Goal: Contribute content: Contribute content

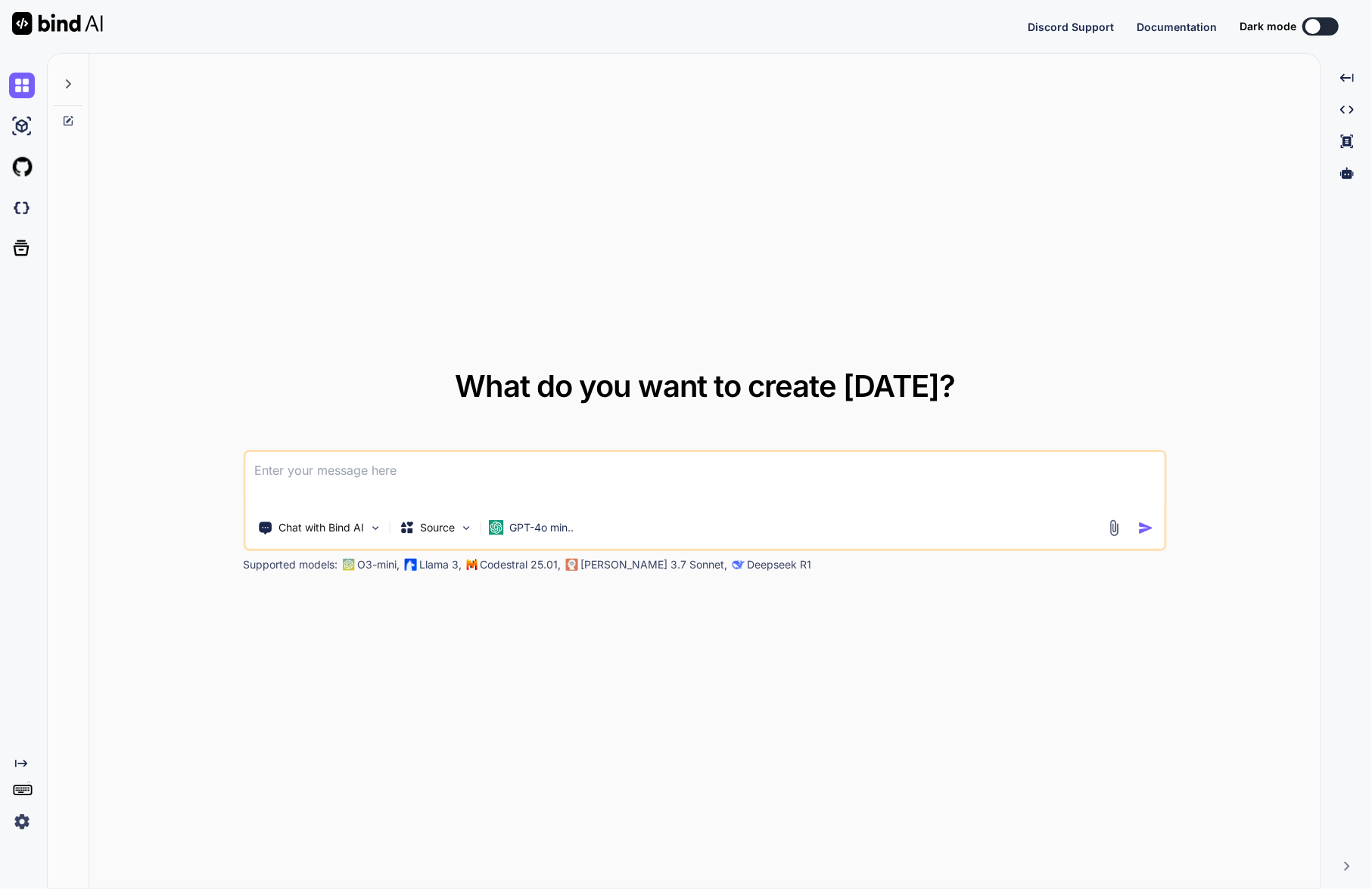
click at [16, 824] on img at bounding box center [22, 822] width 26 height 26
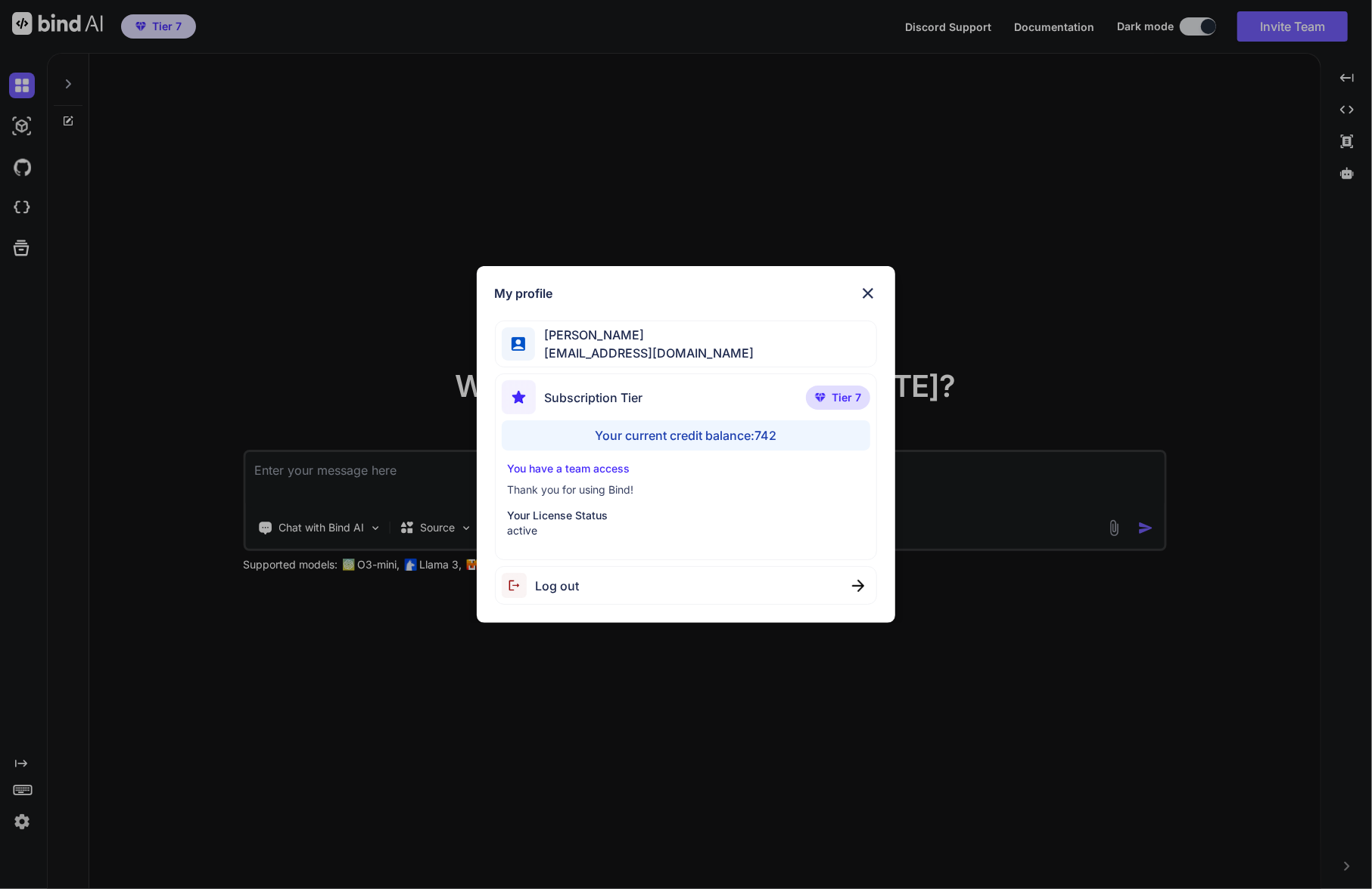
click at [379, 628] on div "My profile Charles Woodruff cwoodruff@gmail.com Subscription Tier Tier 7 Your c…" at bounding box center [686, 444] width 1372 height 889
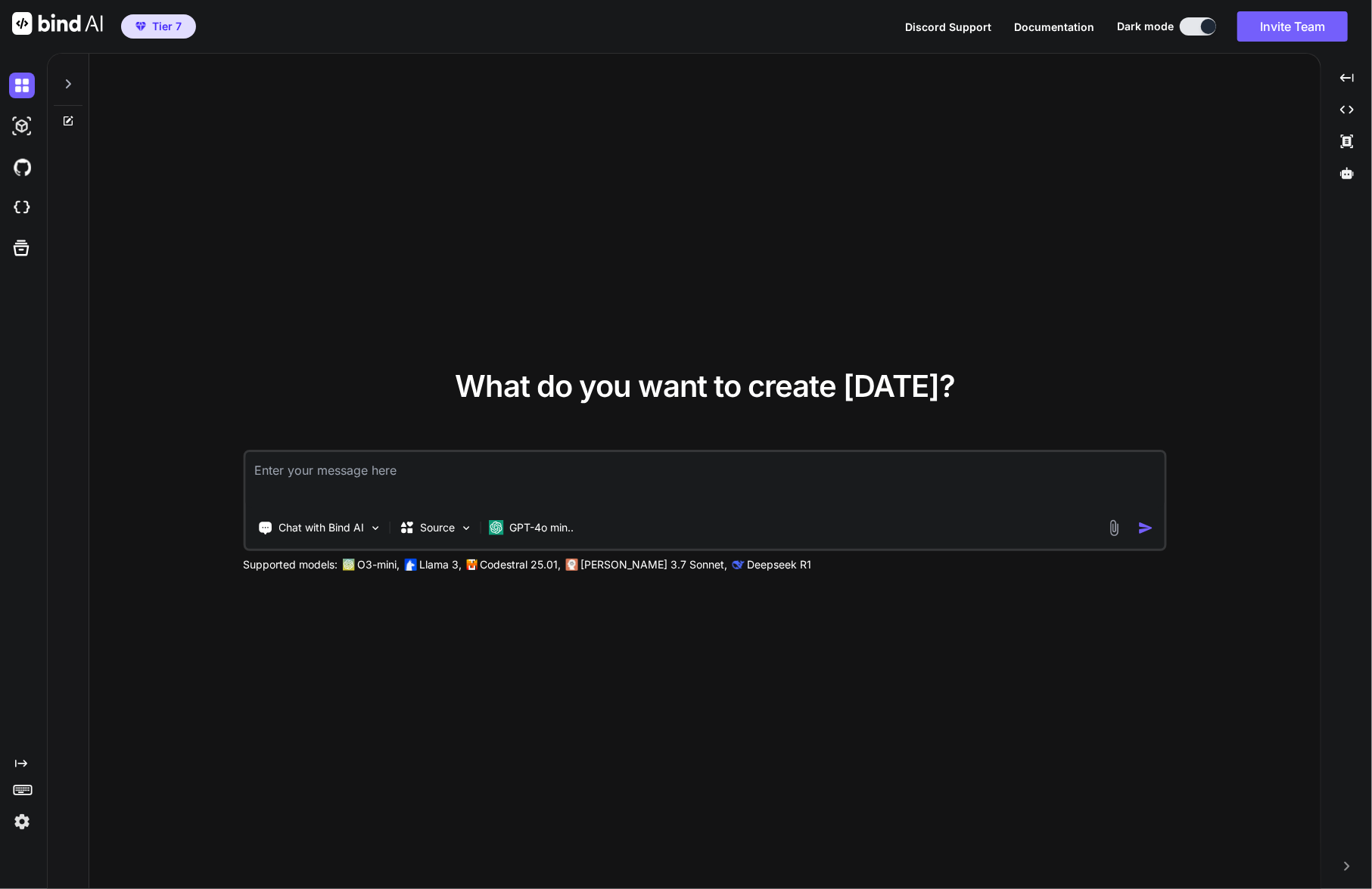
click at [68, 80] on icon at bounding box center [67, 84] width 12 height 12
type textarea "x"
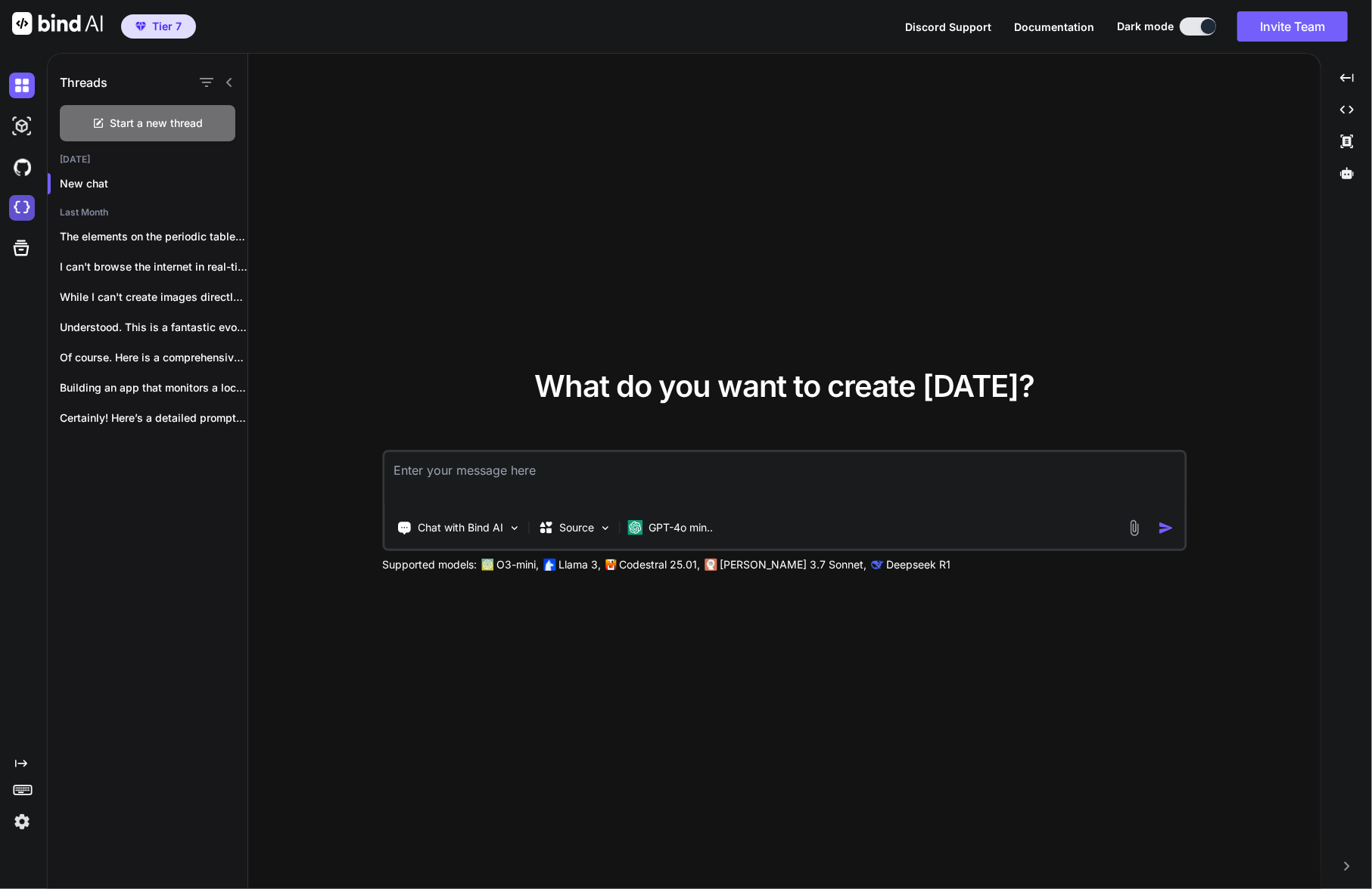
click at [25, 209] on img at bounding box center [22, 208] width 26 height 26
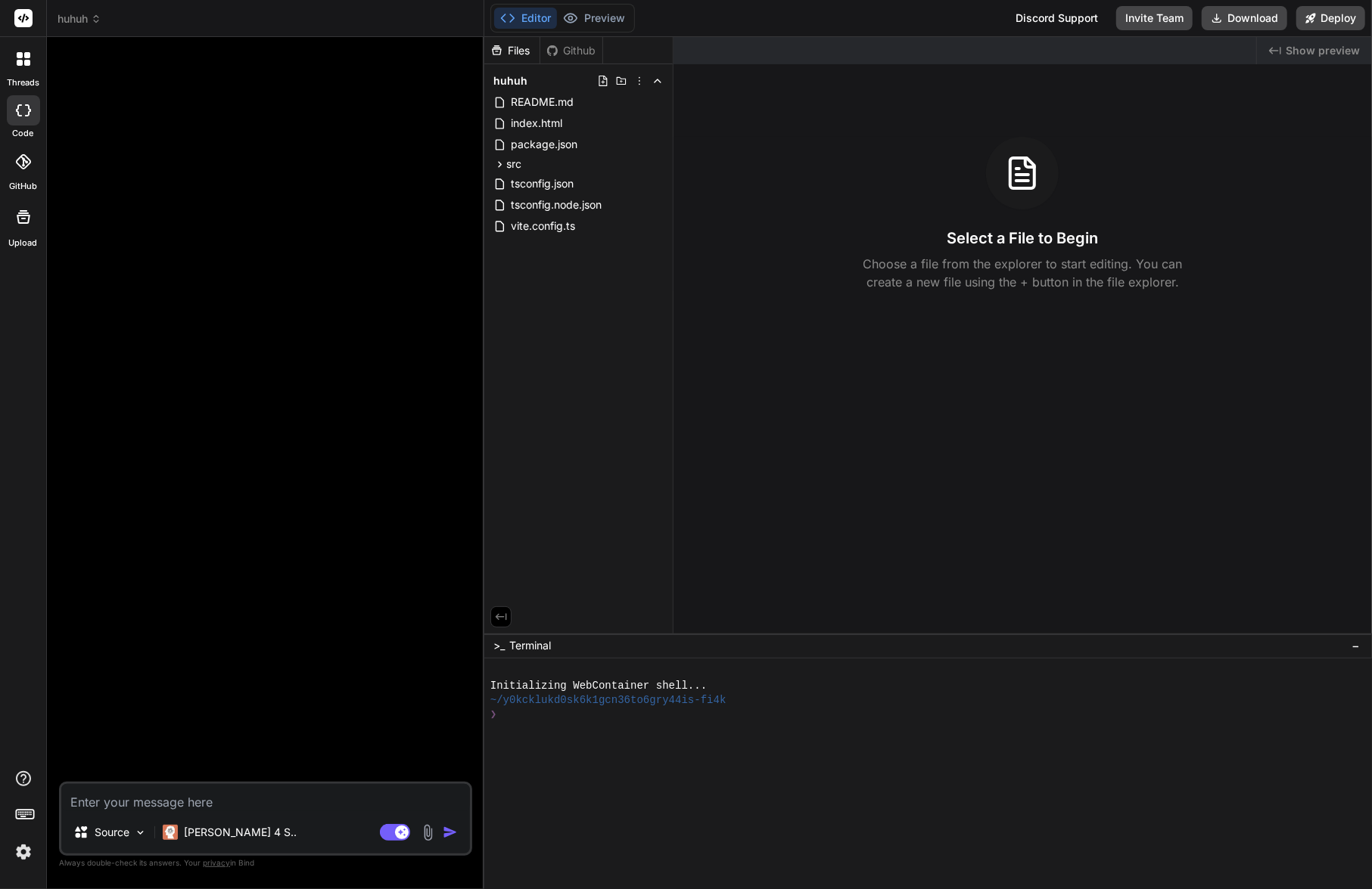
click at [102, 16] on icon at bounding box center [96, 19] width 11 height 11
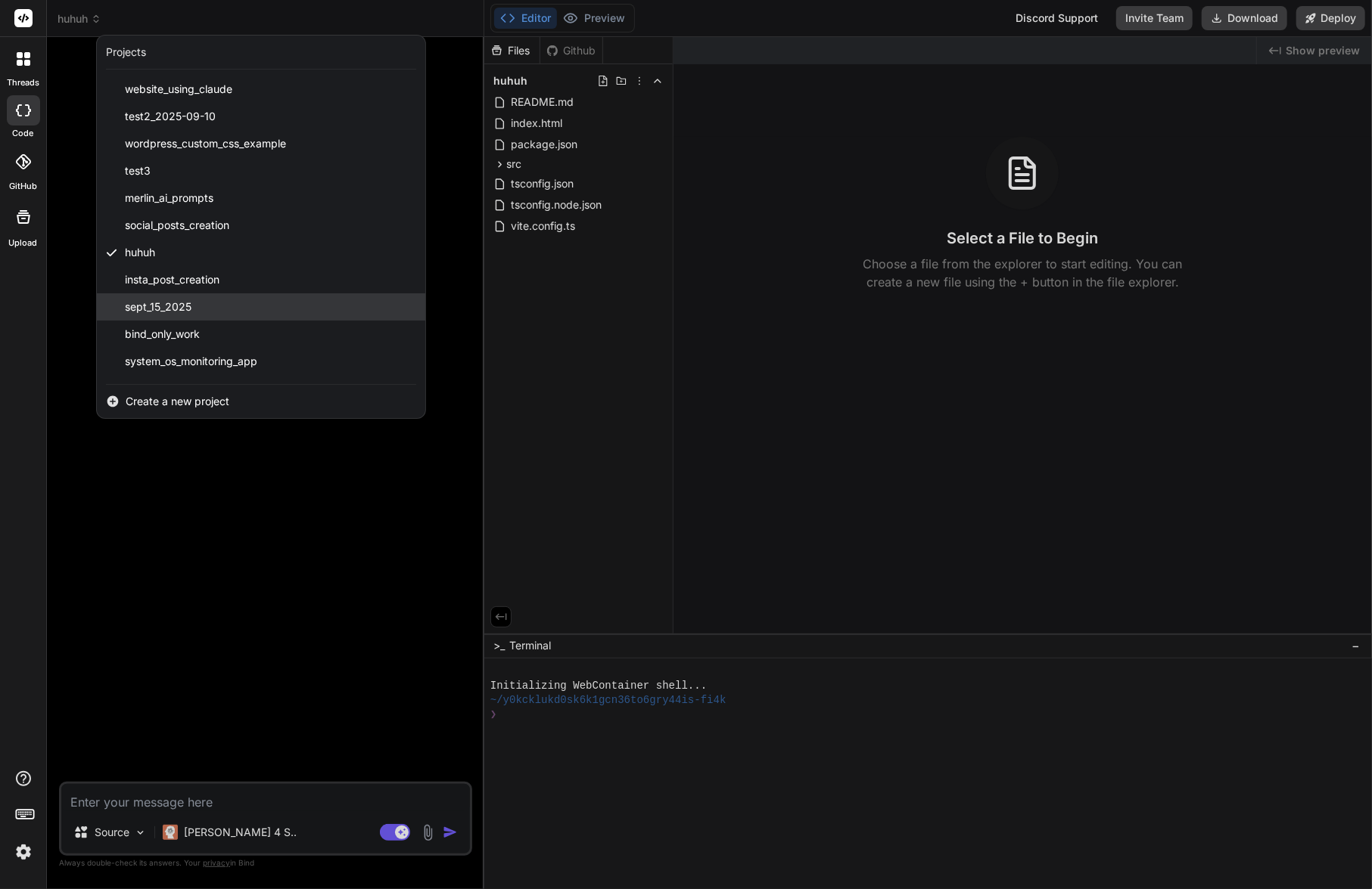
scroll to position [296, 0]
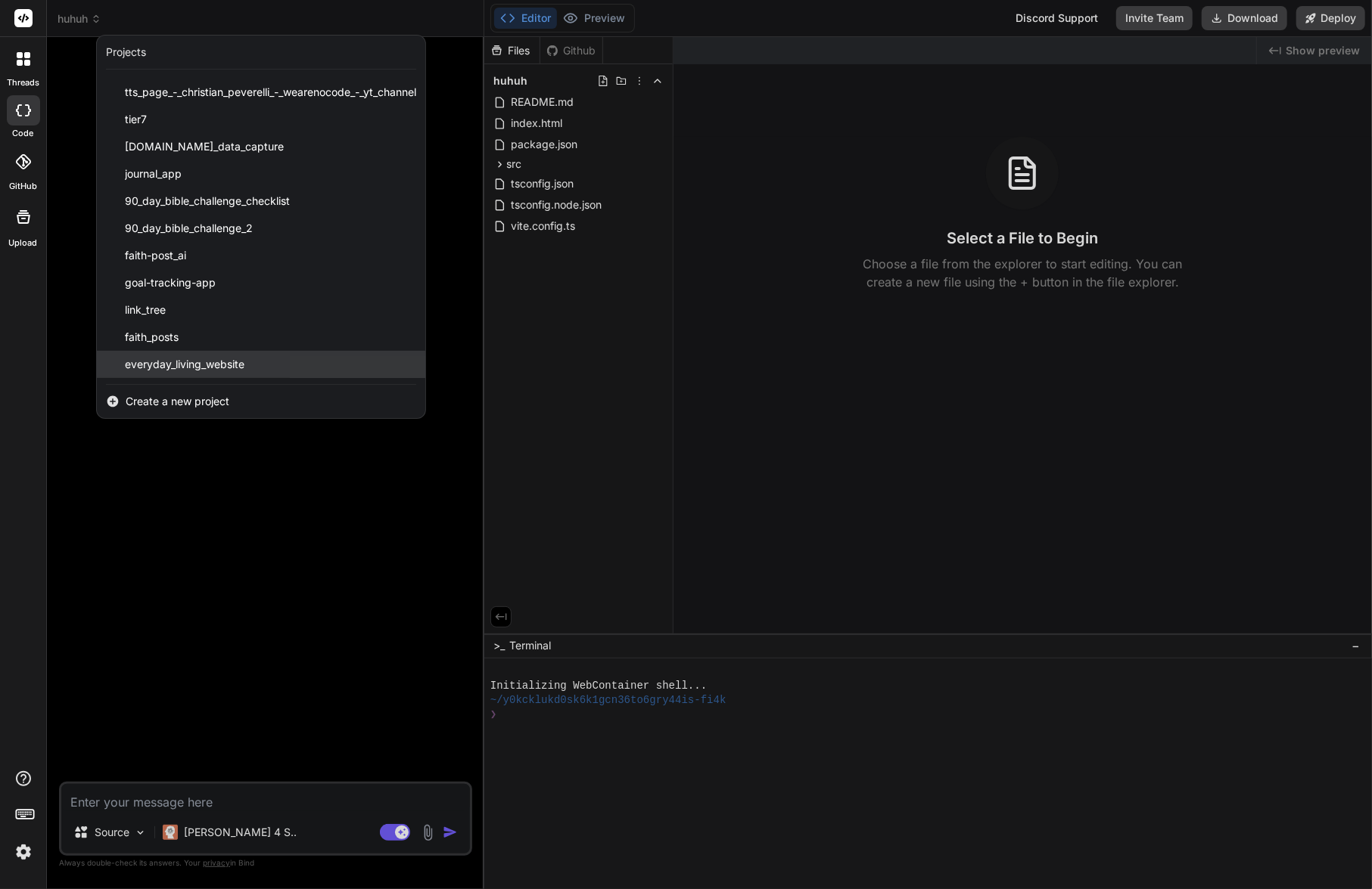
click at [213, 365] on span "everyday_living_website" at bounding box center [184, 365] width 119 height 15
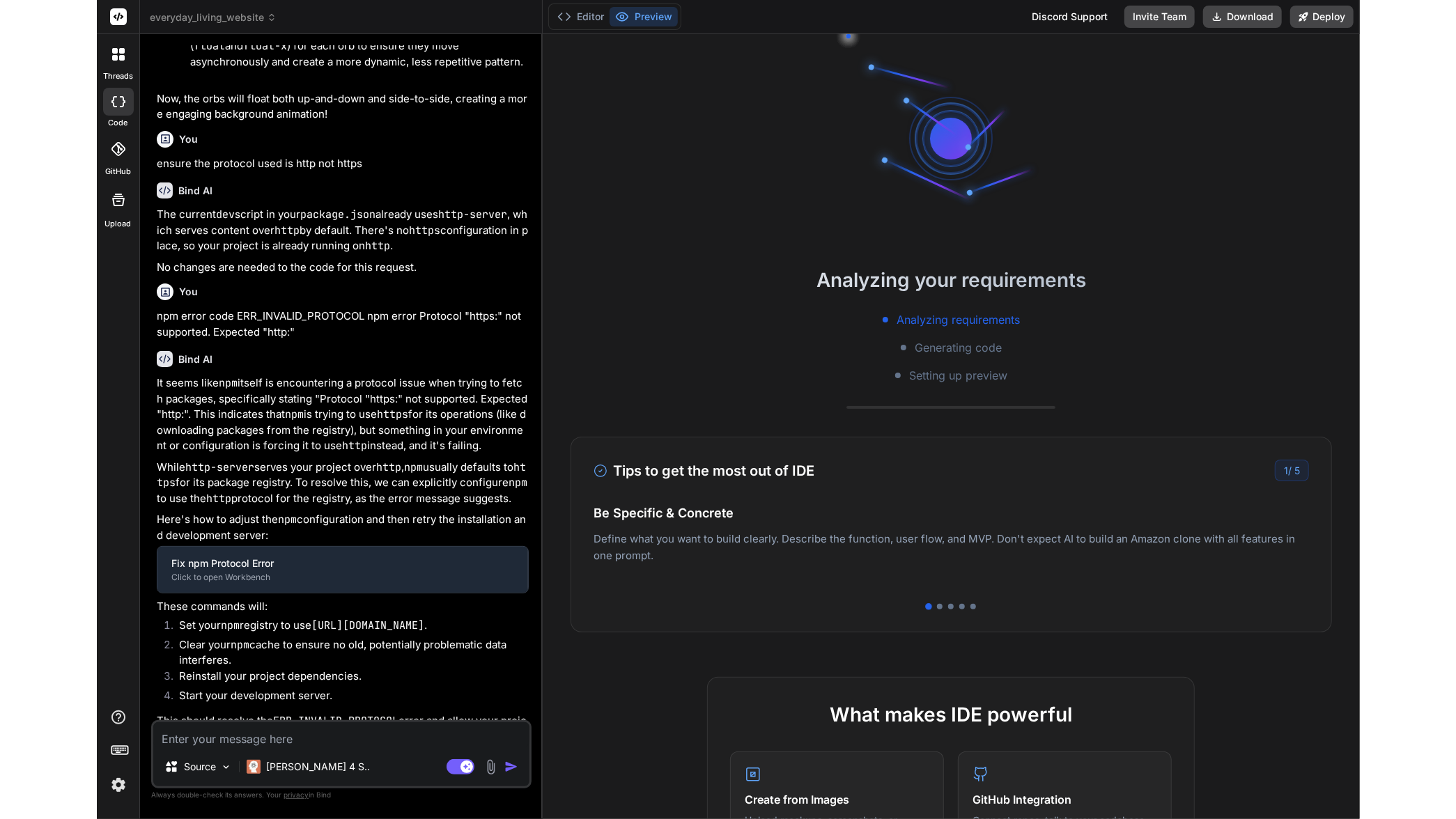
scroll to position [1682, 0]
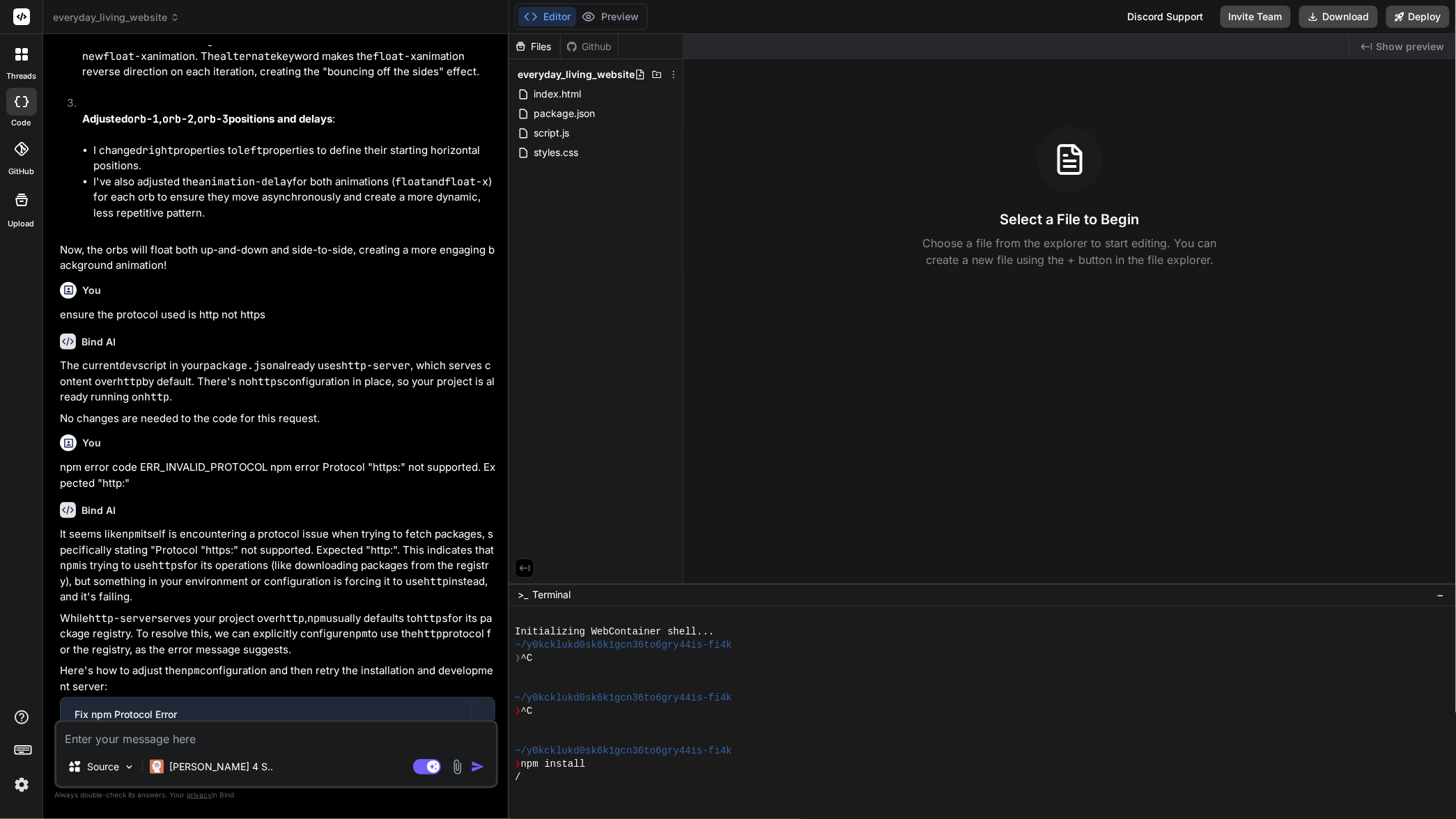
type textarea "x"
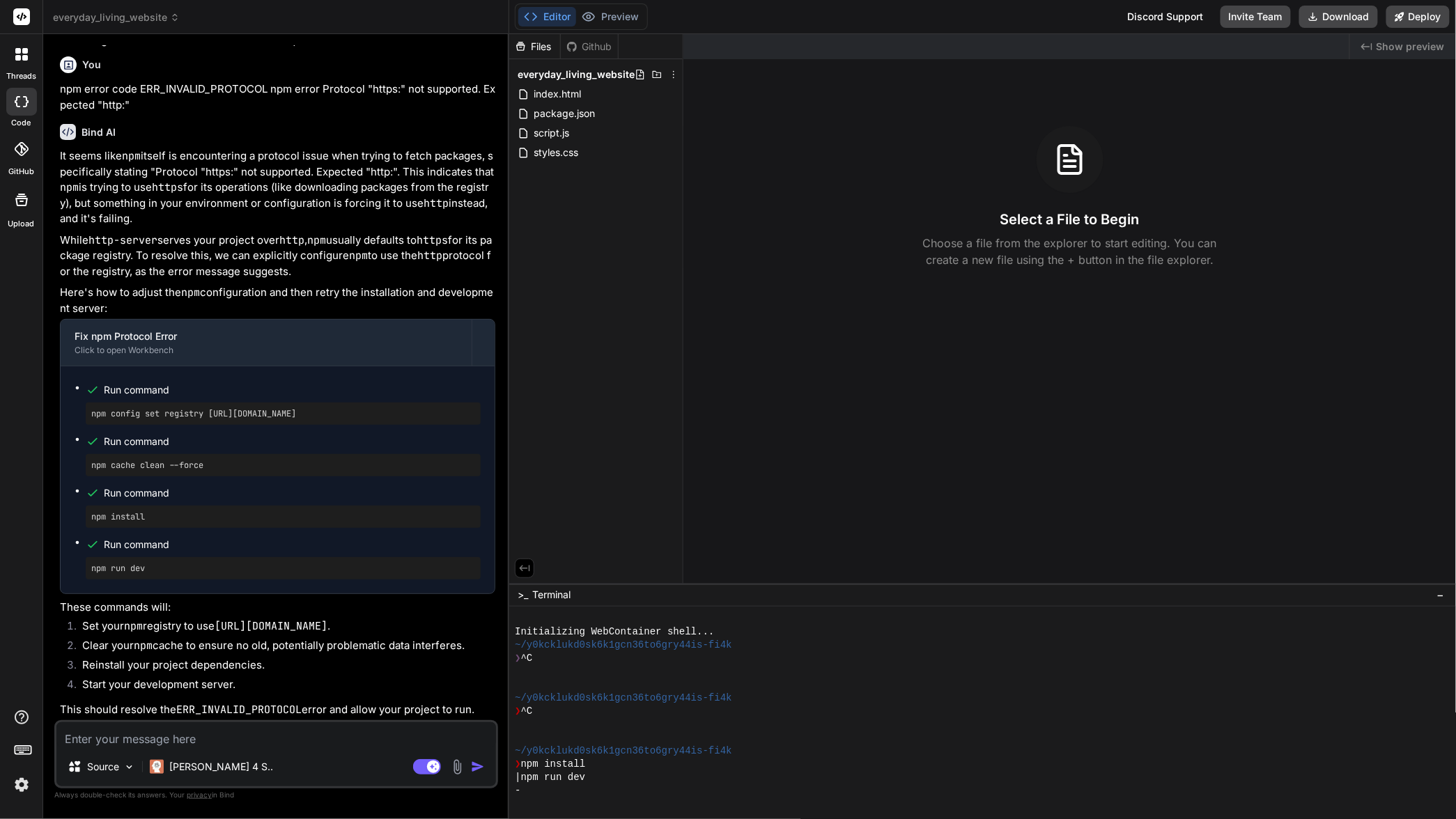
click at [627, 793] on div "-" at bounding box center [975, 791] width 921 height 13
click at [624, 798] on div at bounding box center [975, 805] width 921 height 13
click at [609, 796] on div "|" at bounding box center [975, 791] width 921 height 13
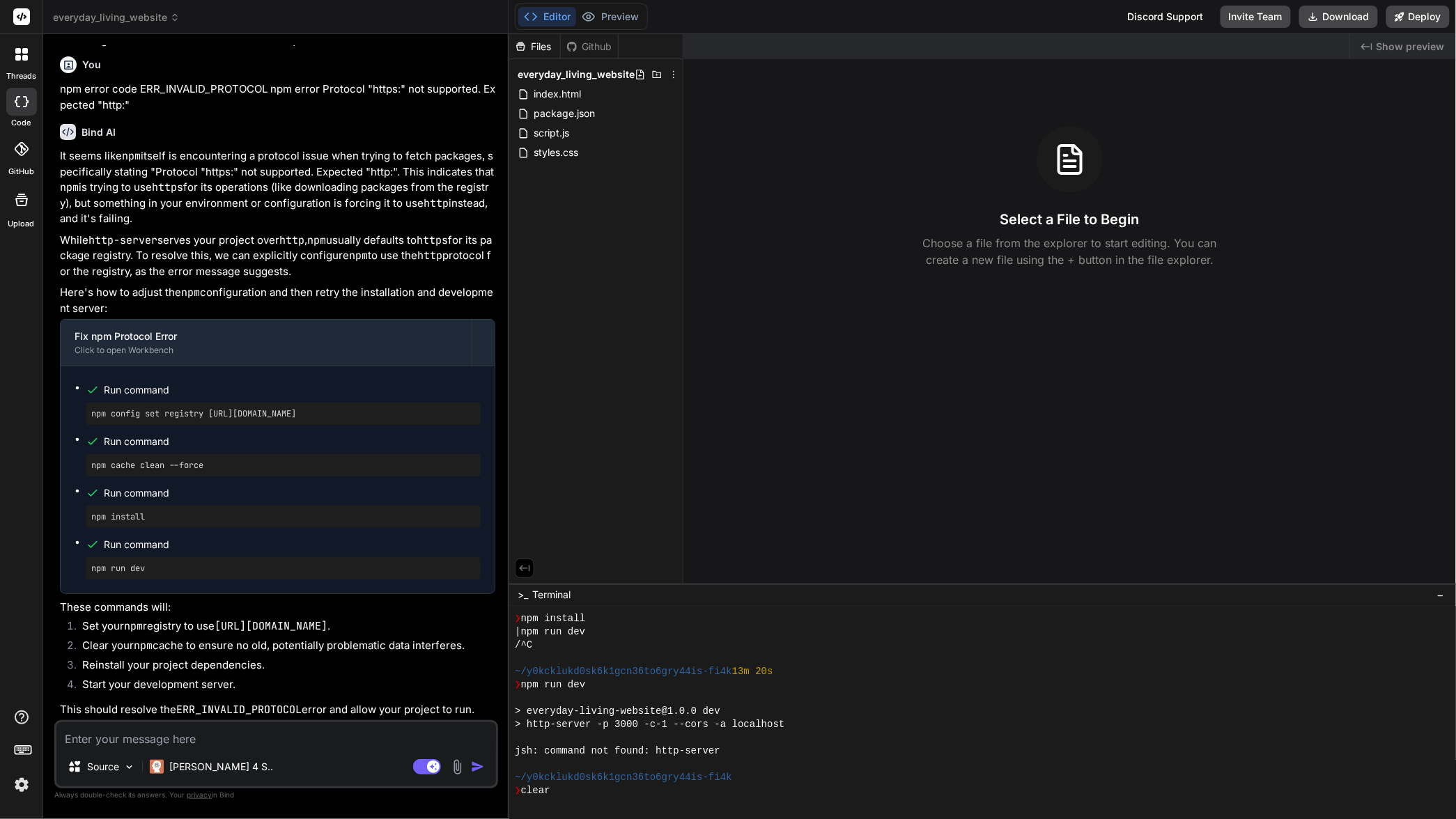
scroll to position [0, 0]
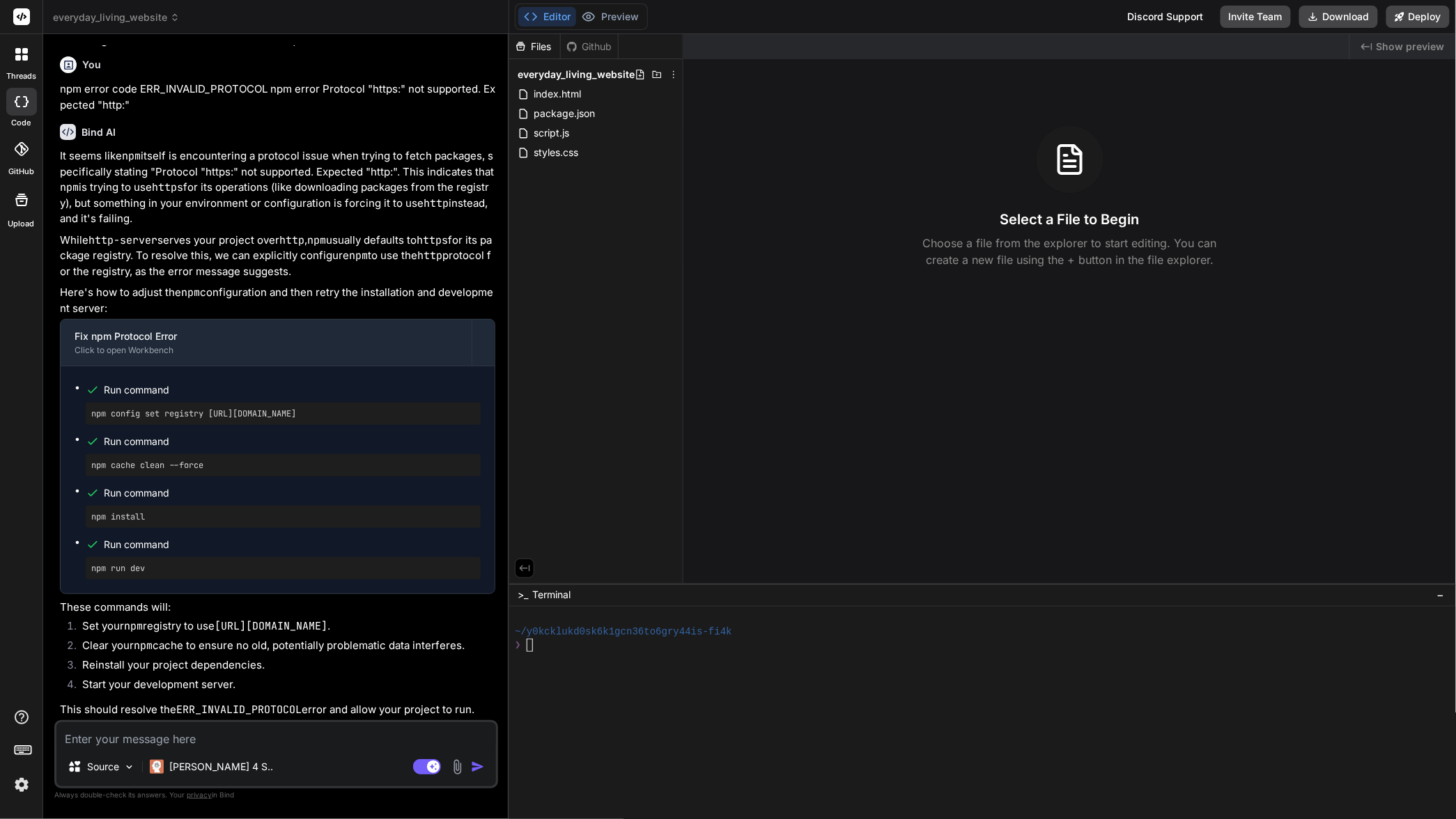
drag, startPoint x: 371, startPoint y: 417, endPoint x: 87, endPoint y: 415, distance: 284.0
click at [87, 415] on div "npm config set registry [URL][DOMAIN_NAME]" at bounding box center [283, 414] width 395 height 22
copy pre "npm config set registry [URL][DOMAIN_NAME]"
click at [595, 672] on div at bounding box center [975, 672] width 921 height 13
type textarea "npm config set registry [URL][DOMAIN_NAME]"
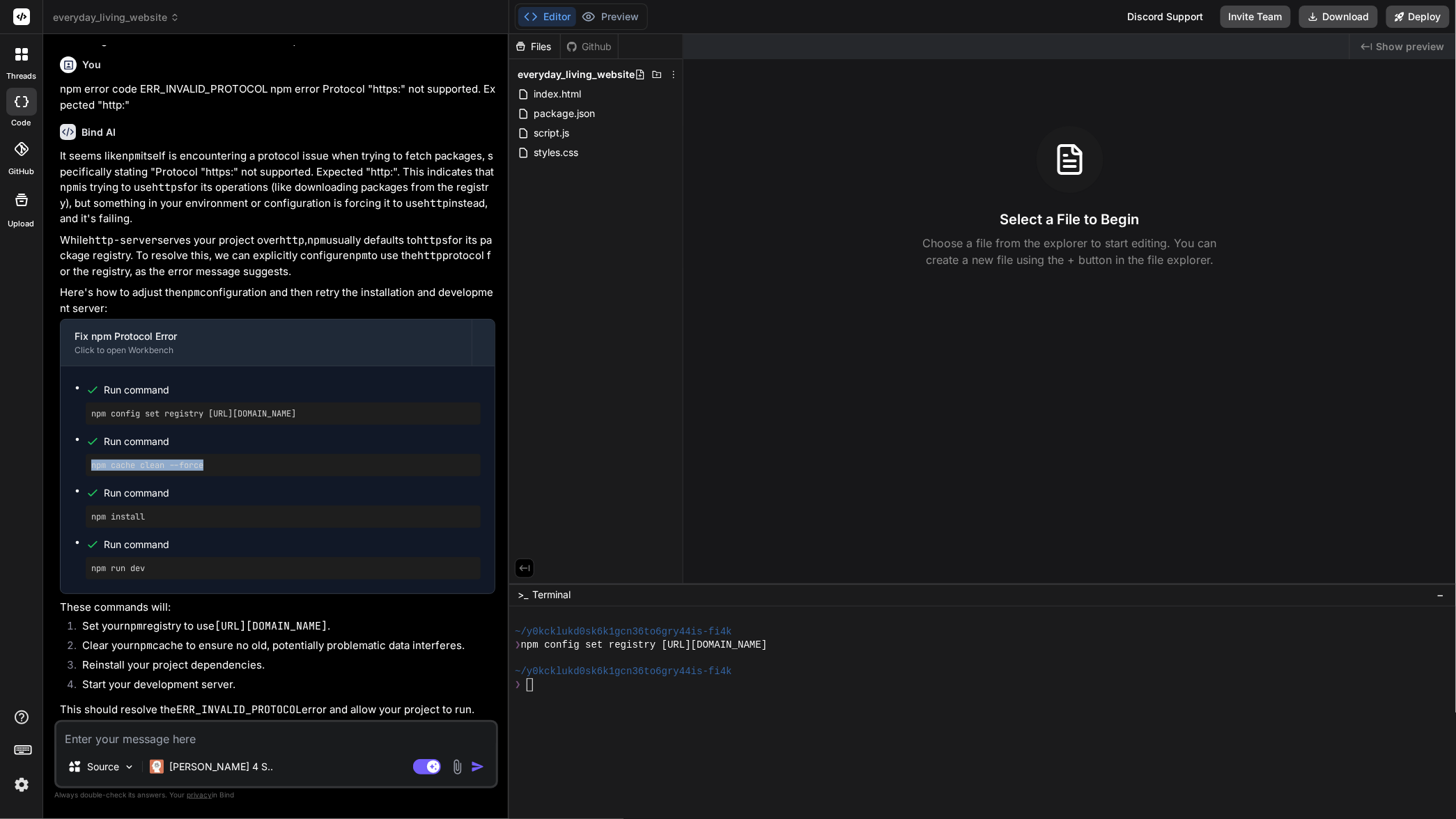
drag, startPoint x: 230, startPoint y: 466, endPoint x: 87, endPoint y: 465, distance: 143.0
click at [87, 465] on div "npm cache clean --force" at bounding box center [283, 465] width 395 height 22
copy pre "npm cache clean --force"
click at [603, 707] on div at bounding box center [975, 712] width 921 height 13
type textarea "npm cache clean --force"
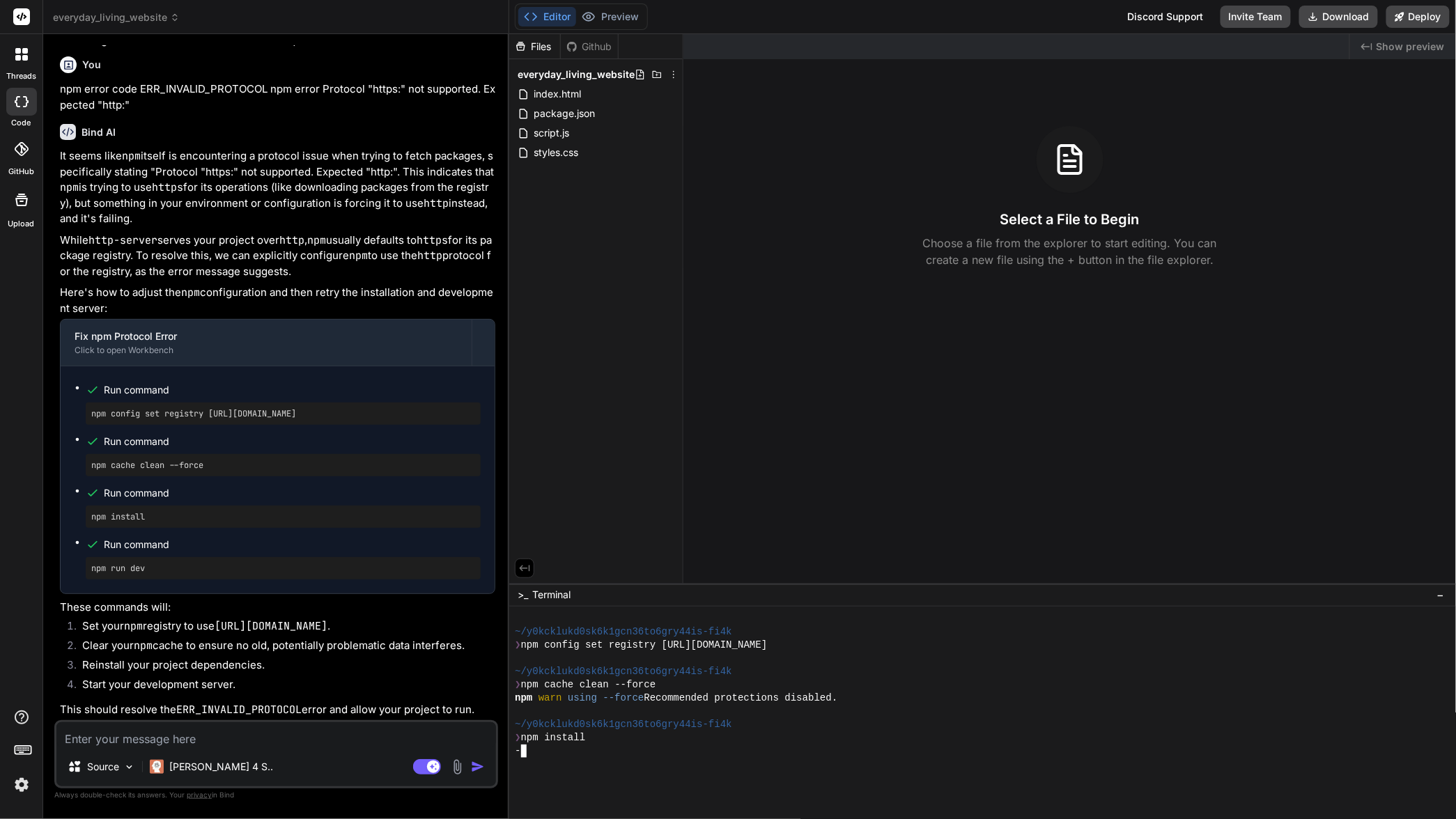
type textarea "x"
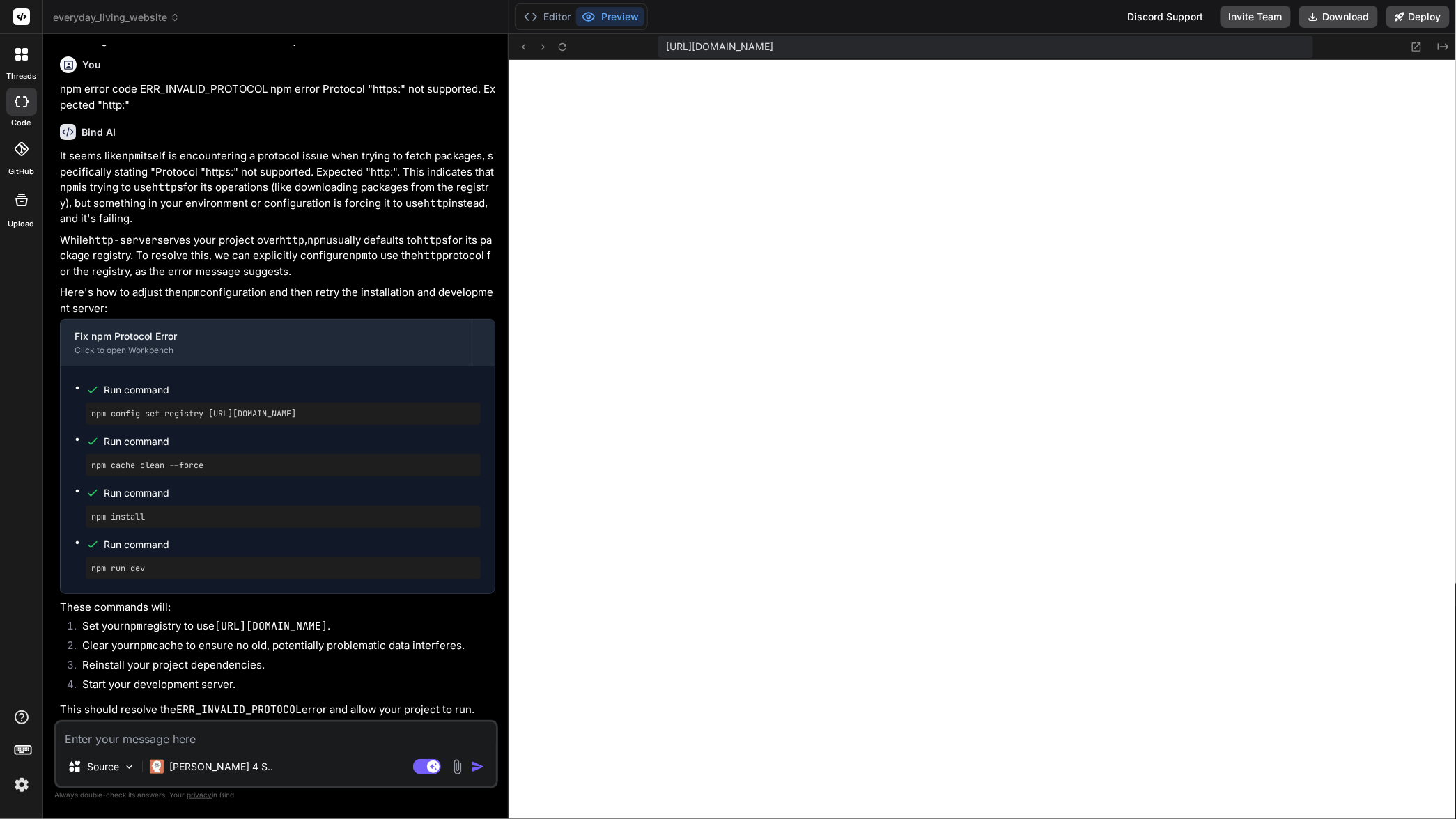
scroll to position [410, 0]
click at [433, 767] on icon at bounding box center [426, 767] width 28 height 16
click at [455, 765] on img at bounding box center [457, 767] width 16 height 16
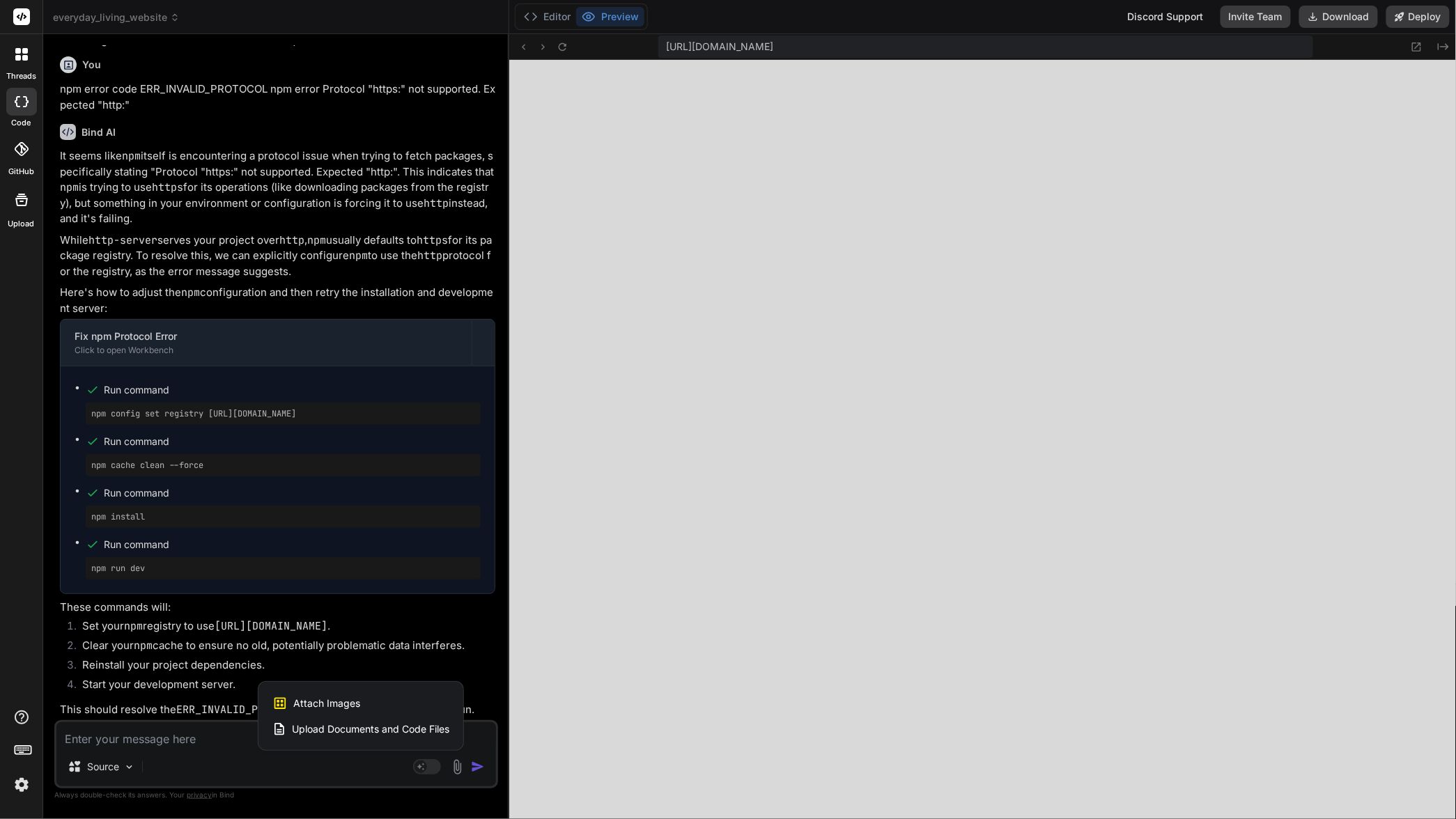
click at [339, 699] on span "Attach Images" at bounding box center [326, 703] width 67 height 14
type textarea "x"
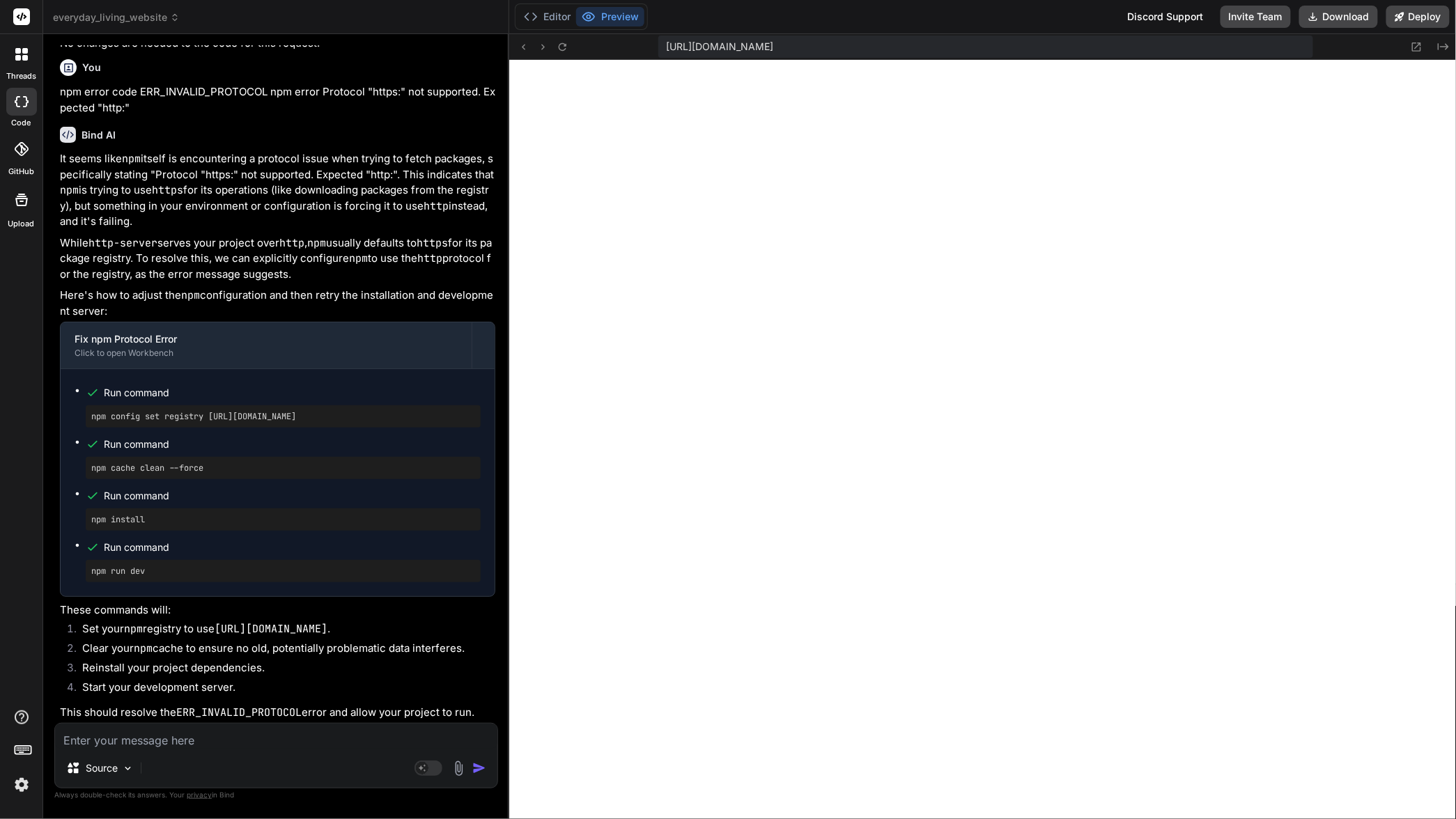
scroll to position [2061, 0]
type input "C:\fakepath\[PERSON_NAME]-Profile-600x588.png"
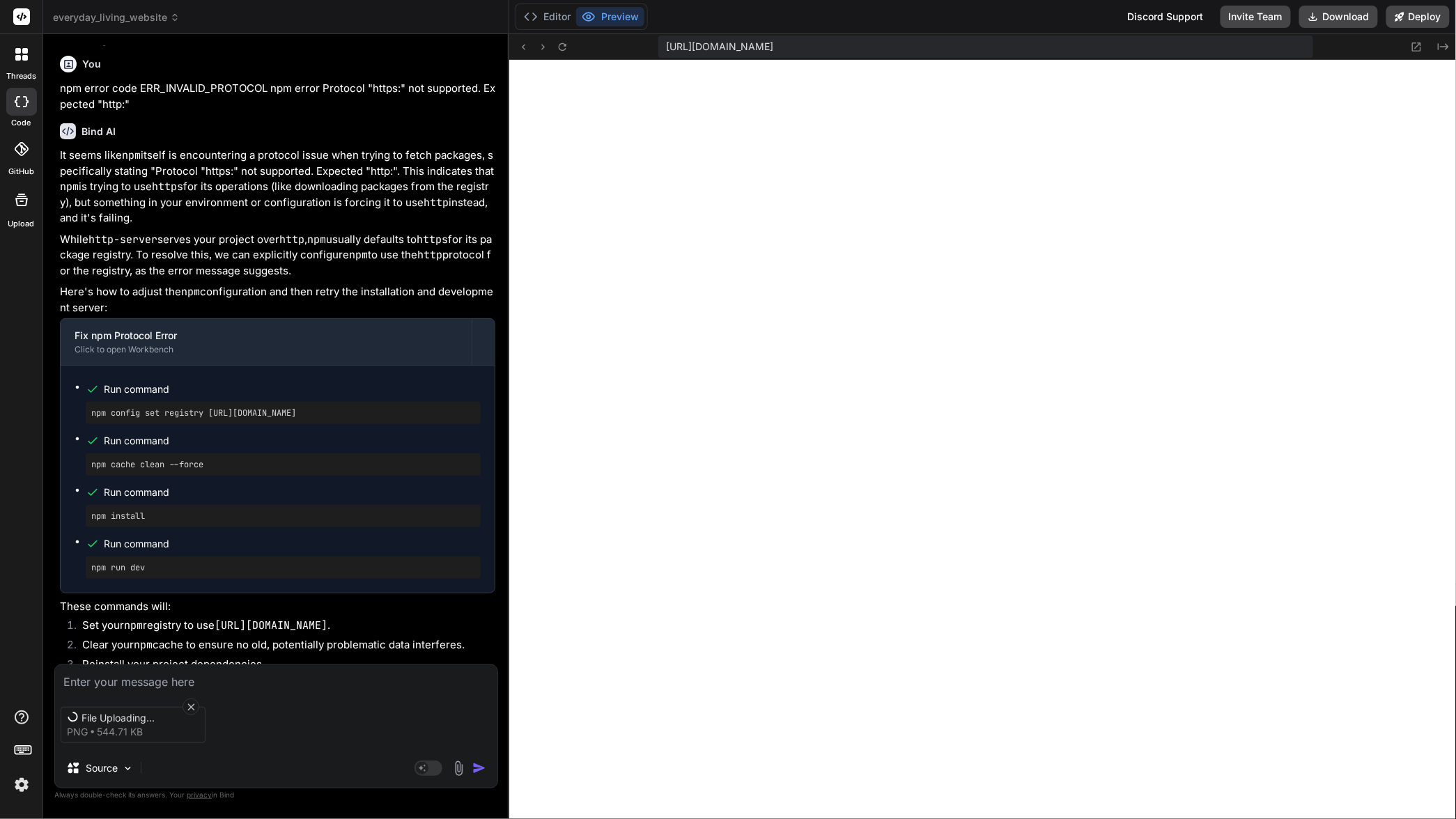
click at [152, 677] on textarea at bounding box center [276, 678] width 442 height 25
type textarea "x"
type textarea "u"
type textarea "x"
type textarea "us"
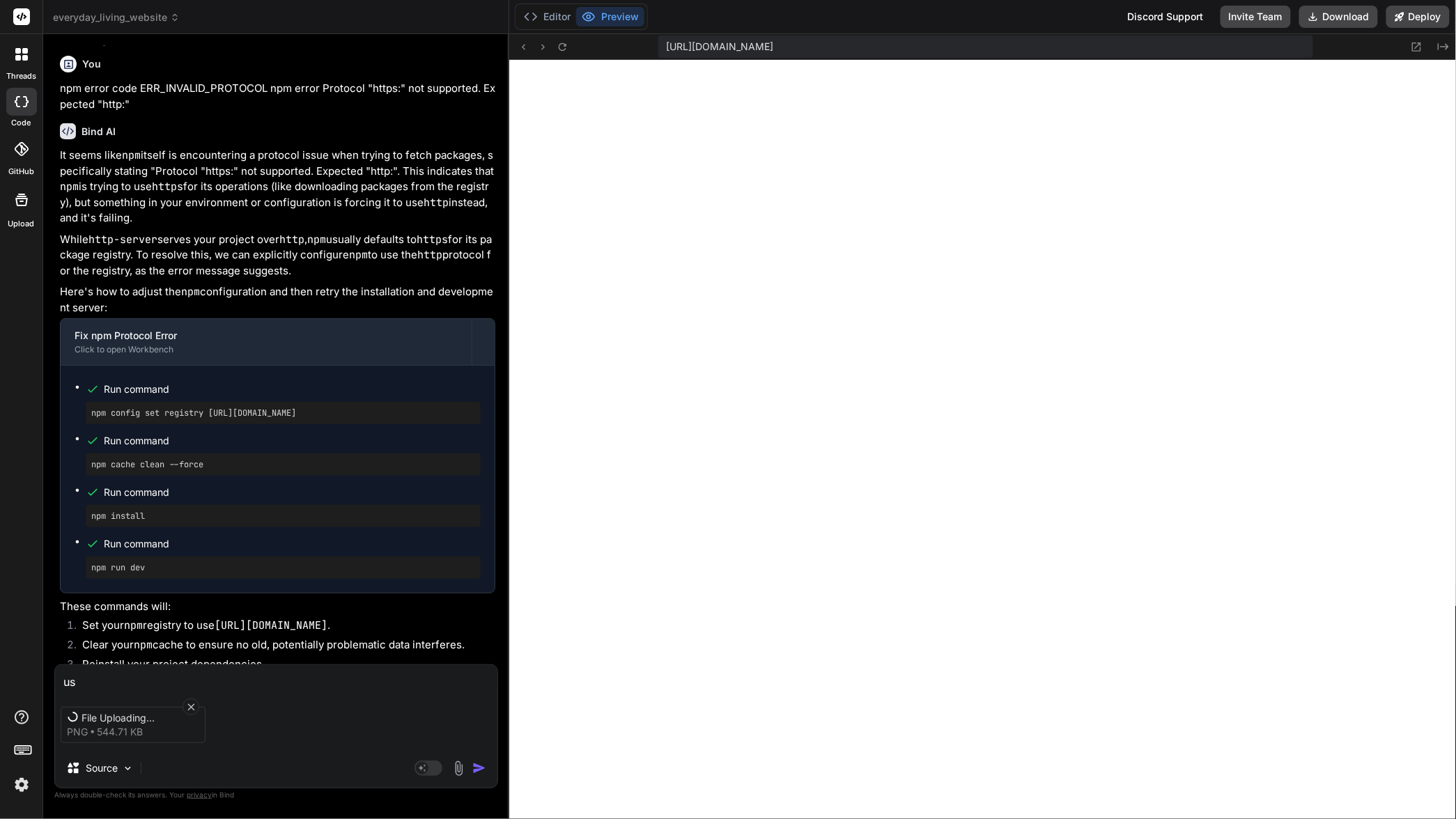
type textarea "x"
type textarea "use"
type textarea "x"
type textarea "use"
type textarea "x"
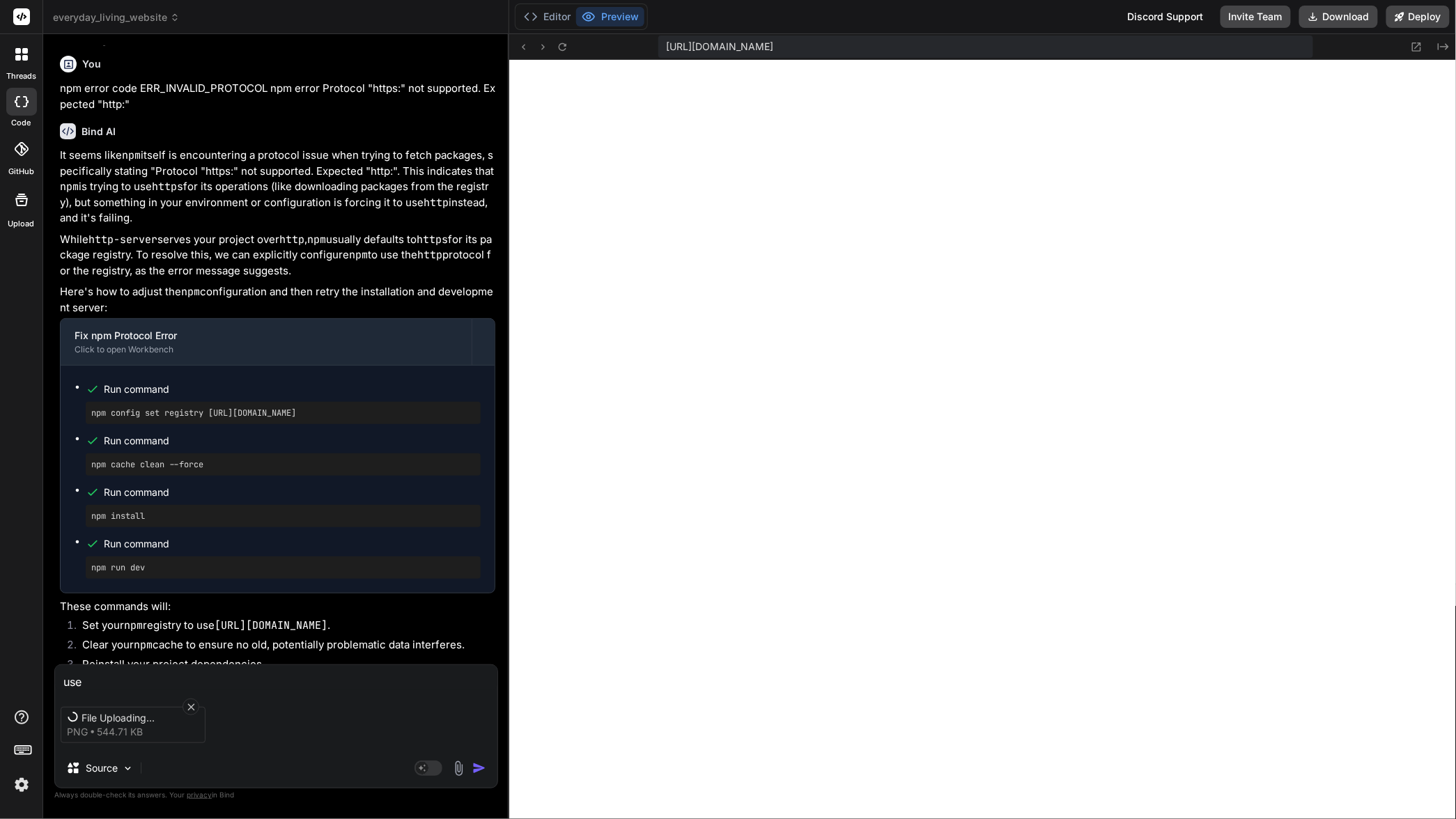
type textarea "use t"
type textarea "x"
type textarea "use th"
type textarea "x"
type textarea "use thi"
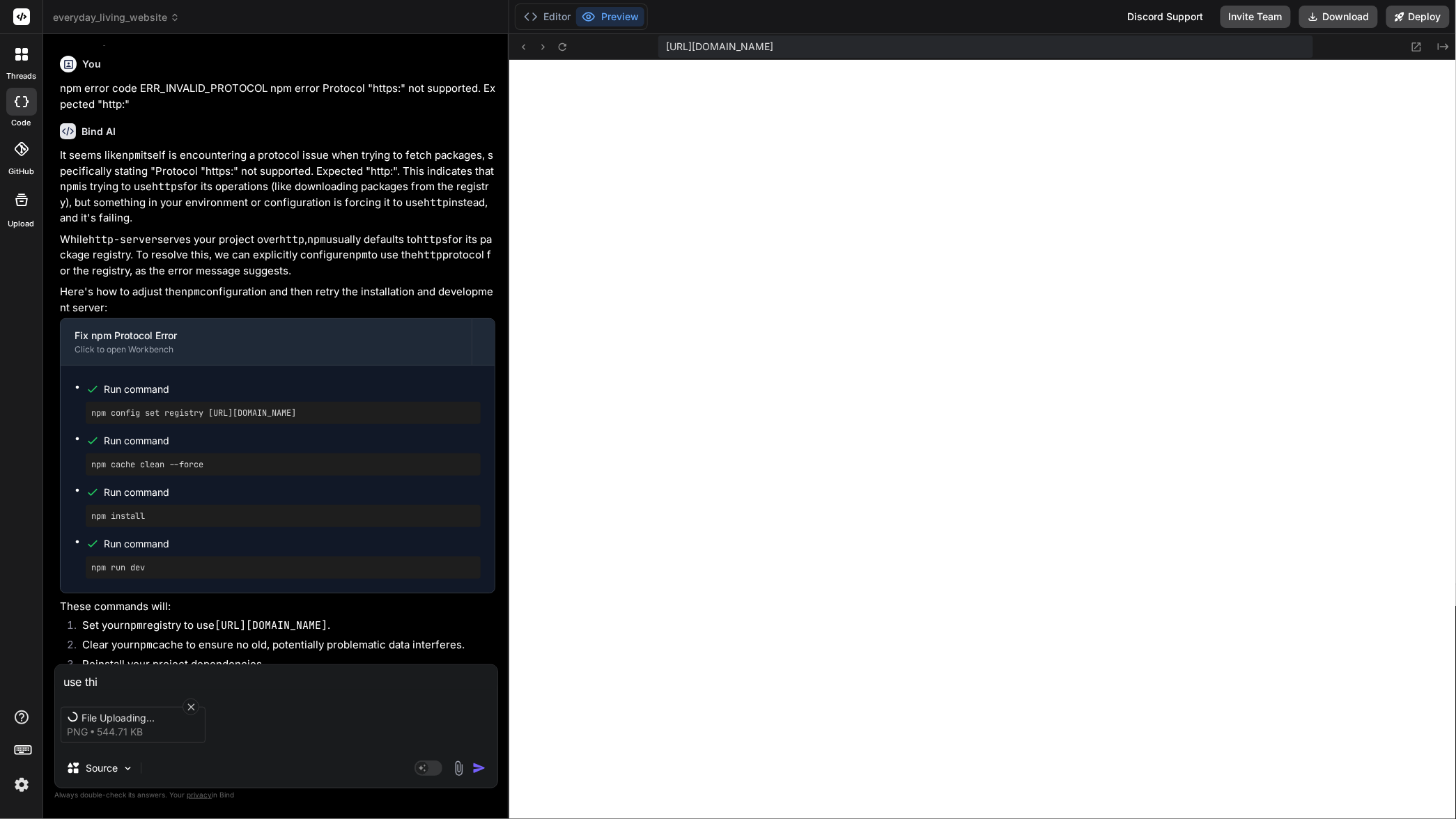
type textarea "x"
type textarea "use this"
type textarea "x"
type textarea "use this"
type textarea "x"
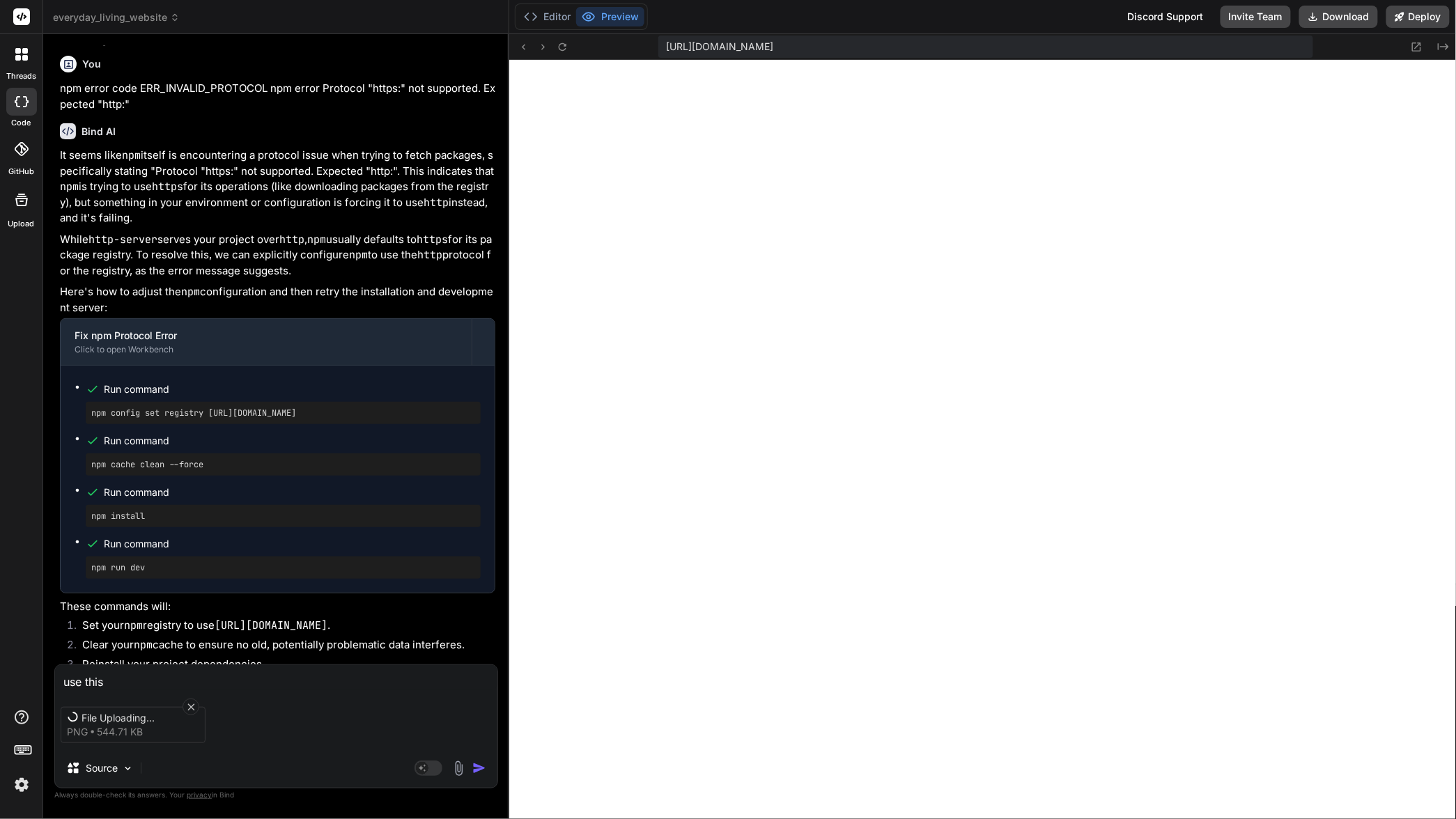
type textarea "use this i"
type textarea "x"
type textarea "use this im"
type textarea "x"
type textarea "use this ima"
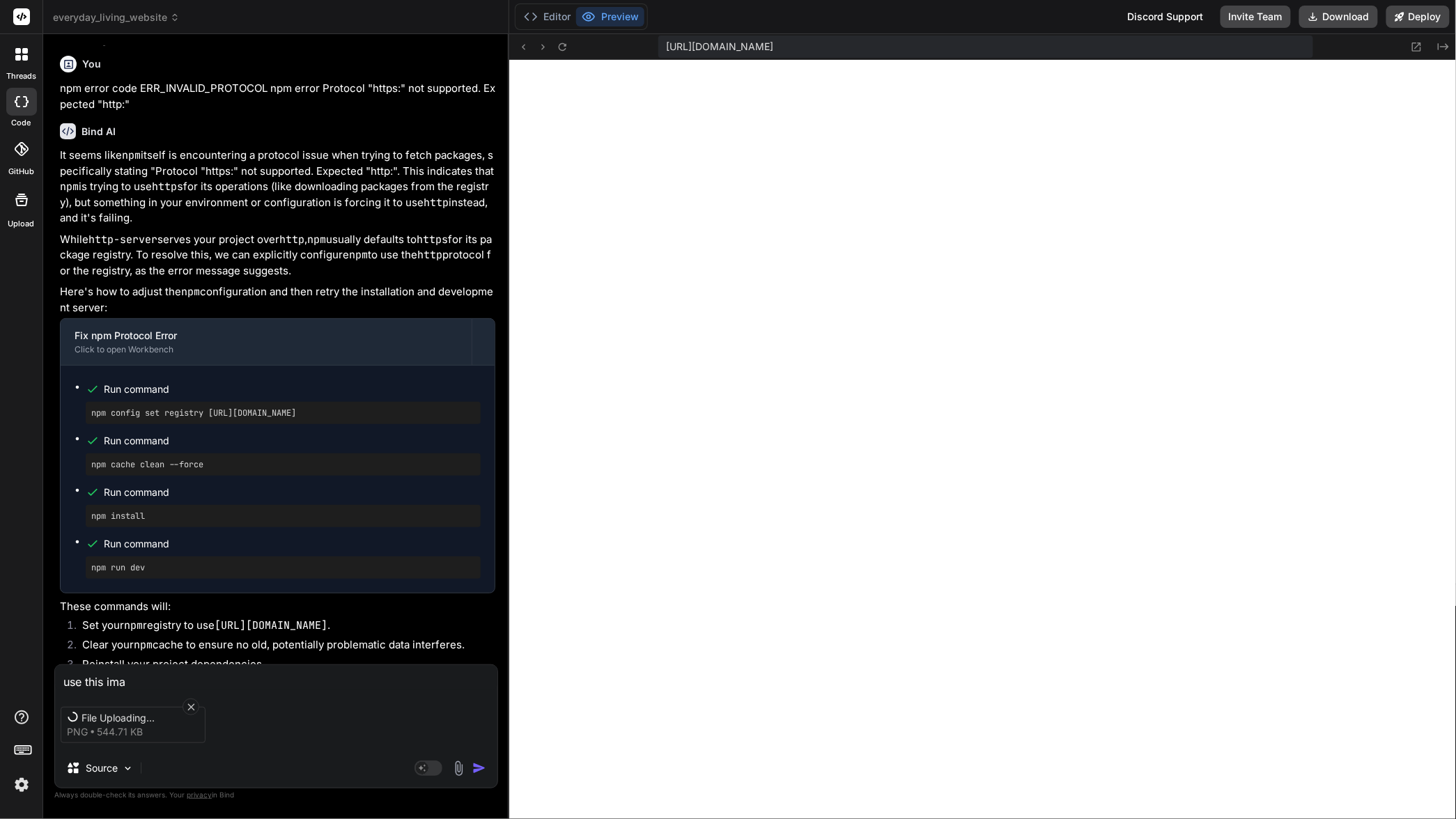
type textarea "x"
type textarea "use this imag"
type textarea "x"
type textarea "use this image"
type textarea "x"
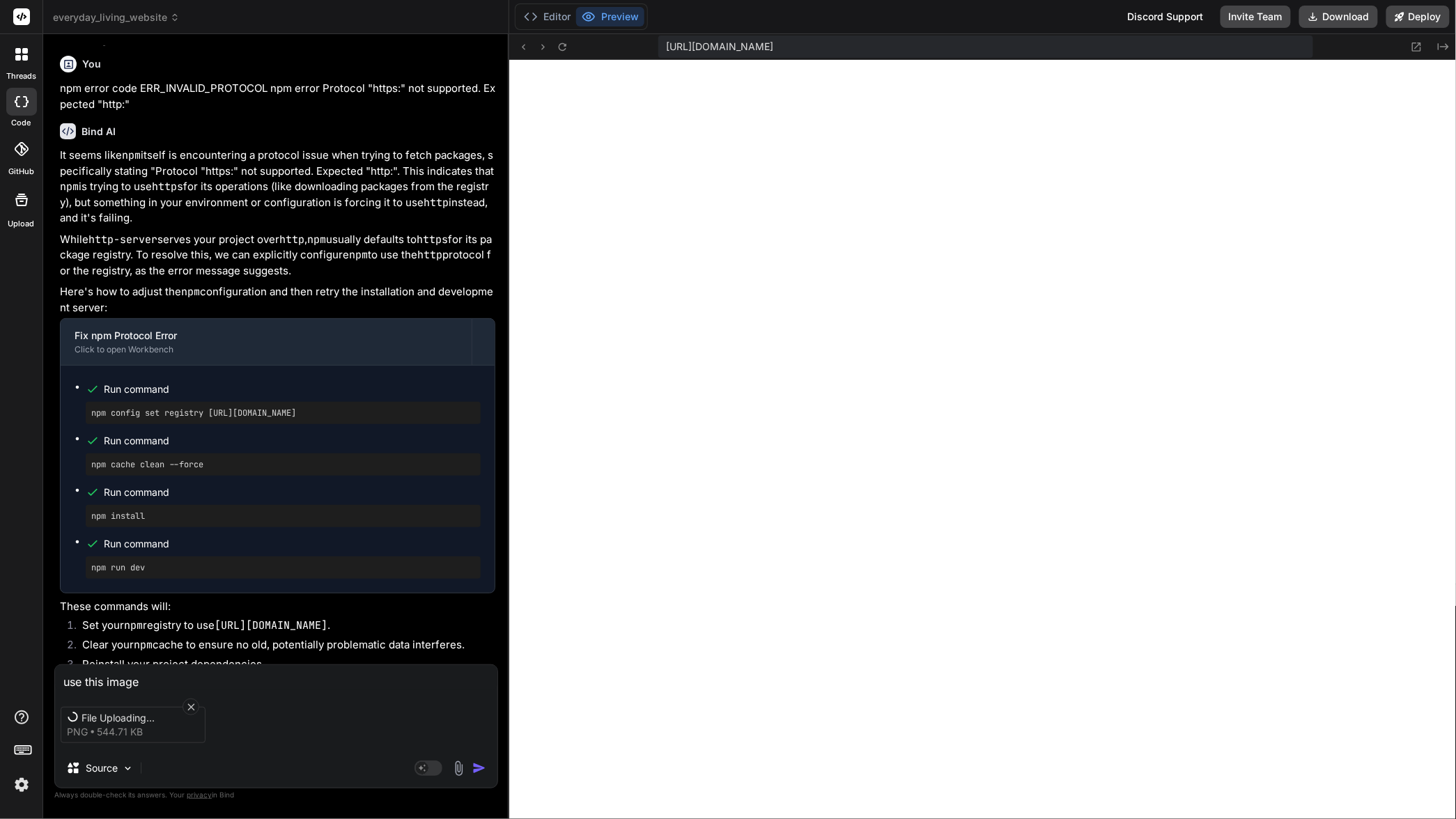
type textarea "use this image"
type textarea "x"
type textarea "use this image f"
type textarea "x"
type textarea "use this image fo"
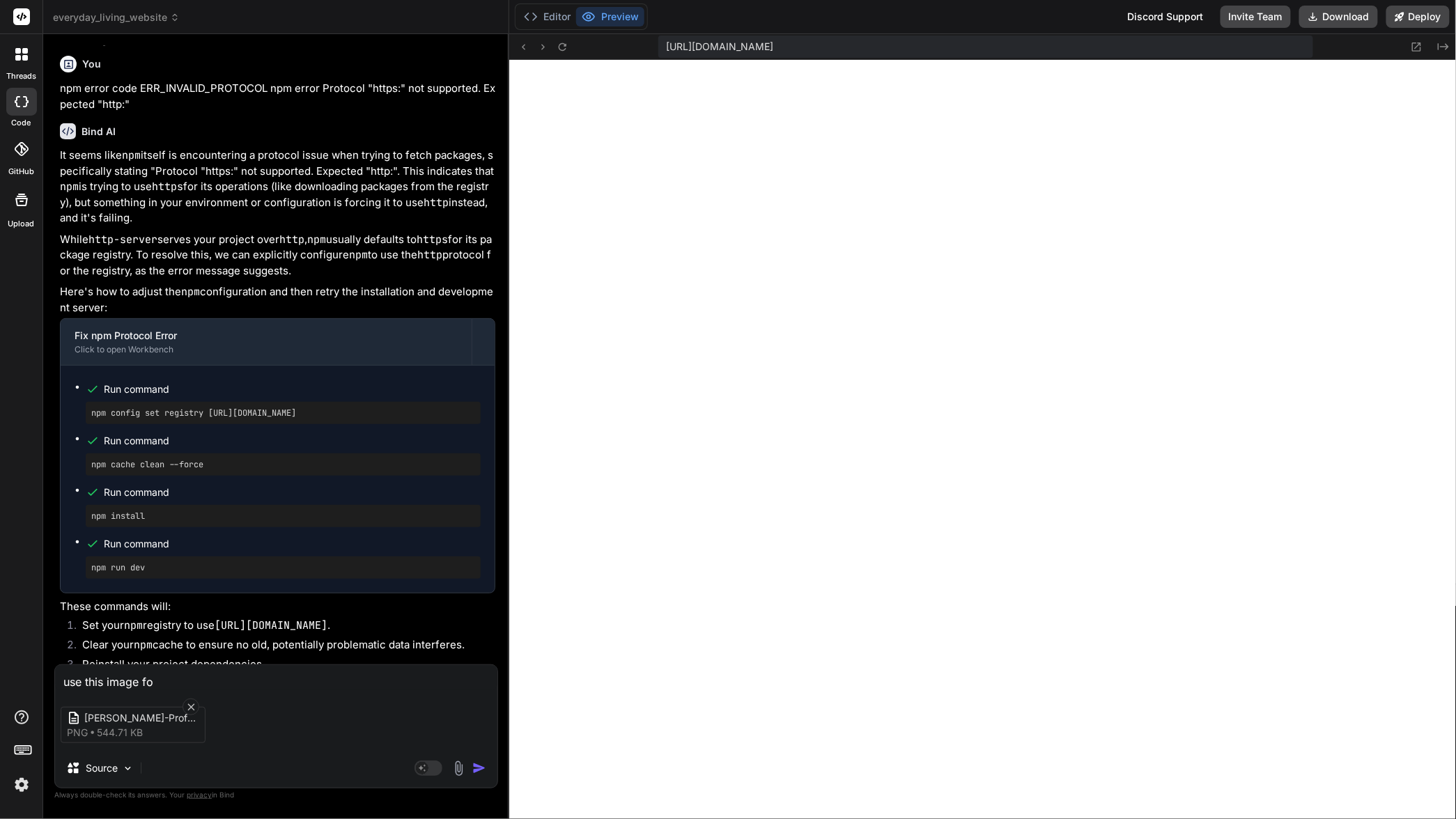
type textarea "x"
type textarea "use this image for"
type textarea "x"
type textarea "use this image for"
type textarea "x"
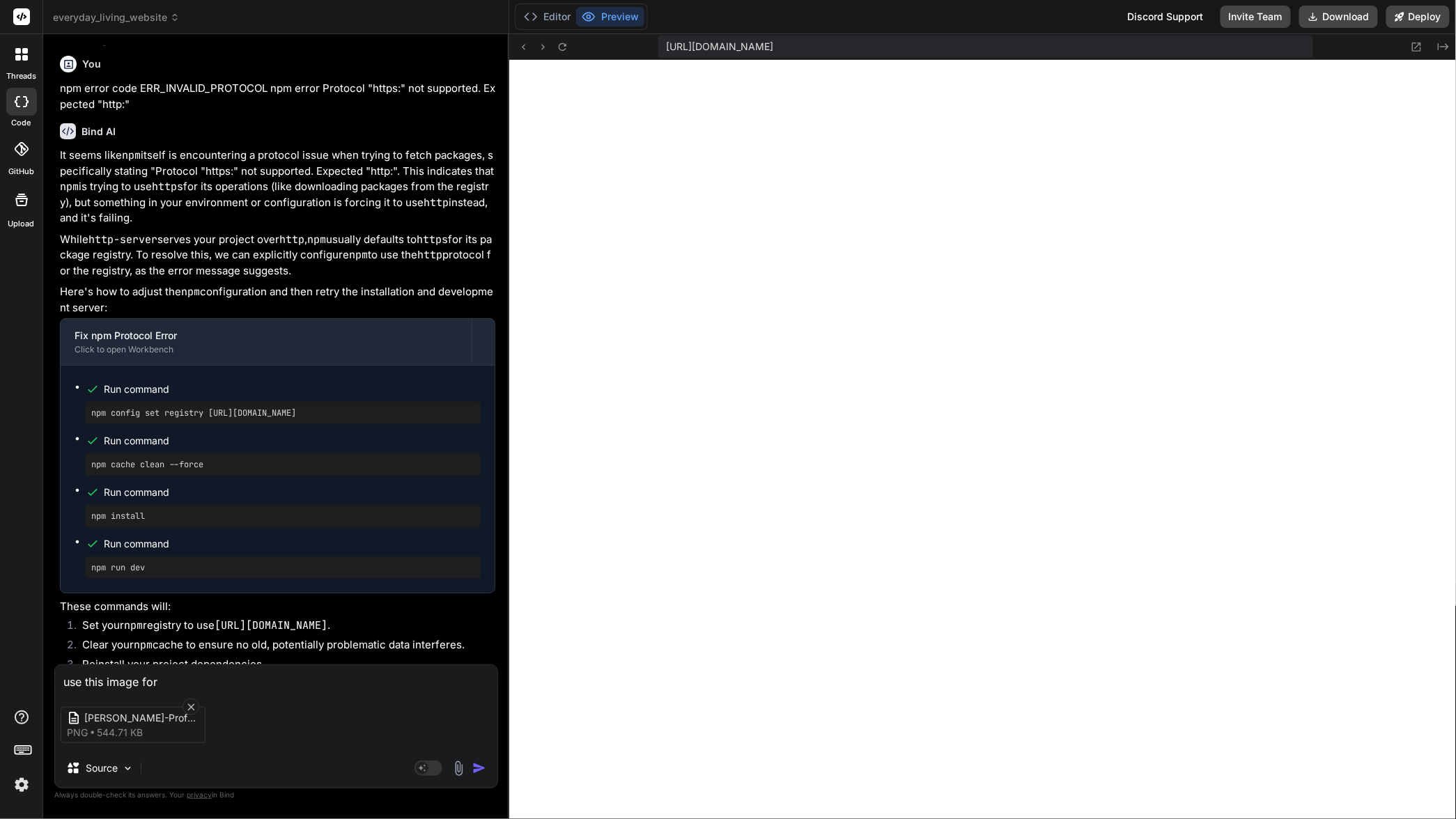
type textarea "use this image for t"
type textarea "x"
type textarea "use this image for th"
type textarea "x"
type textarea "use this image for the"
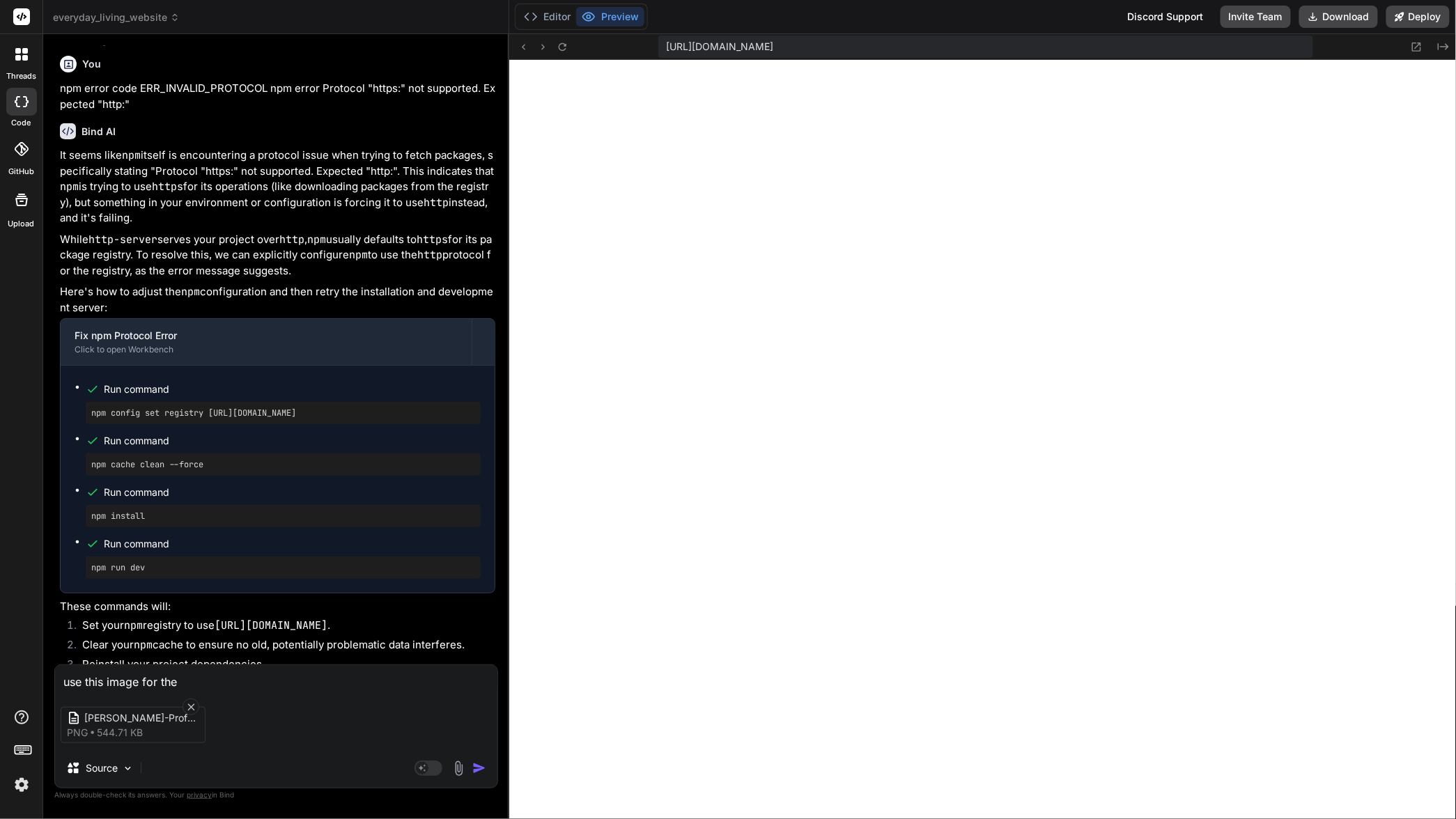
type textarea "x"
type textarea "use this image for the"
type textarea "x"
type textarea "use this image for the A"
type textarea "x"
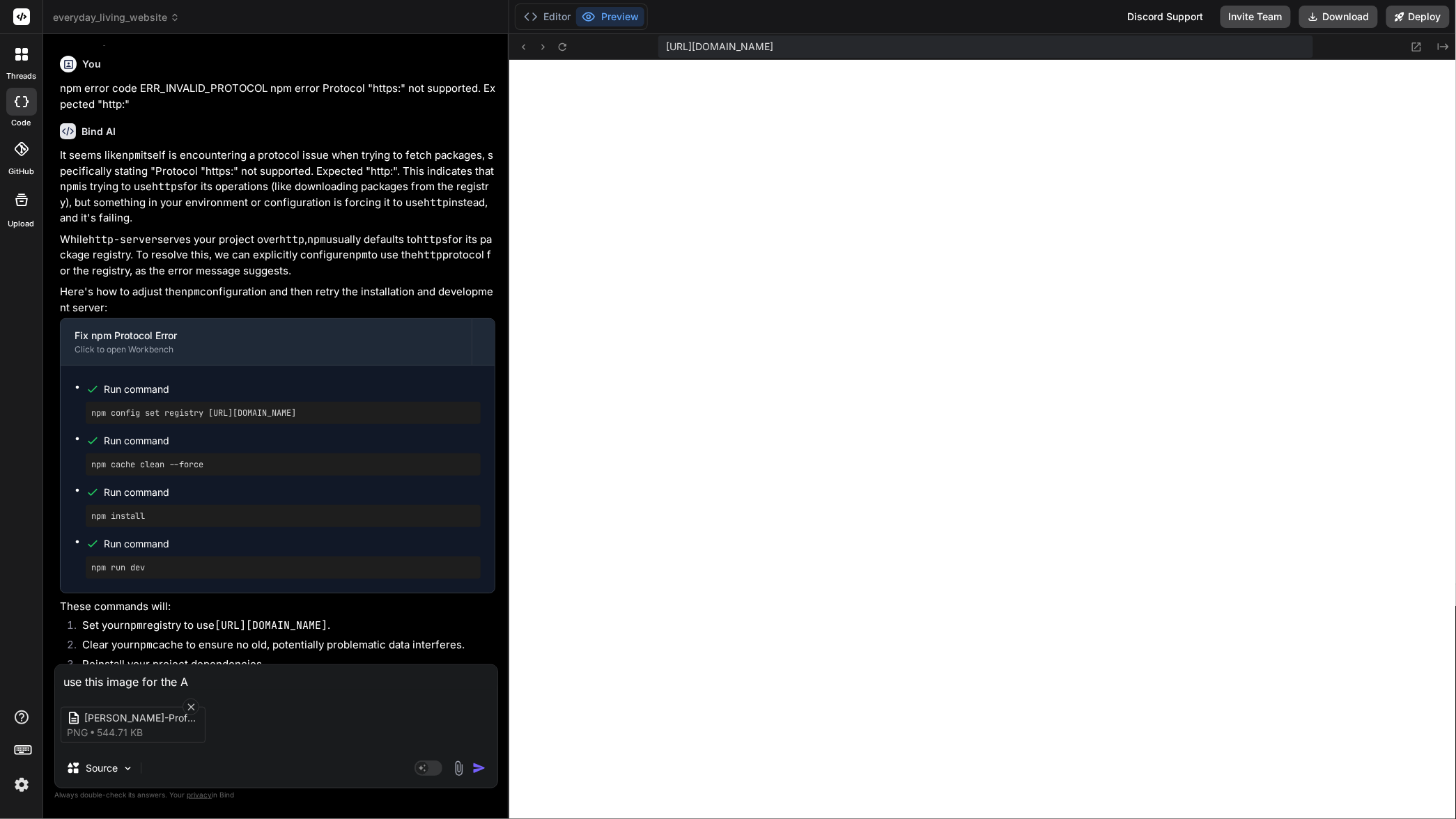
type textarea "use this image for the Au"
type textarea "x"
type textarea "use this image for the Aut"
type textarea "x"
type textarea "use this image for the Auth"
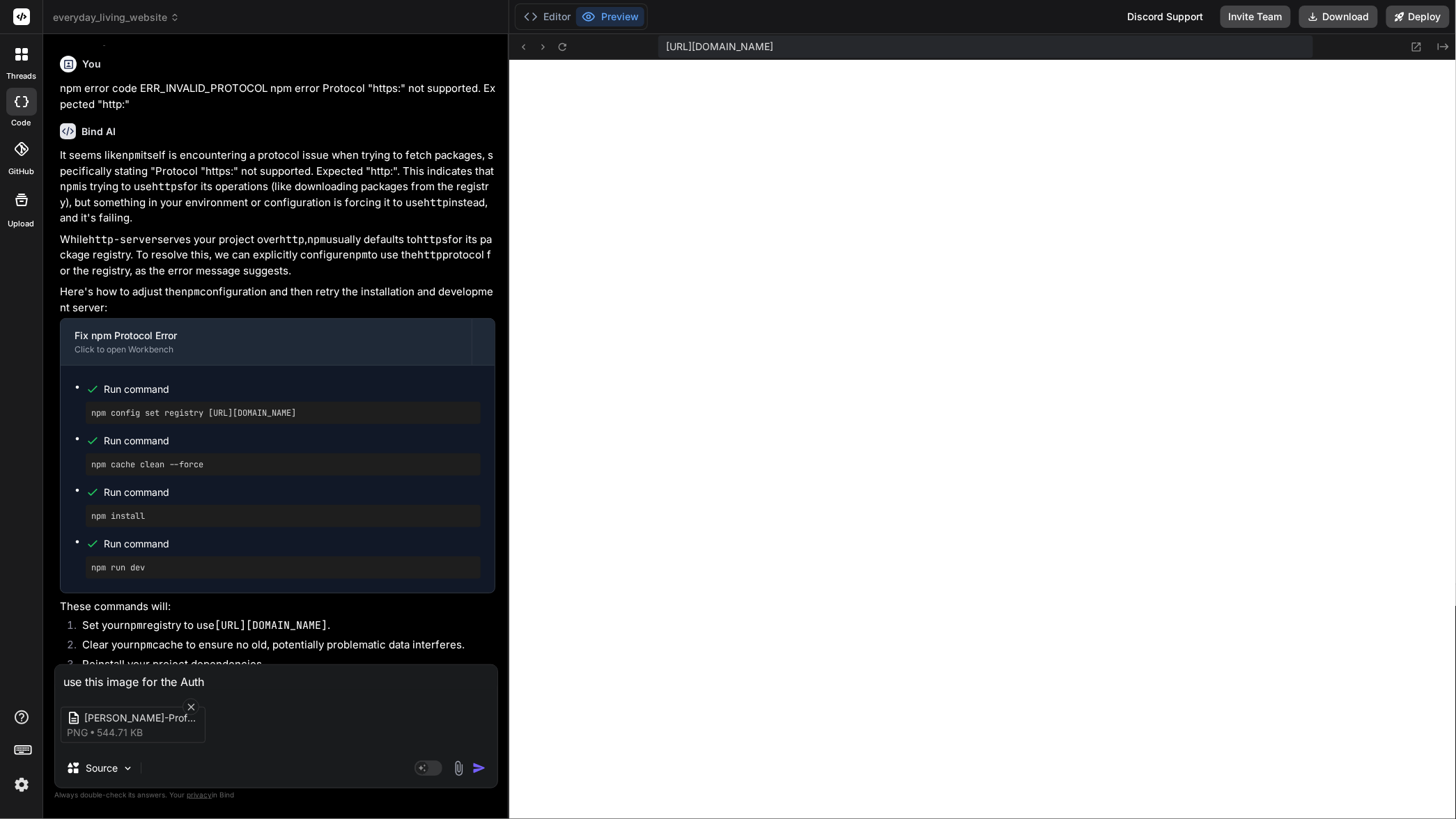
type textarea "x"
type textarea "use this image for the Autho"
type textarea "x"
type textarea "use this image for the Author"
type textarea "x"
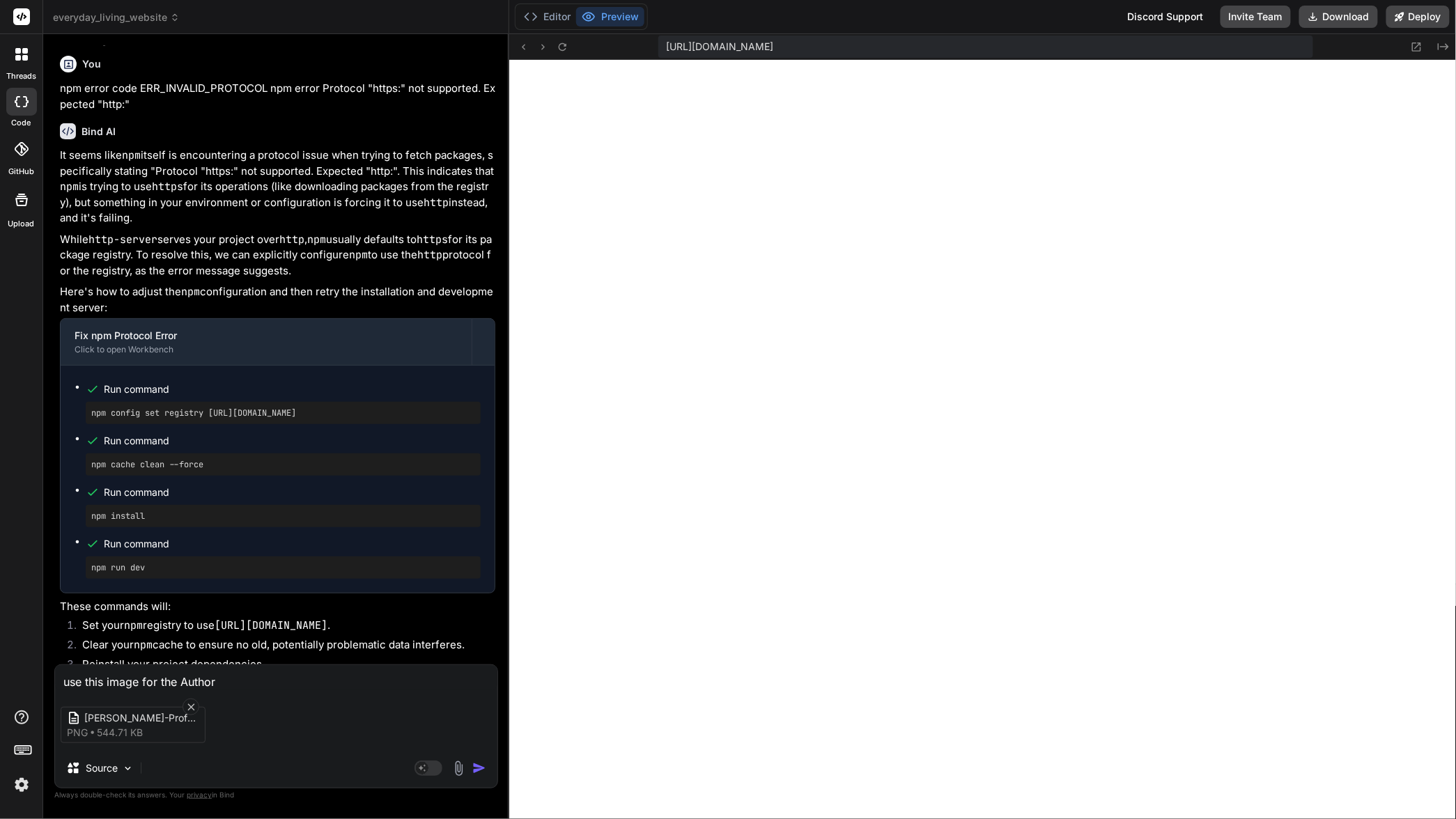
type textarea "use this image for the Author'"
type textarea "x"
type textarea "use this image for the Author's"
type textarea "x"
type textarea "use this image for the Author's"
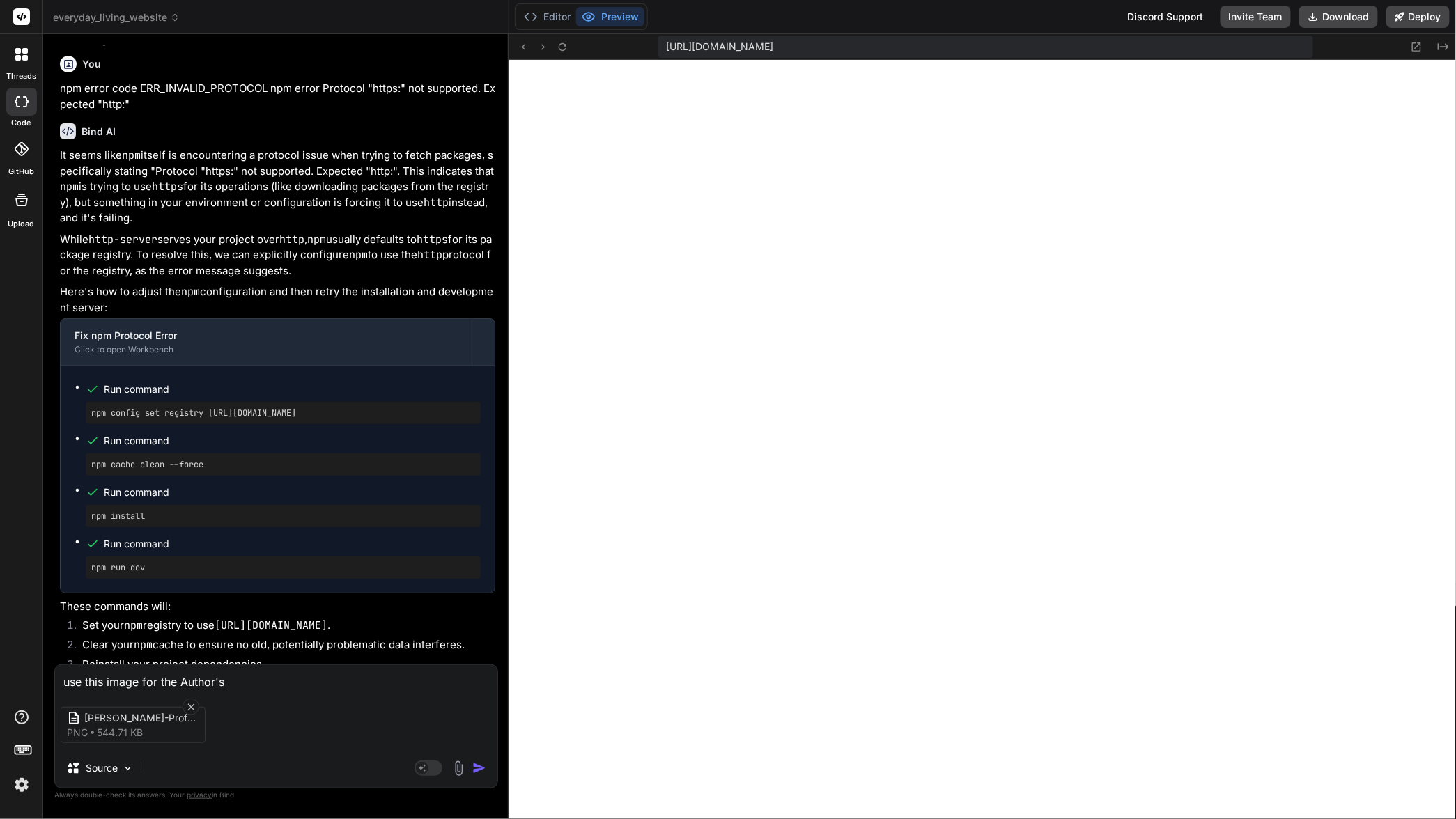
type textarea "x"
type textarea "use this image for the Author's i"
type textarea "x"
type textarea "use this image for the Author's im"
type textarea "x"
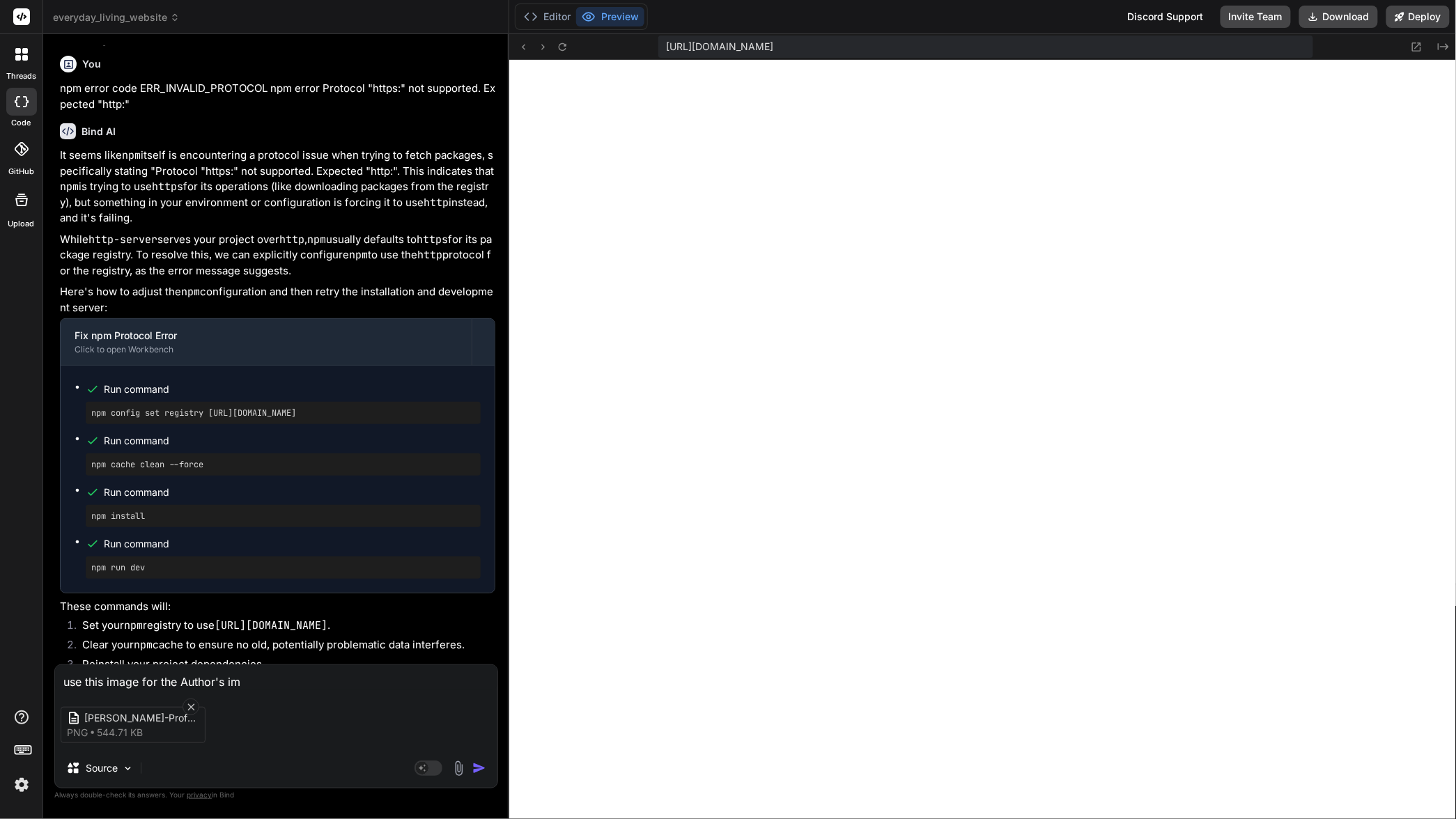
type textarea "use this image for the Author's ima"
type textarea "x"
type textarea "use this image for the Author's imag"
type textarea "x"
type textarea "use this image for the Author's image"
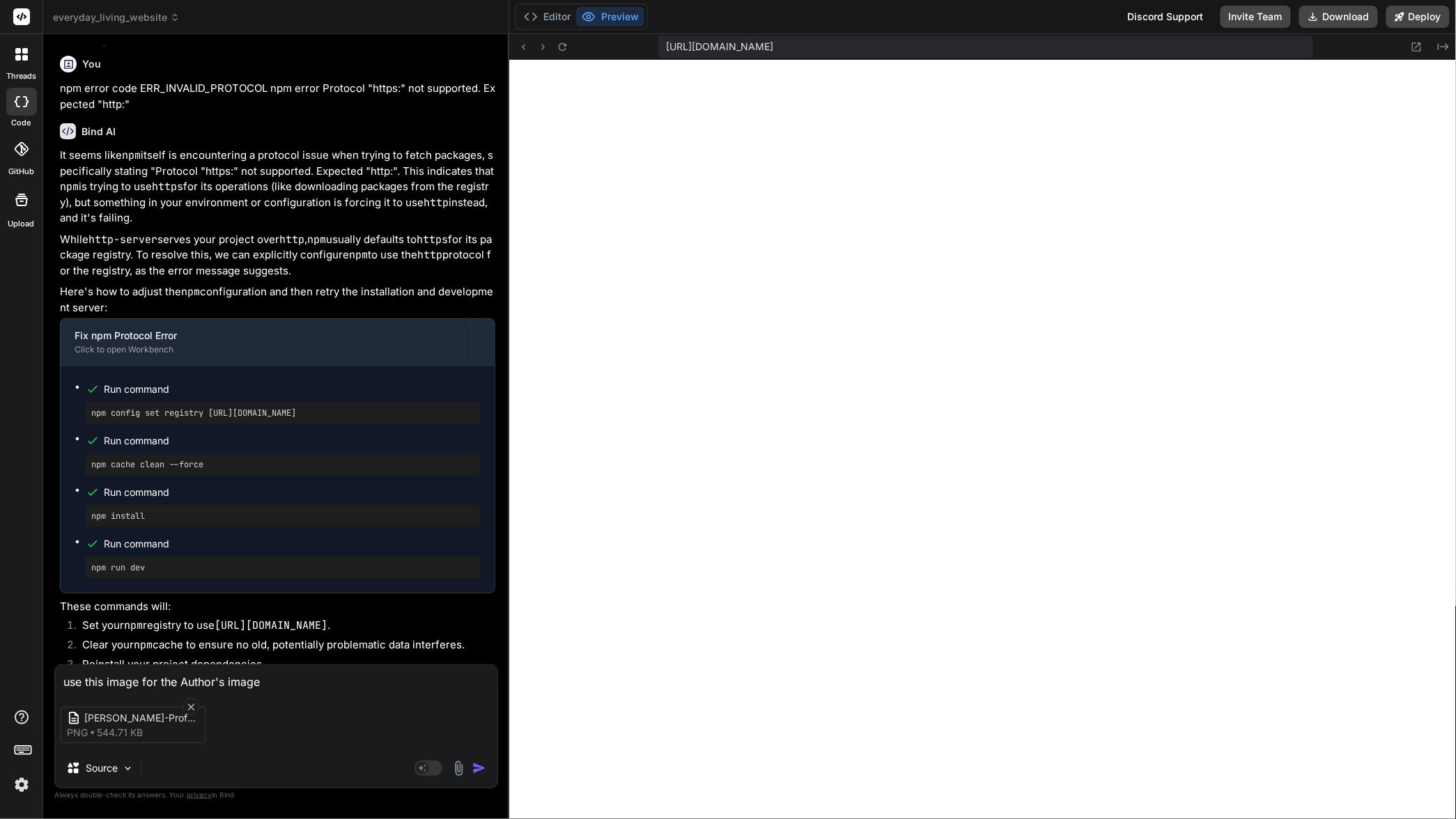
type textarea "x"
type textarea "use this image for the Author's image."
click at [477, 770] on img "button" at bounding box center [479, 768] width 14 height 14
type textarea "x"
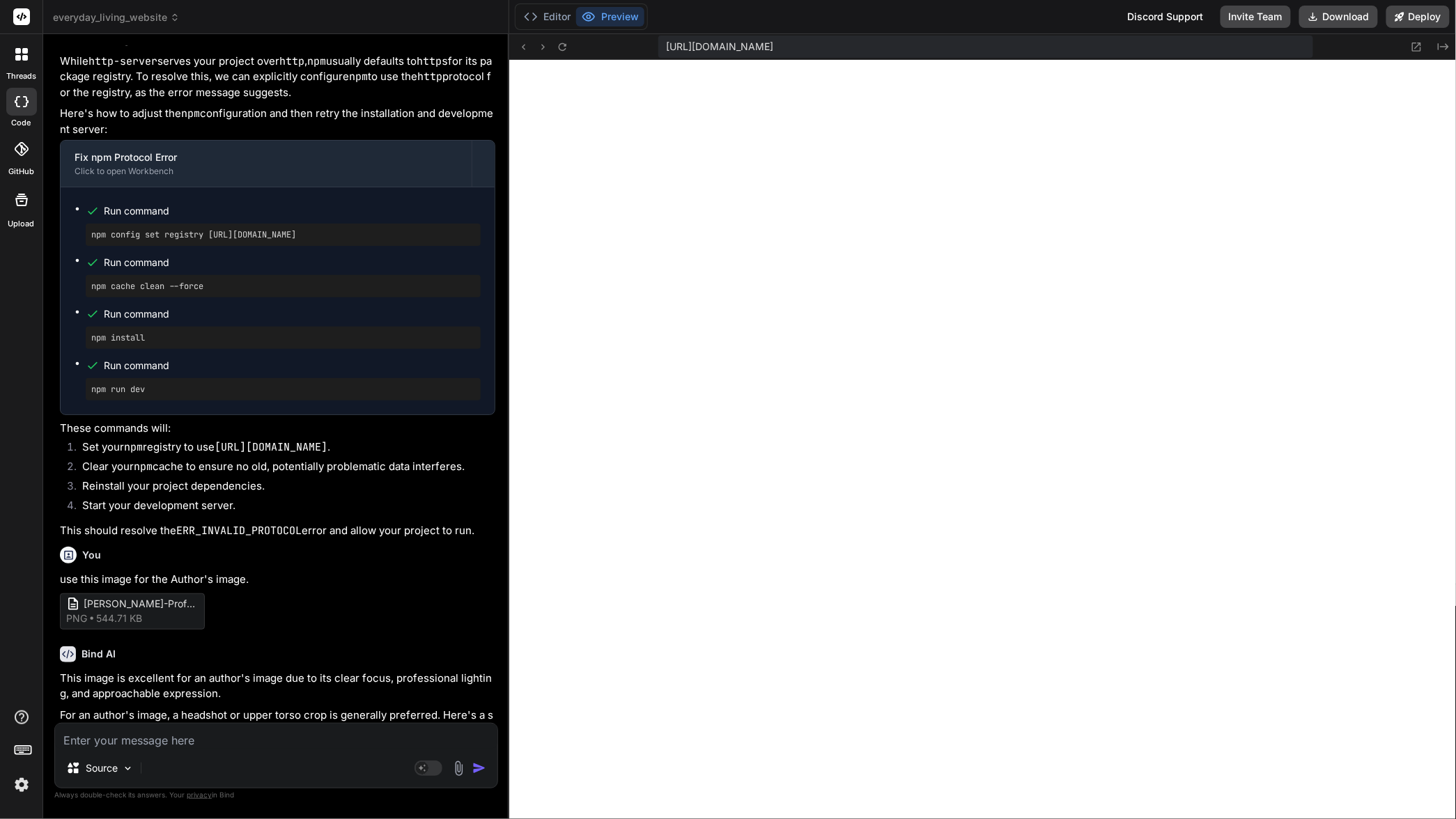
scroll to position [2288, 0]
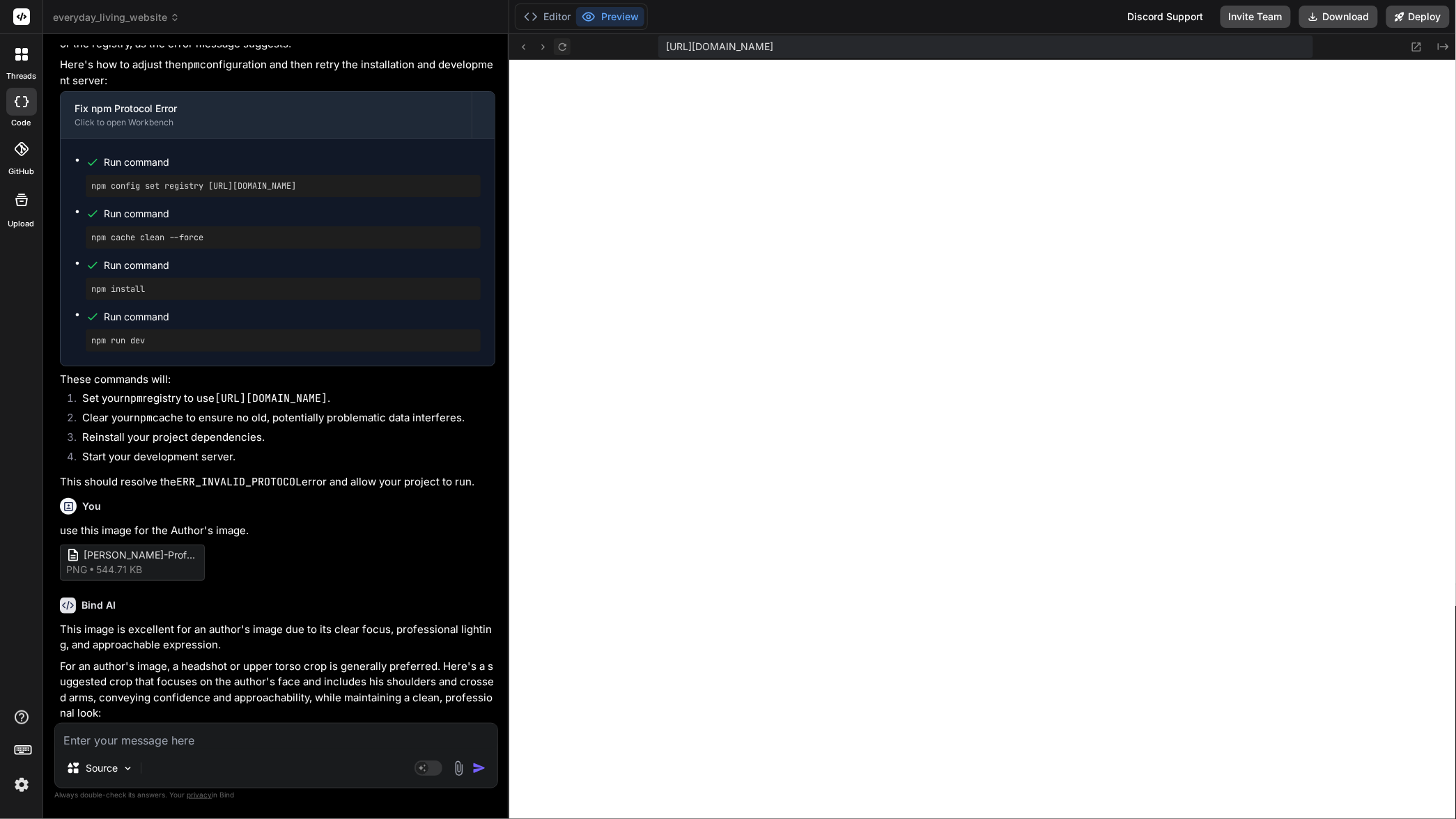
click at [564, 46] on icon at bounding box center [562, 47] width 12 height 12
click at [427, 770] on rect at bounding box center [428, 768] width 28 height 15
drag, startPoint x: 233, startPoint y: 536, endPoint x: 63, endPoint y: 536, distance: 170.0
click at [60, 535] on p "use this image for the Author's image." at bounding box center [277, 531] width 435 height 16
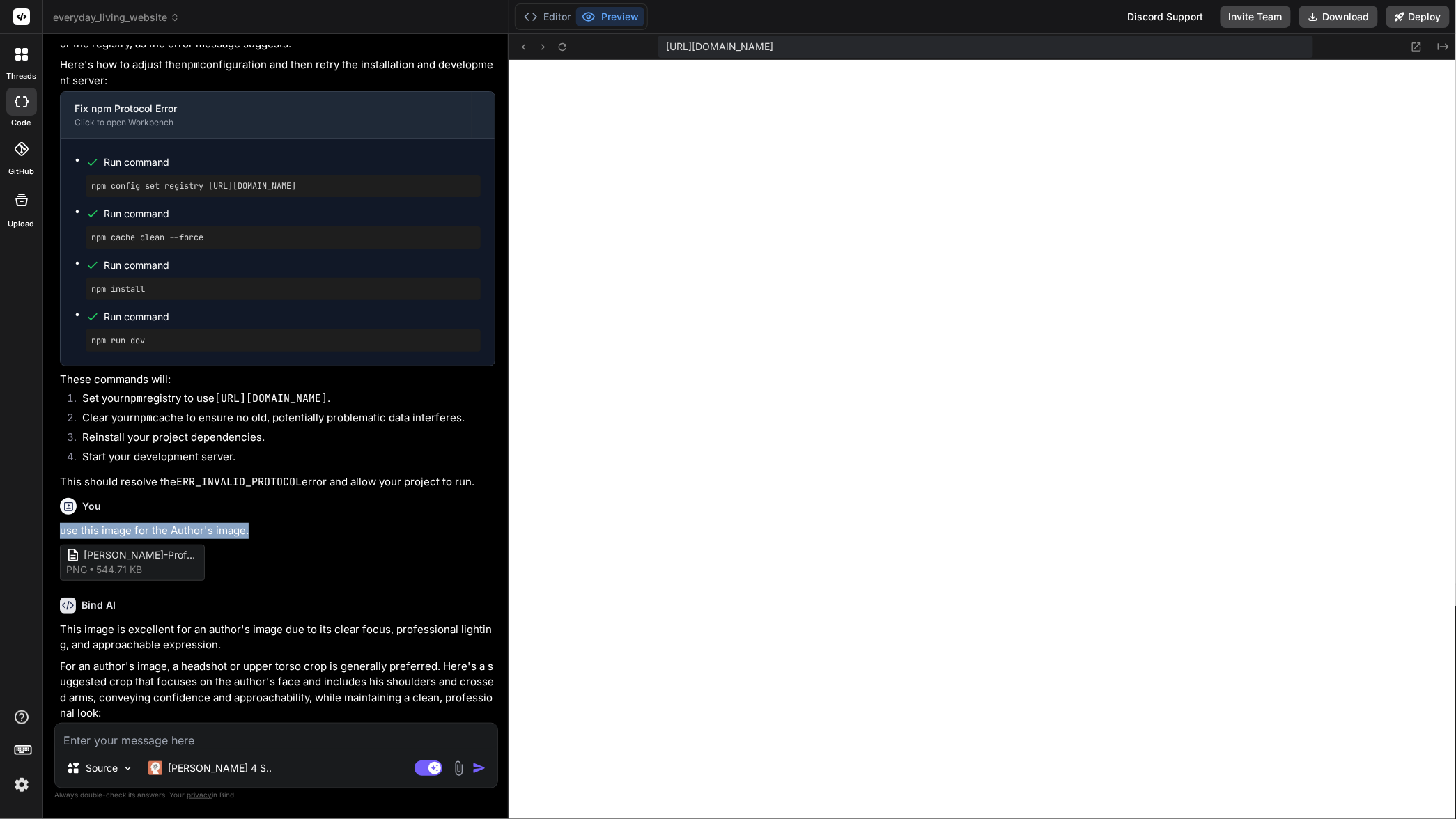
copy p "use this image for the Author's image."
click at [116, 737] on textarea at bounding box center [276, 737] width 442 height 25
paste textarea "use this image for the Author's image."
type textarea "x"
type textarea "use this image for the Author's image."
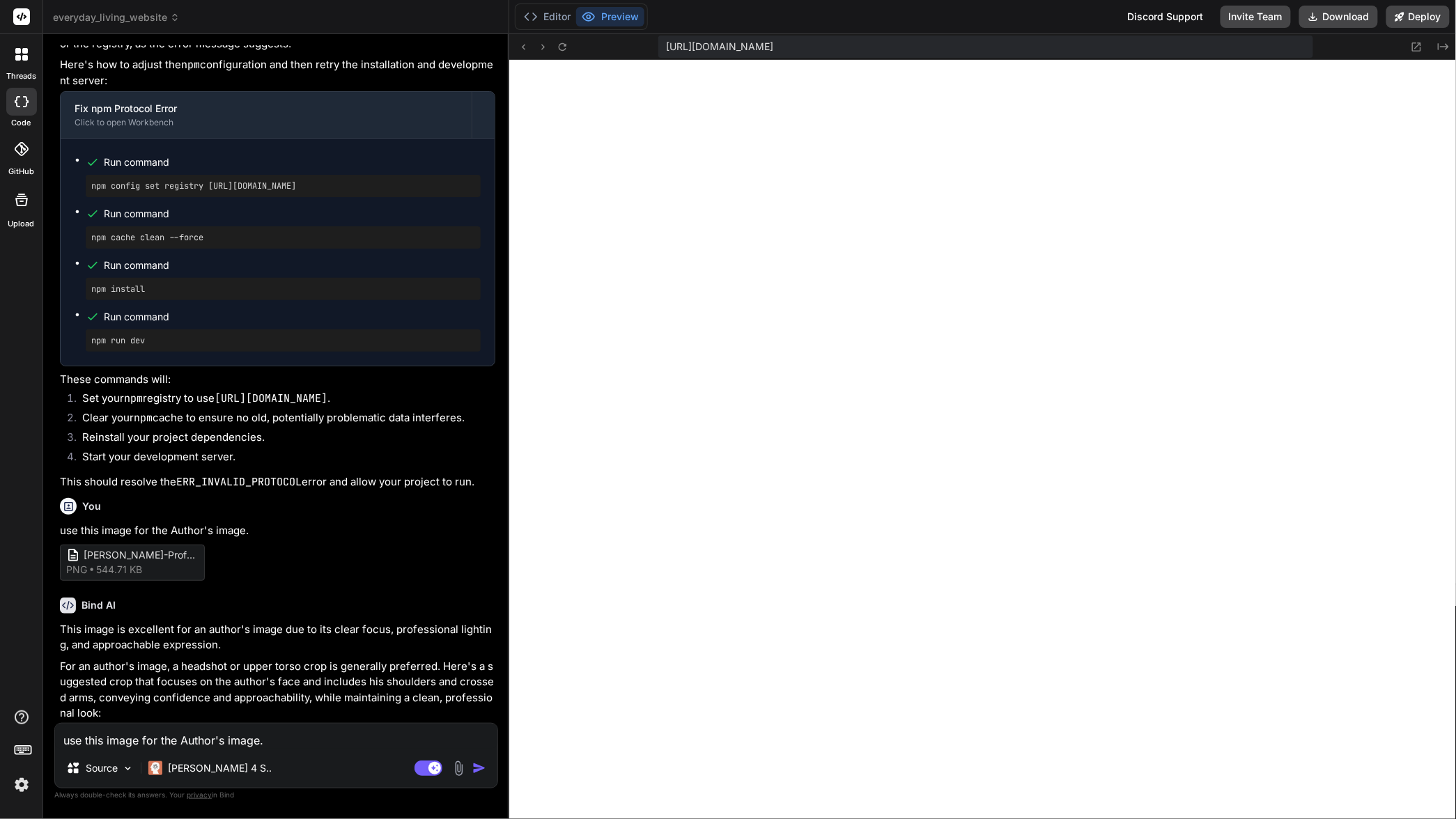
click at [482, 767] on img "button" at bounding box center [479, 768] width 14 height 14
type textarea "x"
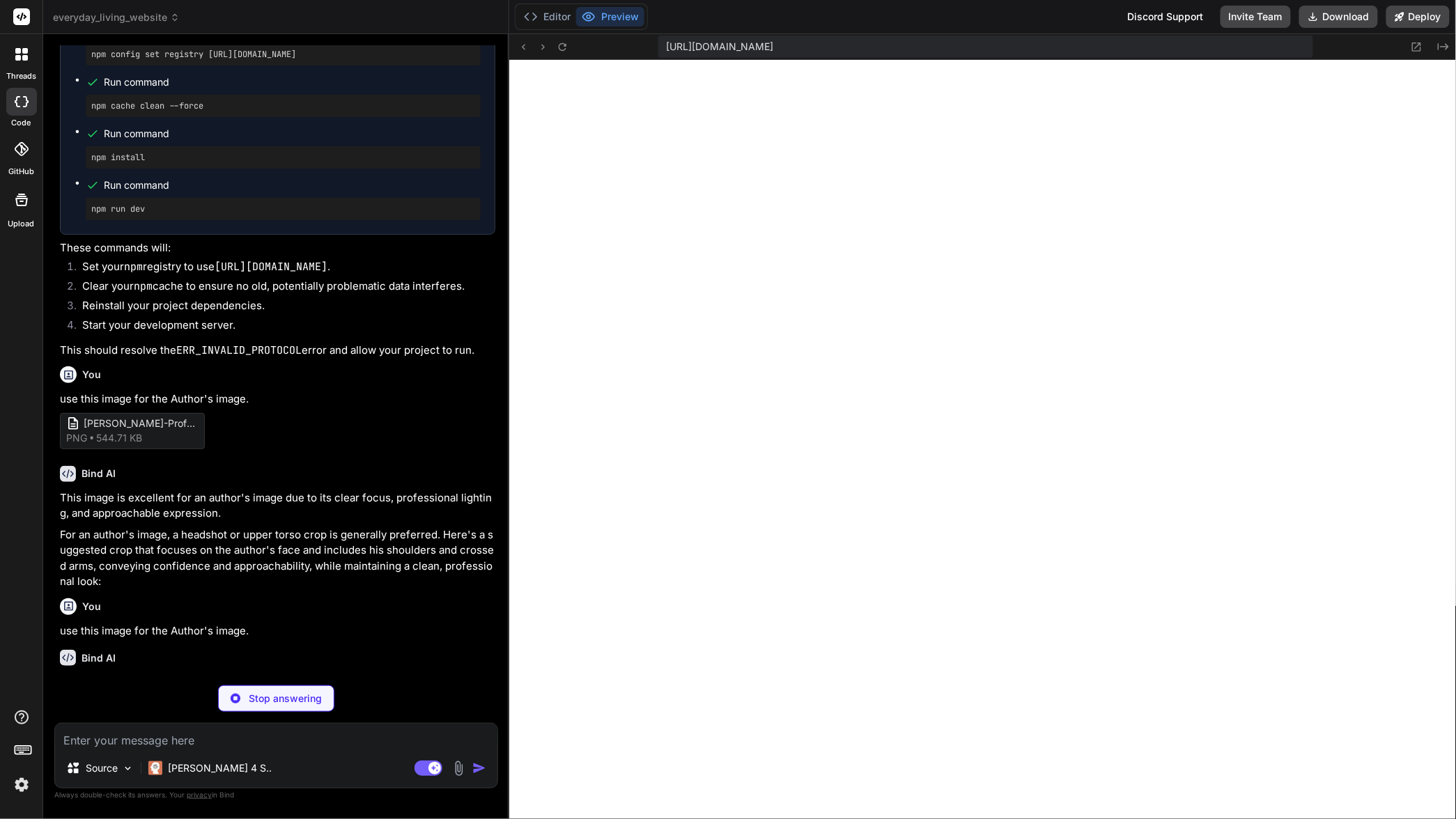
scroll to position [2417, 0]
click at [23, 786] on img at bounding box center [22, 785] width 24 height 24
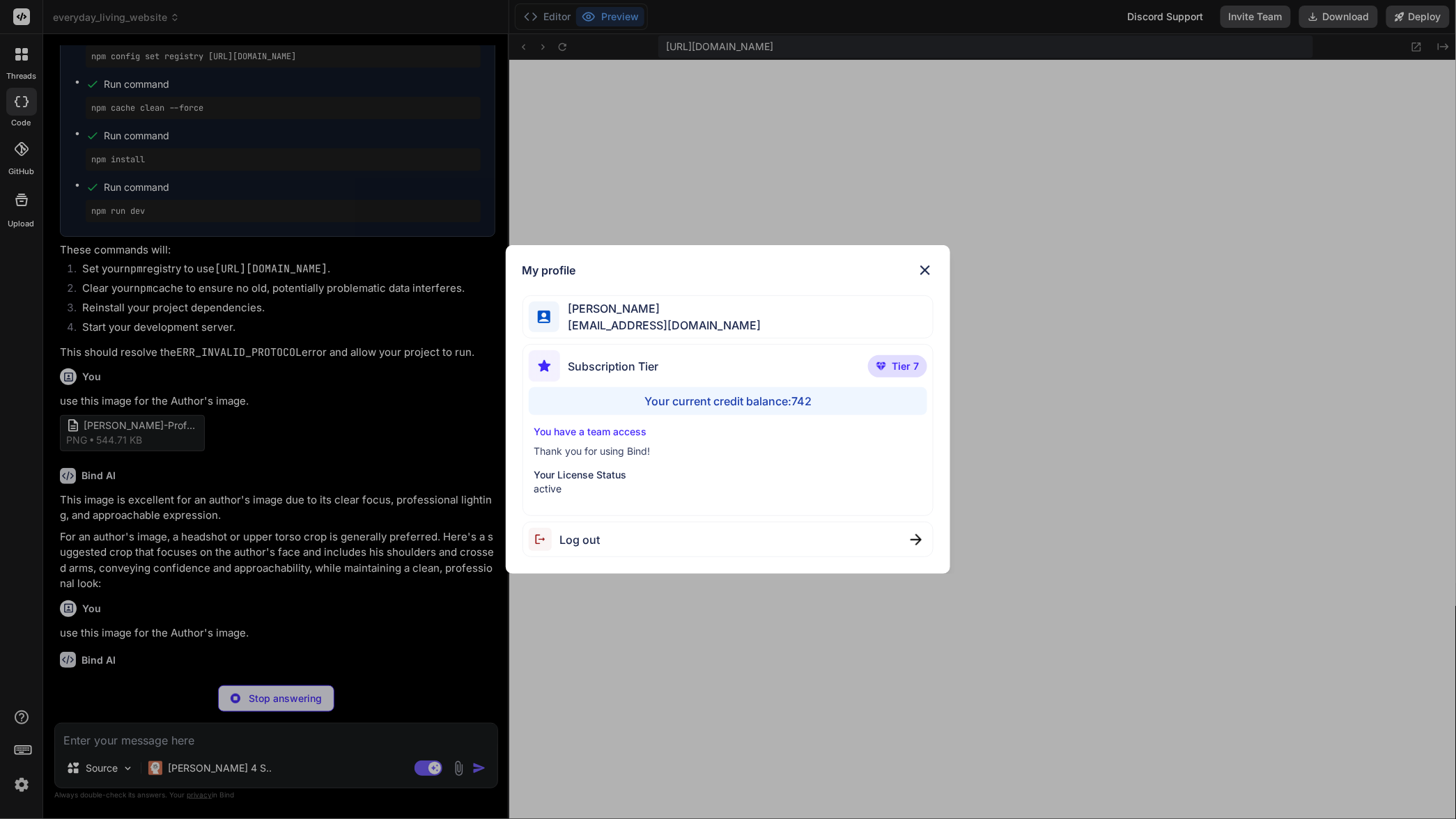
click at [23, 786] on div "My profile Charles Woodruff cwoodruff@gmail.com Subscription Tier Tier 7 Your c…" at bounding box center [728, 409] width 1456 height 819
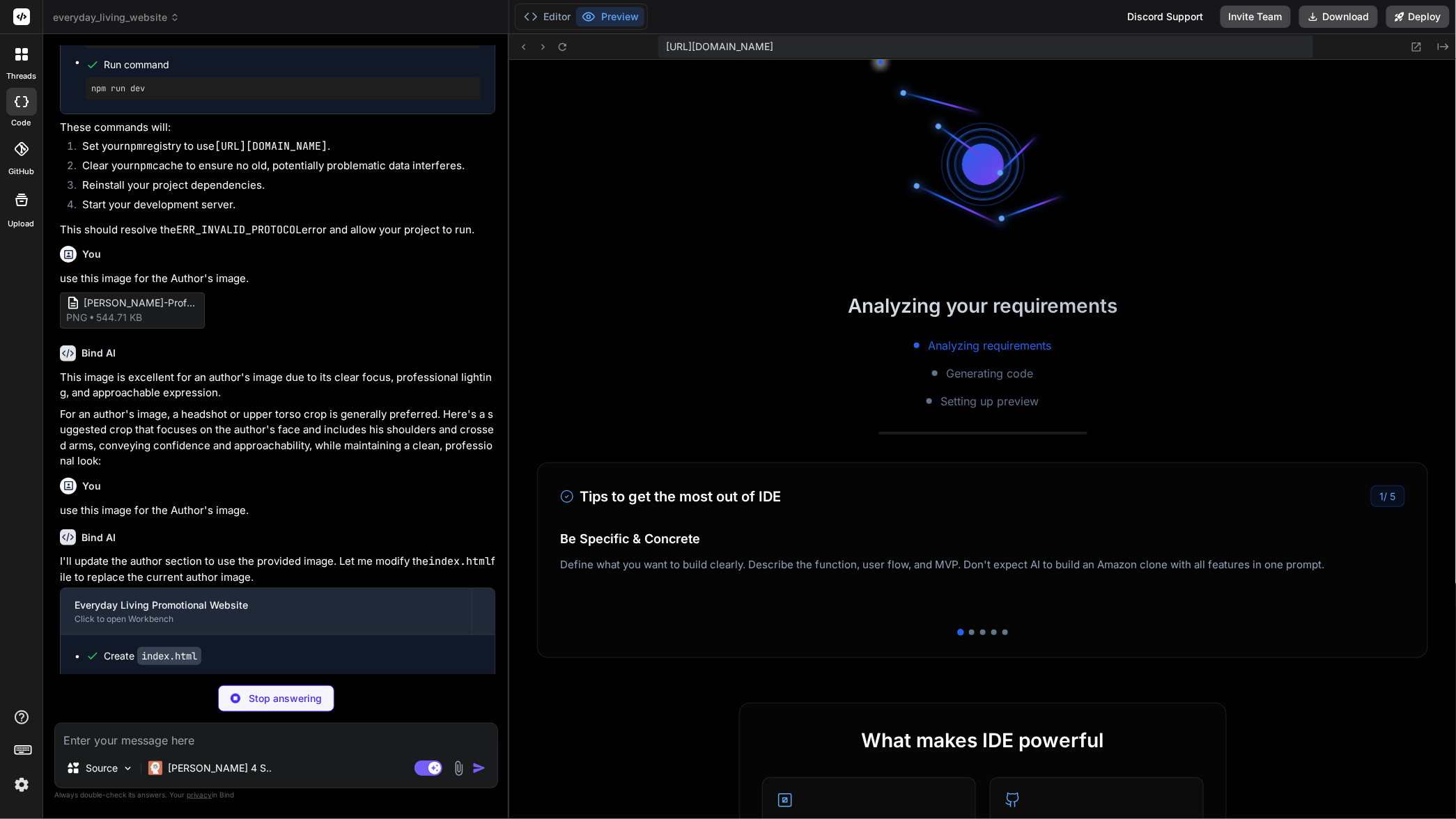
scroll to position [939, 0]
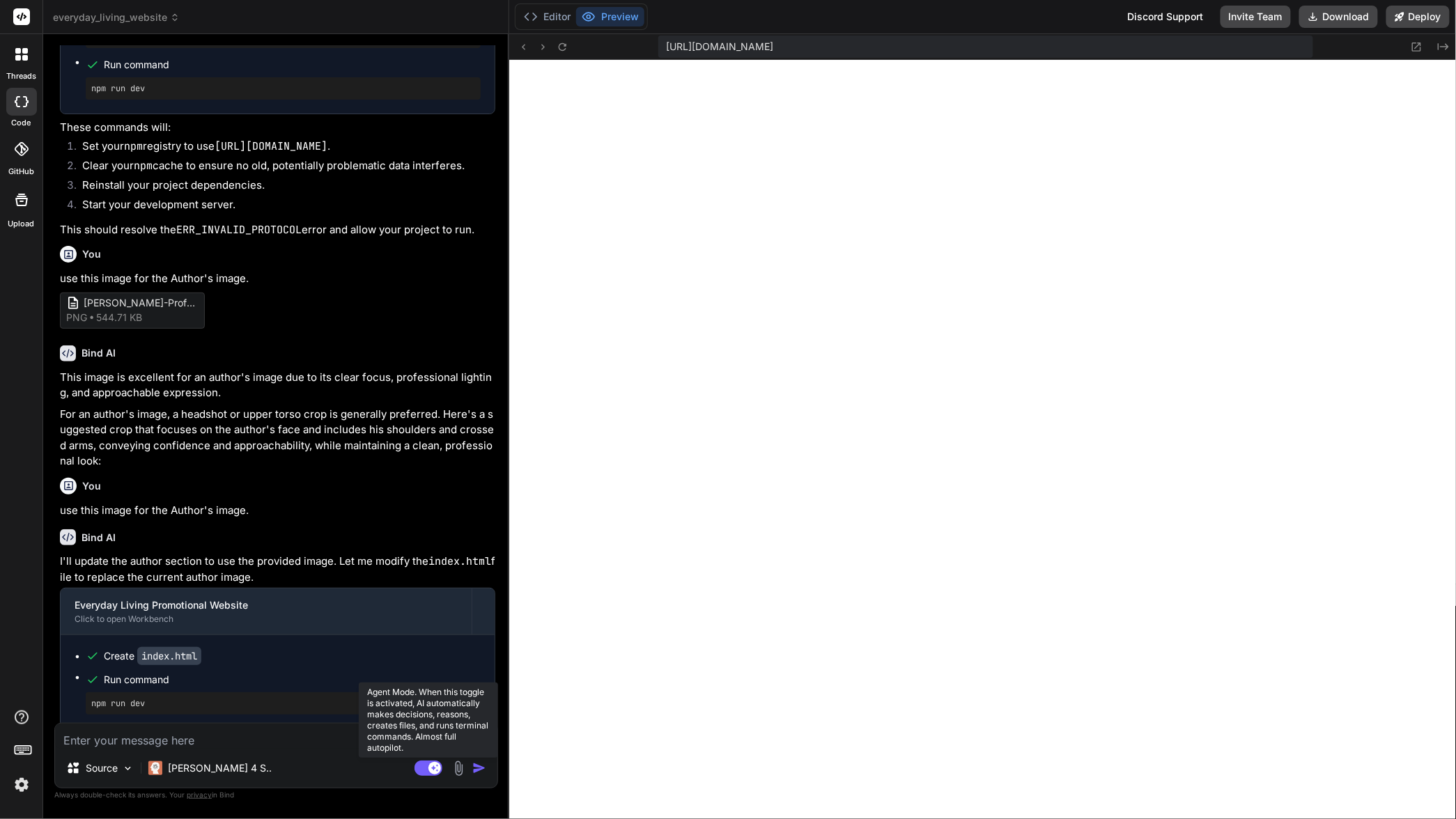
click at [423, 765] on rect at bounding box center [428, 768] width 28 height 15
click at [265, 746] on textarea at bounding box center [276, 737] width 442 height 25
type textarea "x"
type textarea "h"
type textarea "x"
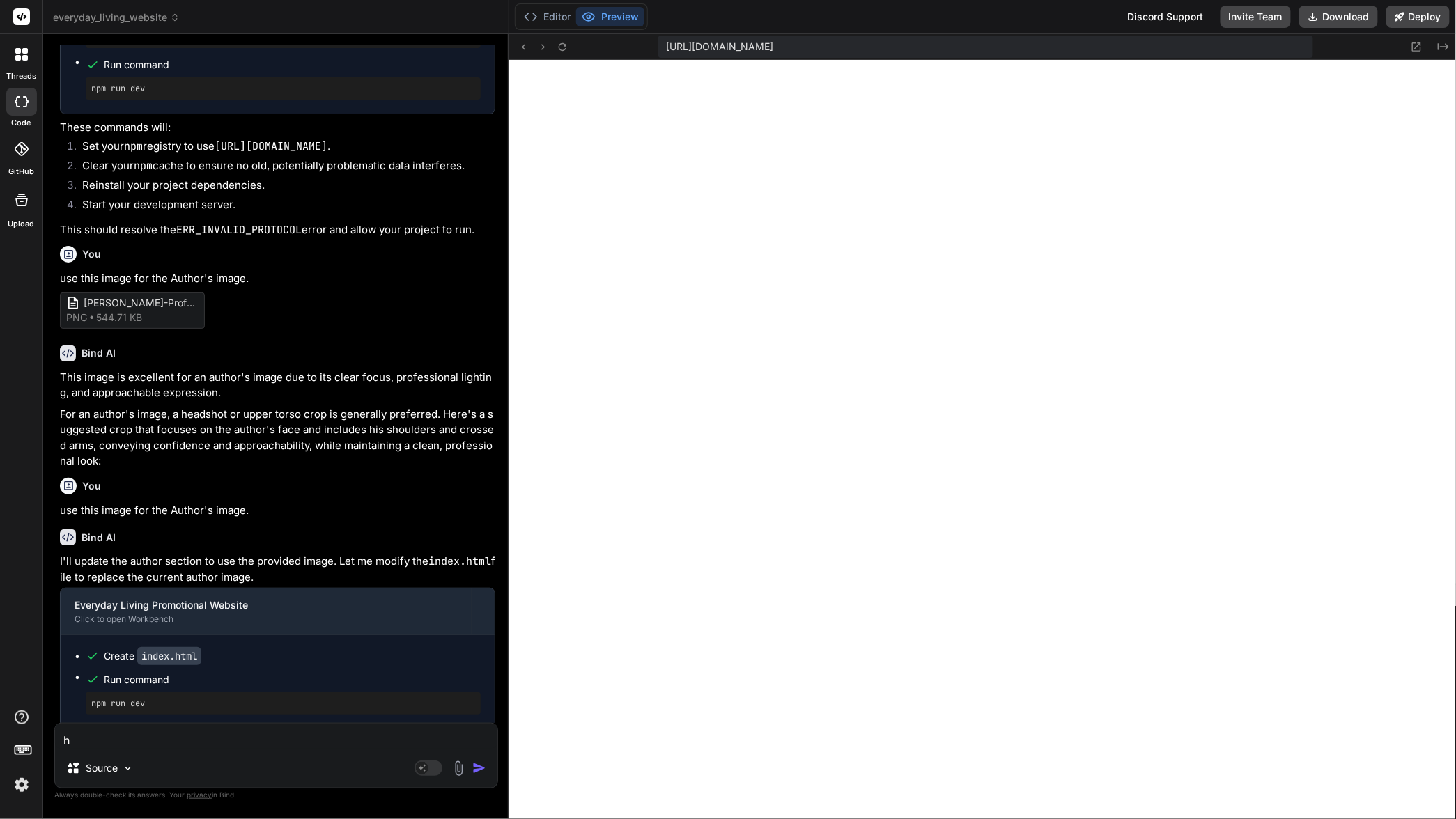
type textarea "ho"
type textarea "x"
type textarea "how"
type textarea "x"
type textarea "how"
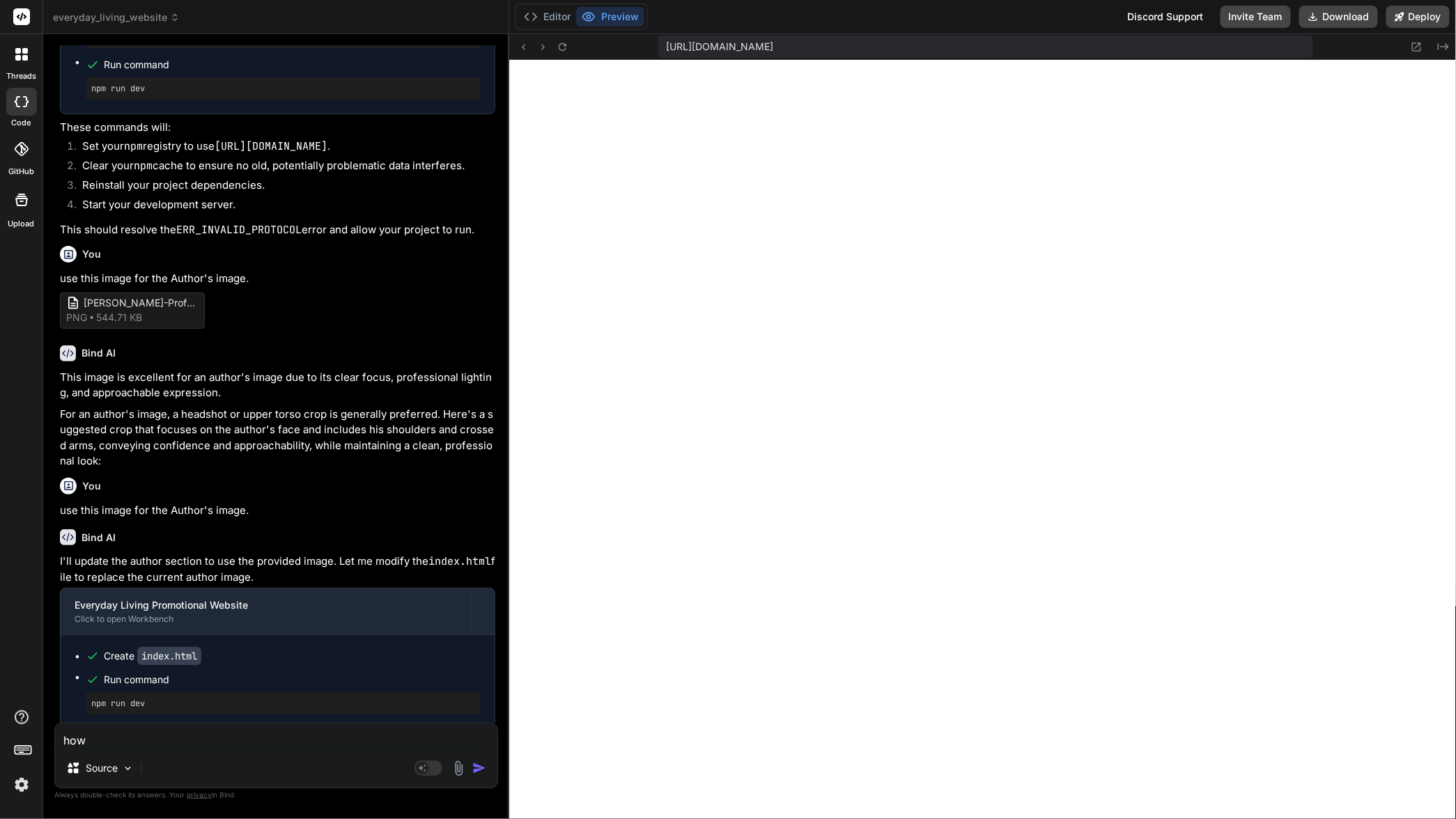
type textarea "x"
type textarea "how d"
type textarea "x"
type textarea "how do"
type textarea "x"
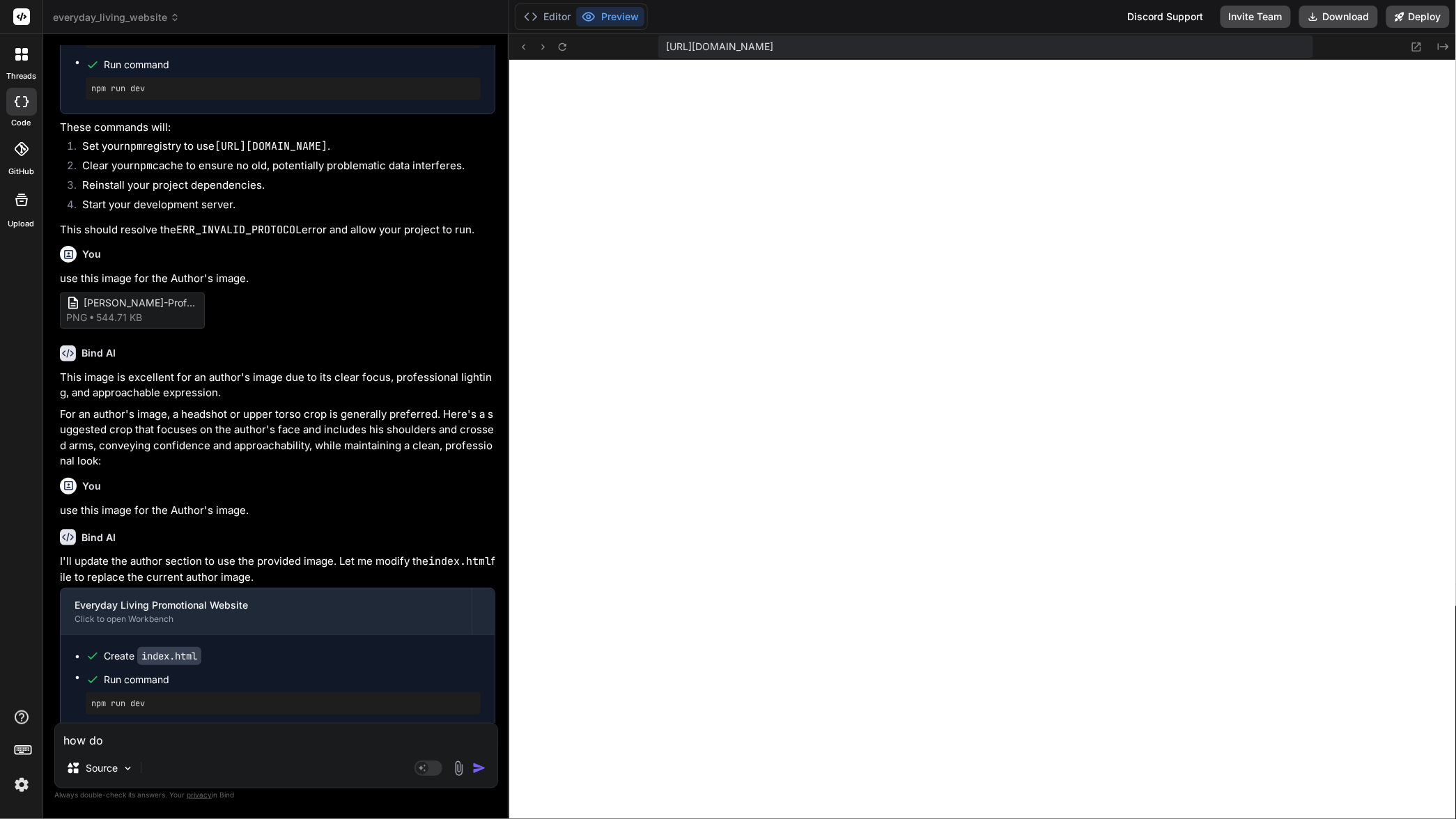
type textarea "how do"
type textarea "x"
type textarea "how do I"
type textarea "x"
type textarea "how do I"
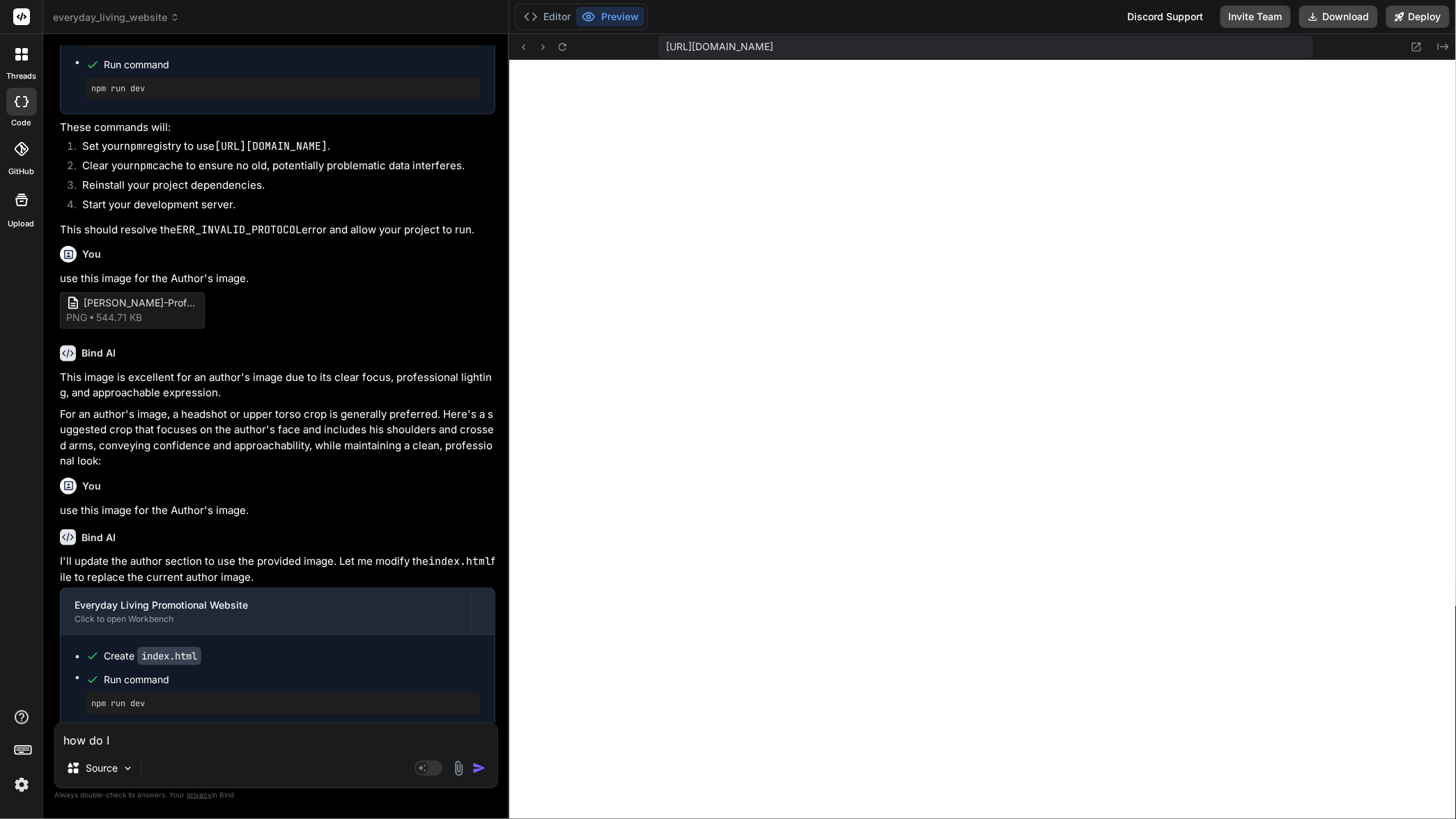
type textarea "x"
type textarea "how do I a"
type textarea "x"
type textarea "how do I ad"
type textarea "x"
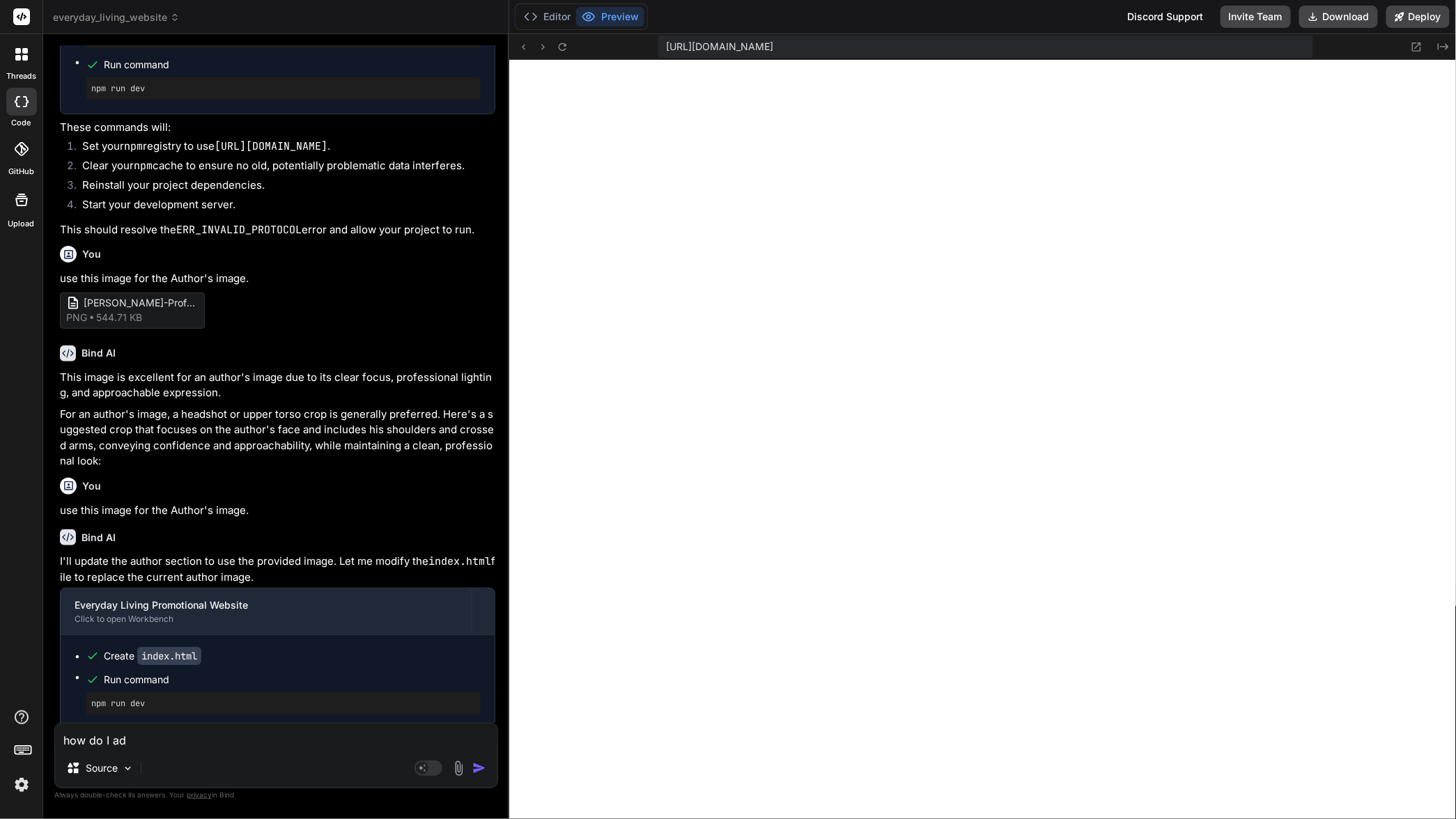
type textarea "how do I add"
type textarea "x"
type textarea "how do I add"
type textarea "x"
type textarea "how do I add a"
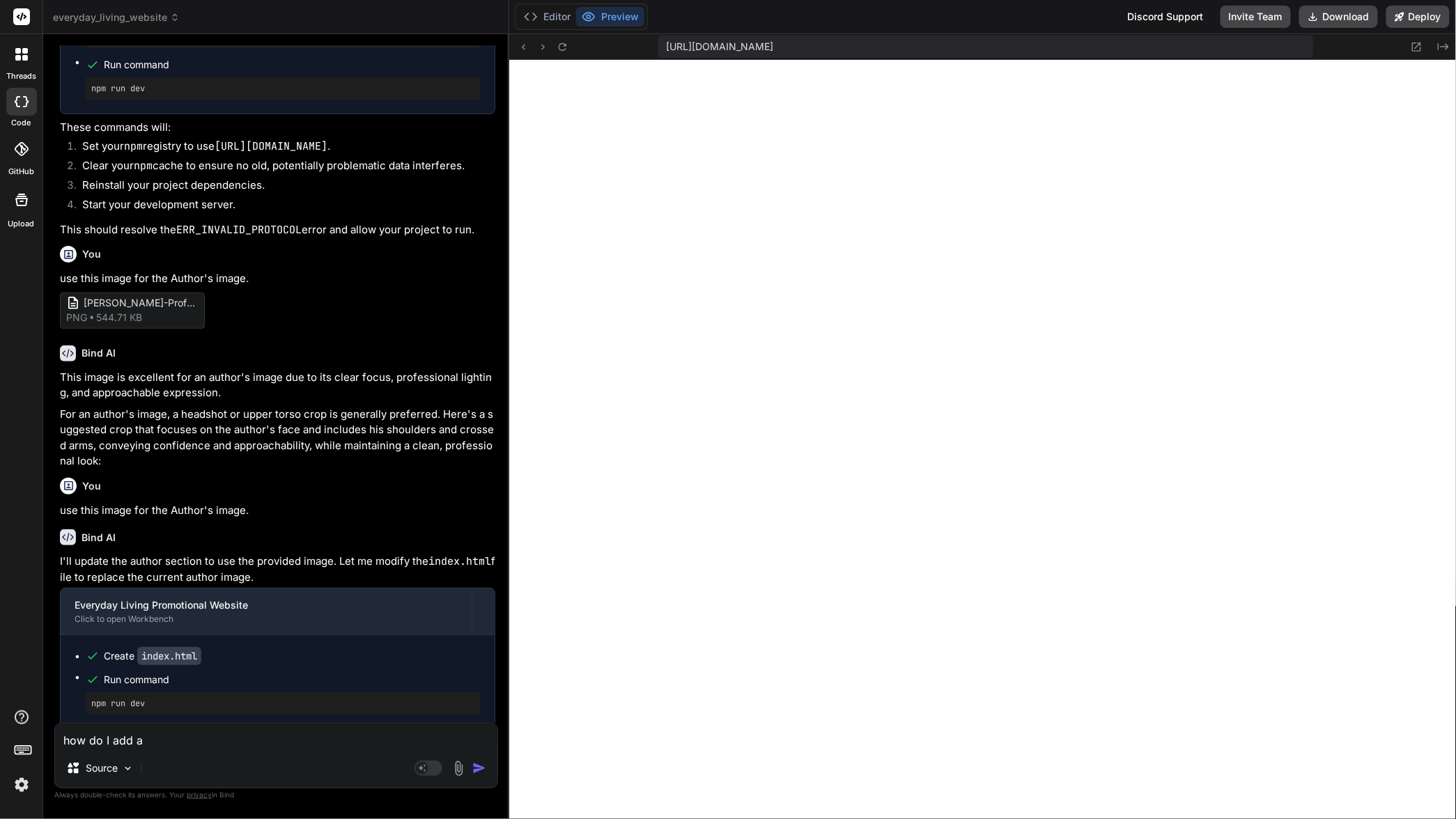
type textarea "x"
type textarea "how do I add"
type textarea "x"
type textarea "how do I add"
type textarea "x"
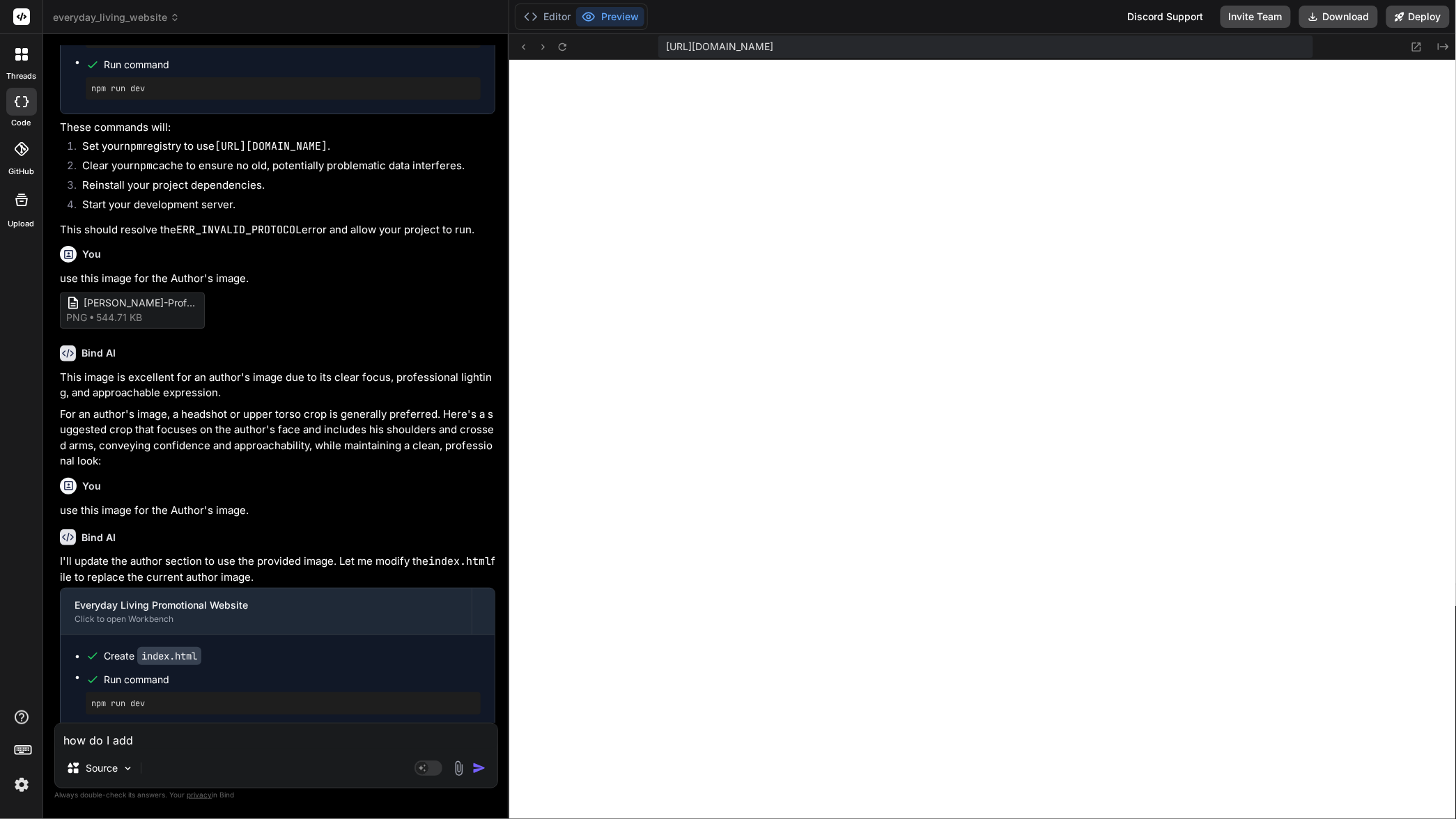
type textarea "how do I ad"
type textarea "x"
type textarea "how do I a"
type textarea "x"
type textarea "how do I"
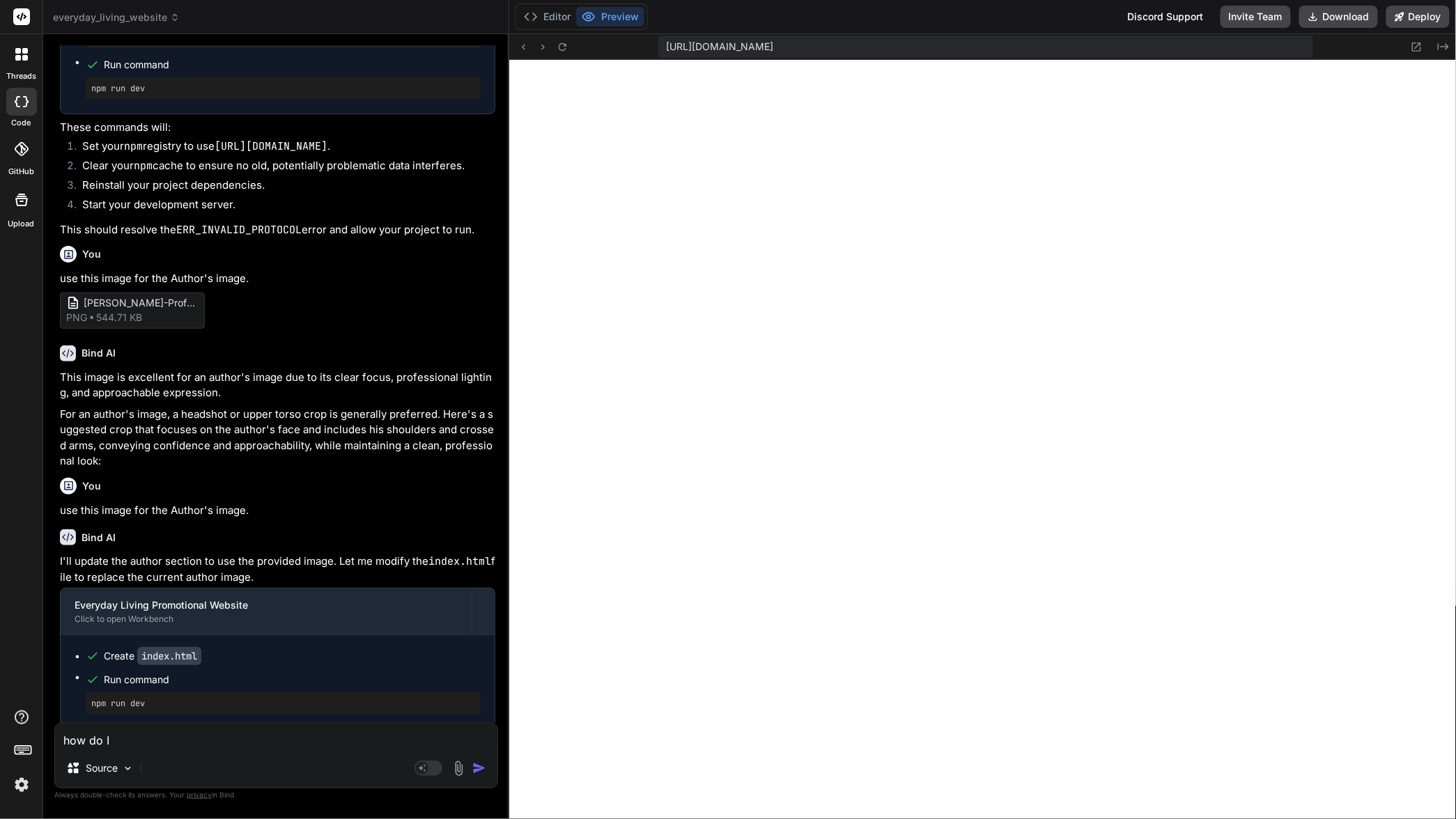
type textarea "x"
type textarea "how do I"
type textarea "x"
type textarea "how do"
type textarea "x"
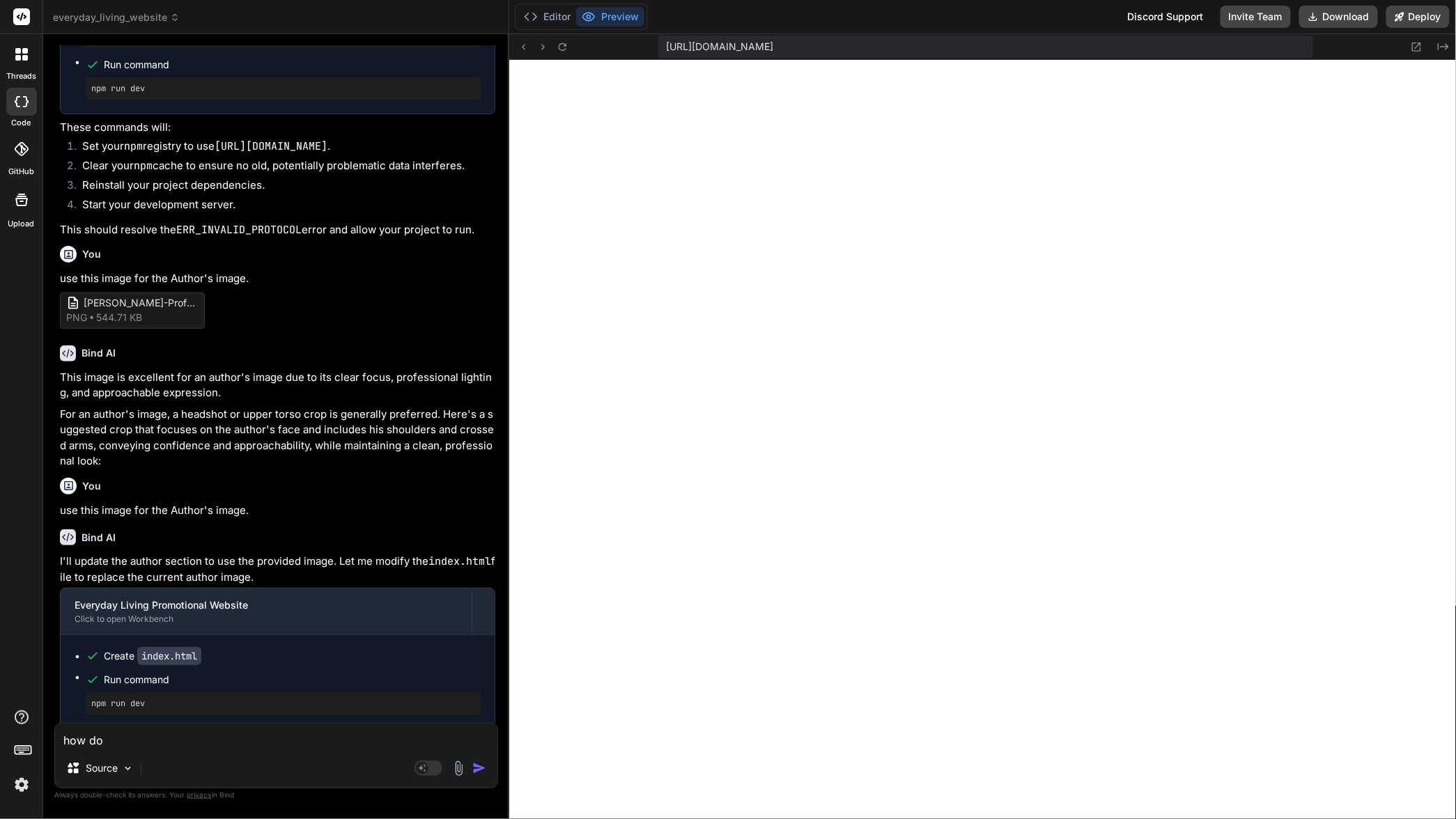
type textarea "how do"
type textarea "x"
type textarea "how d"
type textarea "x"
type textarea "how"
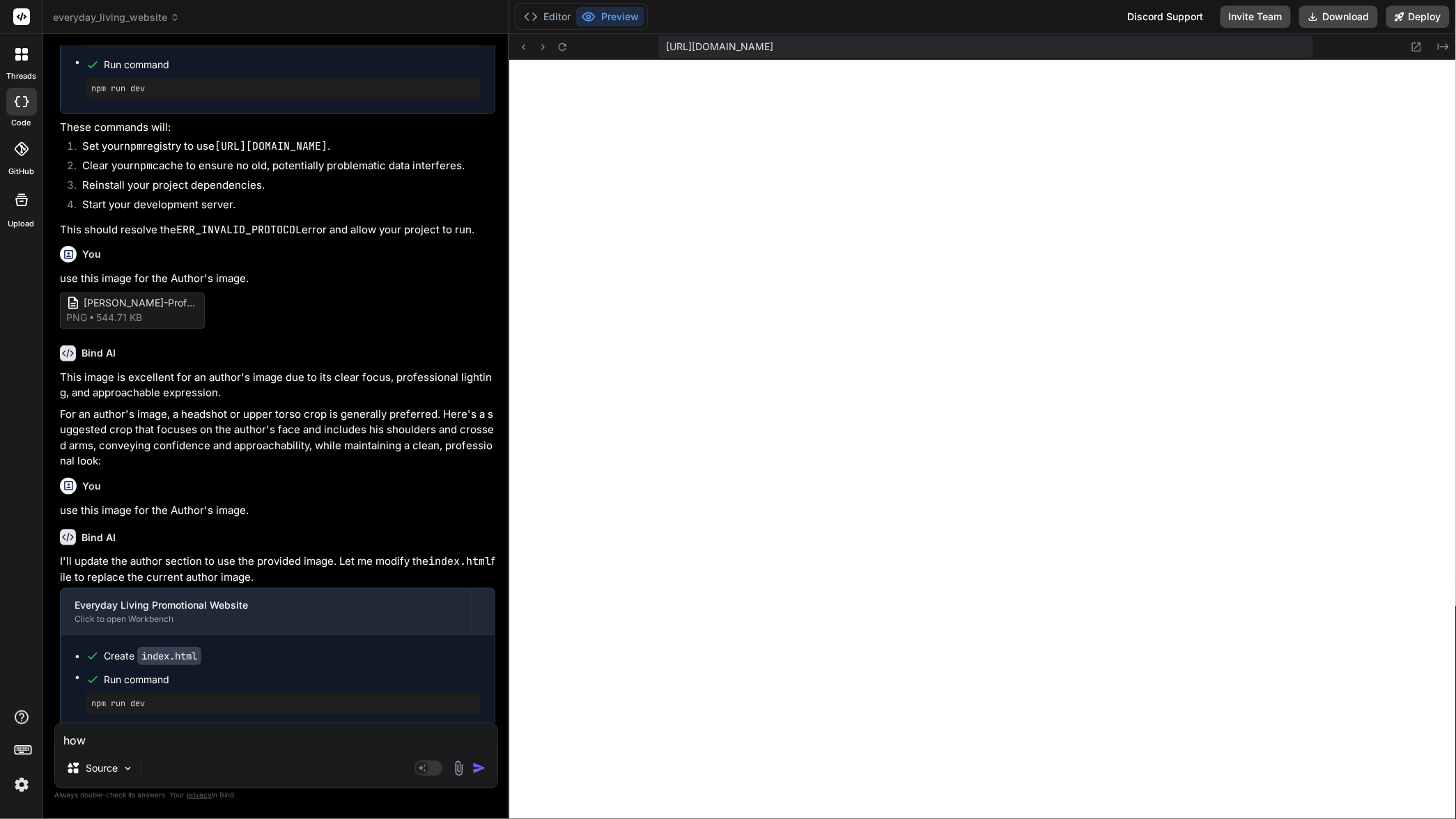
type textarea "x"
type textarea "how"
type textarea "x"
type textarea "ho"
type textarea "x"
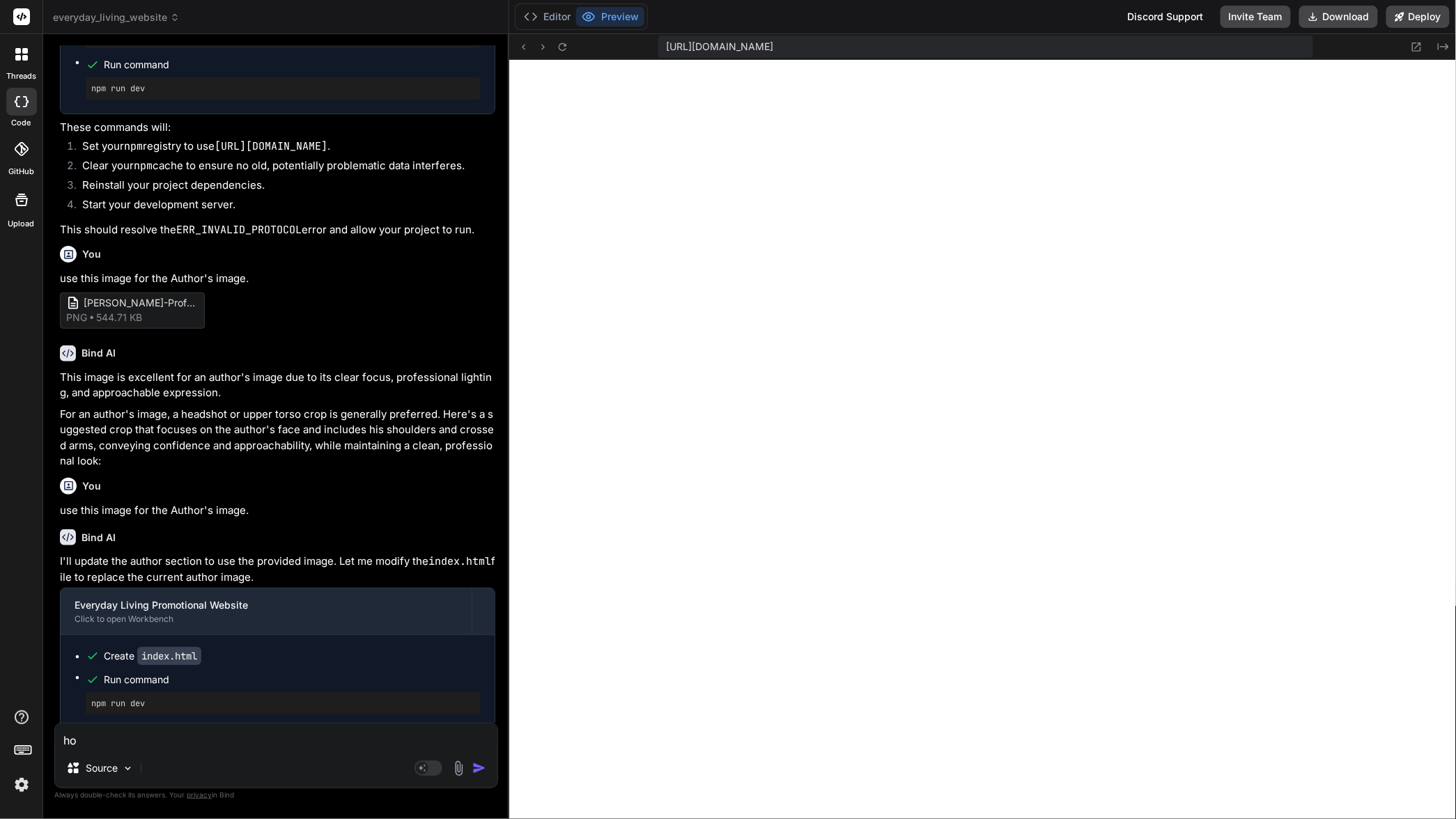
type textarea "h"
type textarea "x"
click at [461, 769] on img at bounding box center [458, 768] width 16 height 16
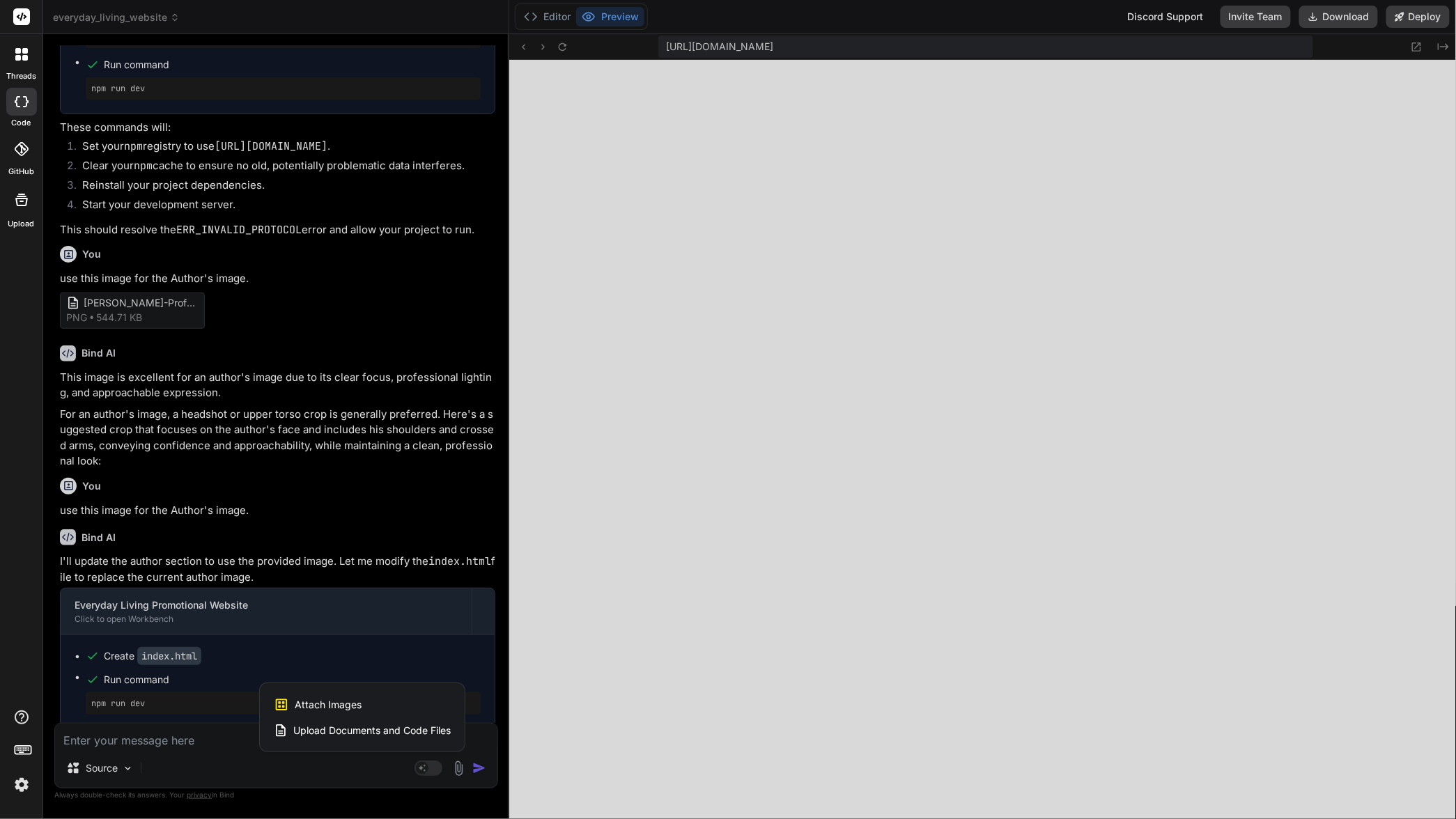
click at [352, 702] on span "Attach Images" at bounding box center [328, 705] width 67 height 14
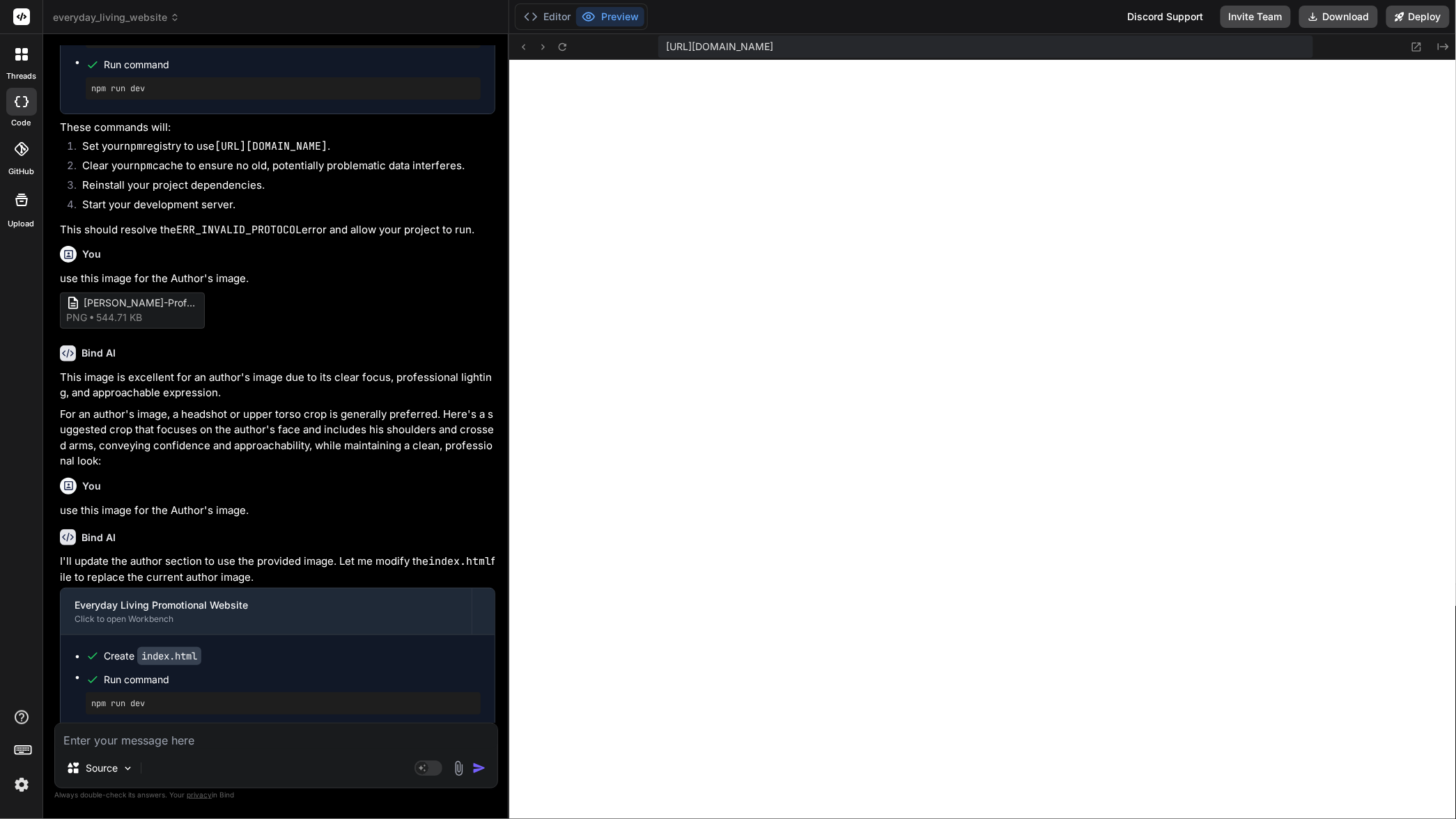
click at [188, 742] on textarea at bounding box center [276, 737] width 442 height 25
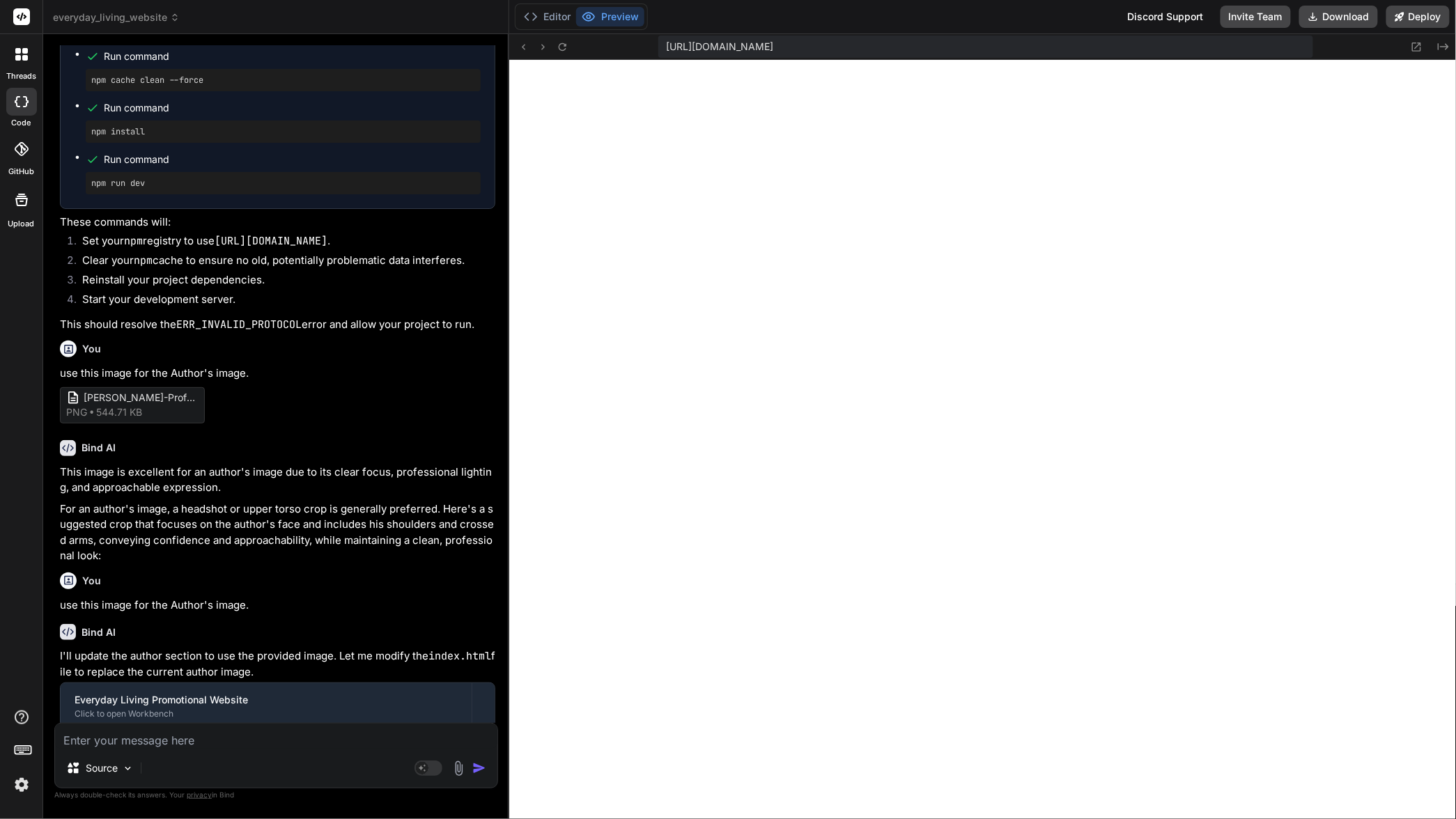
scroll to position [2611, 0]
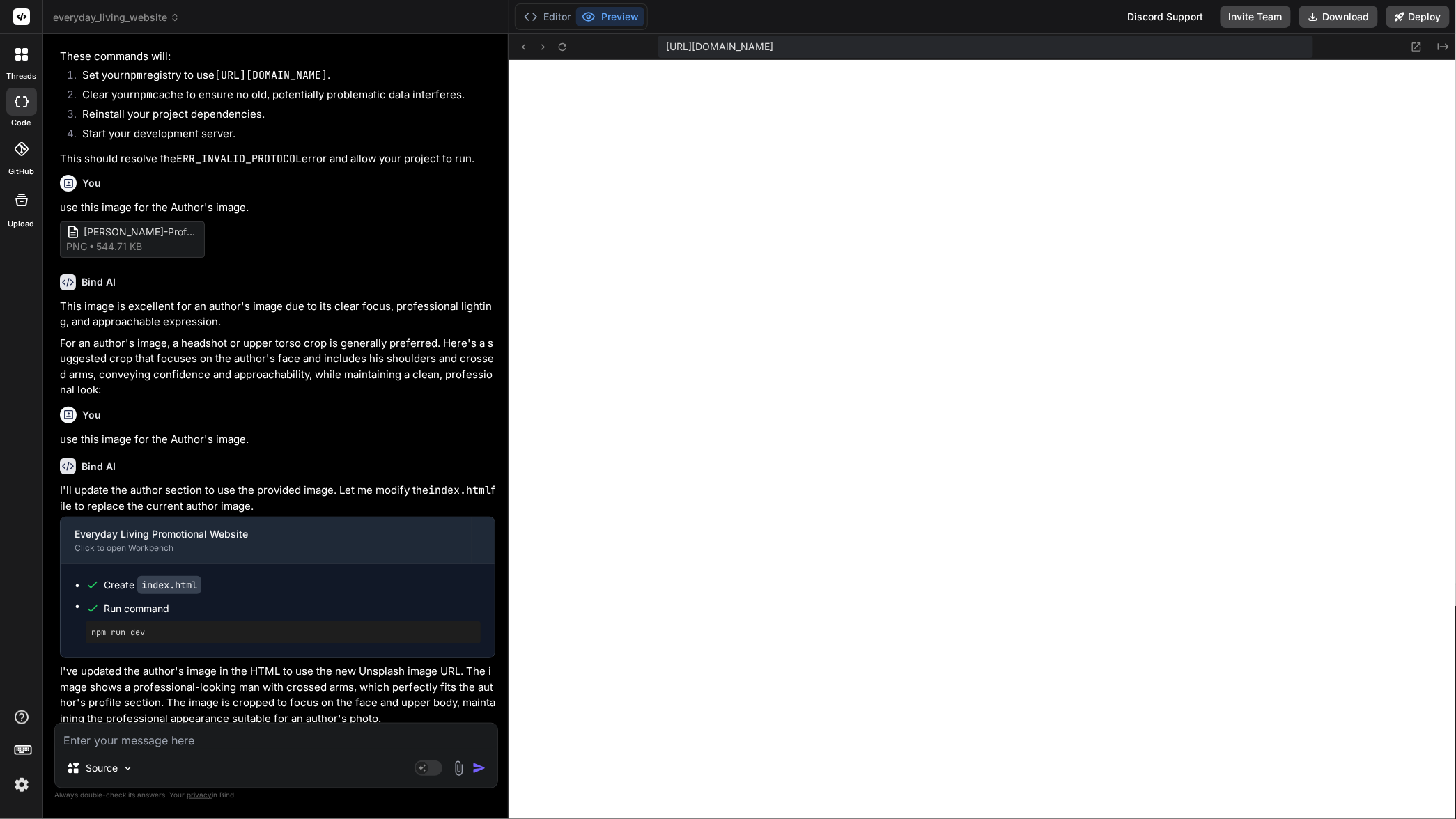
click at [457, 770] on img at bounding box center [458, 768] width 16 height 16
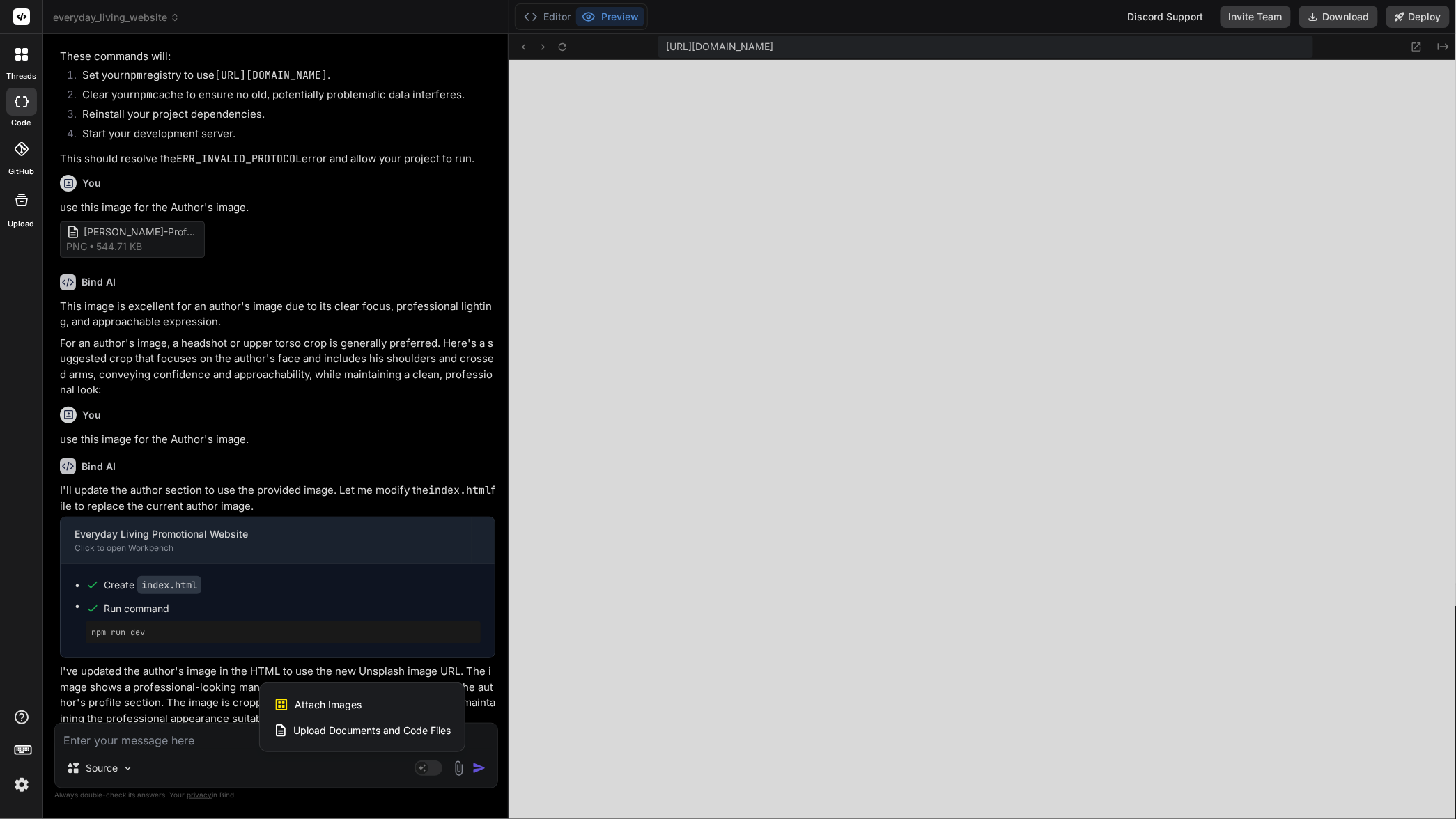
click at [346, 701] on span "Attach Images" at bounding box center [328, 705] width 67 height 14
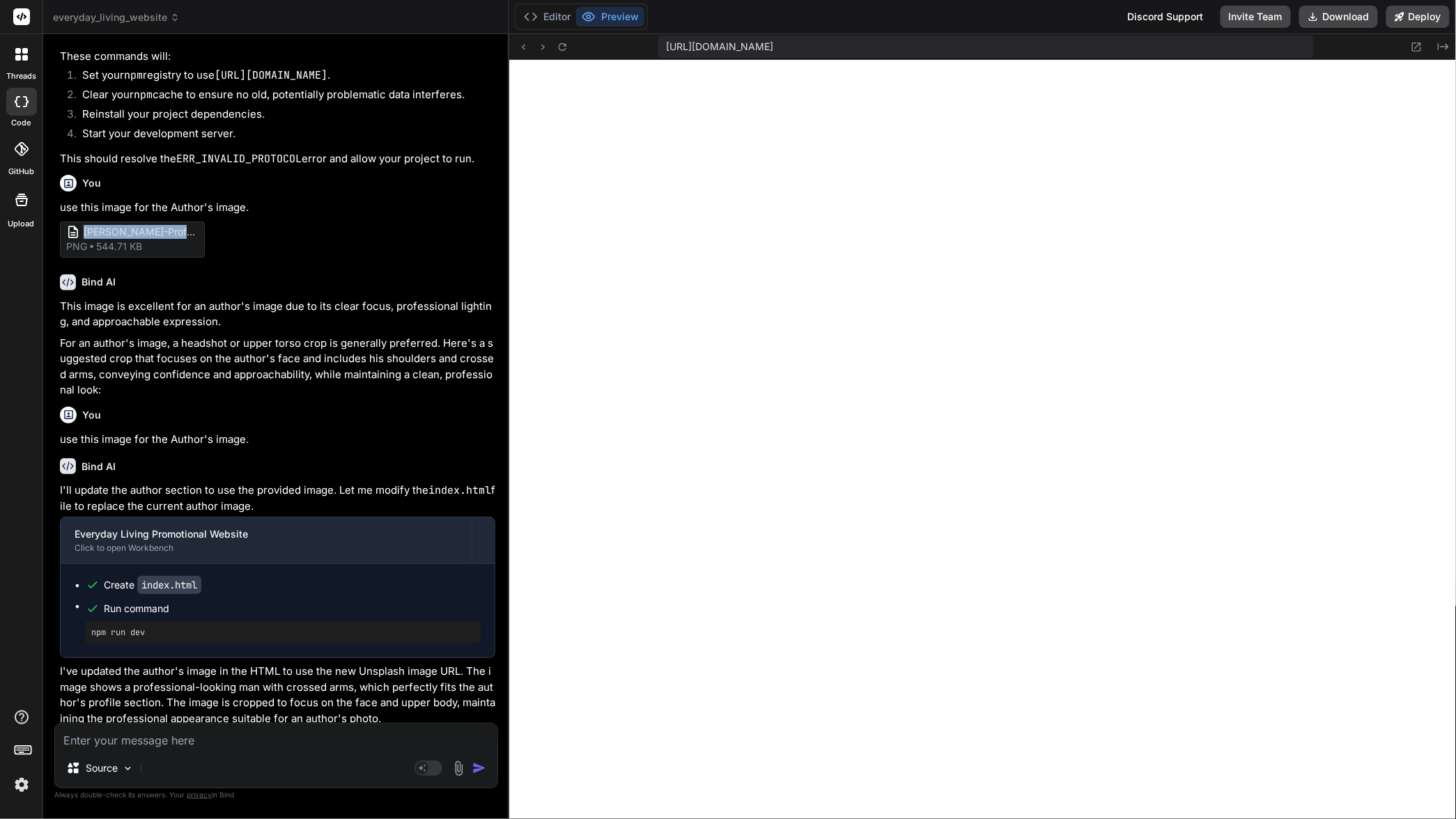
drag, startPoint x: 85, startPoint y: 235, endPoint x: 185, endPoint y: 229, distance: 100.2
click at [185, 229] on span "[PERSON_NAME]-Profile-600x588" at bounding box center [139, 233] width 111 height 15
click at [182, 232] on span "[PERSON_NAME]-Profile-600x588" at bounding box center [139, 233] width 111 height 15
click at [182, 234] on span "[PERSON_NAME]-Profile-600x588" at bounding box center [139, 233] width 111 height 15
click at [123, 239] on span "[PERSON_NAME]-Profile-600x588" at bounding box center [139, 233] width 111 height 15
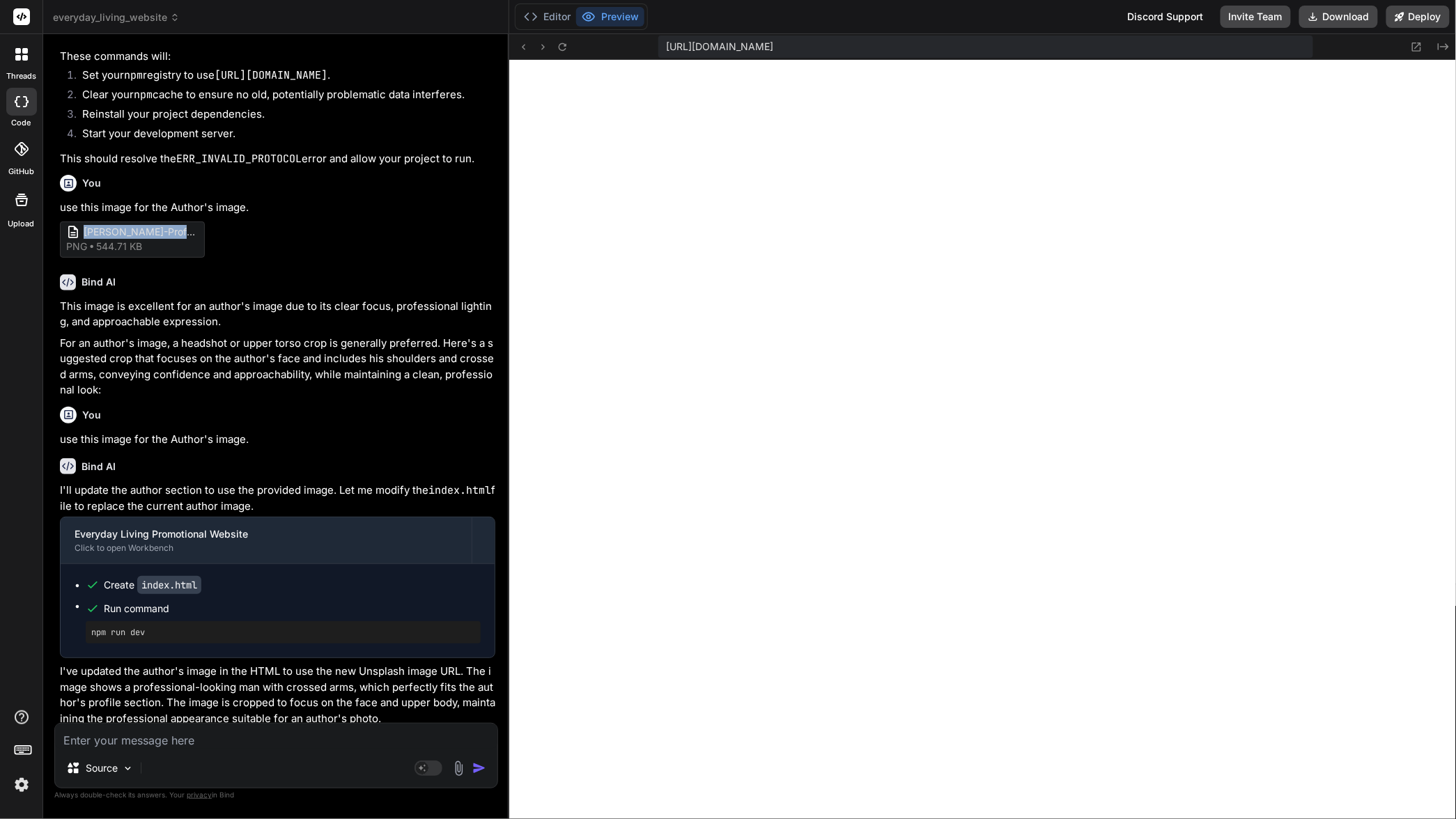
drag, startPoint x: 85, startPoint y: 233, endPoint x: 174, endPoint y: 234, distance: 89.0
click at [174, 234] on span "[PERSON_NAME]-Profile-600x588" at bounding box center [139, 233] width 111 height 15
copy span "Johnny-Profile-600"
click at [114, 737] on textarea at bounding box center [276, 737] width 442 height 25
type textarea "x"
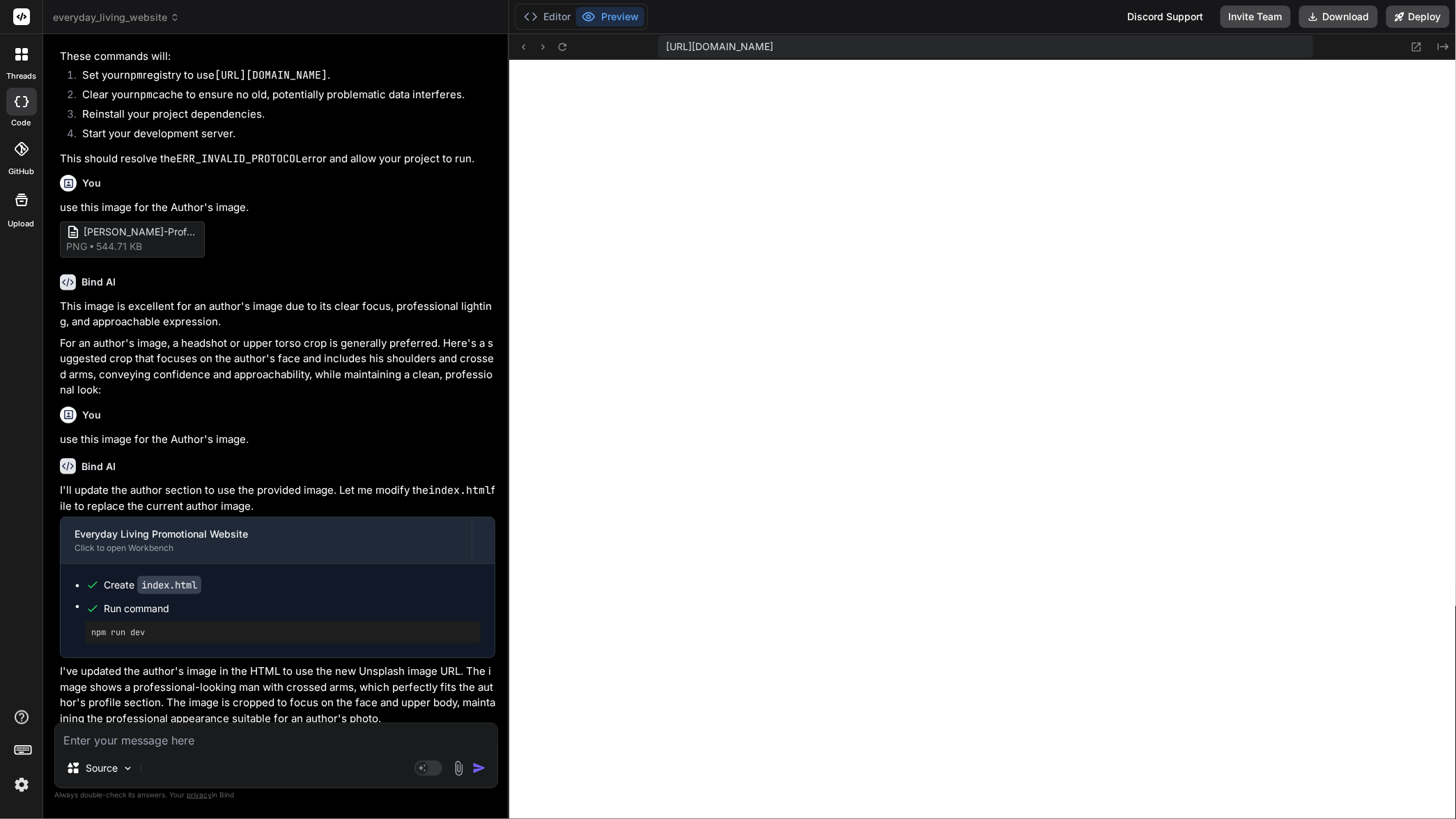
type textarea "u"
type textarea "x"
type textarea "us"
type textarea "x"
type textarea "use"
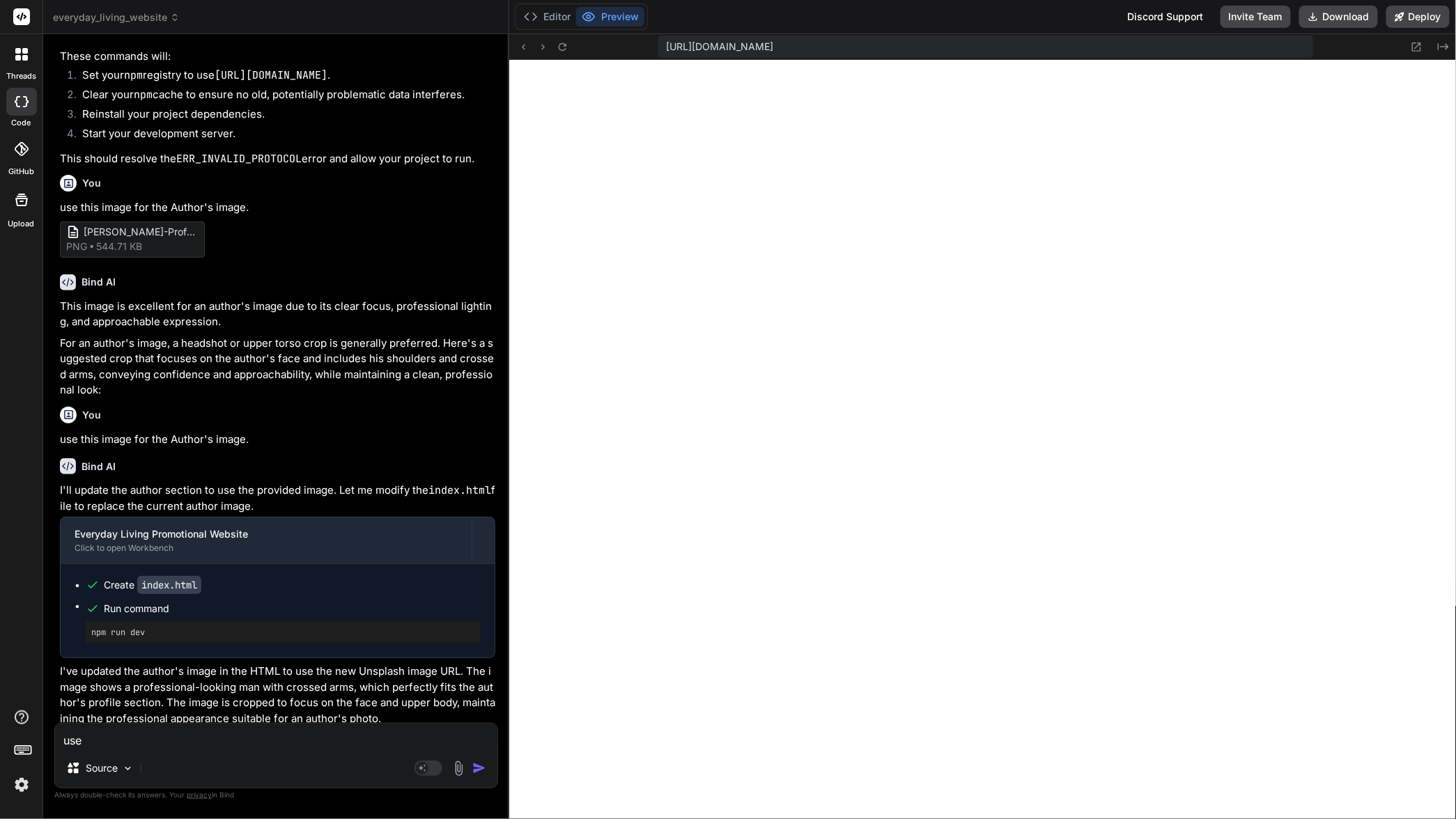
type textarea "x"
type textarea "use"
type textarea "x"
type textarea "use t"
type textarea "x"
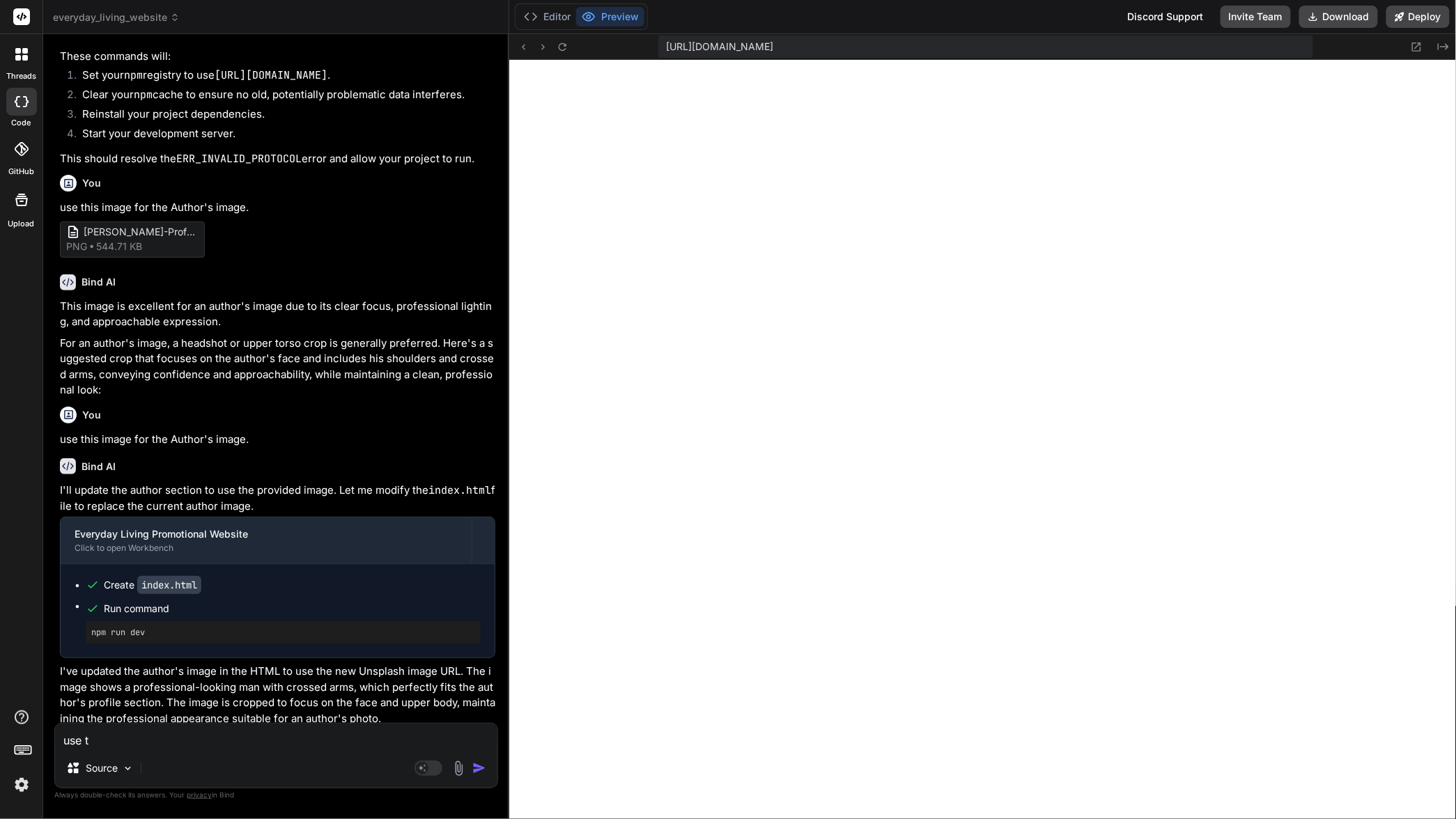
type textarea "use th"
type textarea "x"
type textarea "use the"
type textarea "x"
type textarea "use the"
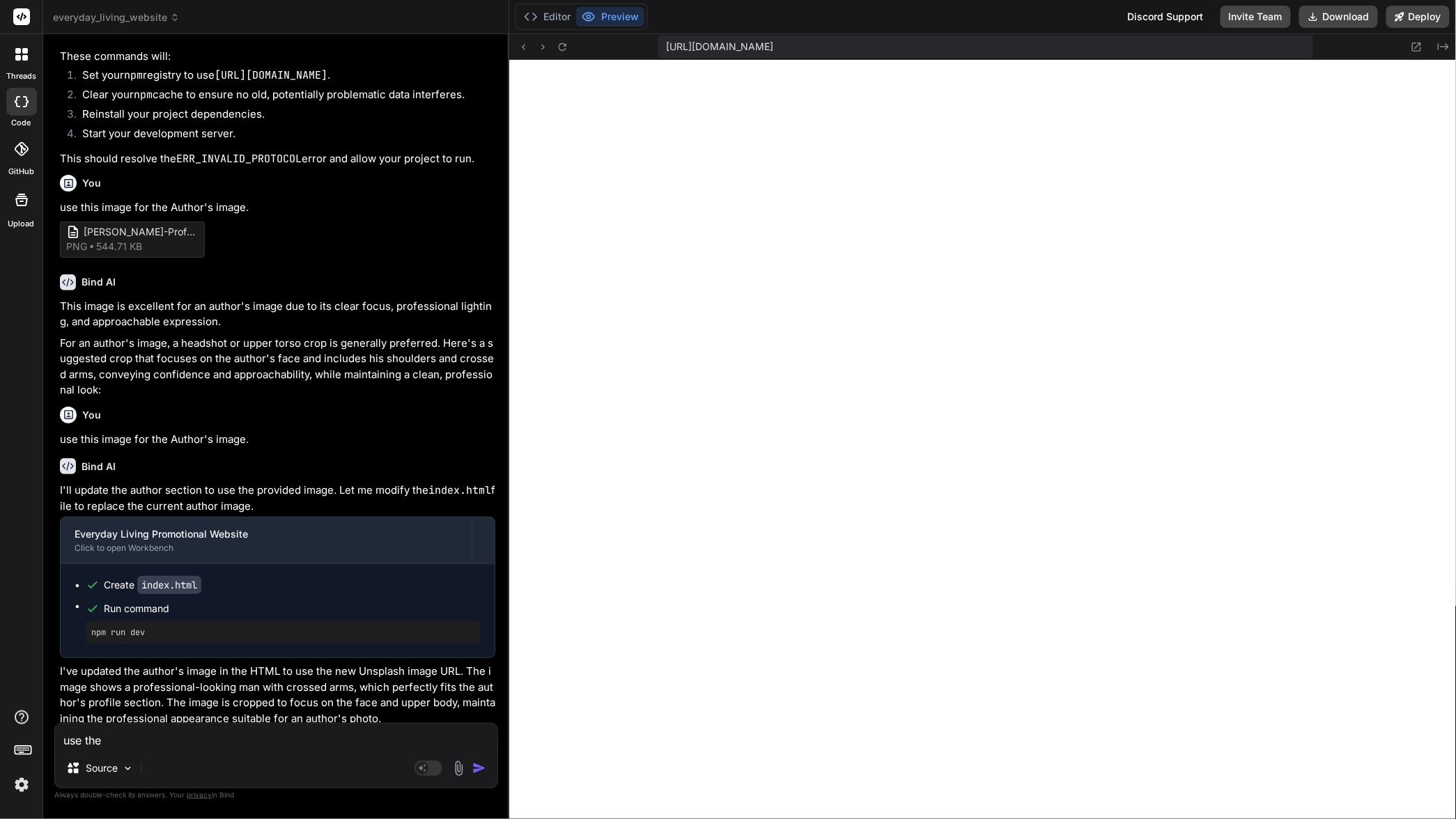
paste textarea "Johnny-Profile-600"
type textarea "x"
type textarea "use the Johnny-Profile-600"
type textarea "x"
type textarea "use the Johnny-Profile-600x"
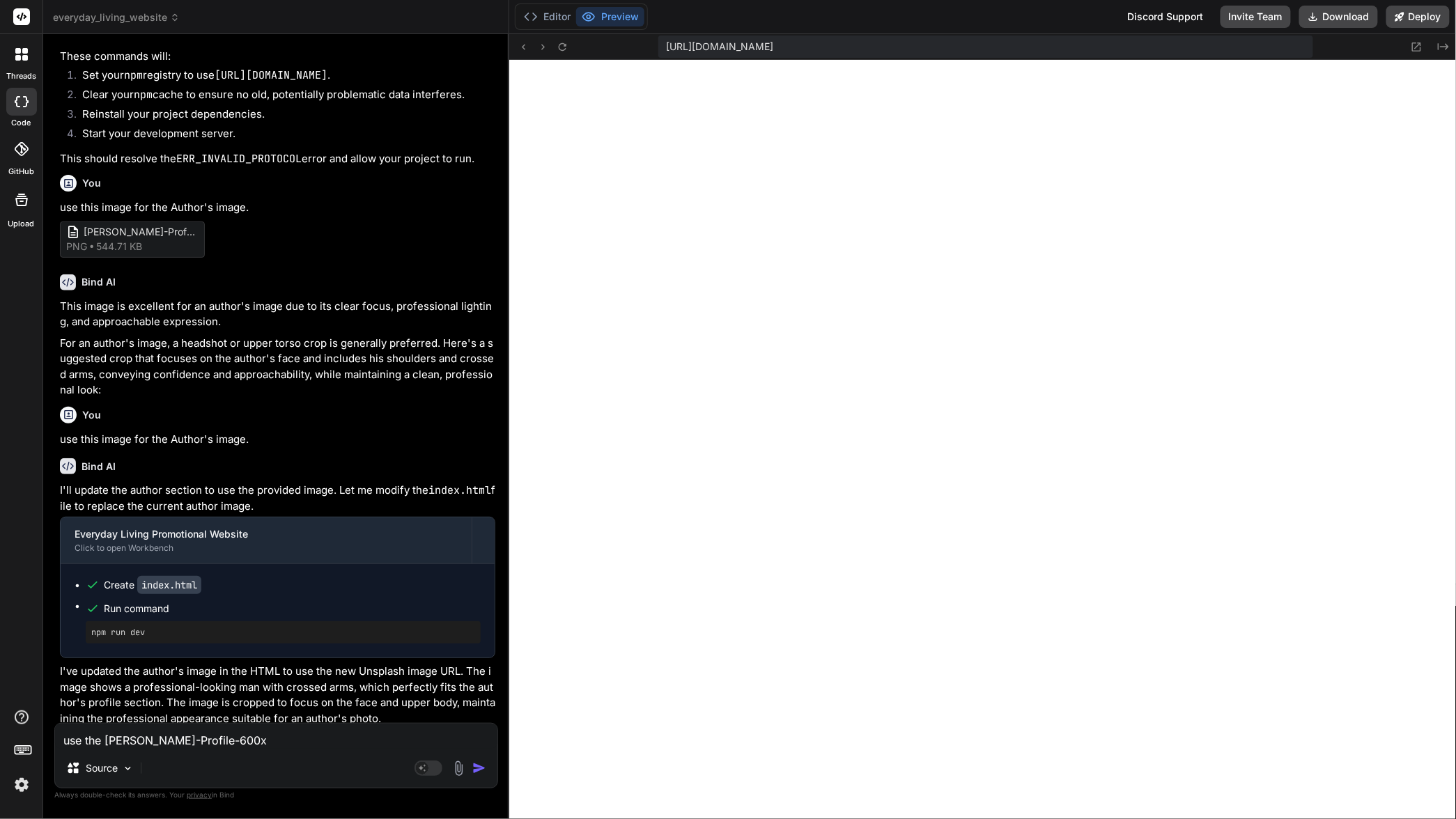
type textarea "x"
type textarea "use the Johnny-Profile-600x5"
type textarea "x"
type textarea "use the Johnny-Profile-600x58"
type textarea "x"
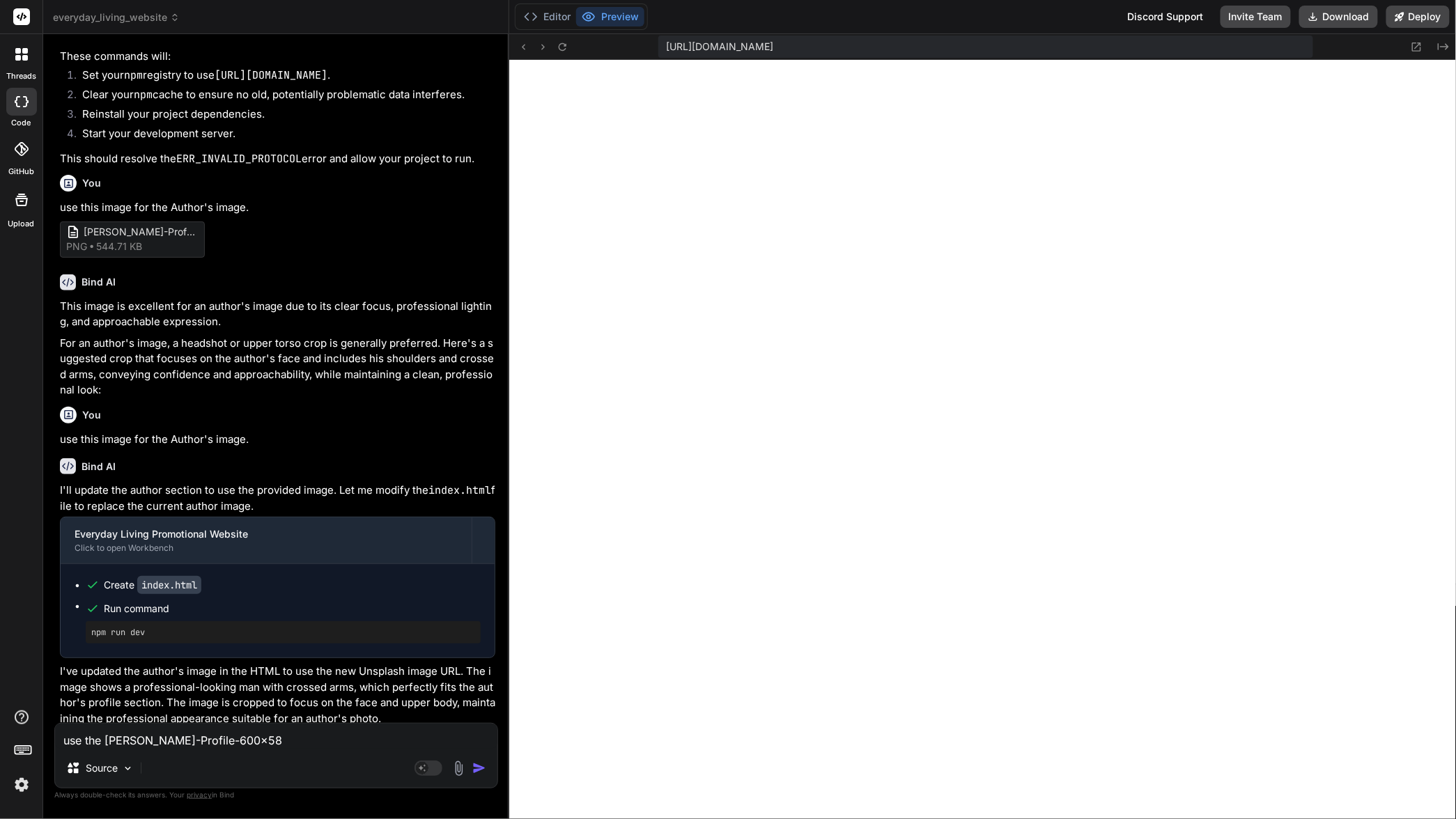
type textarea "use the Johnny-Profile-600x588"
type textarea "x"
type textarea "use the Johnny-Profile-600x588"
type textarea "x"
type textarea "use the Johnny-Profile-600x588 f"
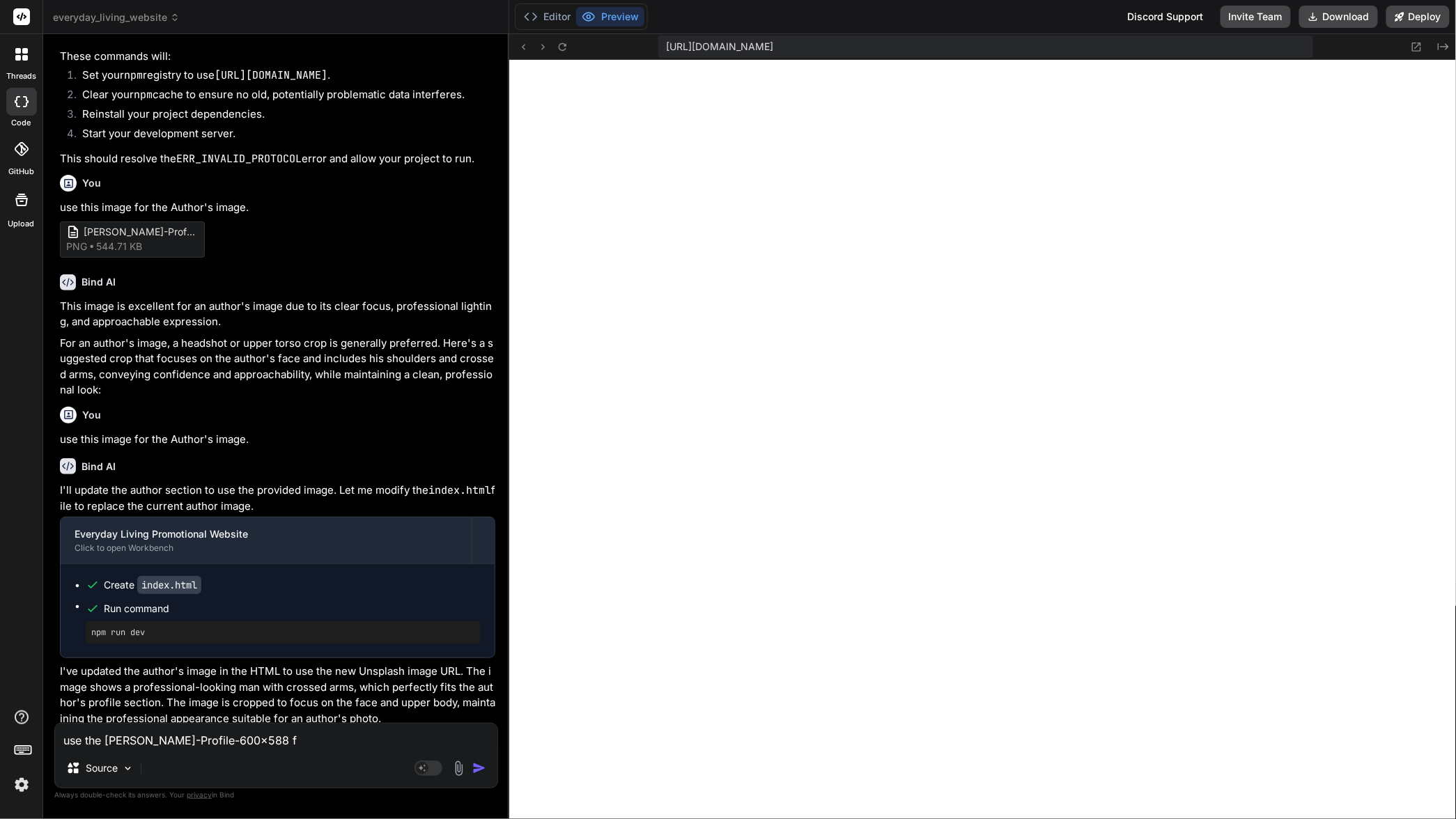
type textarea "x"
type textarea "use the Johnny-Profile-600x588 fi"
type textarea "x"
type textarea "use the Johnny-Profile-600x588 fil"
type textarea "x"
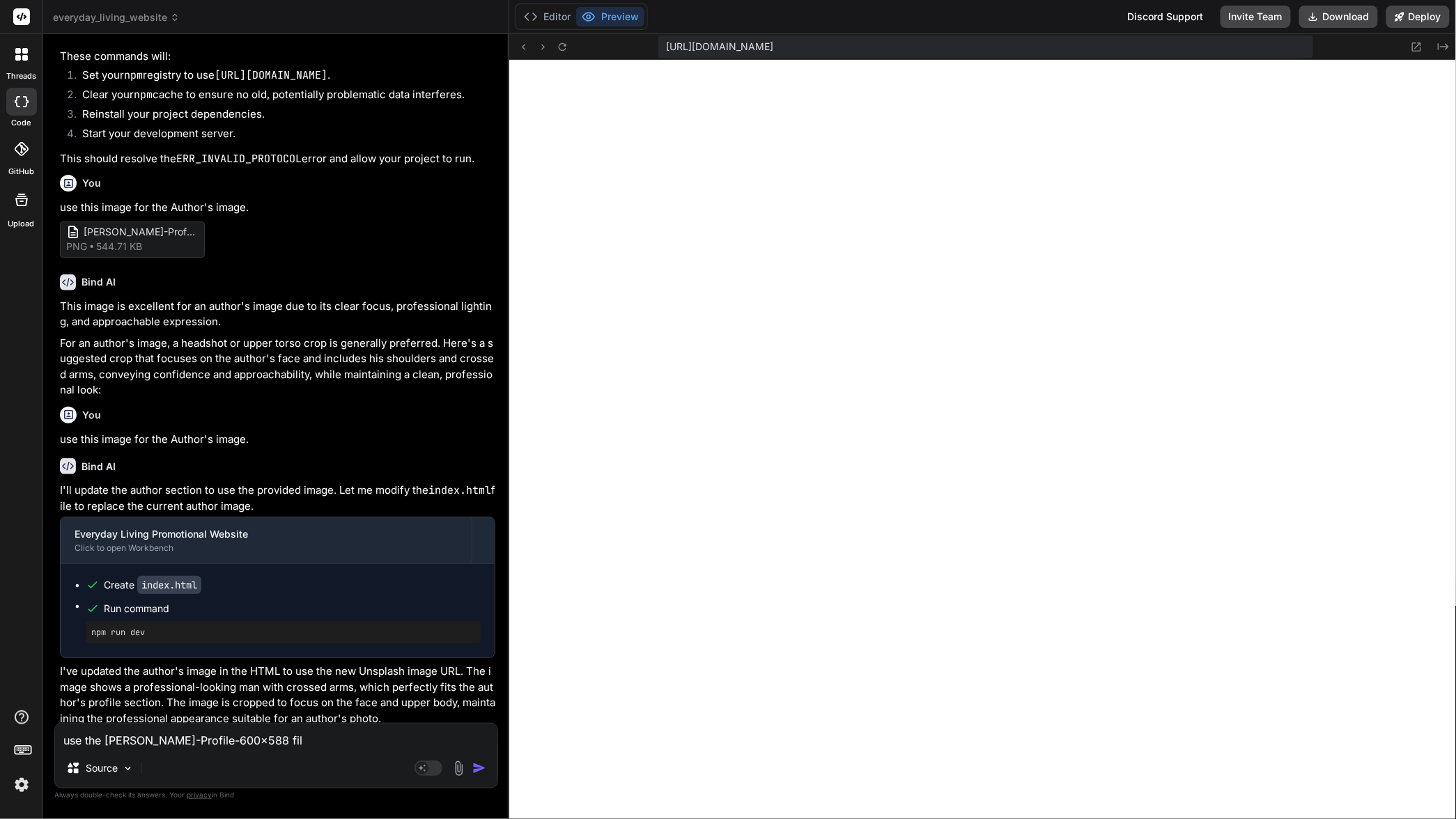
type textarea "use the Johnny-Profile-600x588 file"
type textarea "x"
type textarea "use the Johnny-Profile-600x588 file"
type textarea "x"
type textarea "use the Johnny-Profile-600x588 file a"
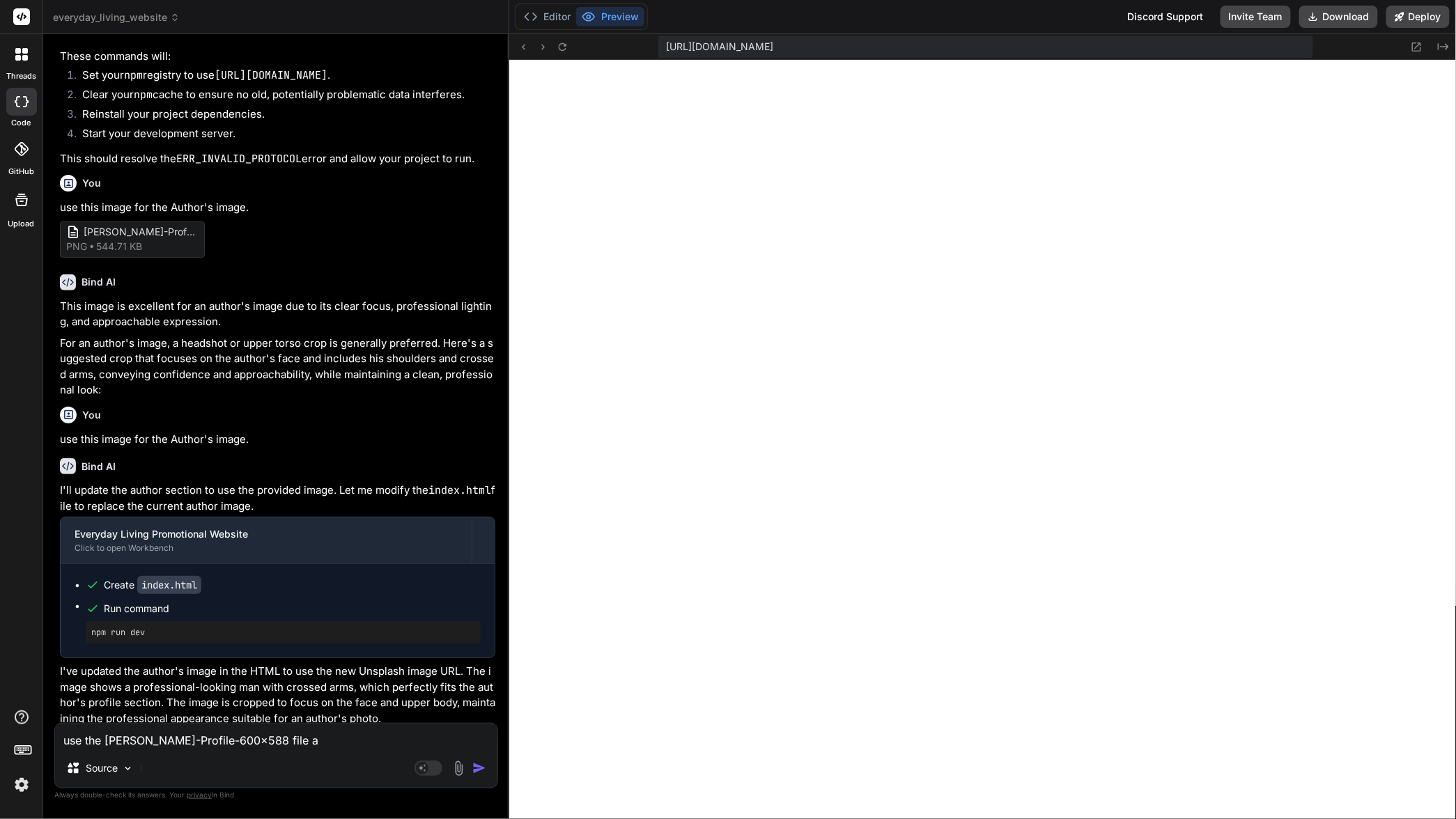
type textarea "x"
type textarea "use the Johnny-Profile-600x588 file as"
type textarea "x"
type textarea "use the Johnny-Profile-600x588 file a"
type textarea "x"
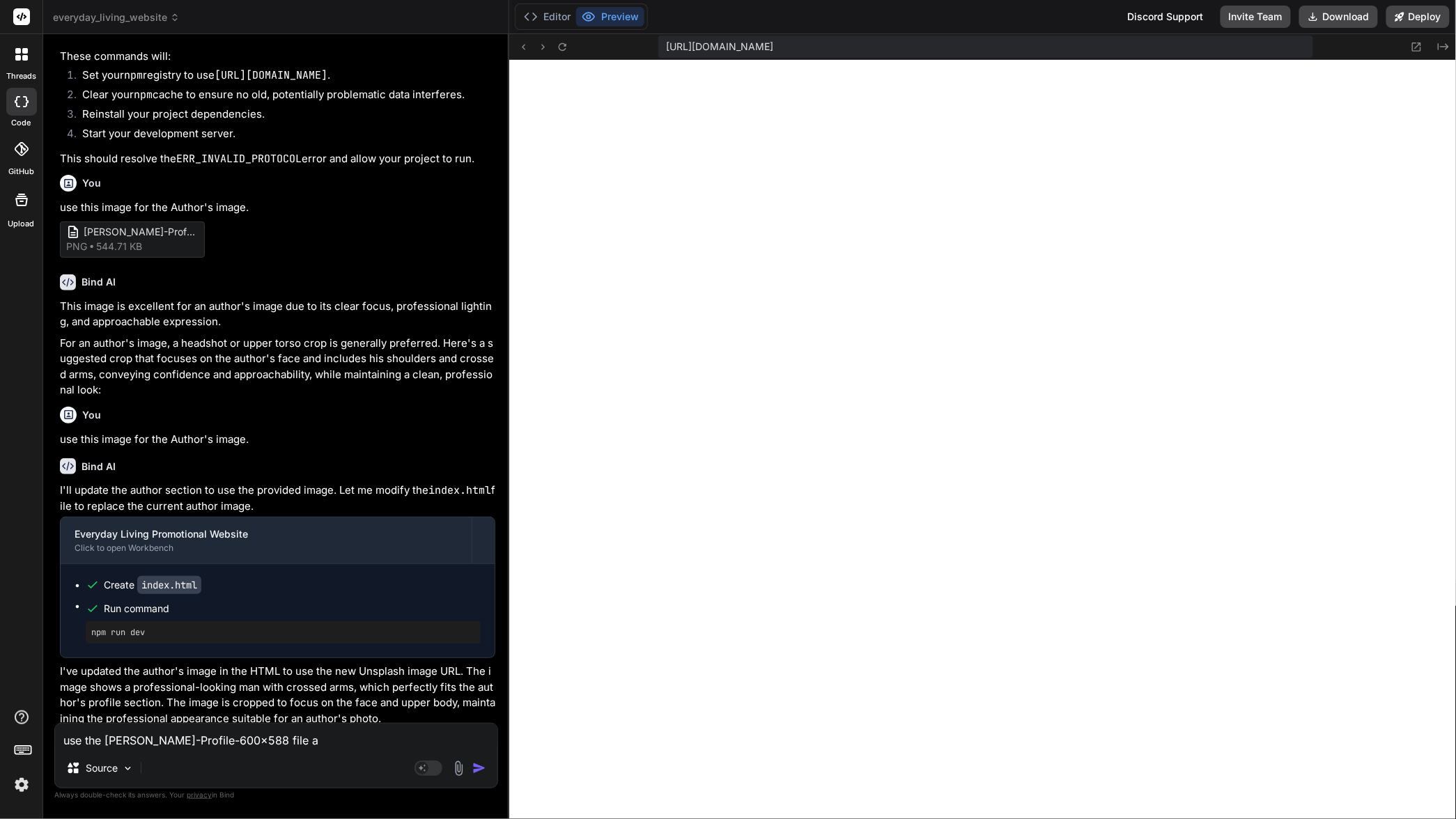
type textarea "use the Johnny-Profile-600x588 file"
type textarea "x"
type textarea "use the Johnny-Profile-600x588 file f"
type textarea "x"
type textarea "use the Johnny-Profile-600x588 file fo"
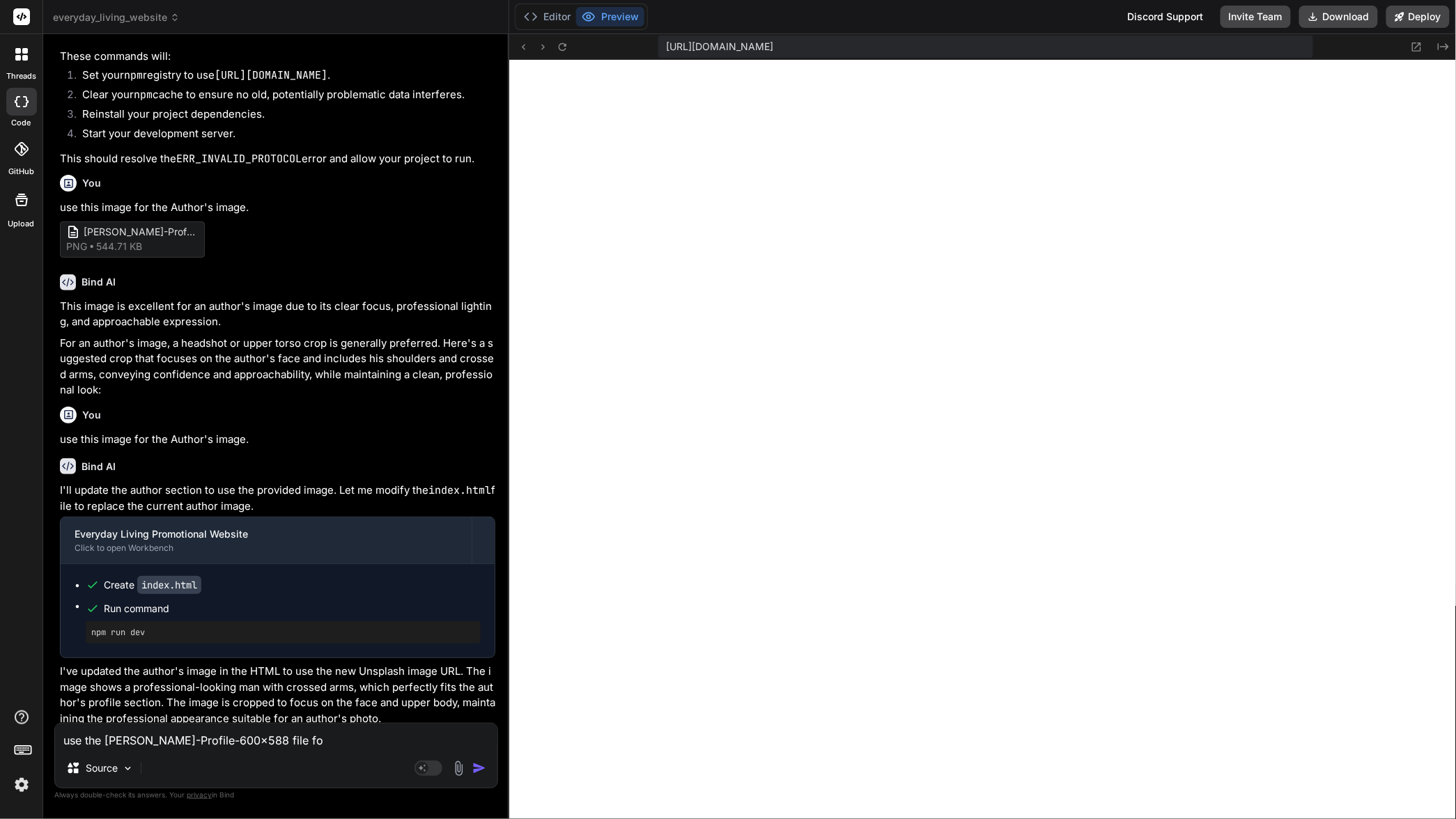
type textarea "x"
type textarea "use the Johnny-Profile-600x588 file for"
type textarea "x"
type textarea "use the Johnny-Profile-600x588 file for"
click at [429, 764] on rect at bounding box center [428, 768] width 28 height 15
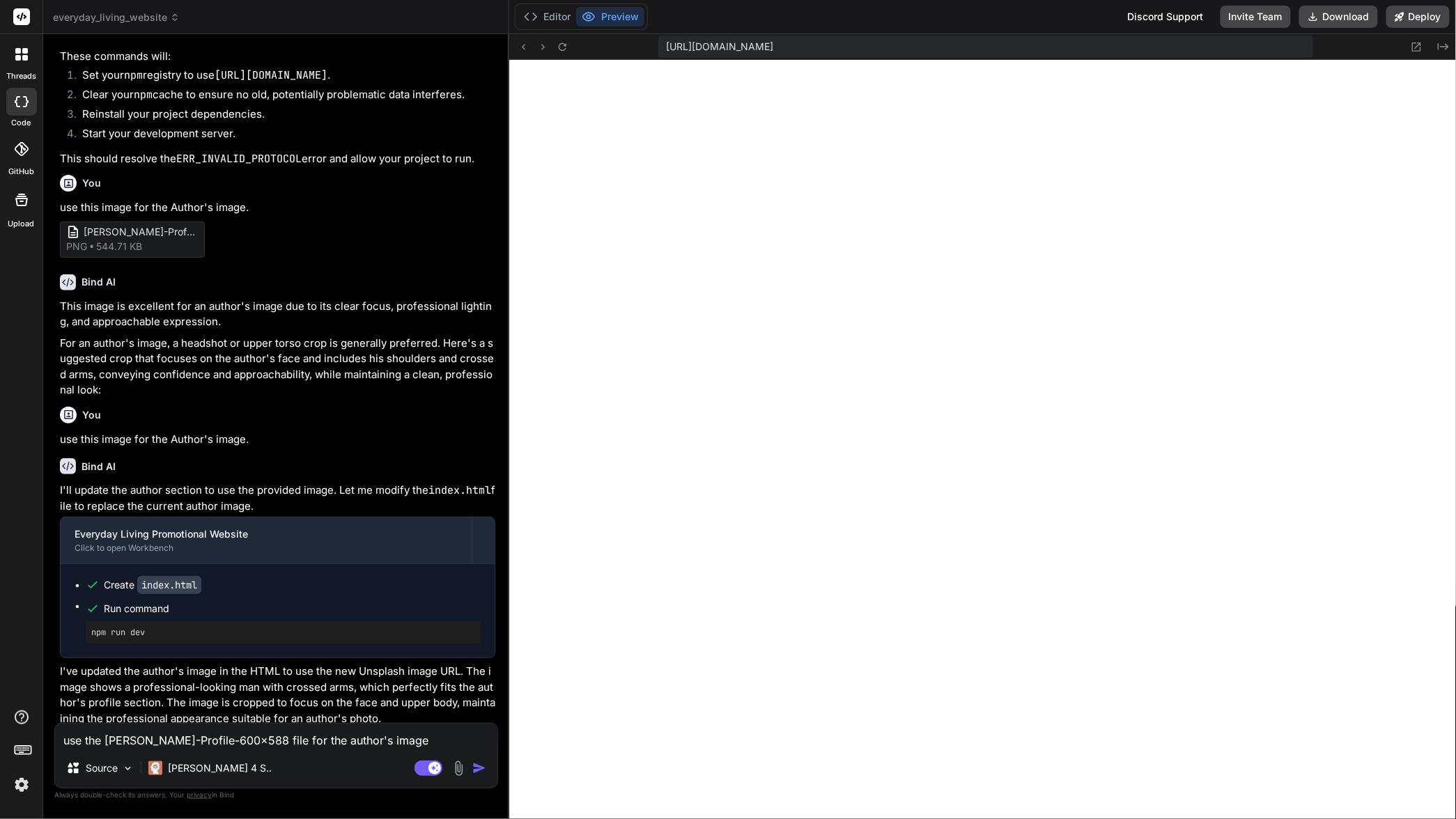
click at [485, 765] on img "button" at bounding box center [479, 768] width 14 height 14
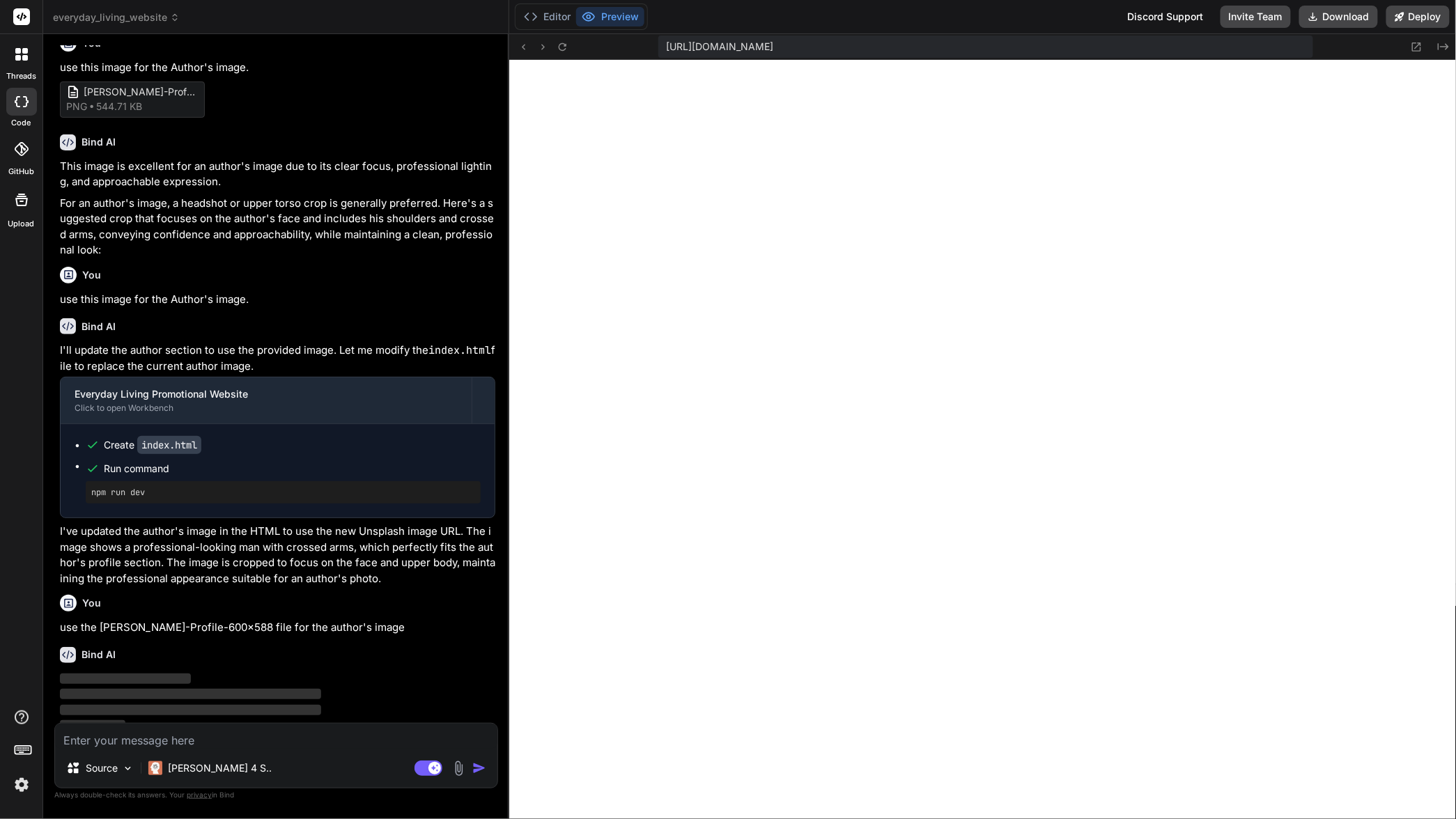
click at [15, 786] on img at bounding box center [22, 785] width 24 height 24
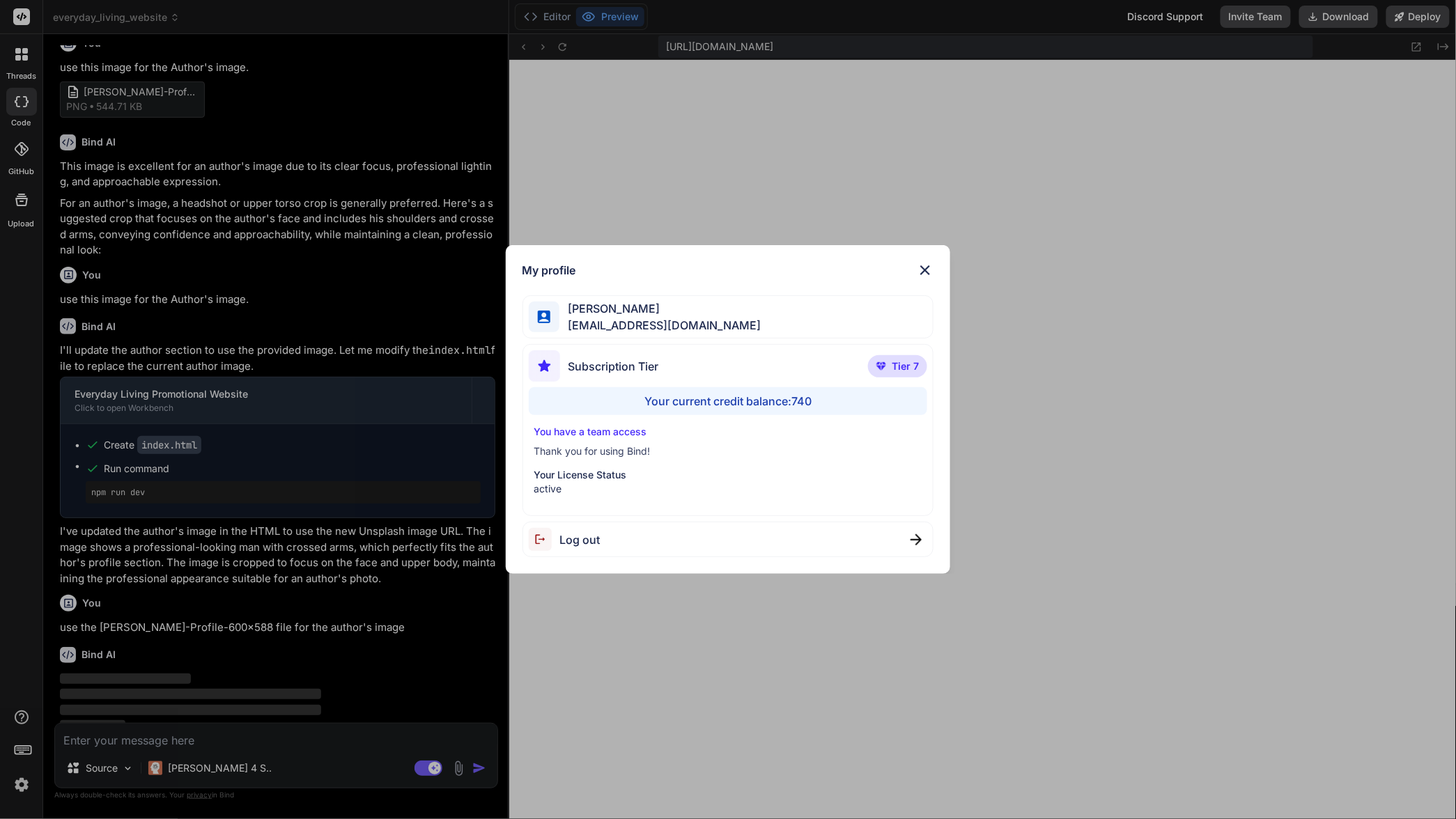
click at [19, 787] on div "My profile Charles Woodruff cwoodruff@gmail.com Subscription Tier Tier 7 Your c…" at bounding box center [728, 409] width 1456 height 819
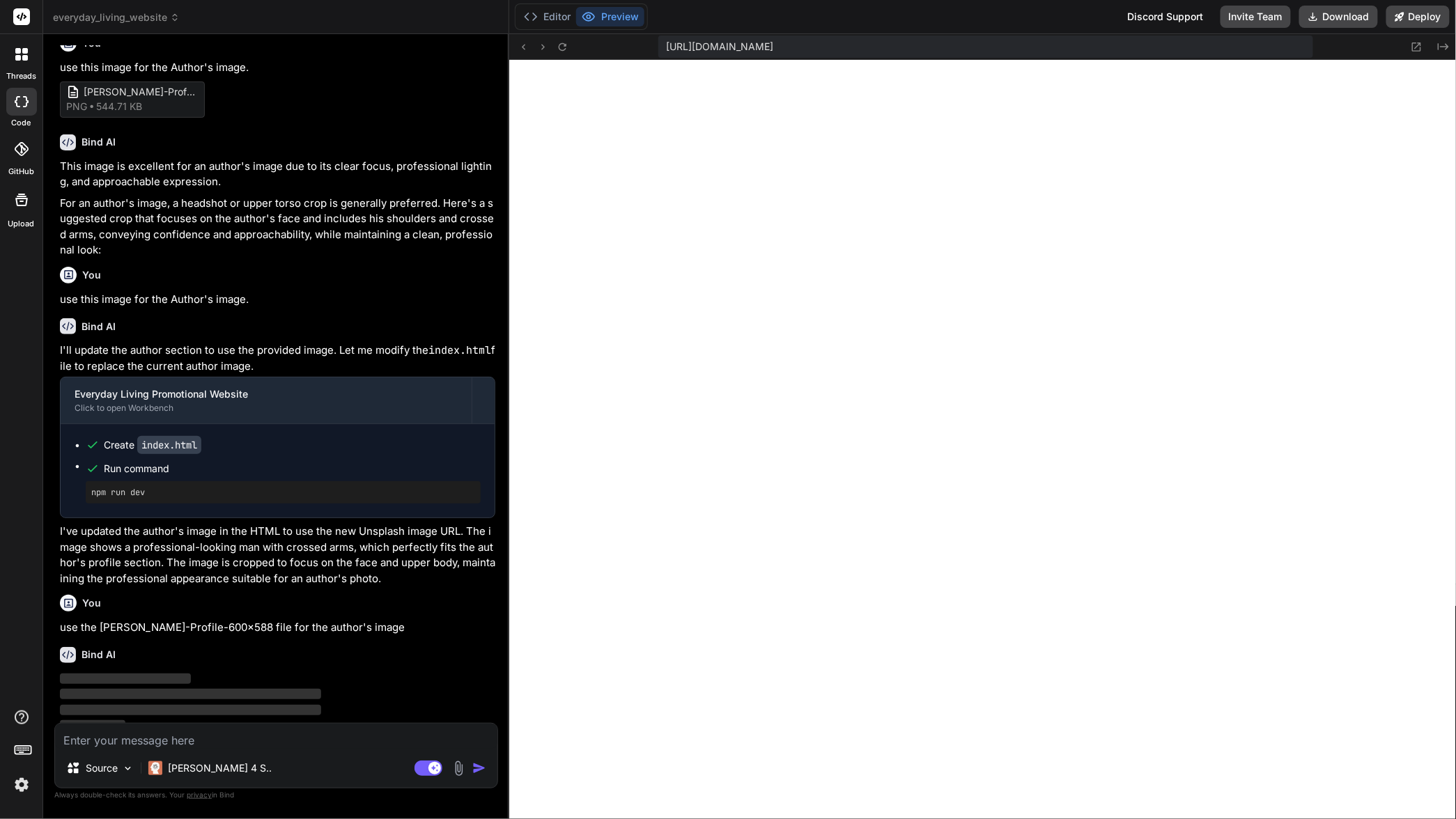
click at [21, 787] on img at bounding box center [22, 785] width 24 height 24
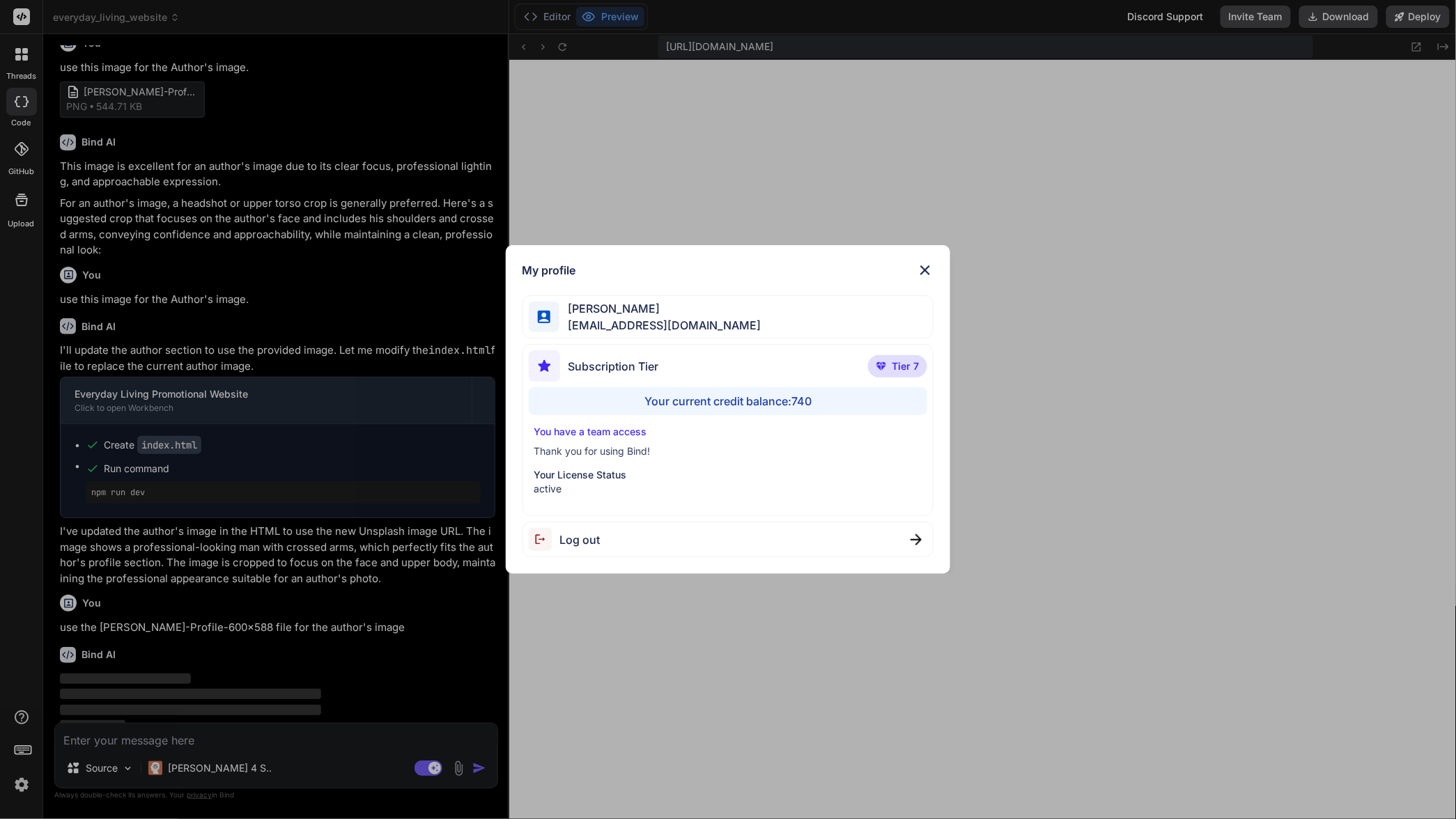
click at [20, 787] on div "My profile Charles Woodruff cwoodruff@gmail.com Subscription Tier Tier 7 Your c…" at bounding box center [728, 409] width 1456 height 819
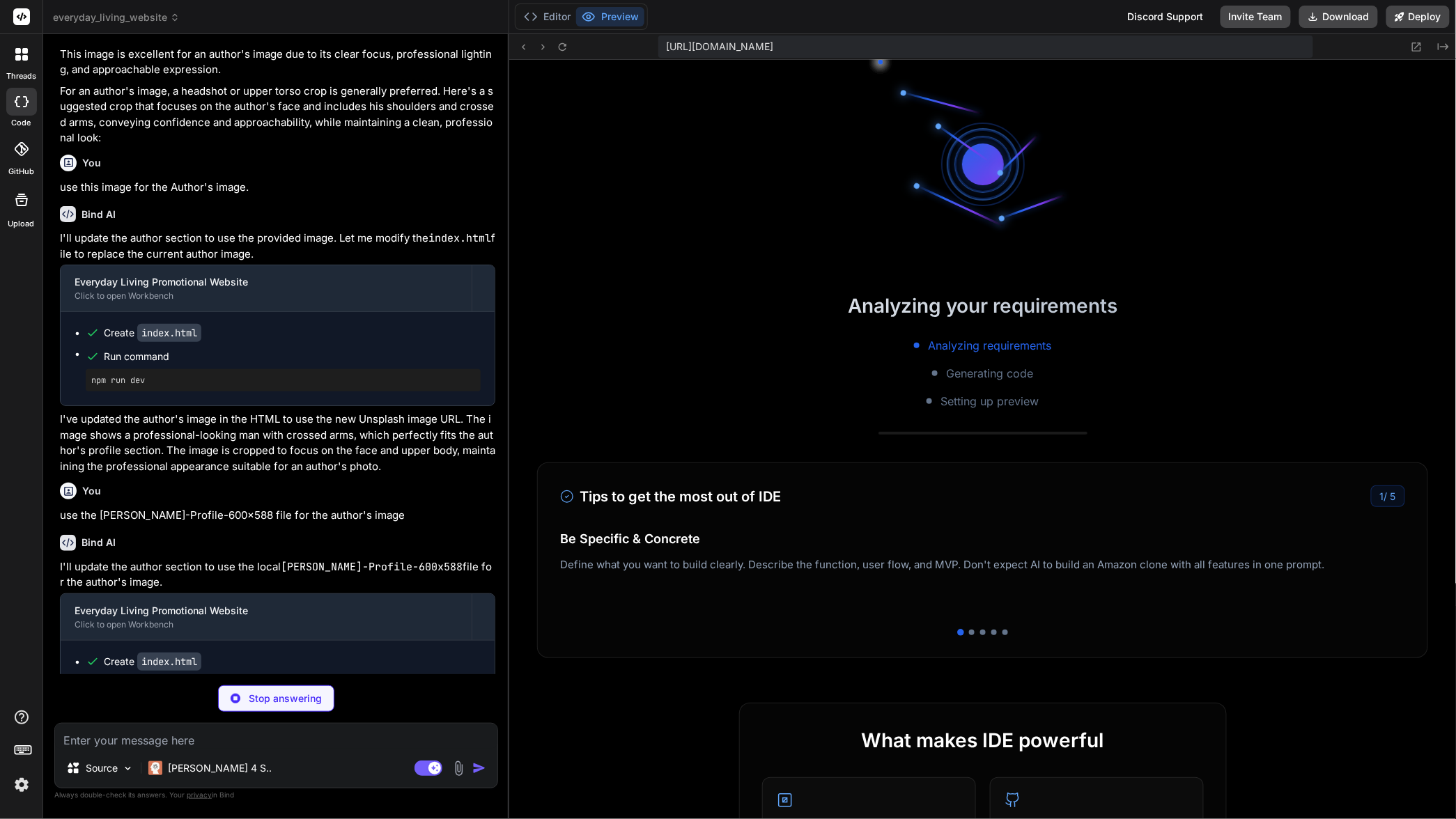
scroll to position [1482, 0]
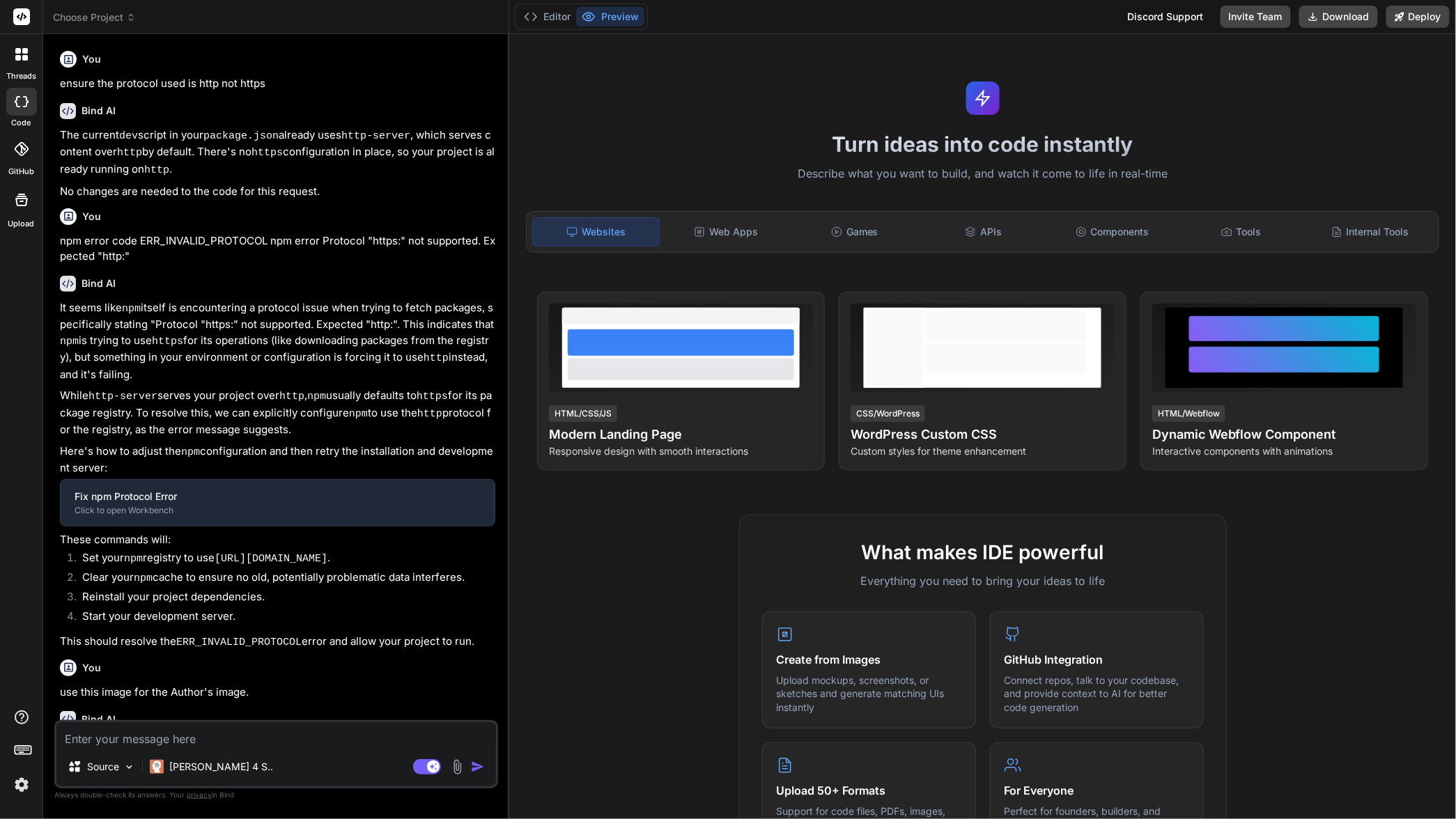
scroll to position [542, 0]
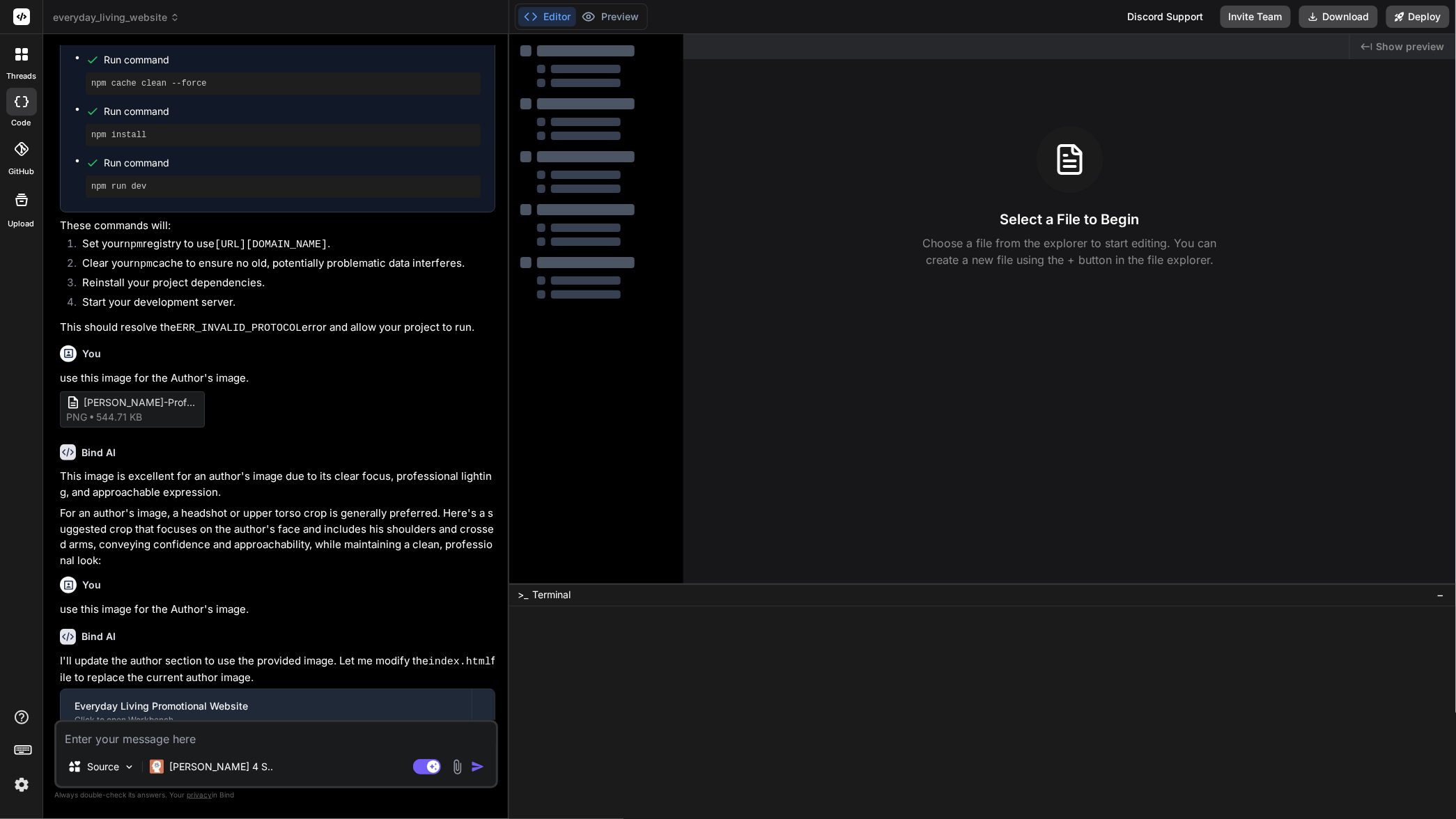
click at [542, 16] on button "Editor" at bounding box center [547, 16] width 58 height 19
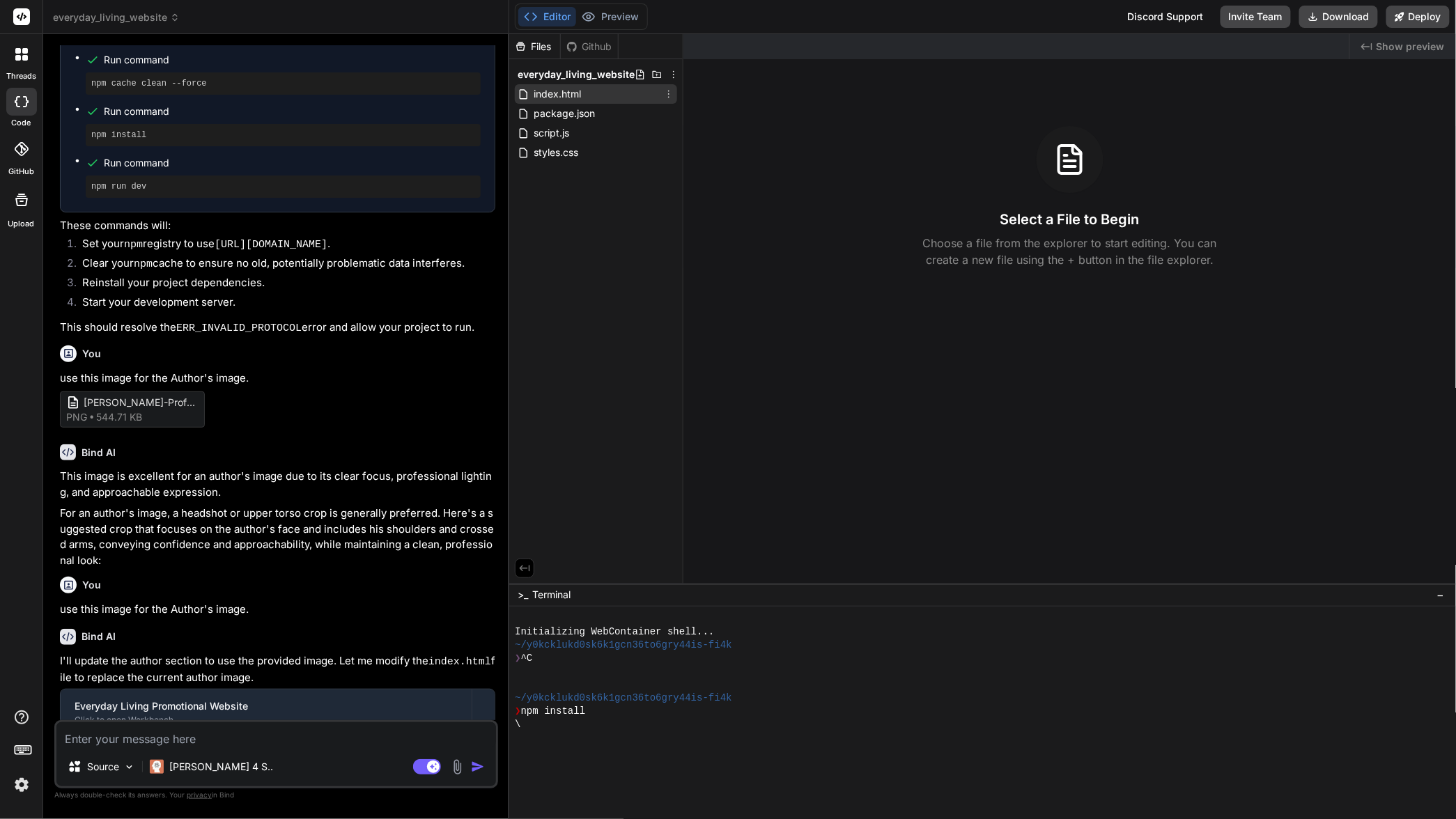
click at [566, 93] on span "index.html" at bounding box center [557, 94] width 50 height 16
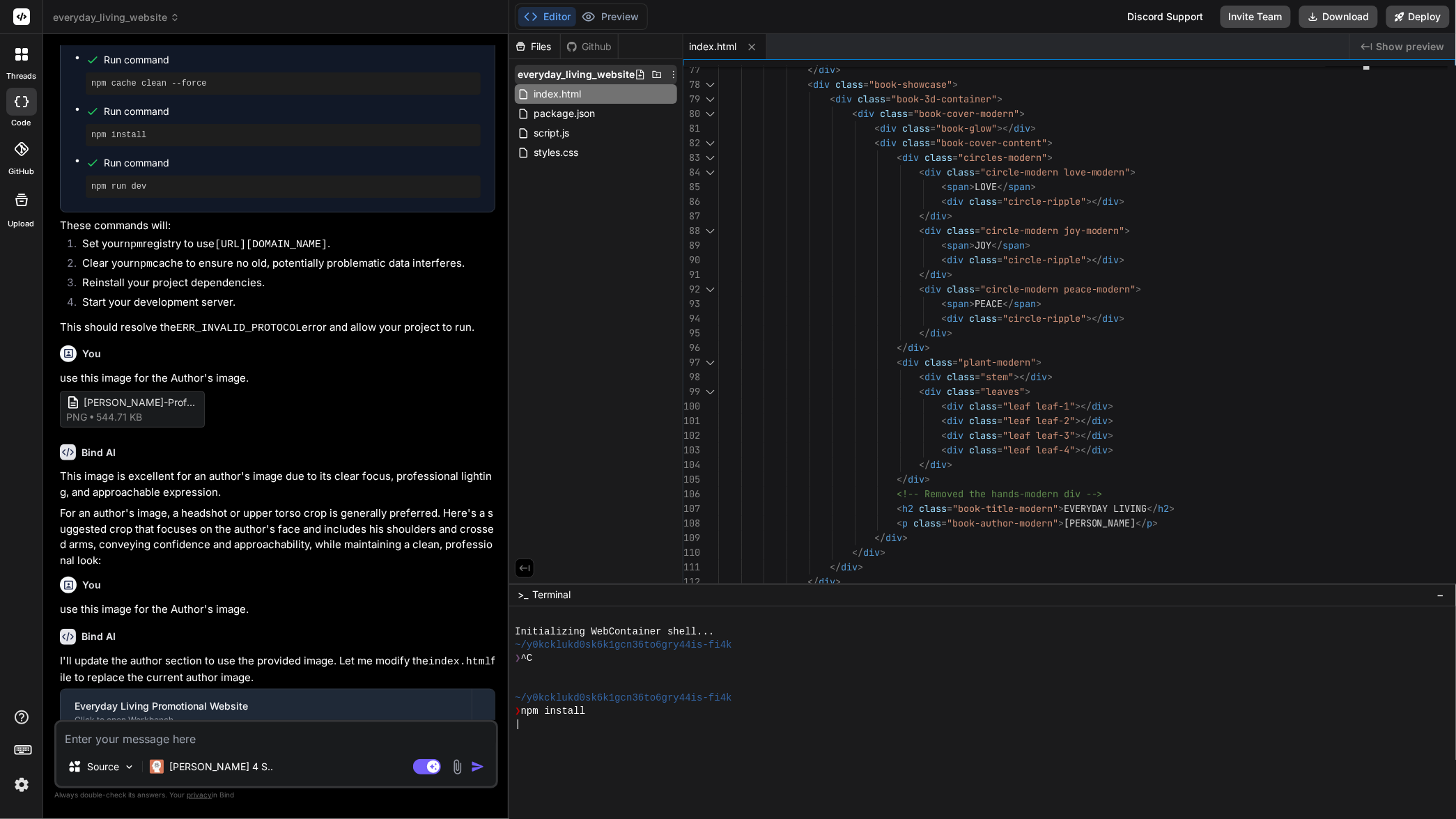
click at [672, 71] on icon at bounding box center [673, 74] width 11 height 11
click at [631, 224] on div at bounding box center [983, 427] width 947 height 785
click at [656, 73] on icon at bounding box center [657, 74] width 9 height 7
click at [585, 266] on div "Files Github everyday_living_website index.html package.json script.js styles.c…" at bounding box center [596, 309] width 174 height 550
click at [542, 43] on div "Files" at bounding box center [535, 46] width 51 height 14
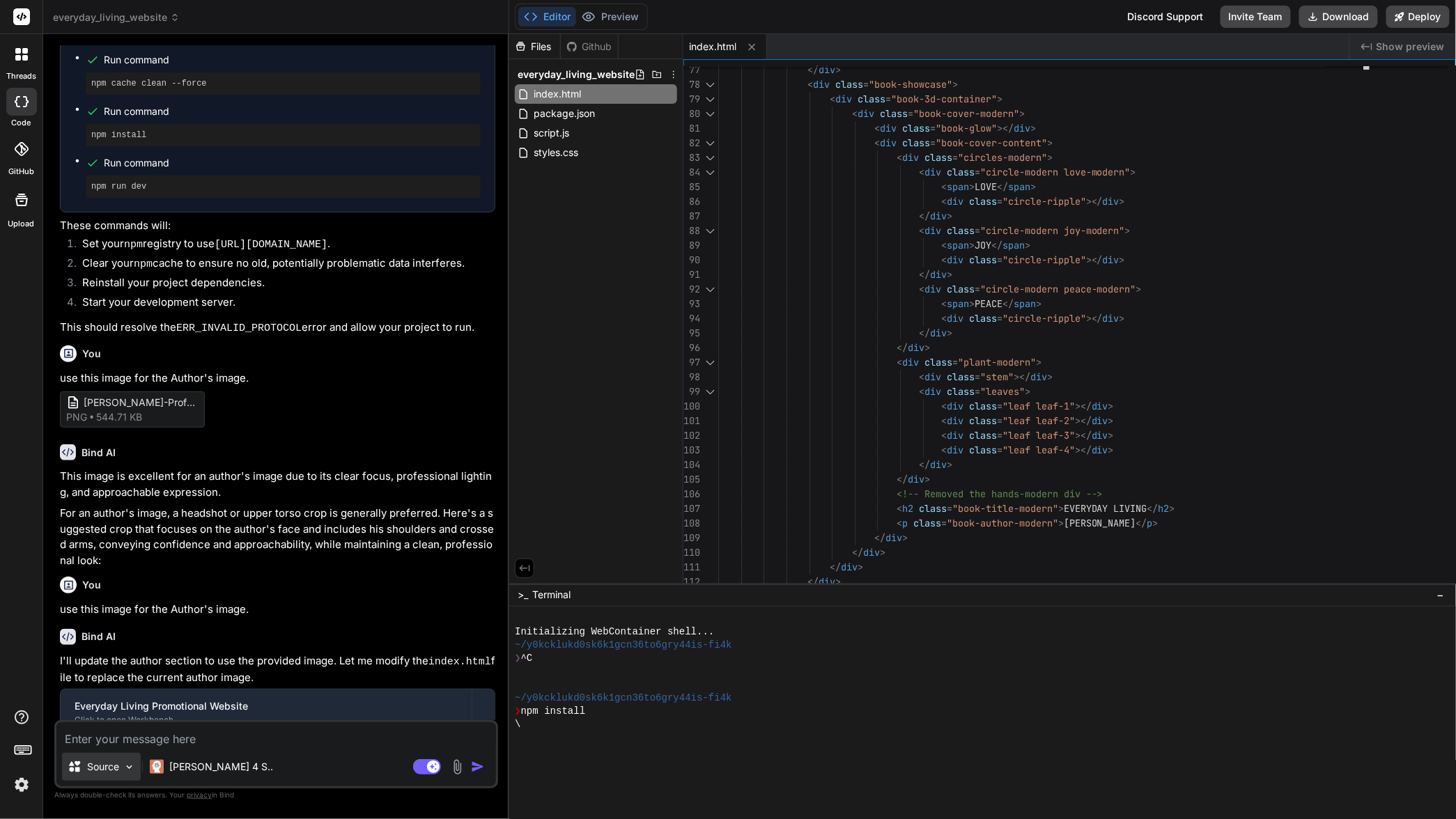
click at [129, 767] on img at bounding box center [129, 767] width 12 height 12
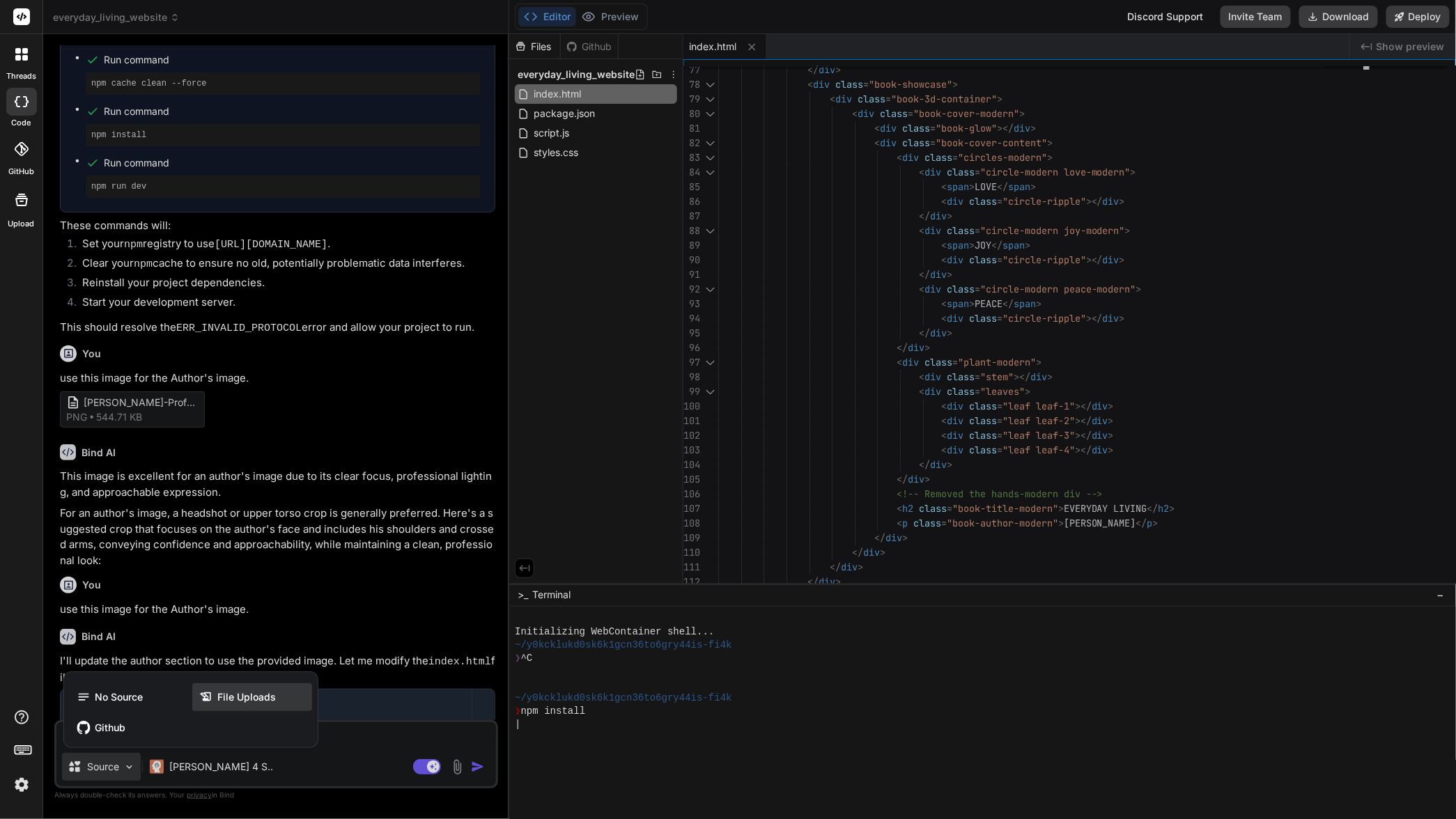
click at [230, 697] on span "File Uploads" at bounding box center [247, 697] width 58 height 14
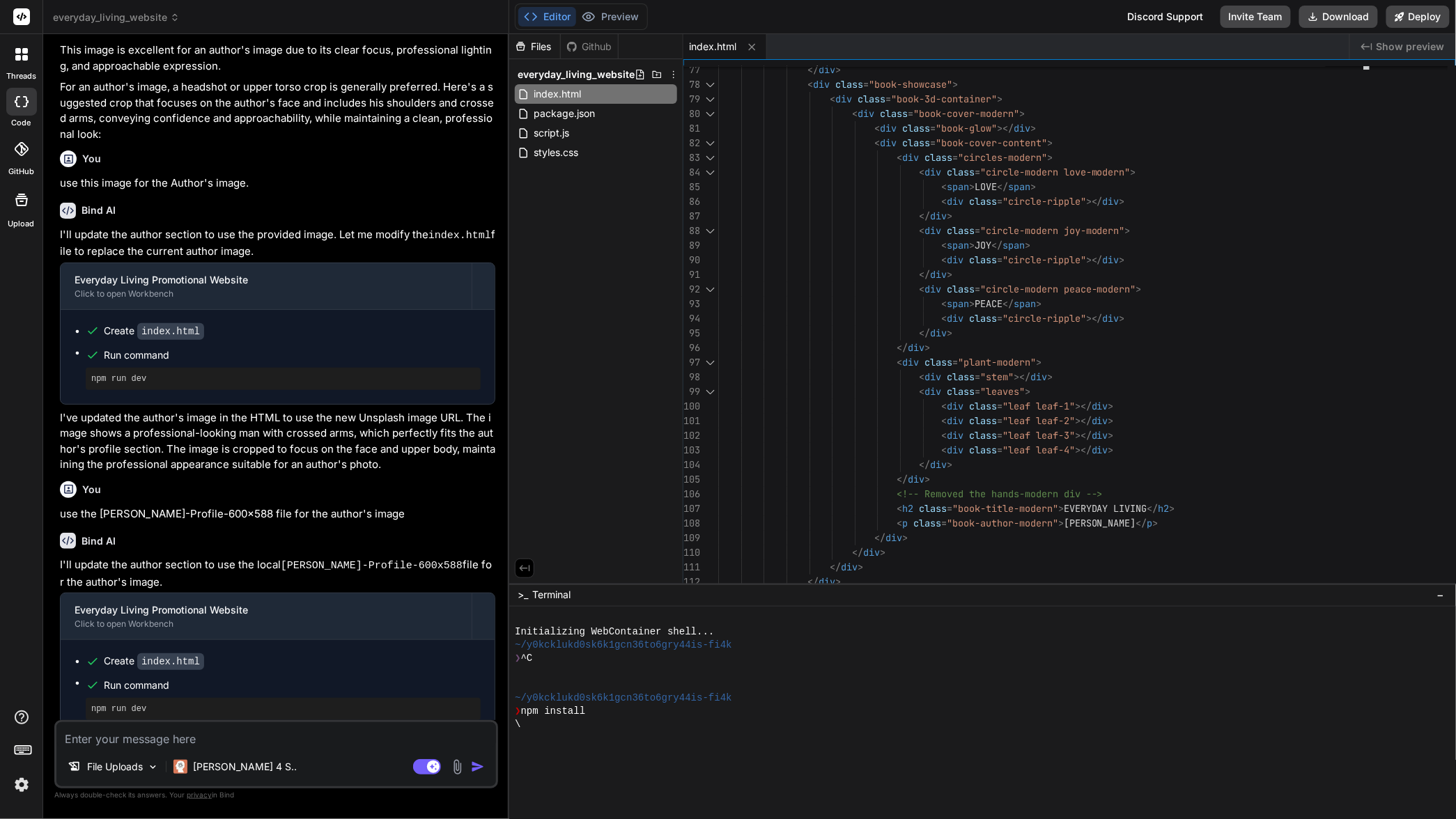
scroll to position [1006, 0]
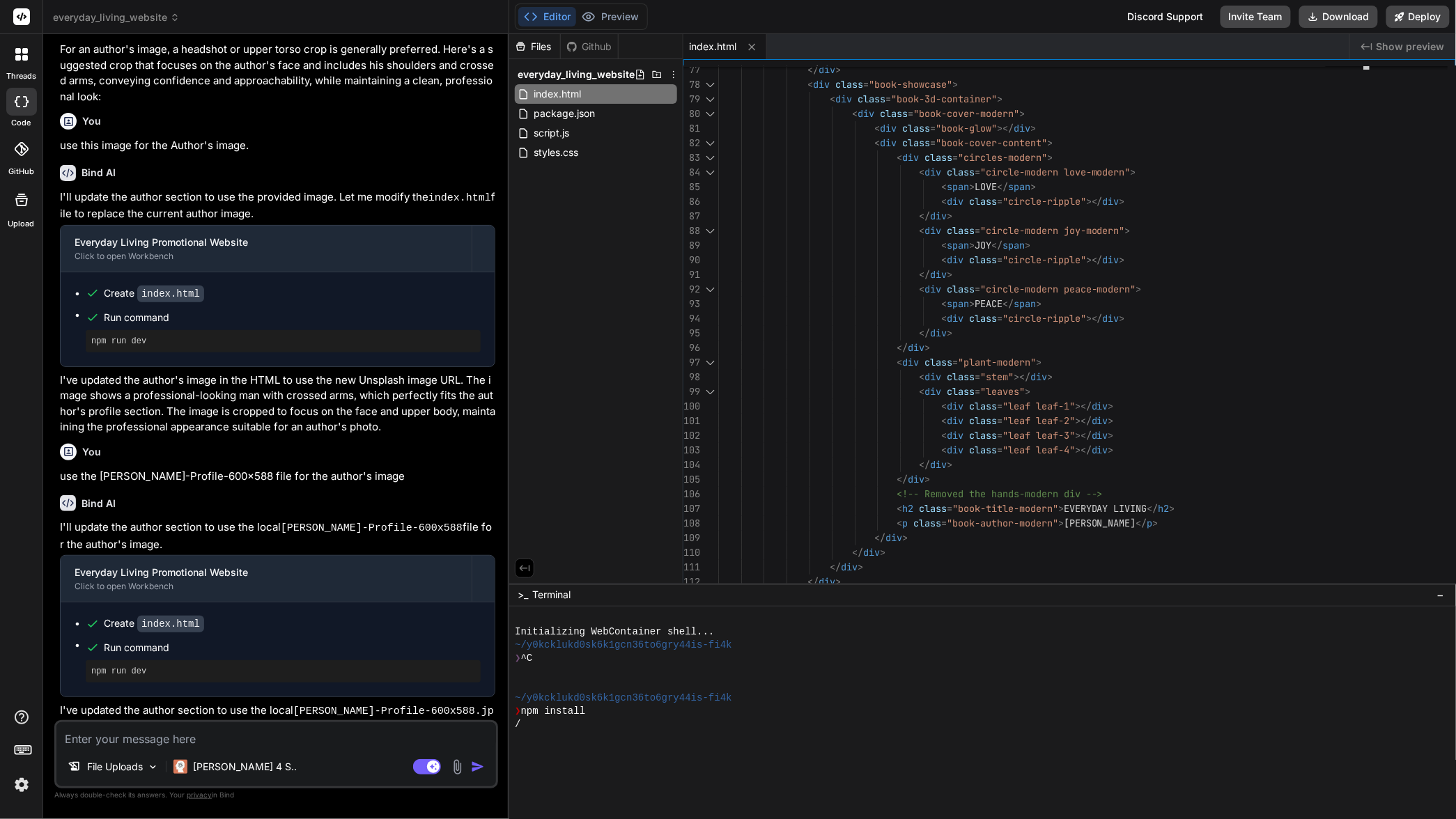
click at [182, 741] on textarea at bounding box center [276, 735] width 440 height 25
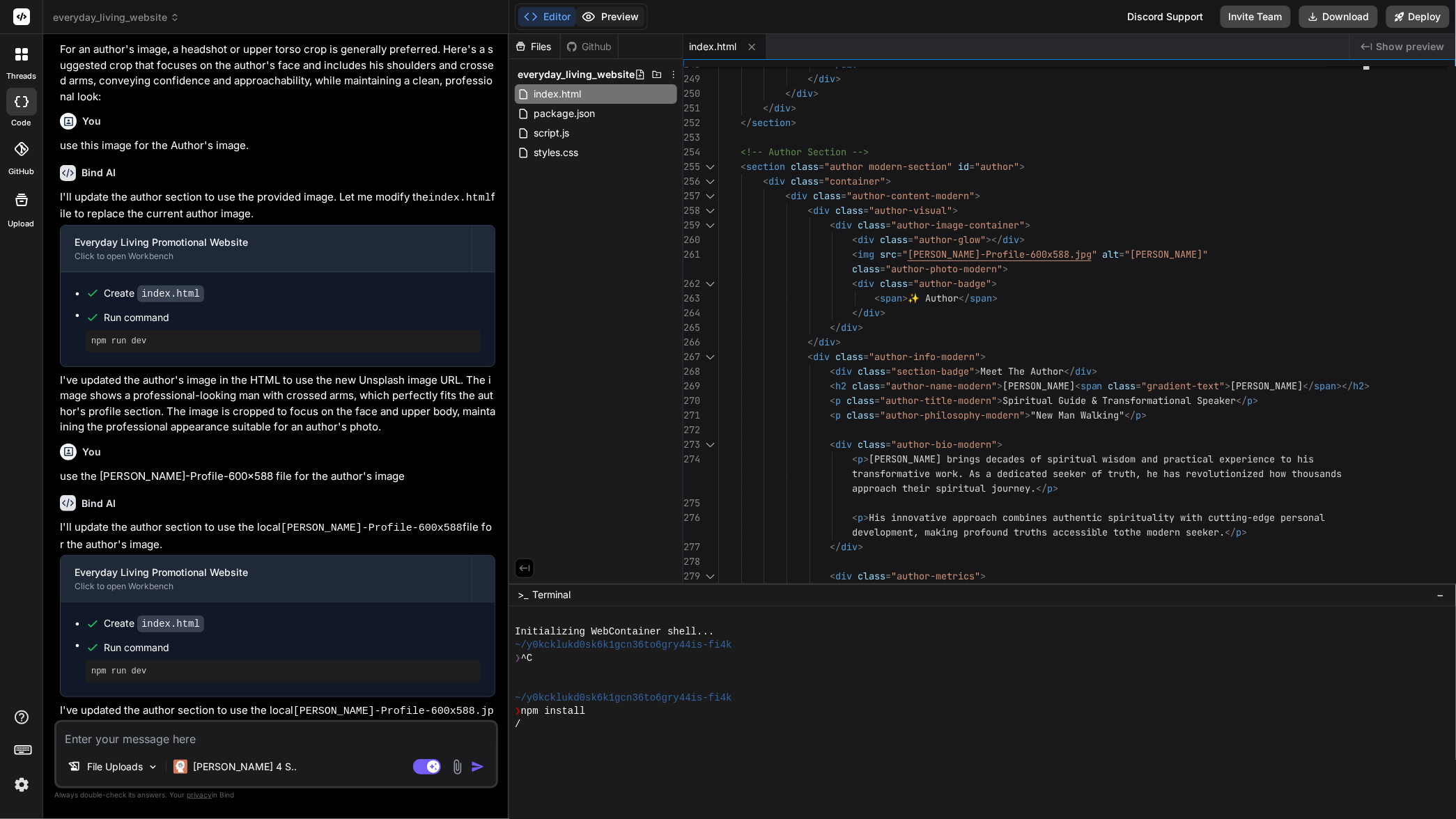
click at [609, 17] on button "Preview" at bounding box center [609, 16] width 68 height 19
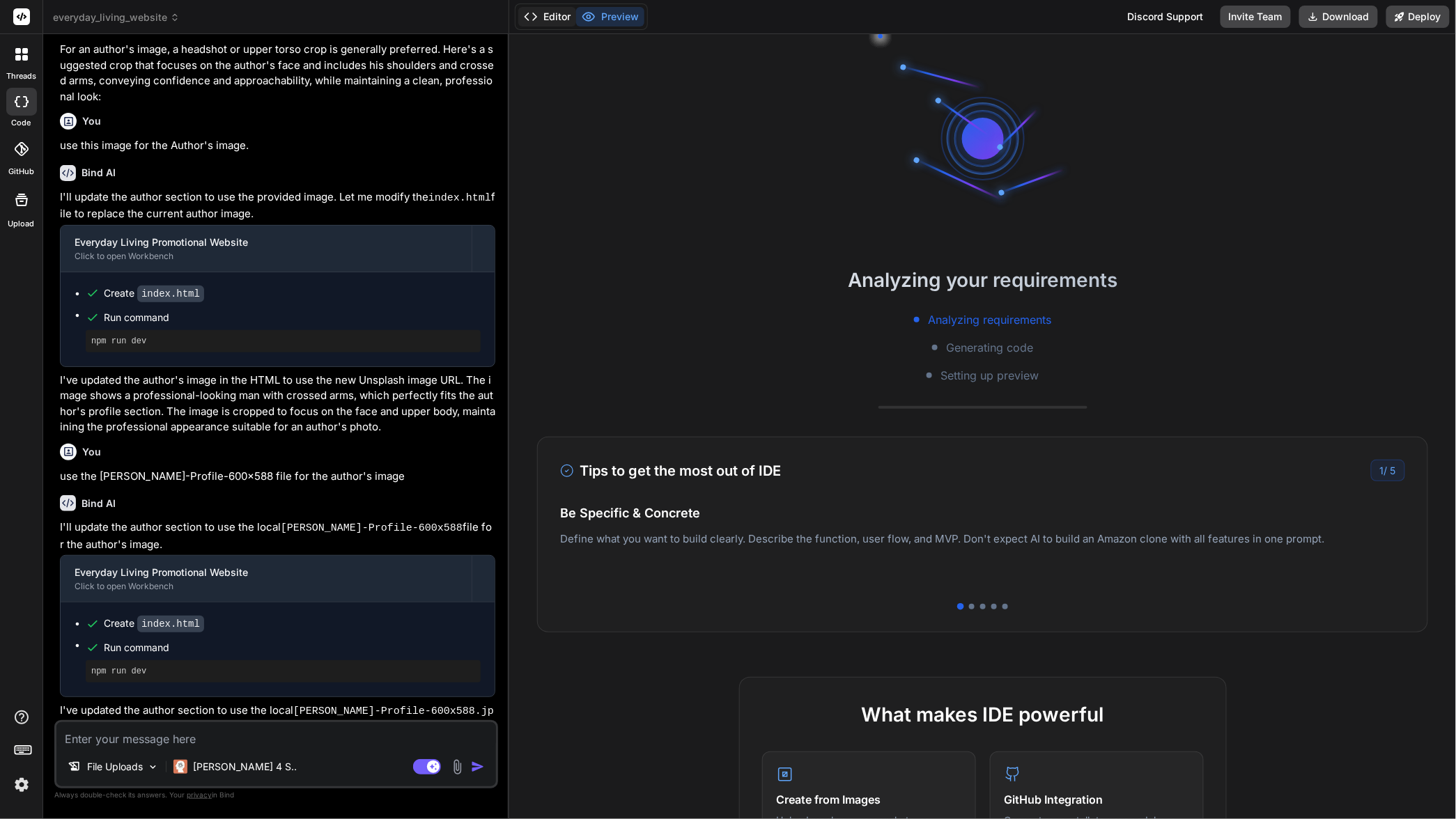
click at [544, 16] on button "Editor" at bounding box center [547, 16] width 58 height 19
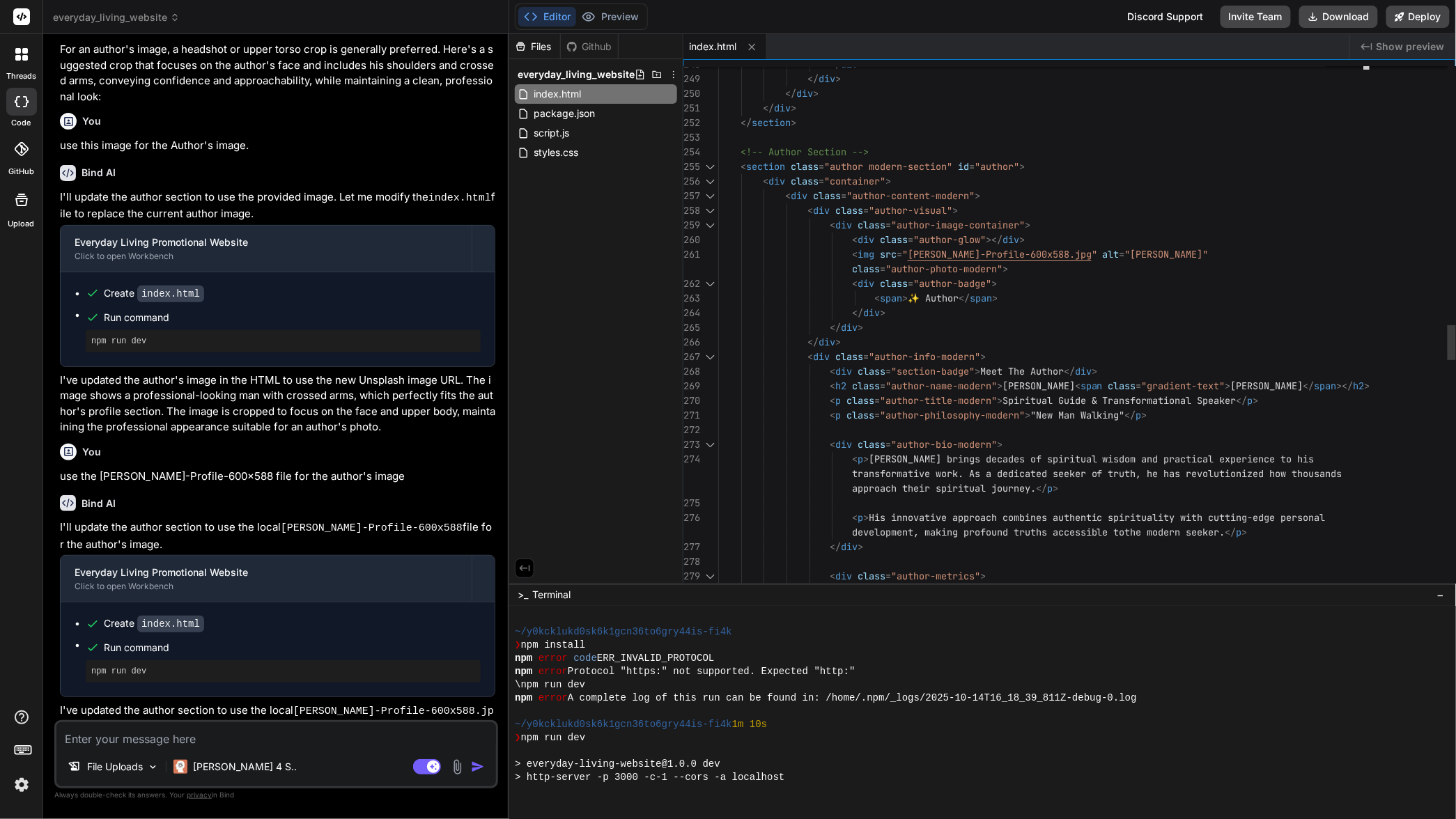
scroll to position [106, 0]
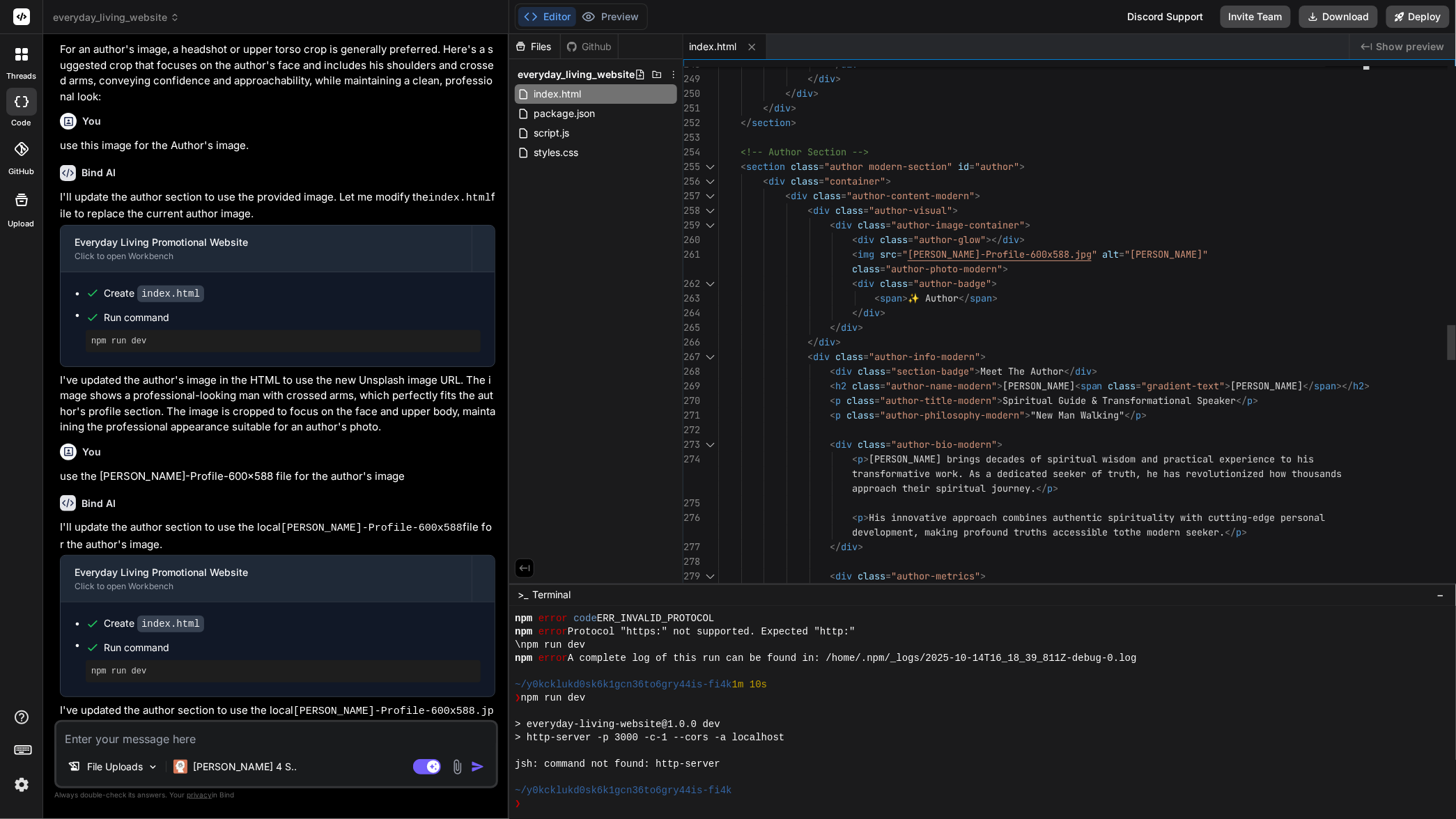
type textarea "x"
click at [757, 795] on div "~/y0kcklukd0sk6k1gcn36to6gry44is-fi4k" at bounding box center [975, 791] width 921 height 13
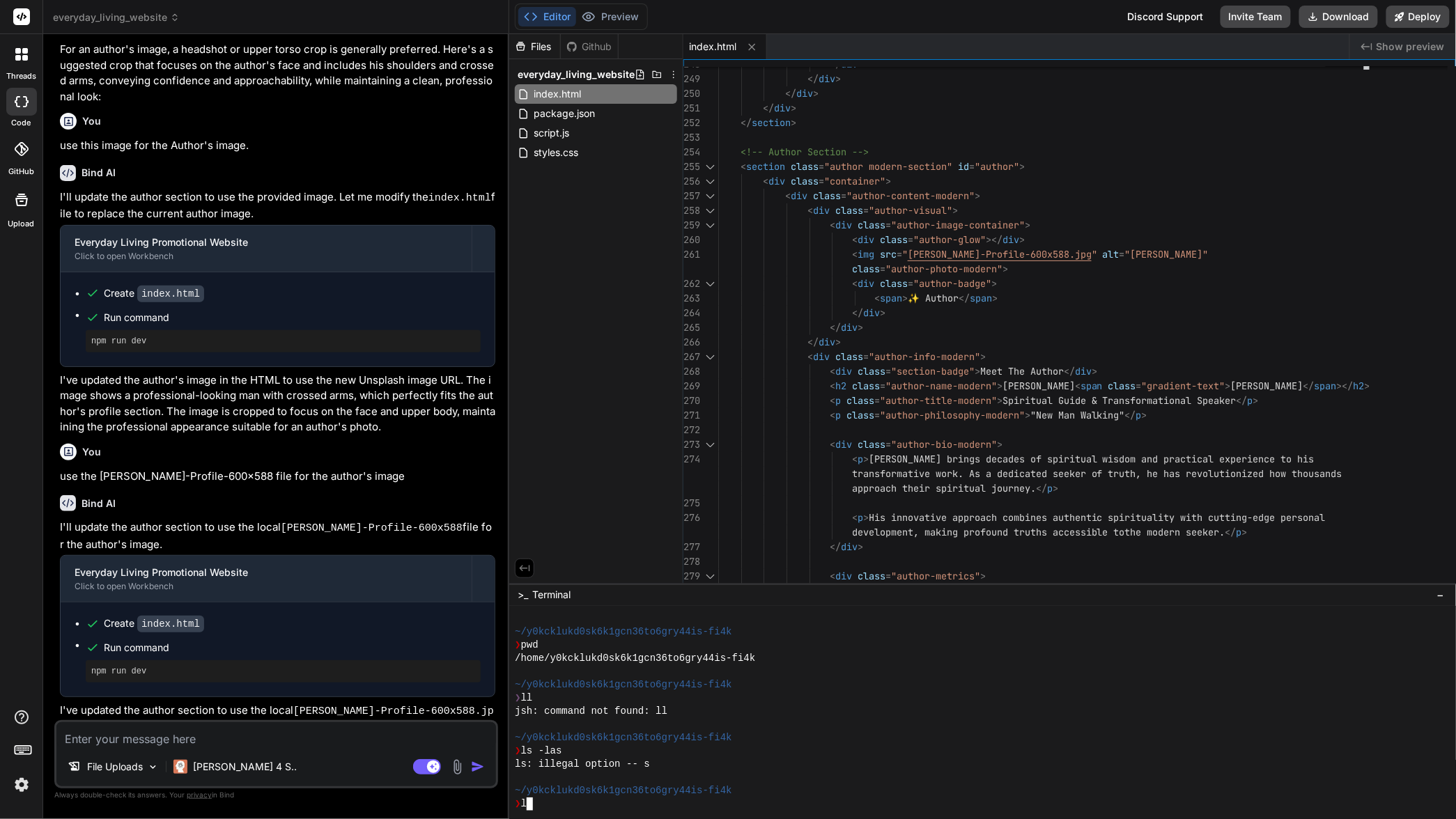
scroll to position [688, 0]
click at [458, 767] on img at bounding box center [457, 767] width 16 height 16
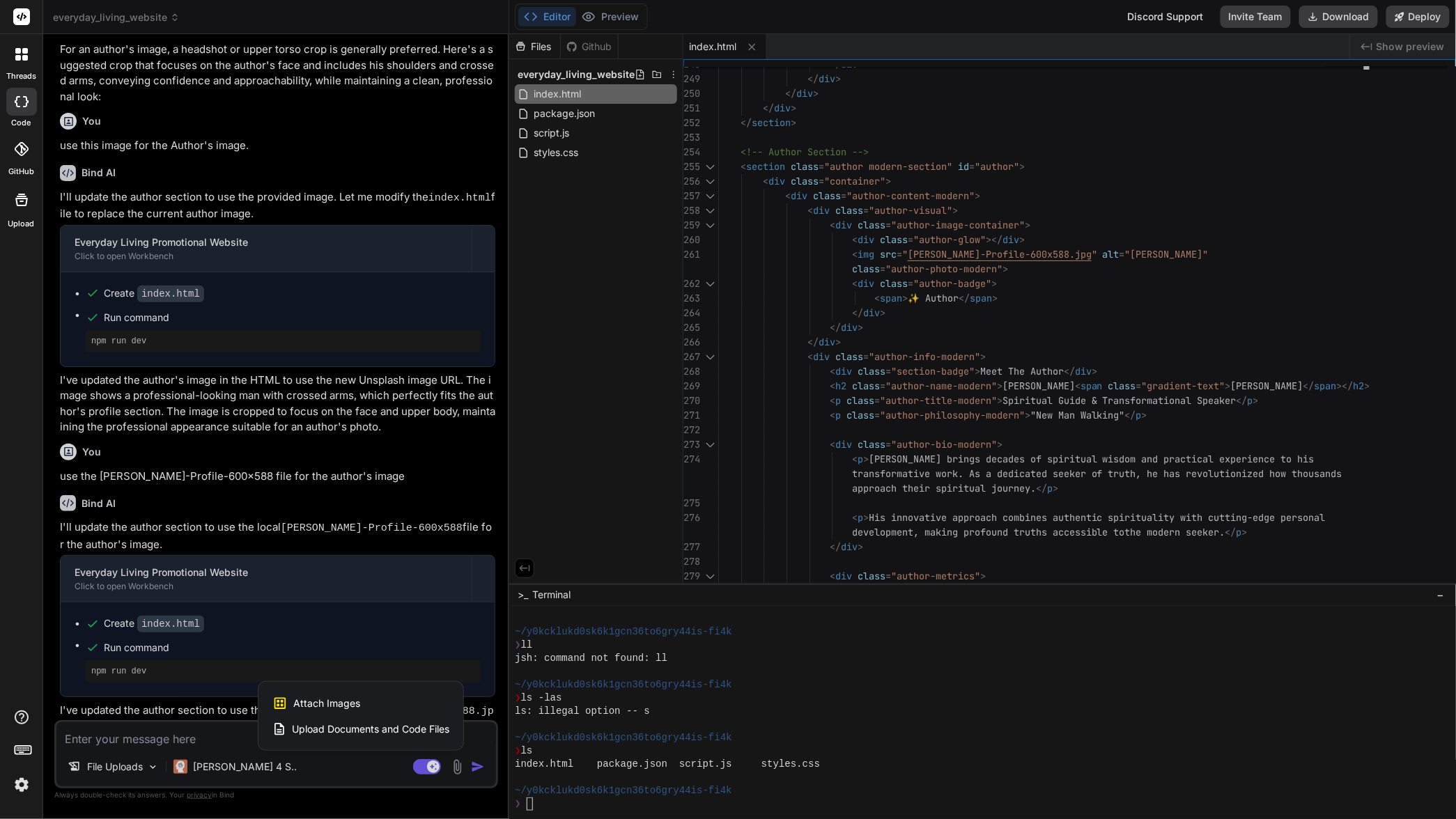
click at [341, 696] on span "Attach Images" at bounding box center [326, 703] width 67 height 14
type textarea "x"
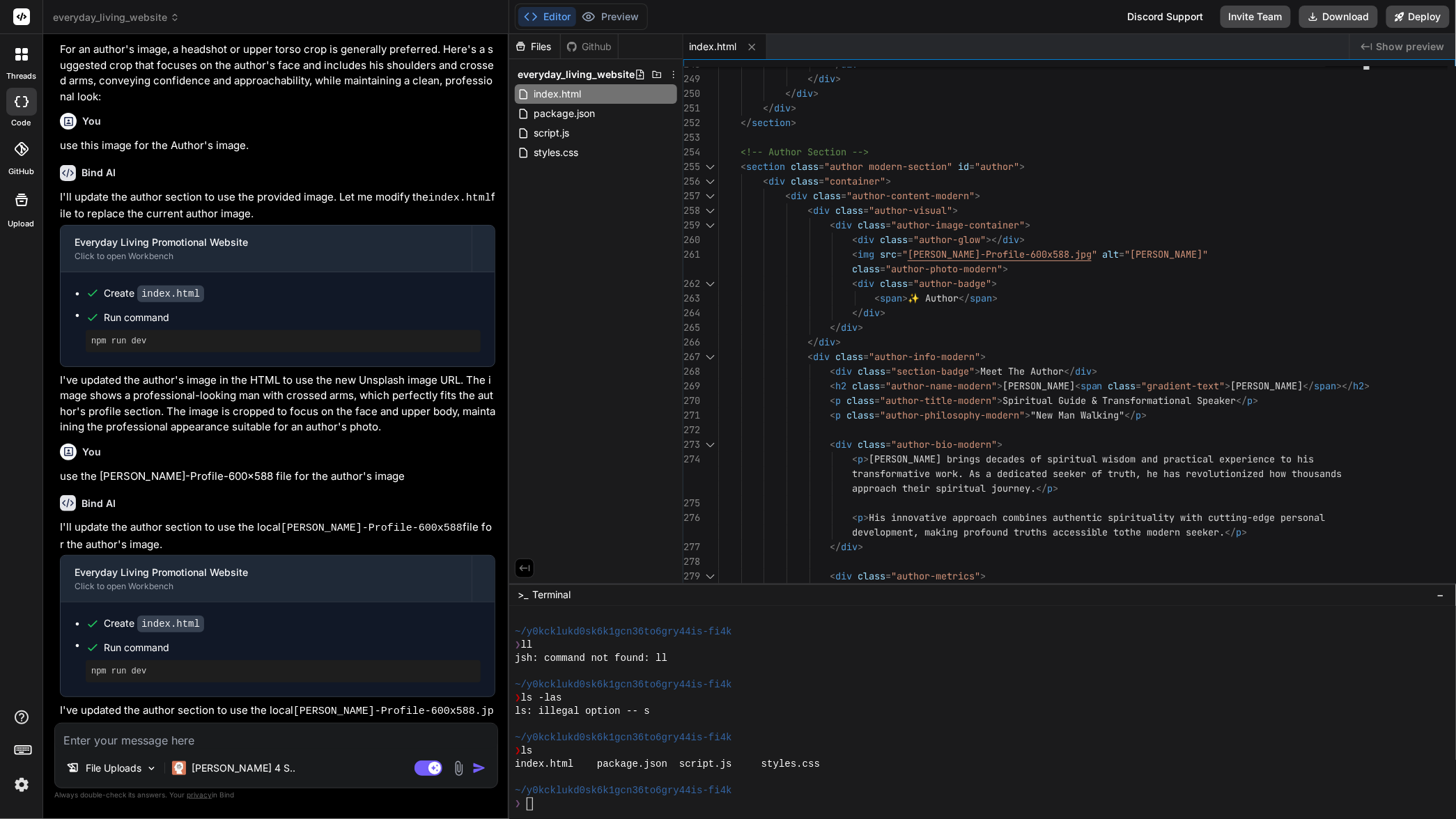
scroll to position [1004, 0]
type input "C:\fakepath\[PERSON_NAME]-Profile-600x588.png"
type textarea "x"
click at [191, 680] on textarea at bounding box center [276, 678] width 442 height 25
type textarea "a"
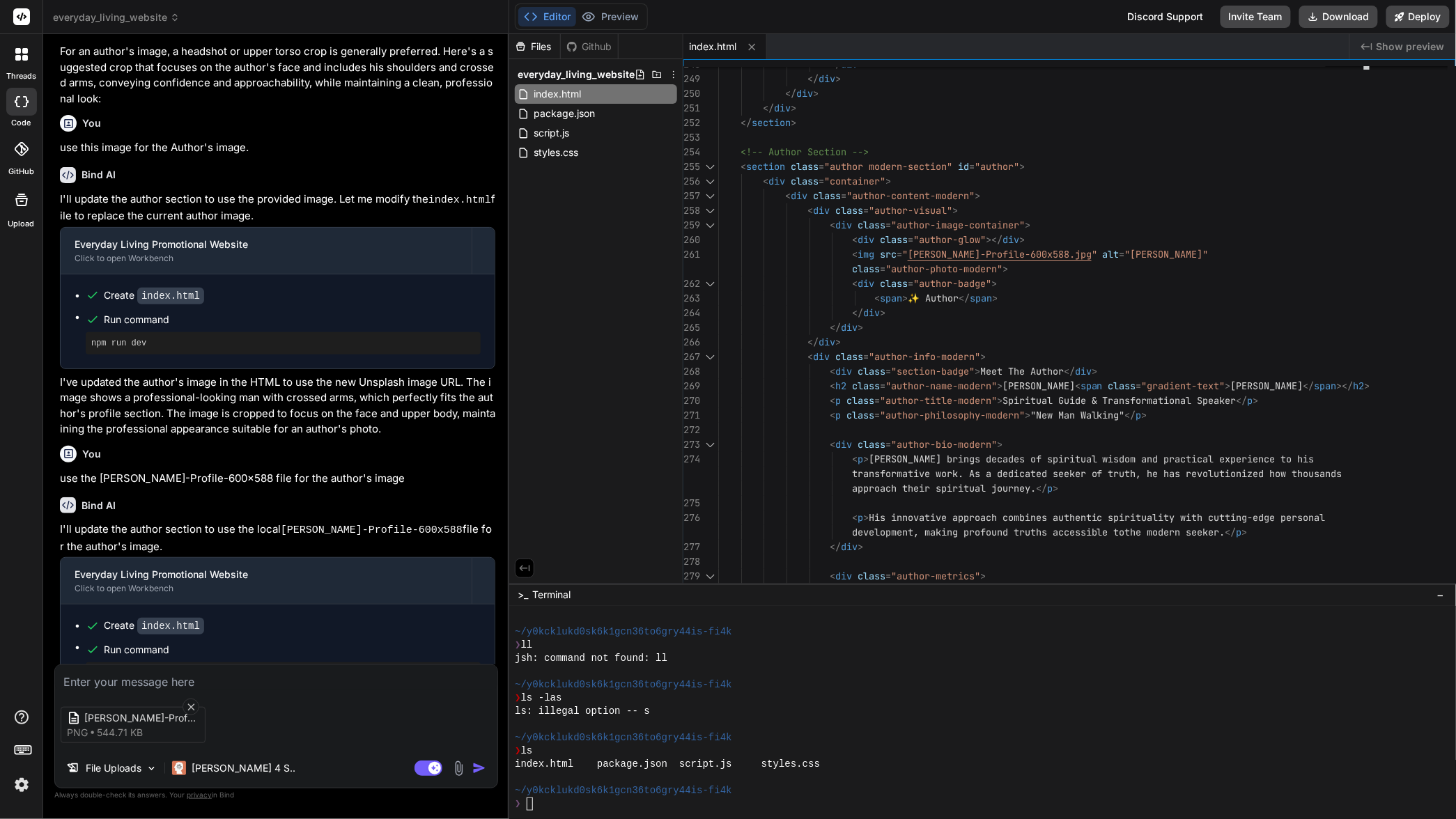
type textarea "x"
type textarea "ad"
type textarea "x"
type textarea "add"
type textarea "x"
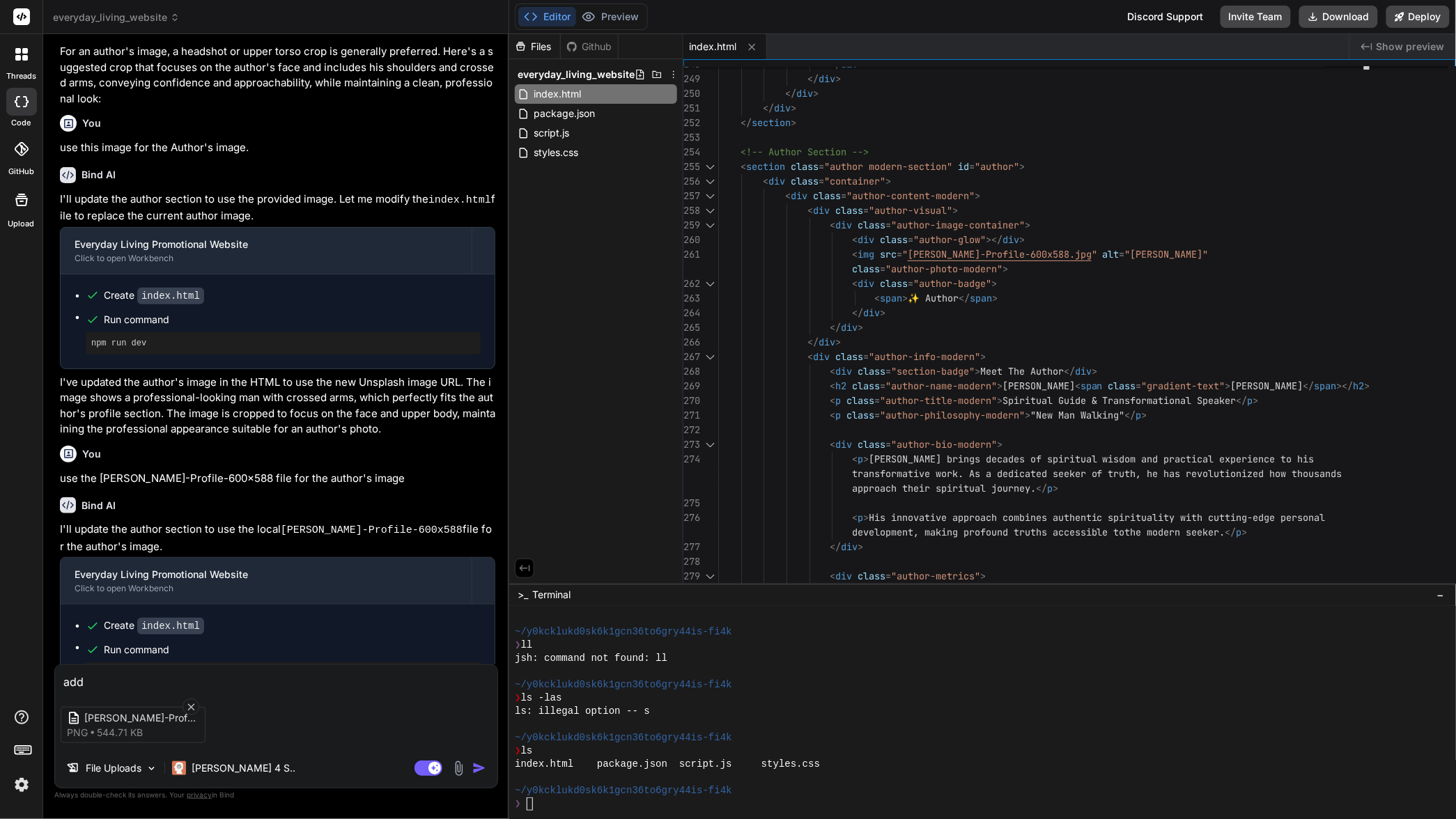
type textarea "add"
type textarea "x"
type textarea "add t"
type textarea "x"
type textarea "add to"
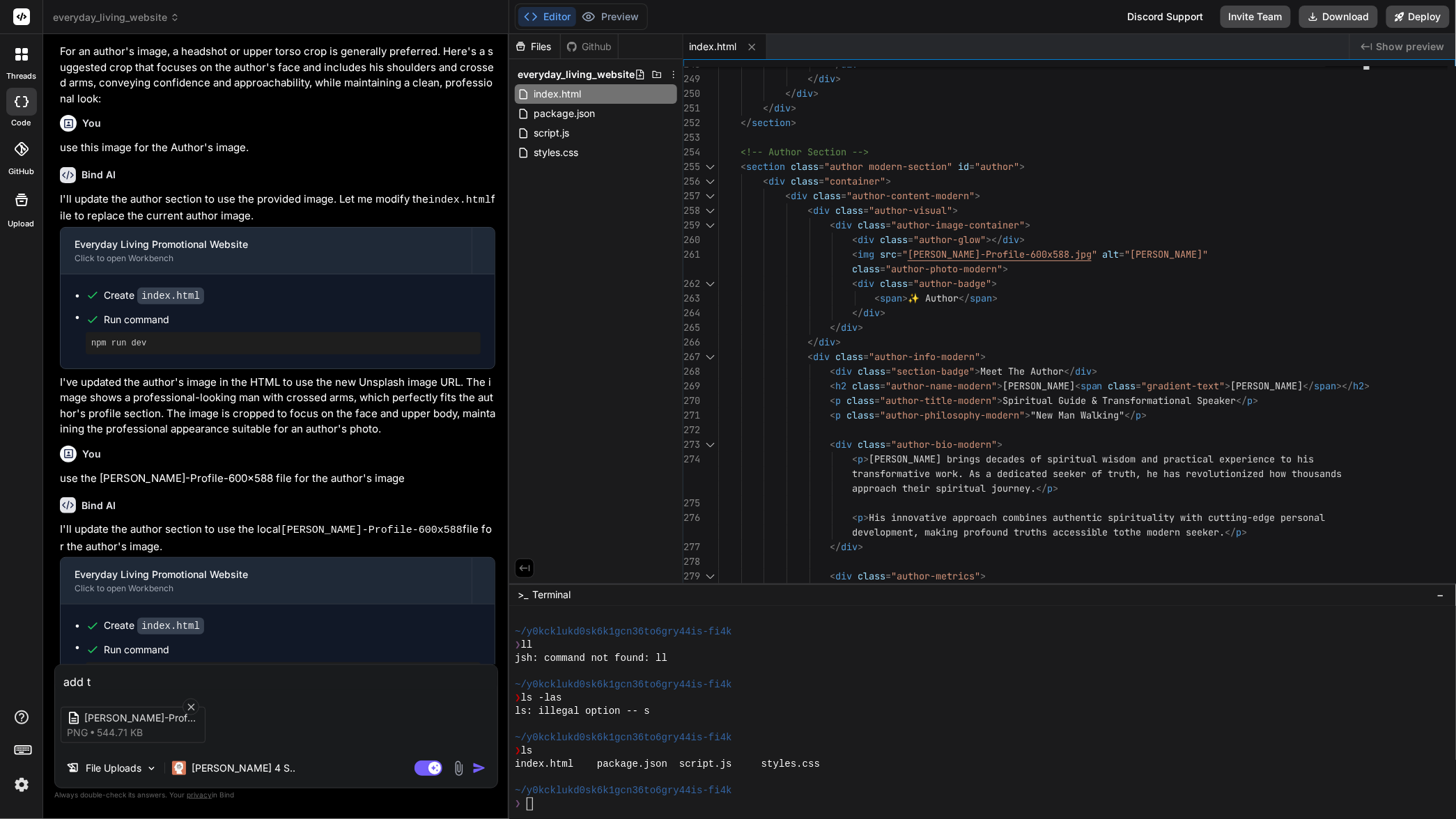
type textarea "x"
type textarea "add to"
type textarea "x"
type textarea "add to f"
type textarea "x"
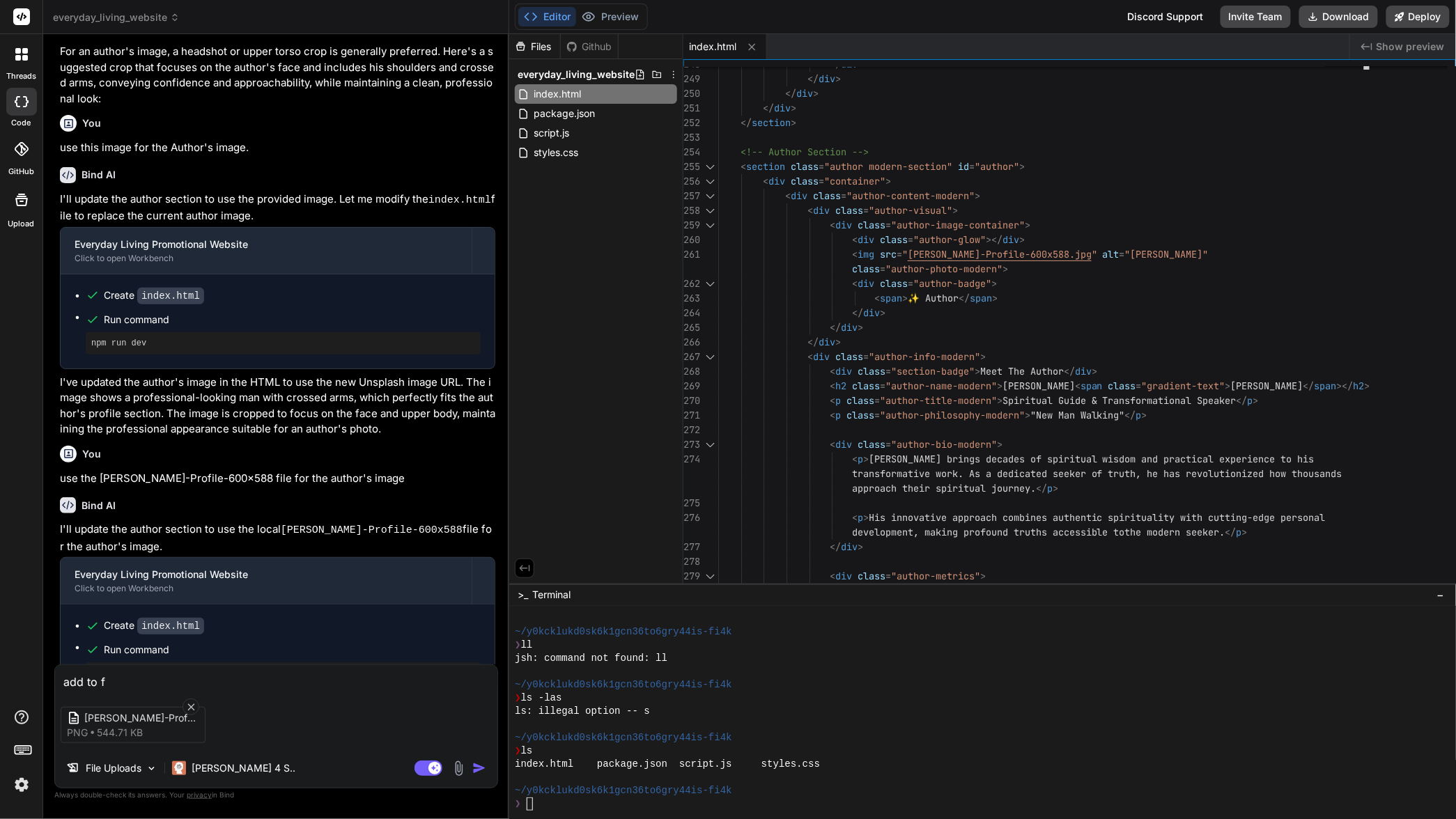
type textarea "add to fi"
type textarea "x"
type textarea "add to fil"
type textarea "x"
type textarea "add to file"
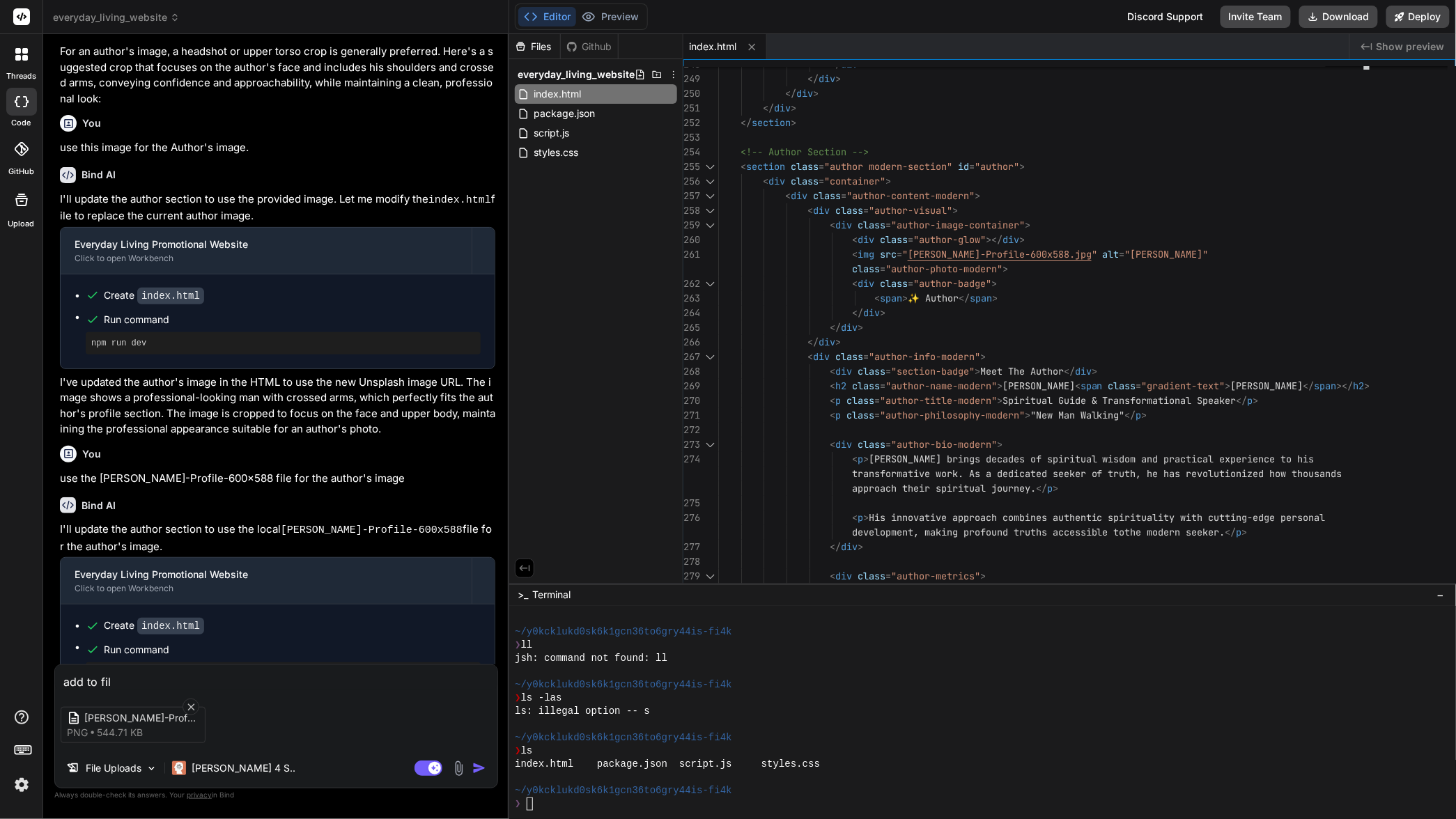
type textarea "x"
type textarea "add to files"
type textarea "x"
type textarea "add to files"
click at [420, 767] on rect at bounding box center [428, 768] width 28 height 15
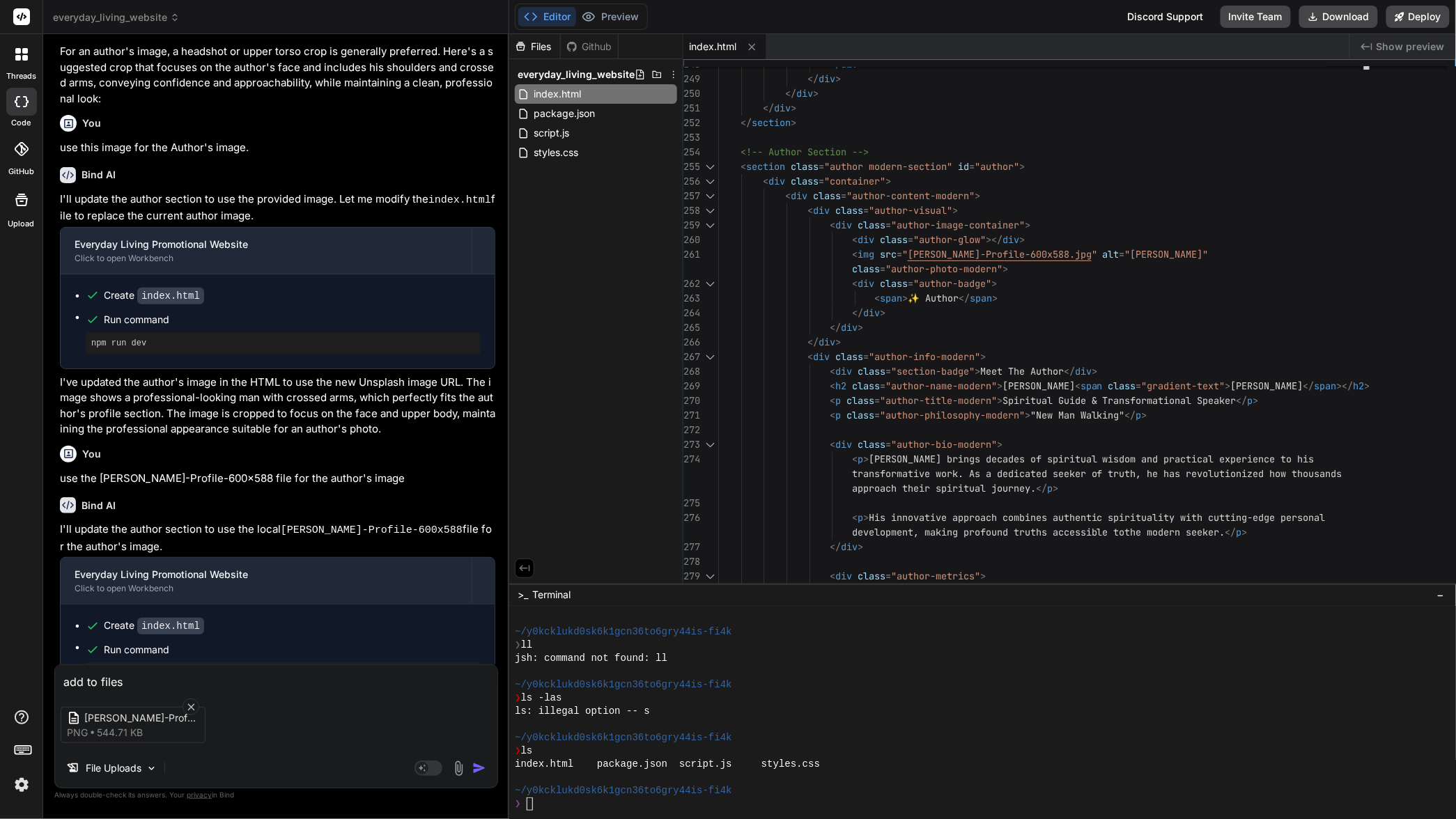
click at [480, 767] on img "button" at bounding box center [479, 768] width 14 height 14
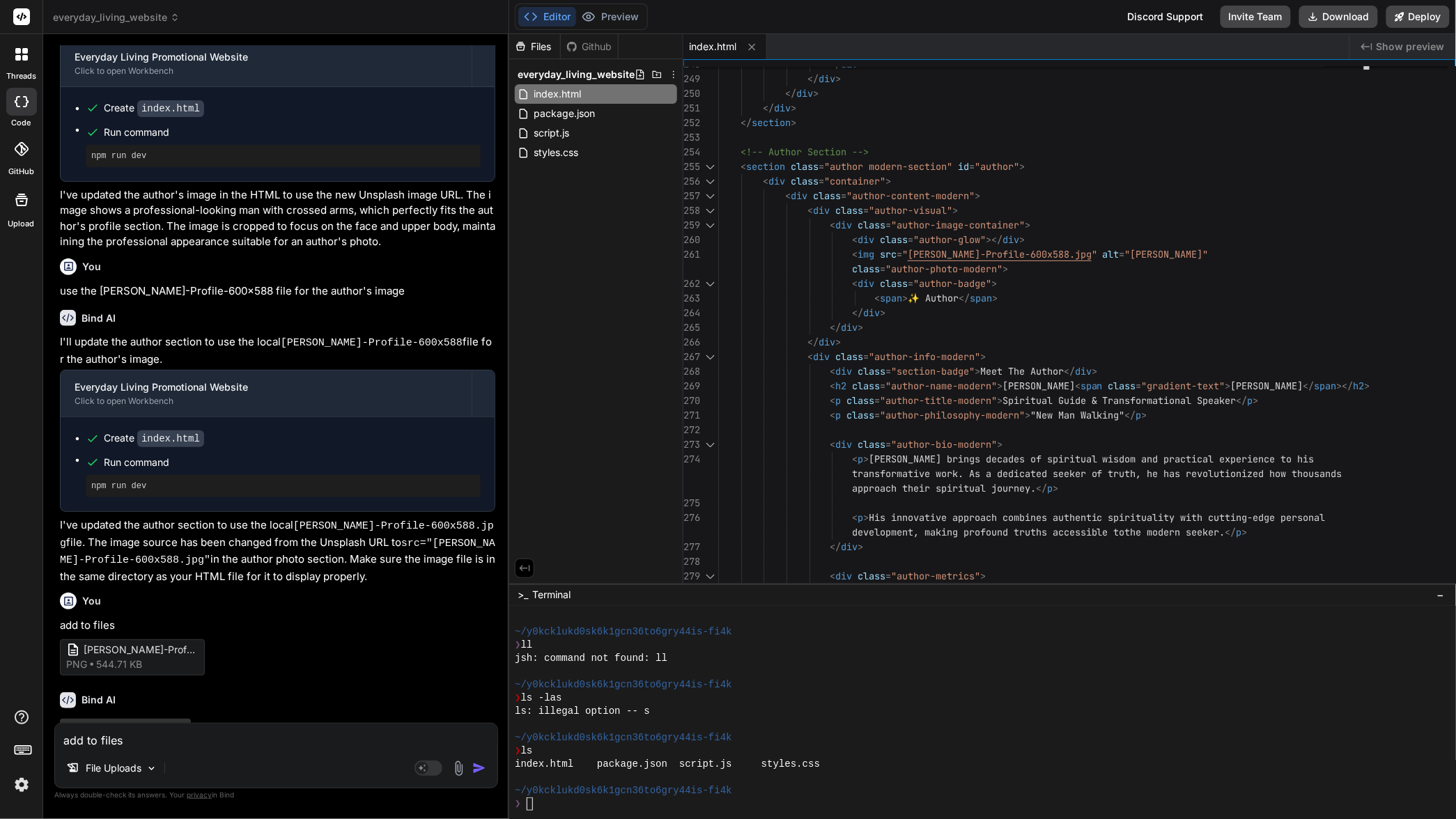
type textarea "x"
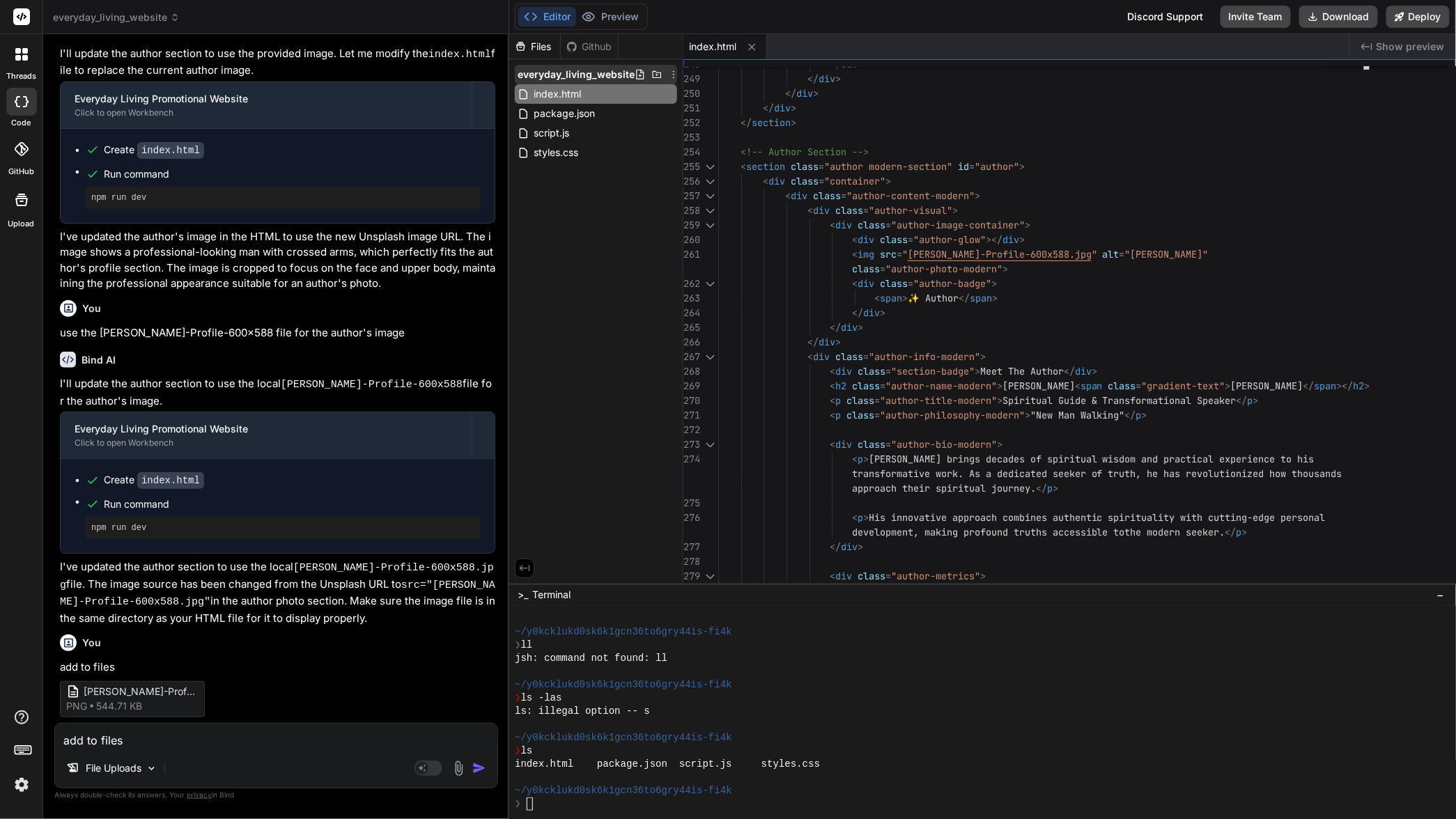
click at [670, 70] on icon at bounding box center [673, 74] width 11 height 11
click at [670, 70] on div at bounding box center [983, 427] width 947 height 785
click at [636, 180] on div "Files Github everyday_living_website index.html package.json script.js styles.c…" at bounding box center [596, 309] width 174 height 550
click at [580, 46] on div "Github" at bounding box center [589, 46] width 57 height 14
click at [541, 43] on div "Files" at bounding box center [535, 46] width 51 height 14
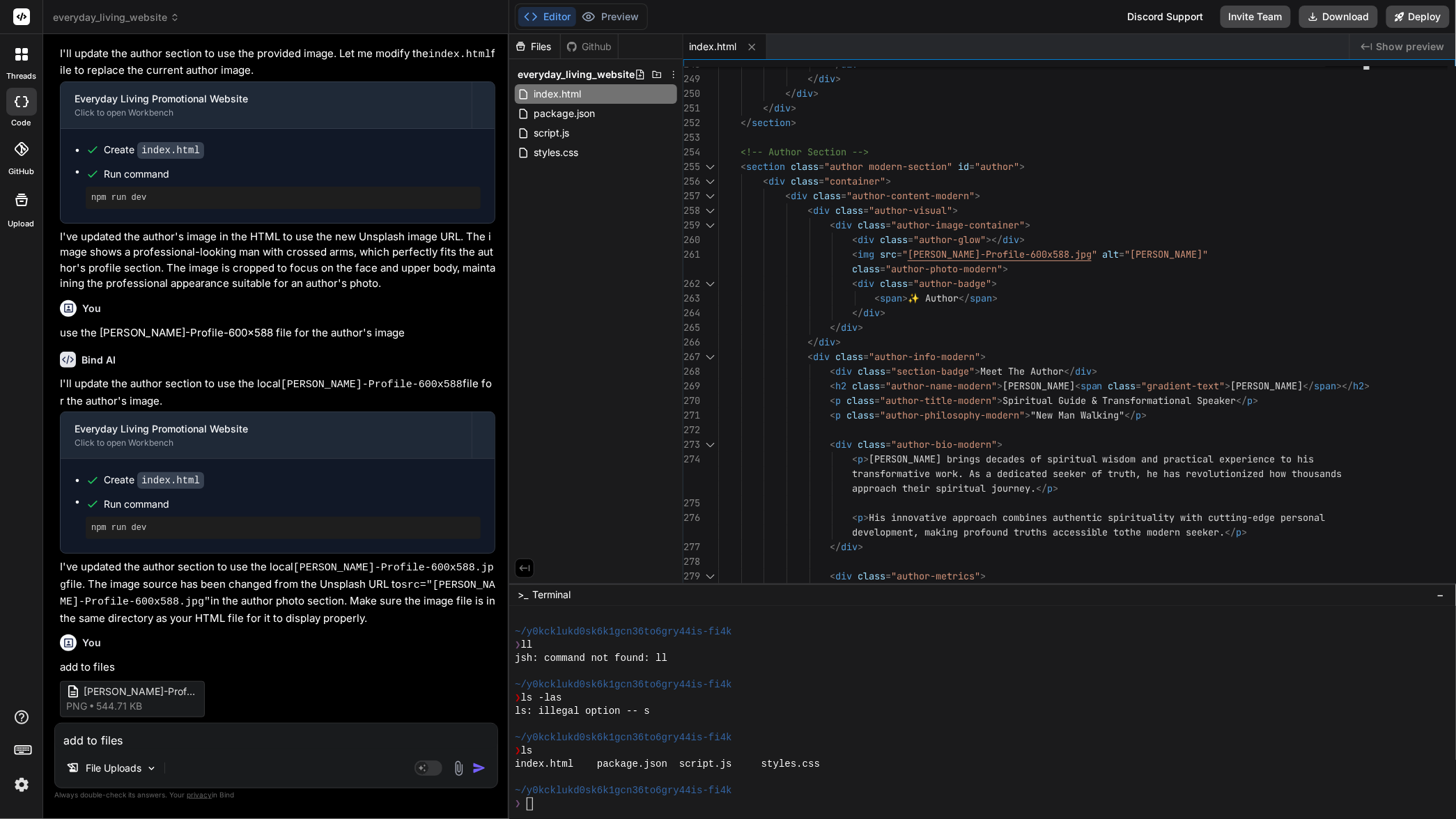
click at [541, 47] on div "Files" at bounding box center [535, 46] width 51 height 14
click at [595, 48] on div "Github" at bounding box center [589, 46] width 57 height 14
click at [570, 809] on div "❯" at bounding box center [975, 805] width 921 height 13
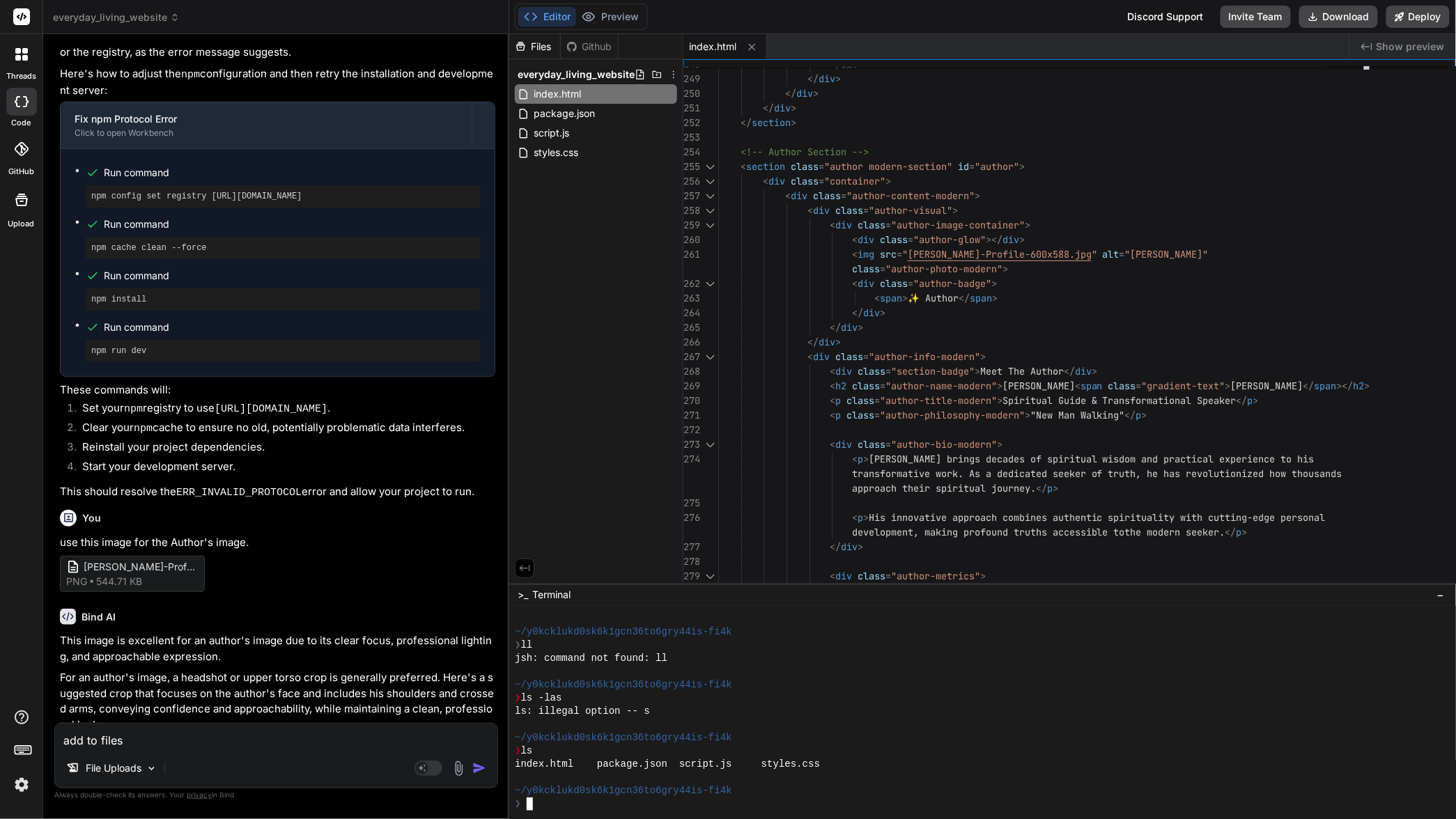
scroll to position [354, 0]
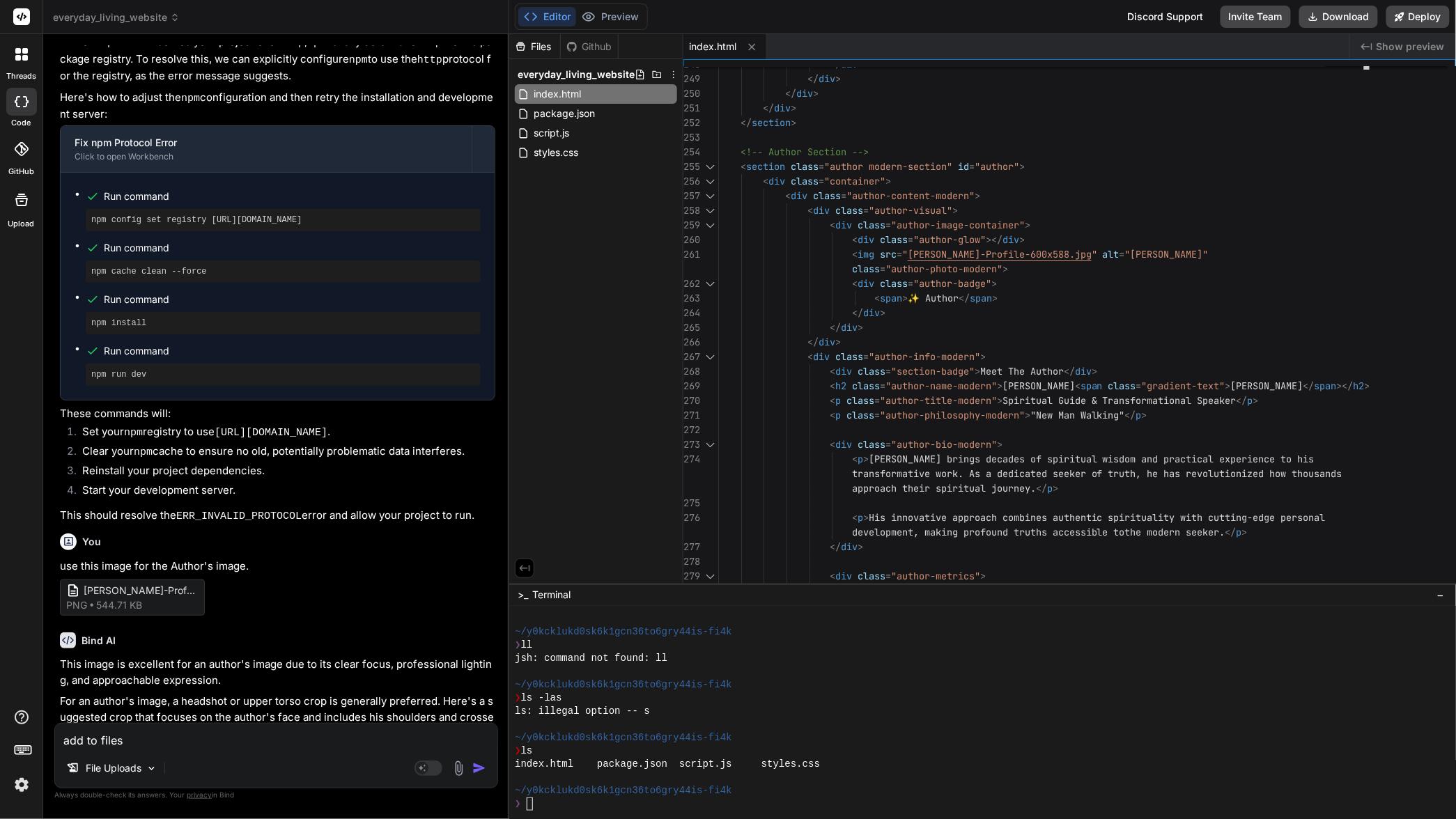
drag, startPoint x: 377, startPoint y: 188, endPoint x: 355, endPoint y: 198, distance: 24.2
click at [355, 215] on pre "npm config set registry [URL][DOMAIN_NAME]" at bounding box center [283, 220] width 384 height 11
copy pre "npm config set registry [URL][DOMAIN_NAME]"
click at [565, 804] on div "❯" at bounding box center [975, 805] width 921 height 13
type textarea "npm config set registry [URL][DOMAIN_NAME]"
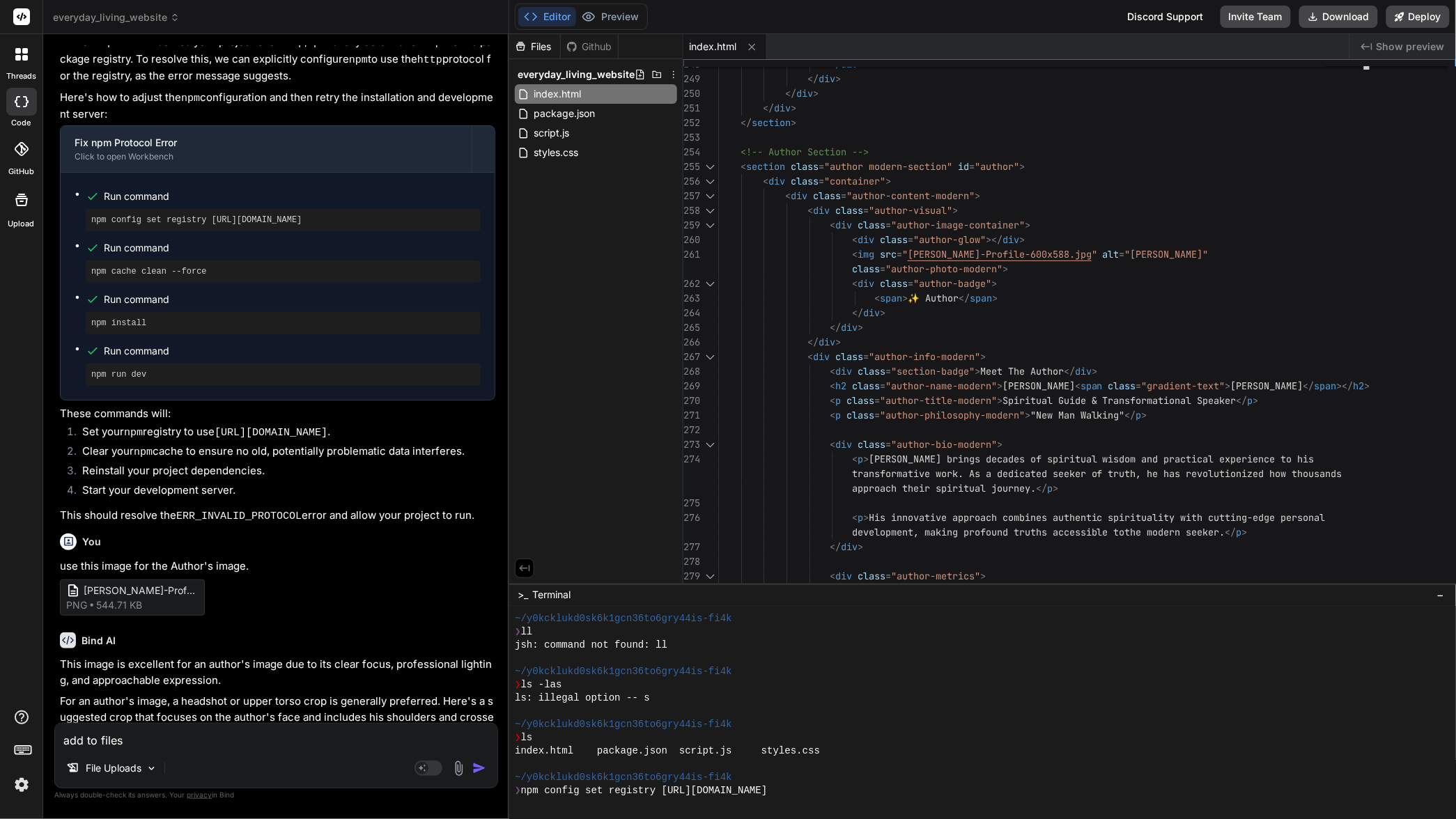
scroll to position [727, 0]
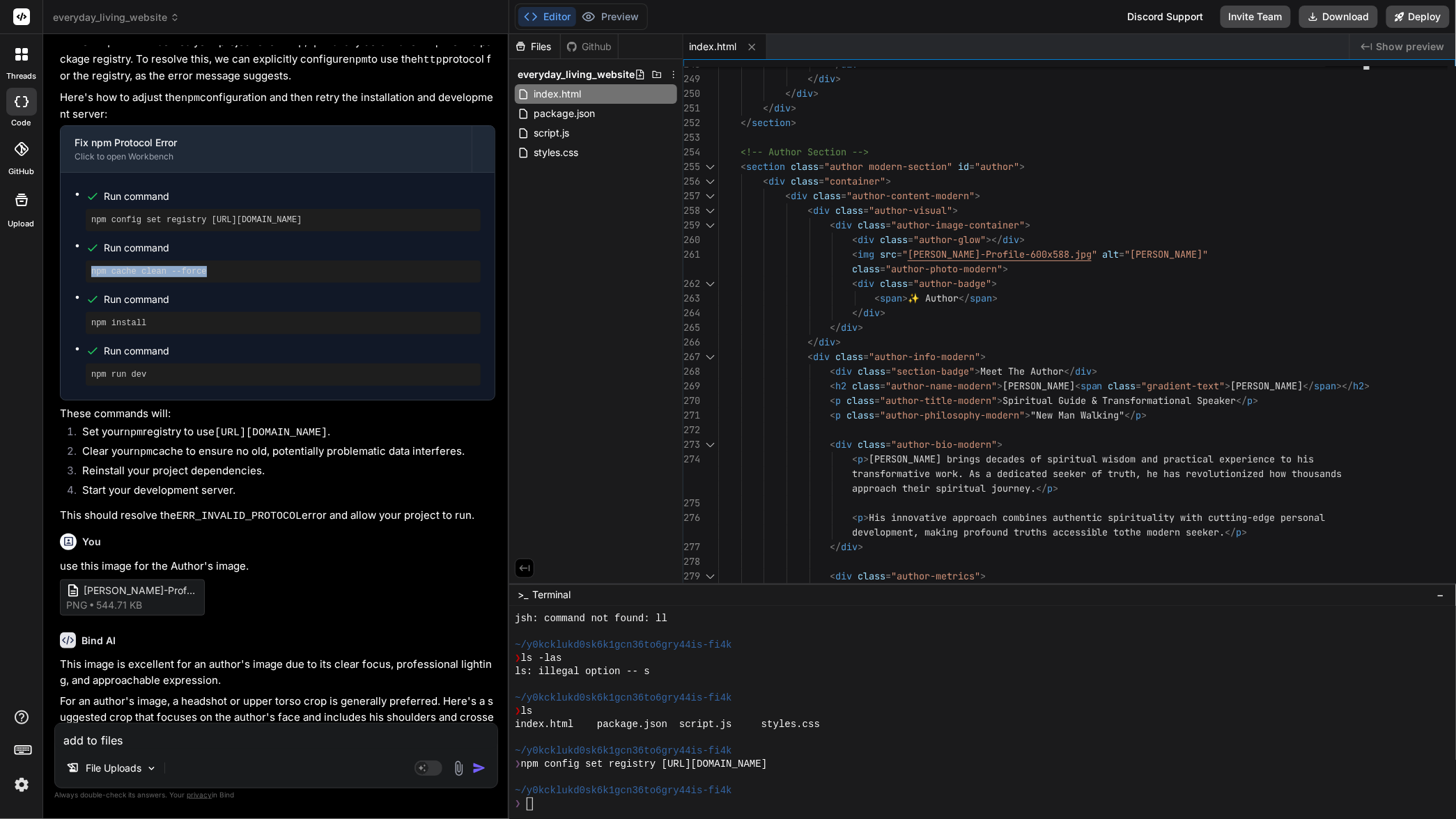
drag, startPoint x: 218, startPoint y: 243, endPoint x: 89, endPoint y: 243, distance: 129.0
click at [89, 260] on div "npm cache clean --force" at bounding box center [283, 272] width 395 height 22
copy pre "npm cache clean --force"
click at [583, 806] on div "❯" at bounding box center [975, 805] width 921 height 13
type textarea "npm cache clean --force"
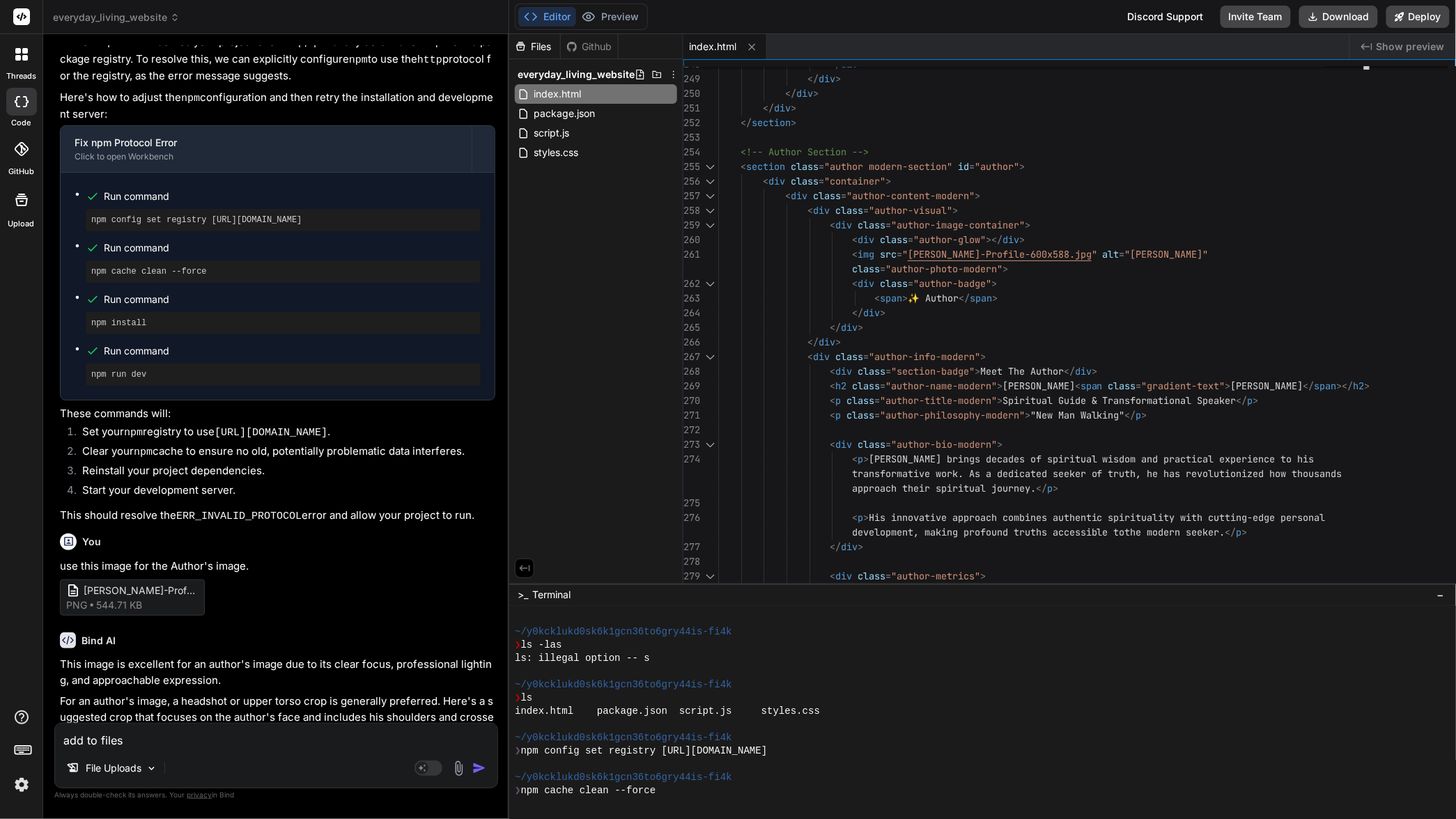
scroll to position [780, 0]
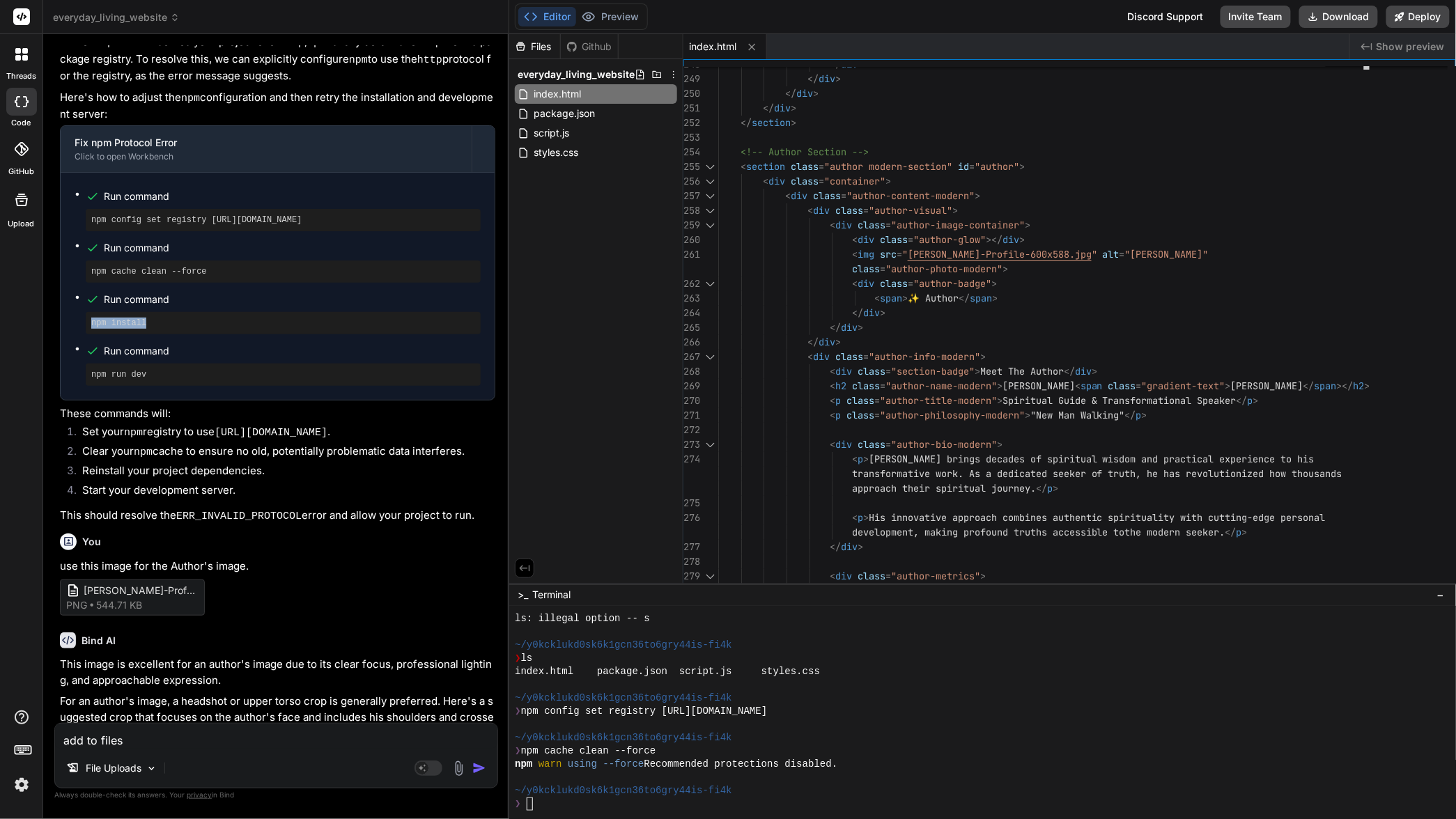
drag, startPoint x: 163, startPoint y: 300, endPoint x: 70, endPoint y: 291, distance: 93.4
click at [70, 291] on div "Run command npm config set registry [URL][DOMAIN_NAME] Run command npm cache cl…" at bounding box center [277, 286] width 434 height 227
copy pre "npm install"
click at [744, 801] on div "❯" at bounding box center [975, 805] width 921 height 13
type textarea "npm install"
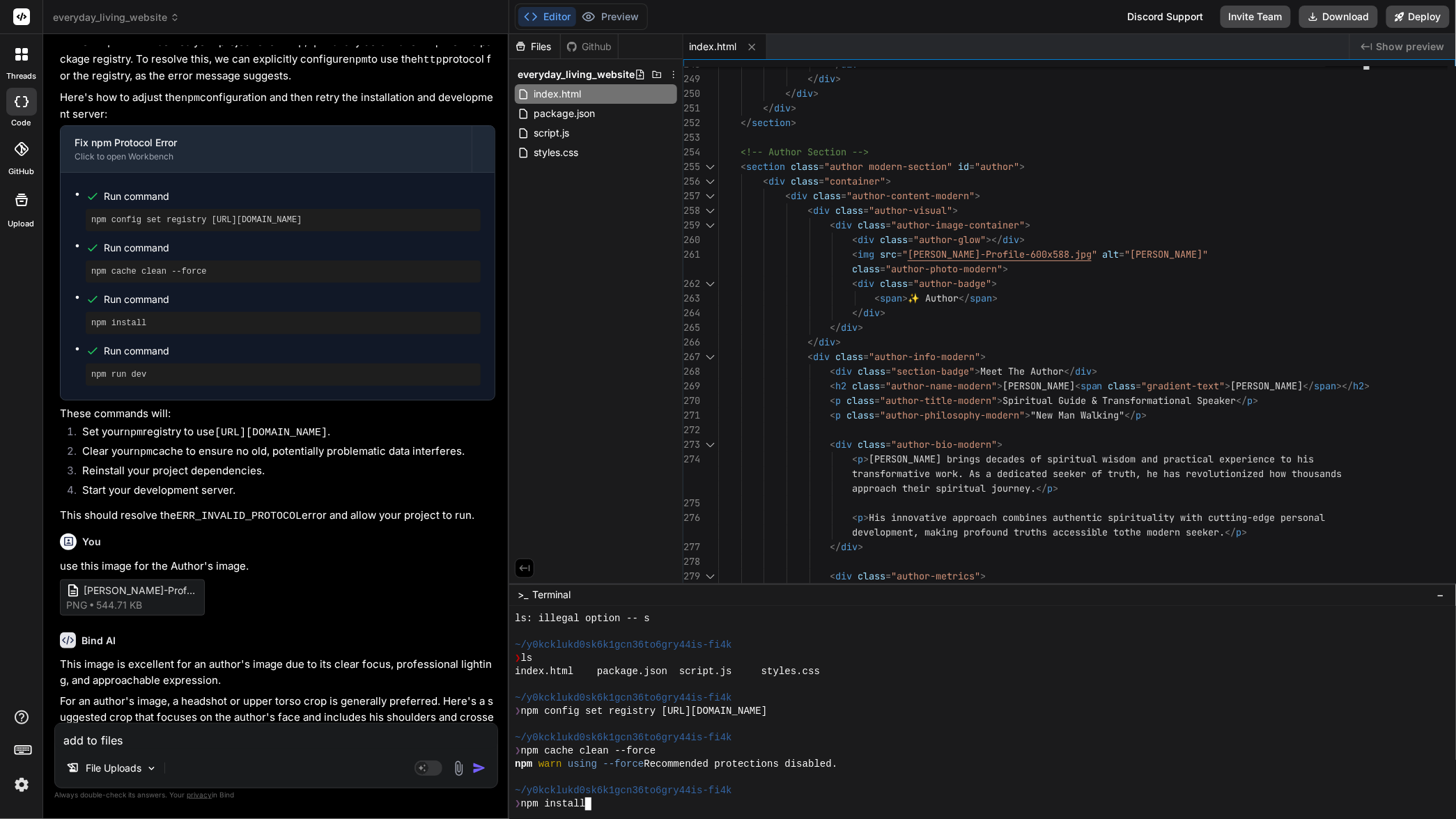
scroll to position [794, 0]
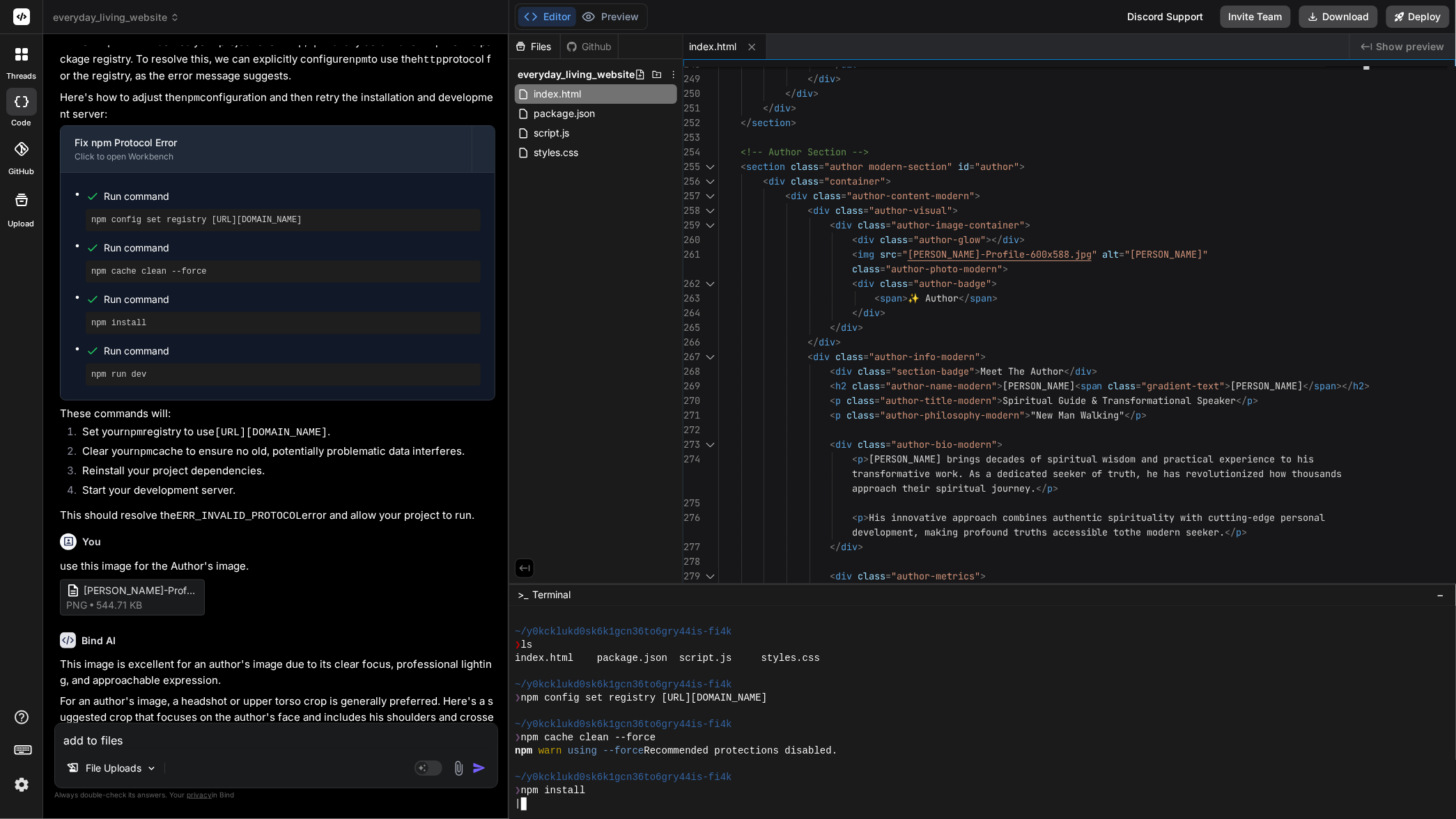
type textarea "x"
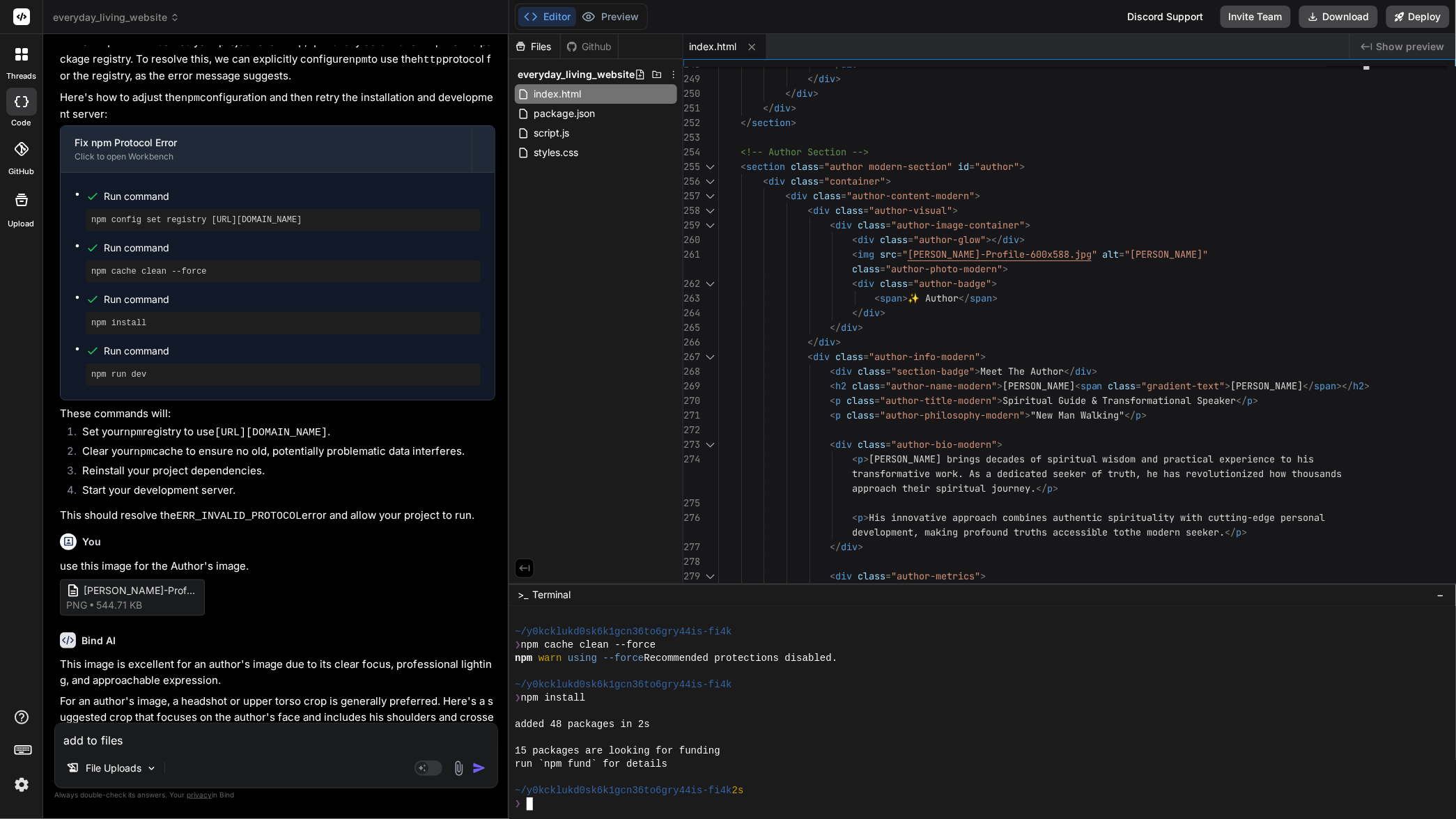
scroll to position [886, 0]
drag, startPoint x: 182, startPoint y: 346, endPoint x: 92, endPoint y: 346, distance: 90.0
click at [92, 369] on pre "npm run dev" at bounding box center [283, 375] width 384 height 11
copy pre "npm run dev"
click at [848, 785] on div "~/y0kcklukd0sk6k1gcn36to6gry44is-fi4k 2s" at bounding box center [975, 791] width 921 height 13
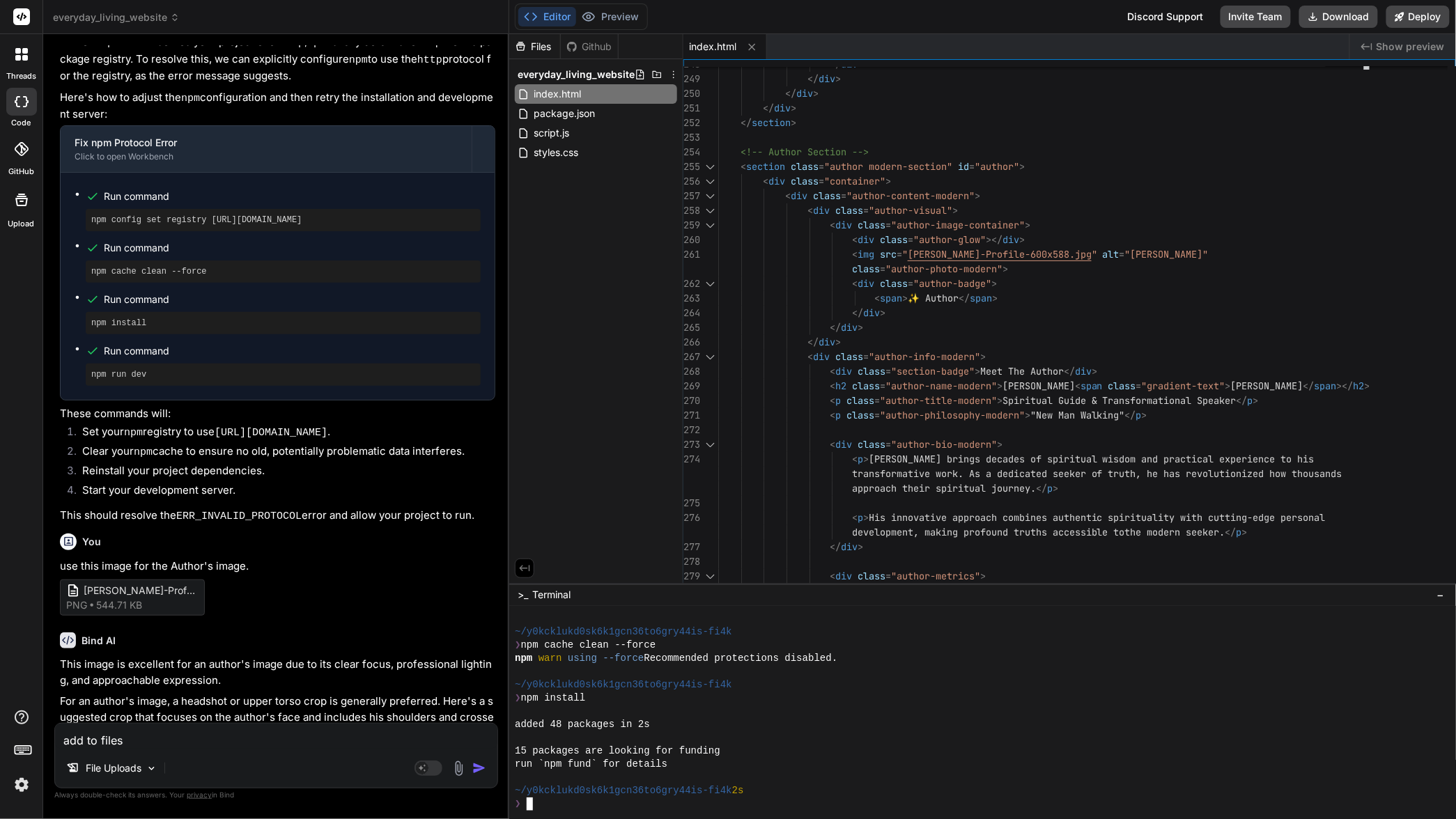
type textarea "npm run dev"
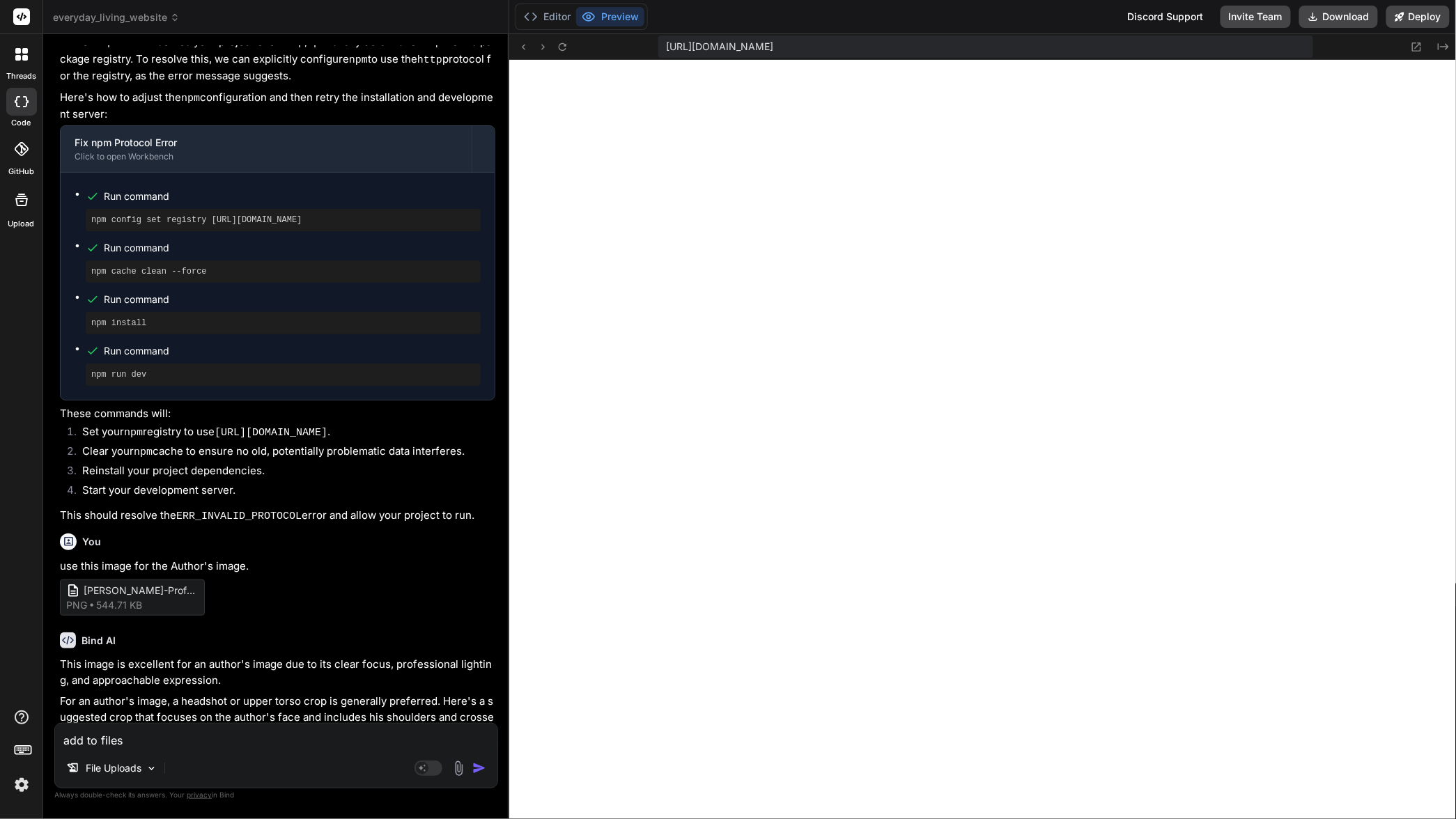
scroll to position [1283, 0]
click at [547, 16] on button "Editor" at bounding box center [547, 16] width 58 height 19
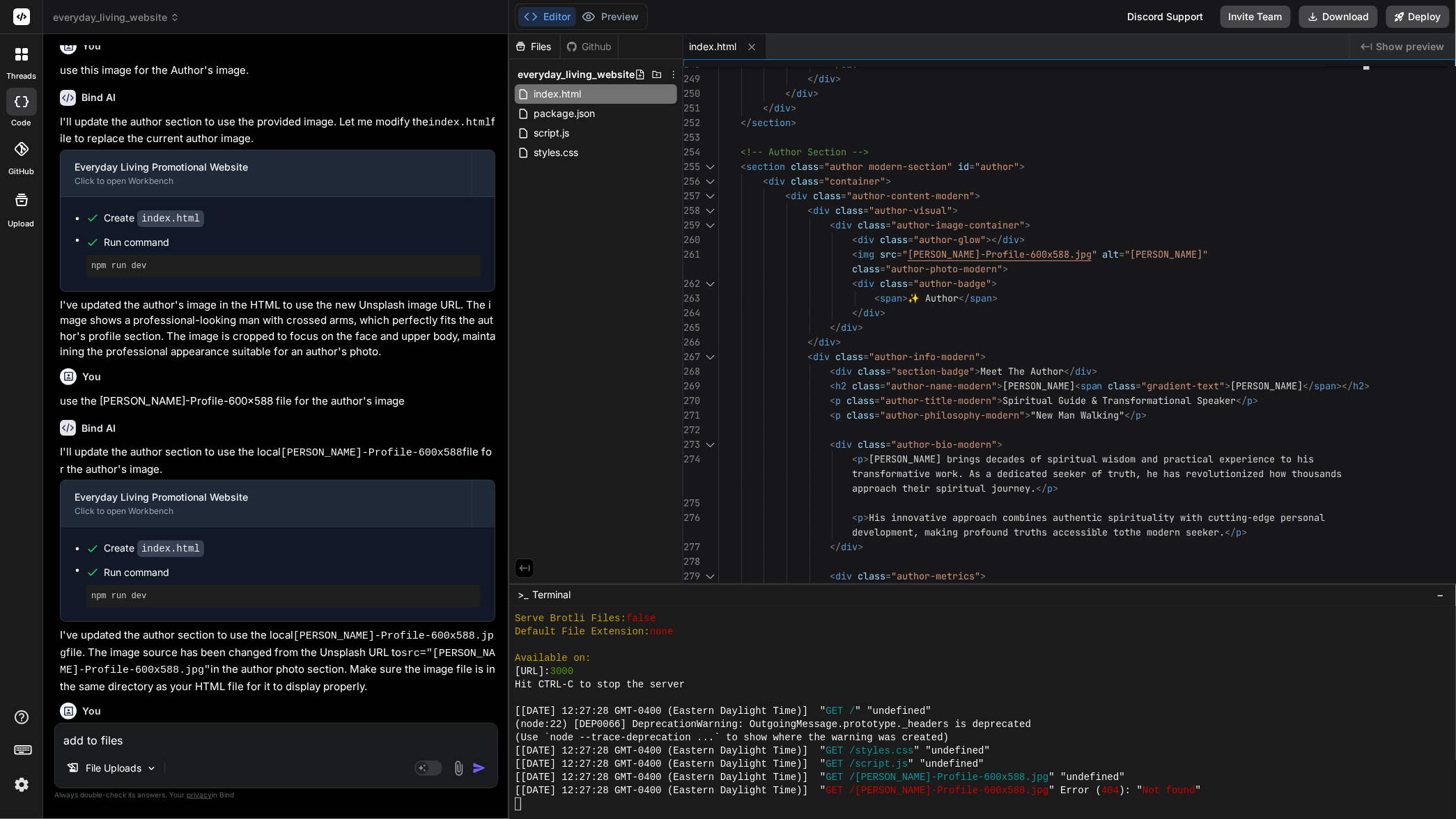
scroll to position [1150, 0]
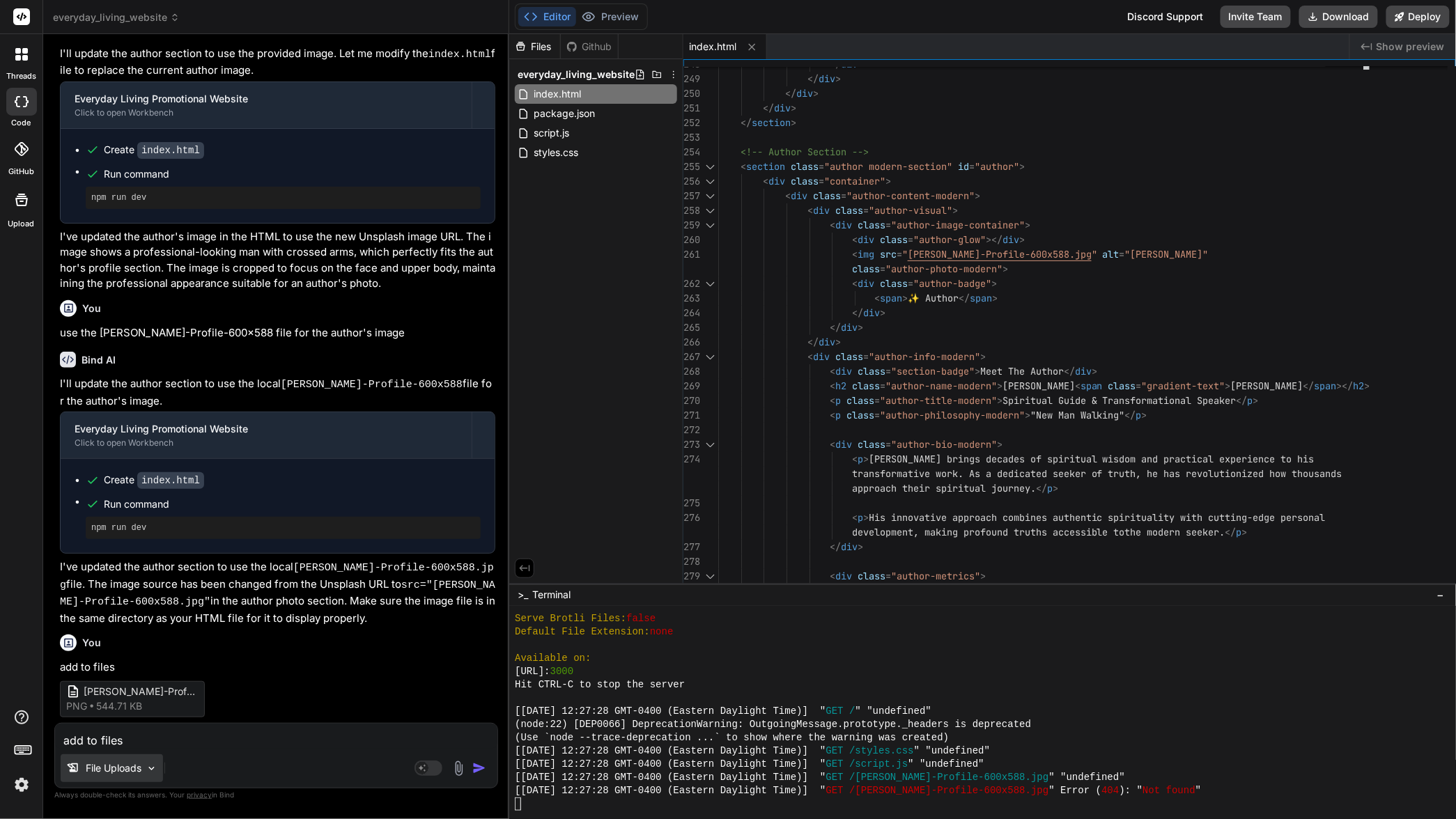
click at [148, 767] on img at bounding box center [152, 769] width 12 height 12
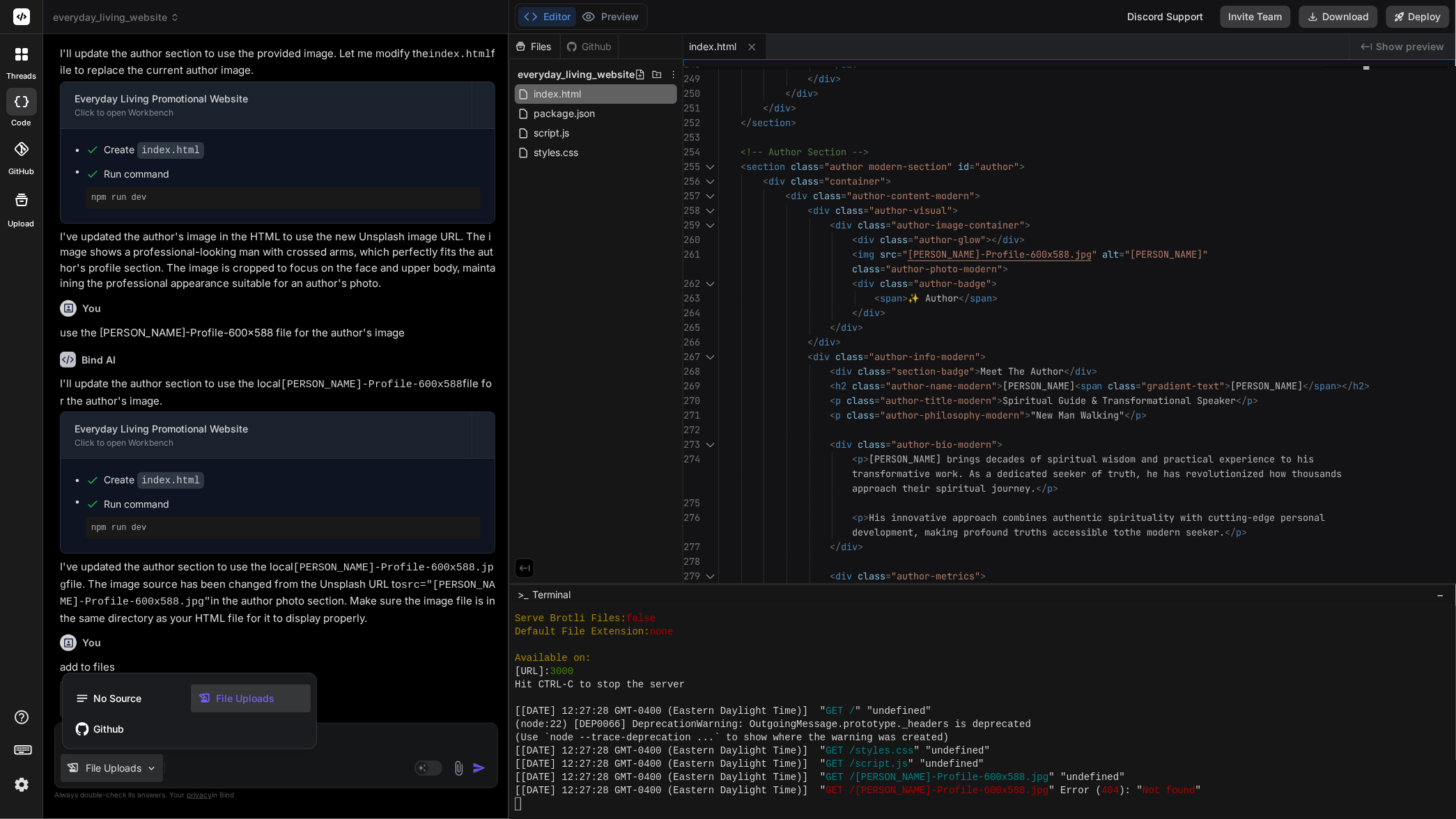
click at [209, 772] on div at bounding box center [728, 409] width 1456 height 819
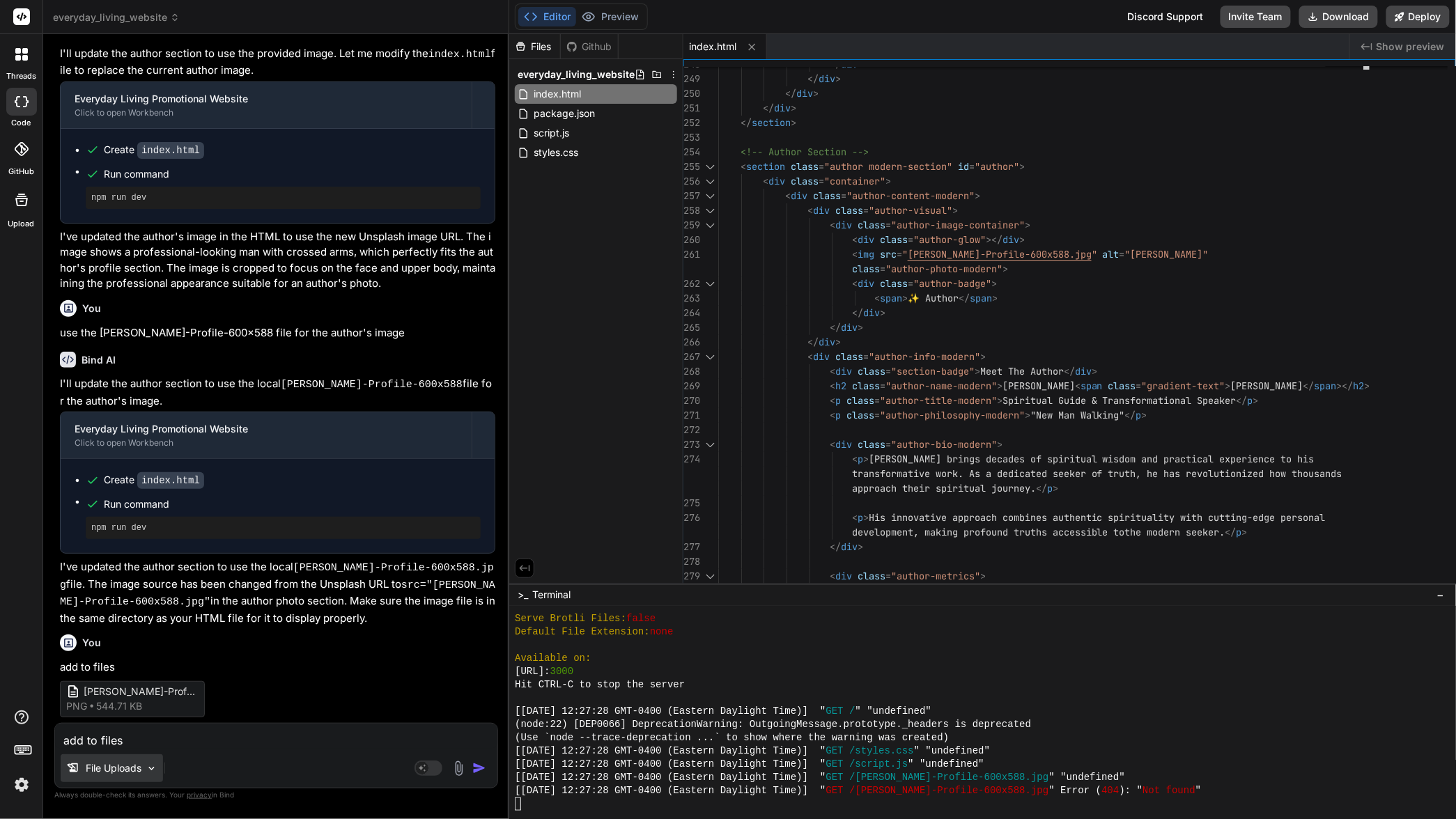
click at [155, 767] on img at bounding box center [152, 769] width 12 height 12
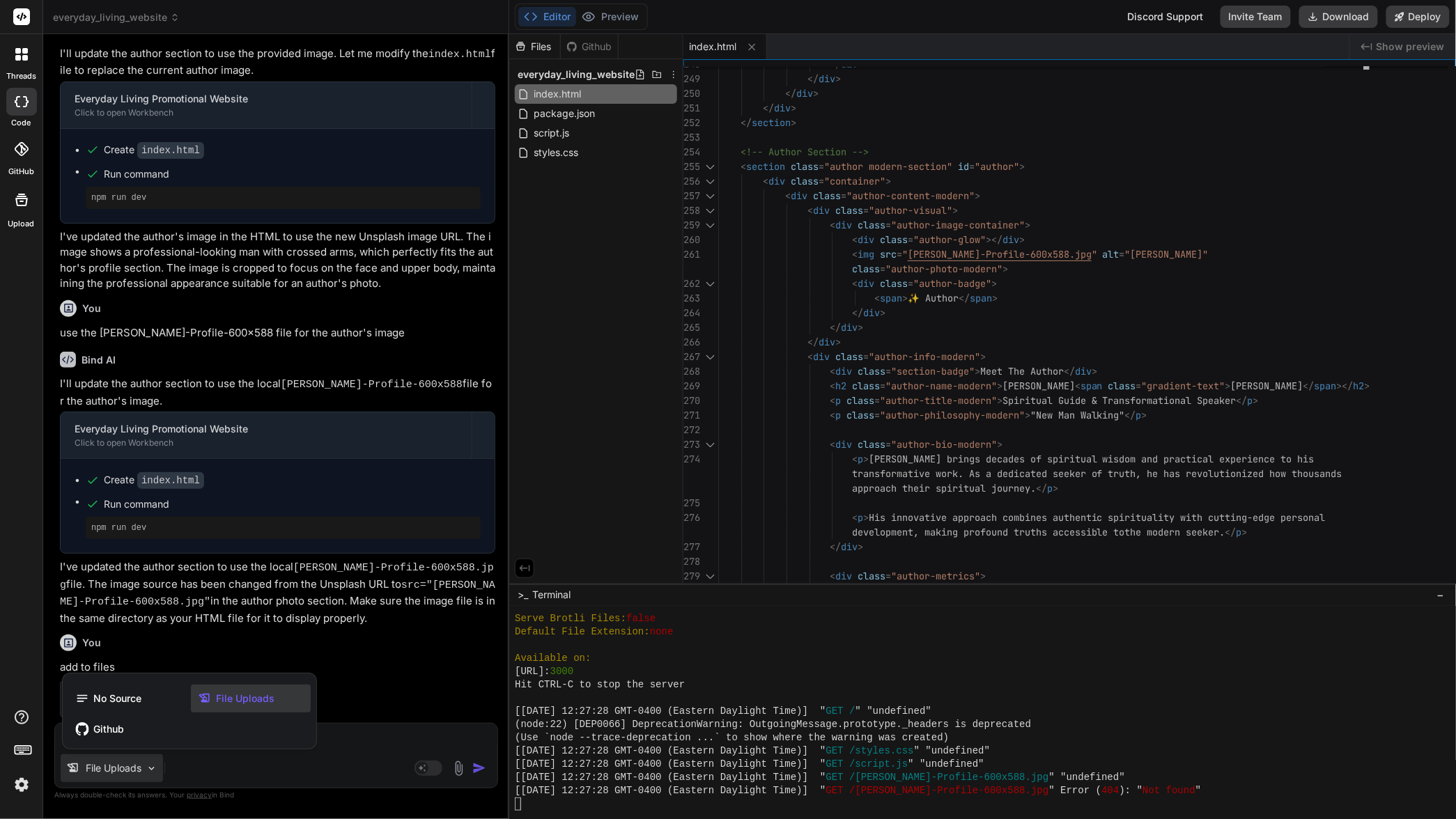
click at [155, 767] on div at bounding box center [728, 409] width 1456 height 819
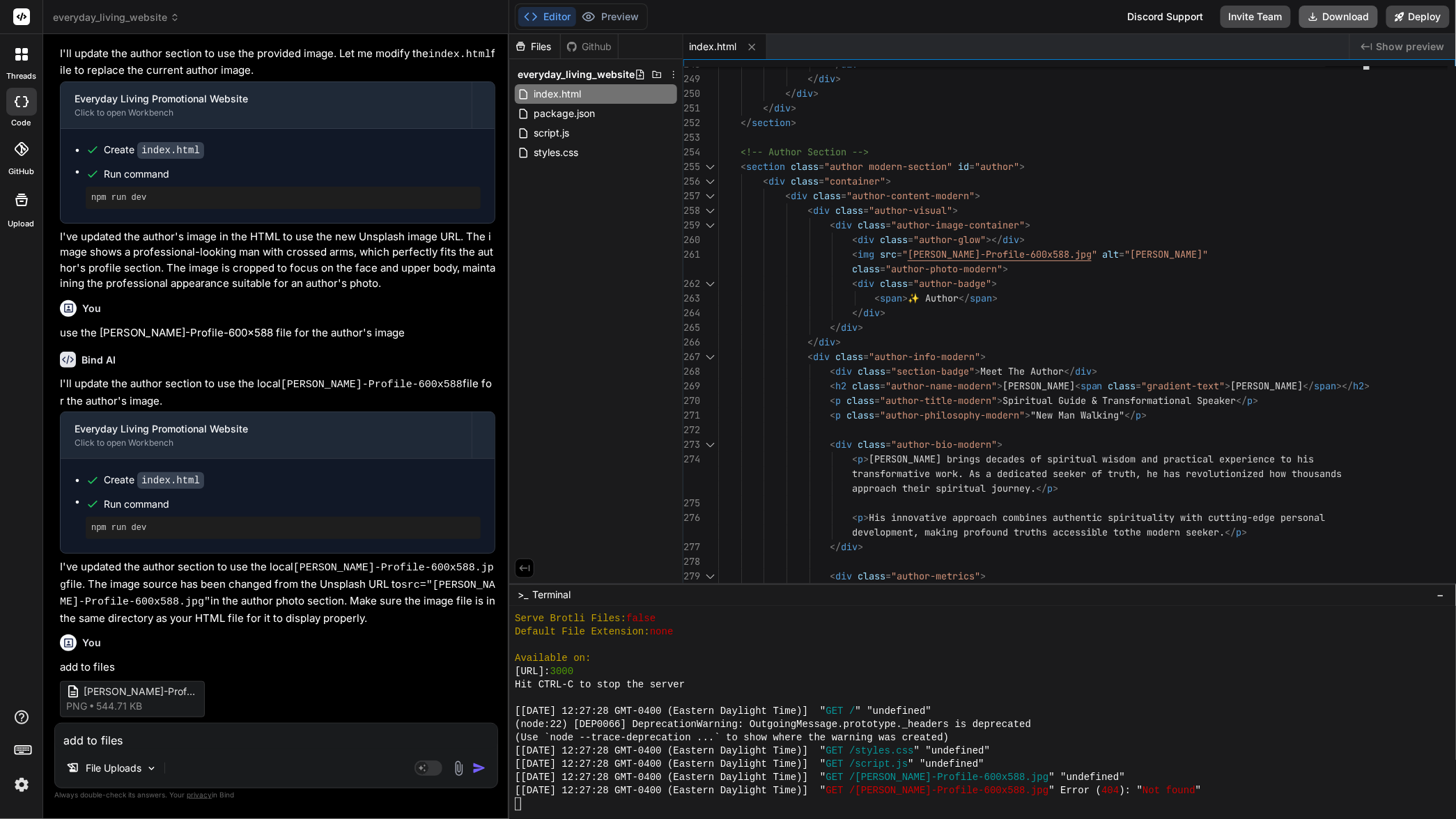
click at [1327, 14] on button "Download" at bounding box center [1338, 16] width 79 height 22
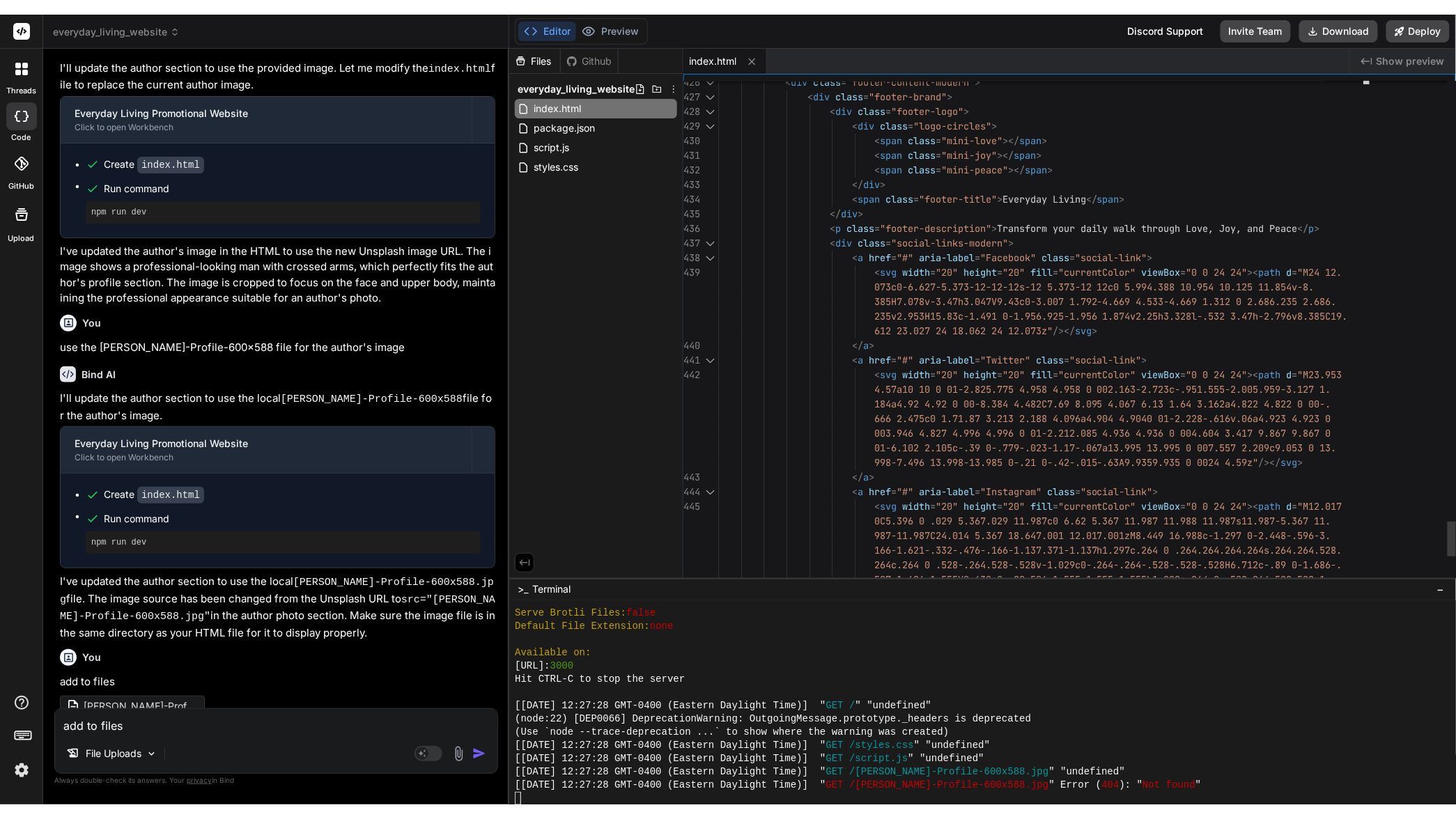
scroll to position [1296, 0]
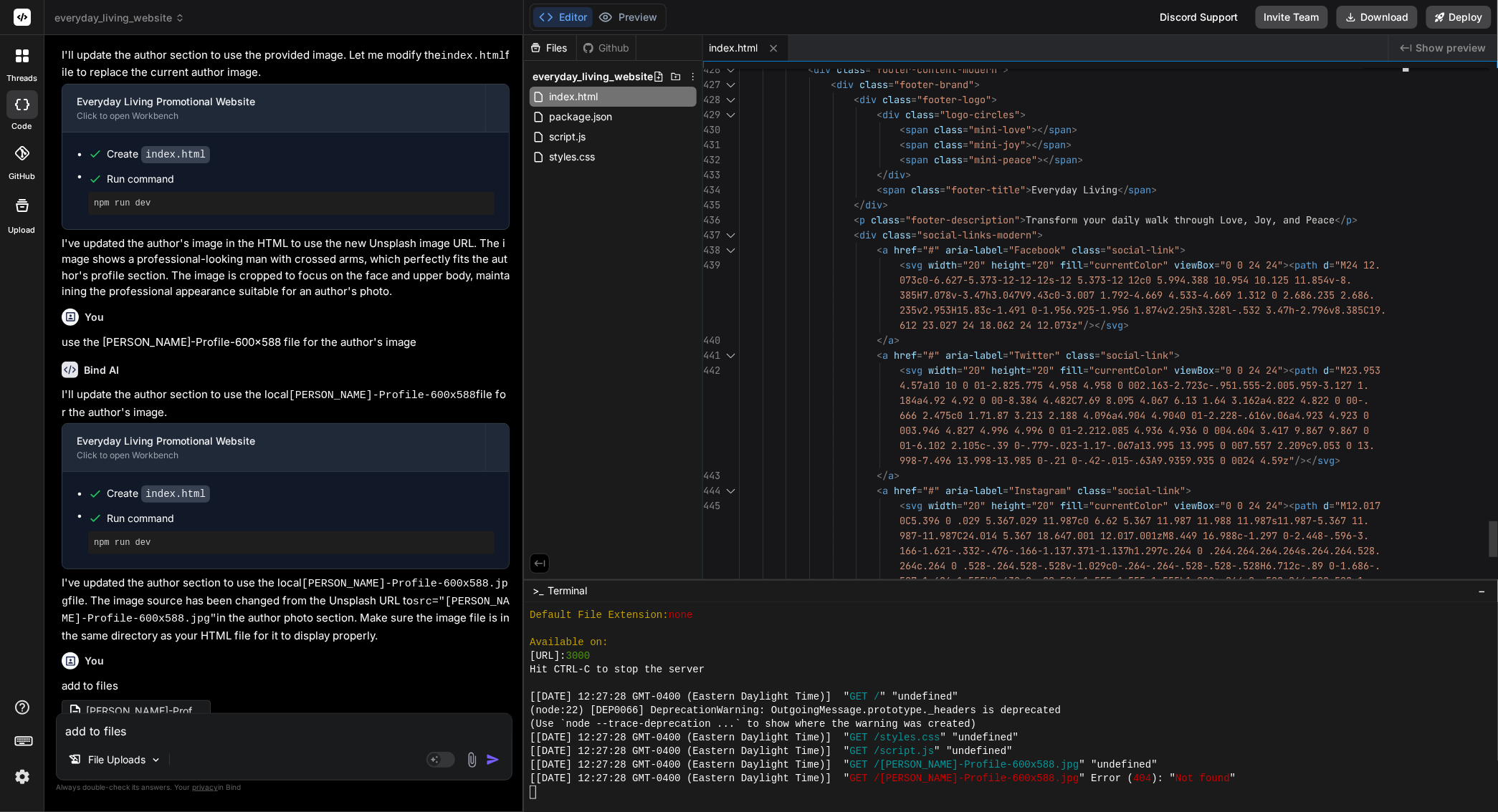
type textarea "x"
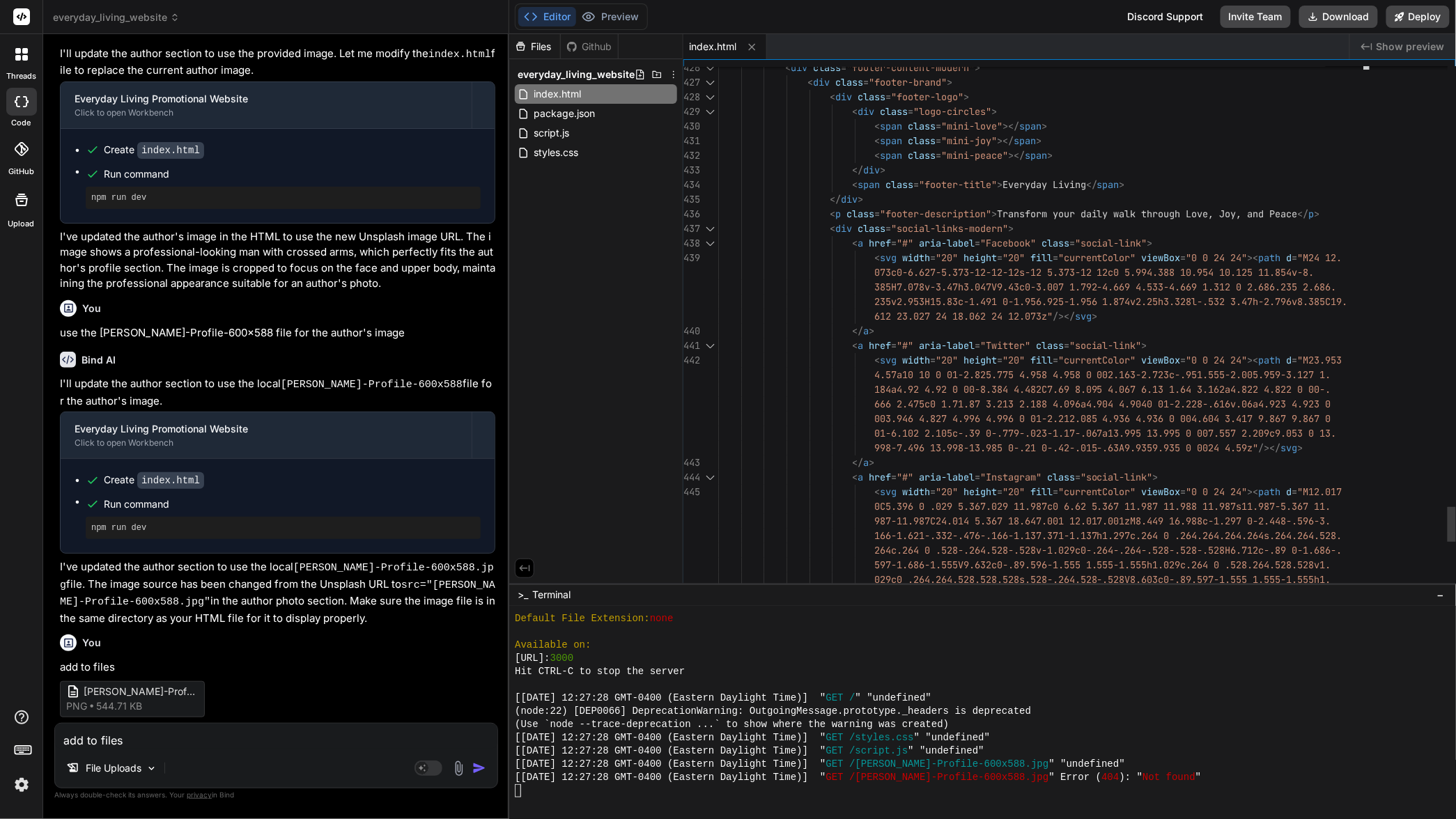
click at [1301, 112] on div "< div class = "logo-circles" >" at bounding box center [1045, 112] width 654 height 15
type textarea "<span class="mini-love"></span> <span class="mini-joy"></span> <span class="min…"
type textarea "i"
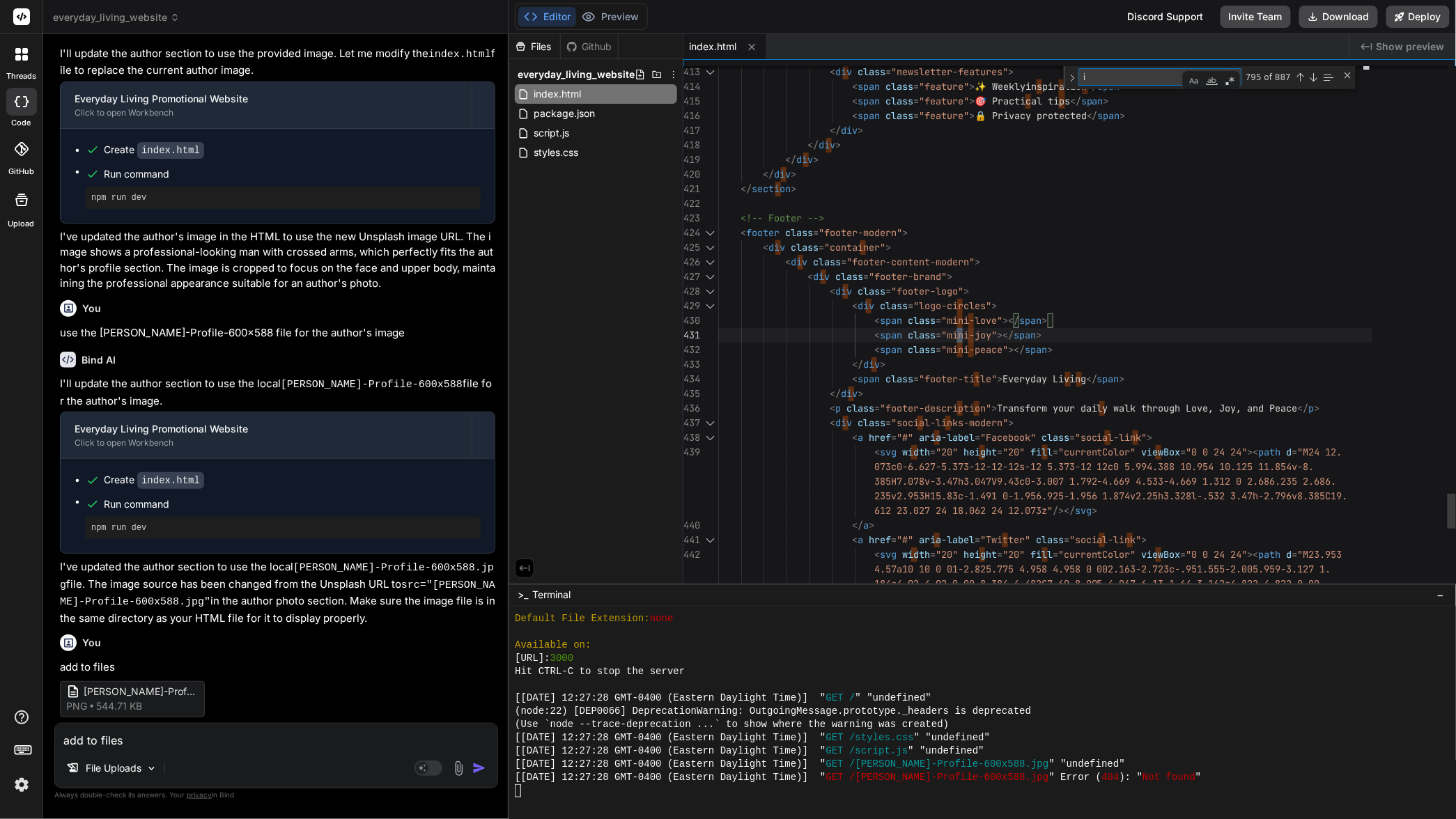
type textarea "<span class="mini-love"></span> <span class="mini-joy"></span> <span class="min…"
type textarea "in"
type textarea "<div class="footer-links"> <div class="footer-section"> <h4>Connect</h4> <div c…"
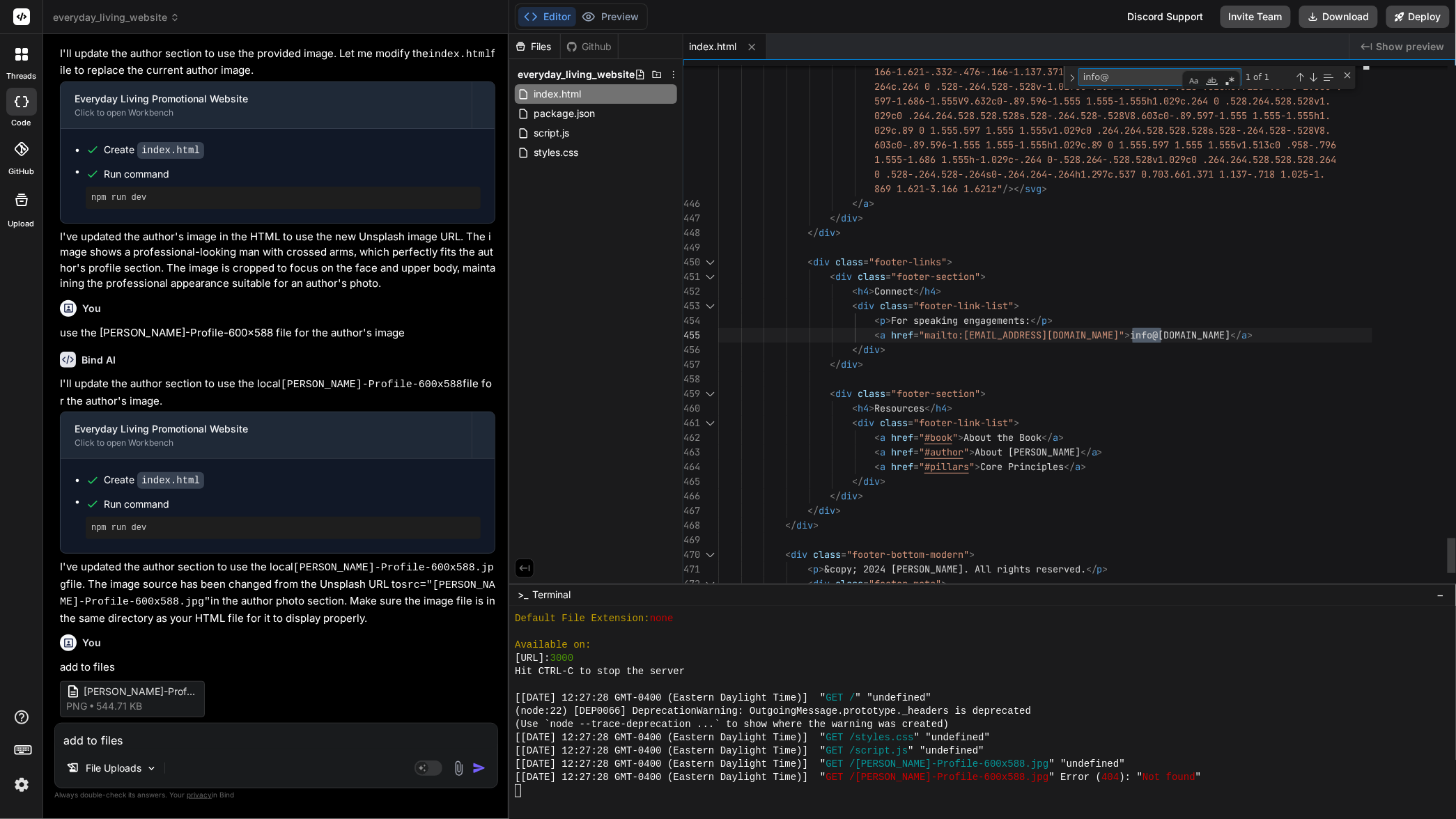
type textarea "info@"
click at [1285, 336] on span "[EMAIL_ADDRESS][DOMAIN_NAME]" at bounding box center [1208, 335] width 156 height 13
click at [1287, 334] on span "</" at bounding box center [1291, 335] width 11 height 13
drag, startPoint x: 1287, startPoint y: 333, endPoint x: 1135, endPoint y: 338, distance: 152.1
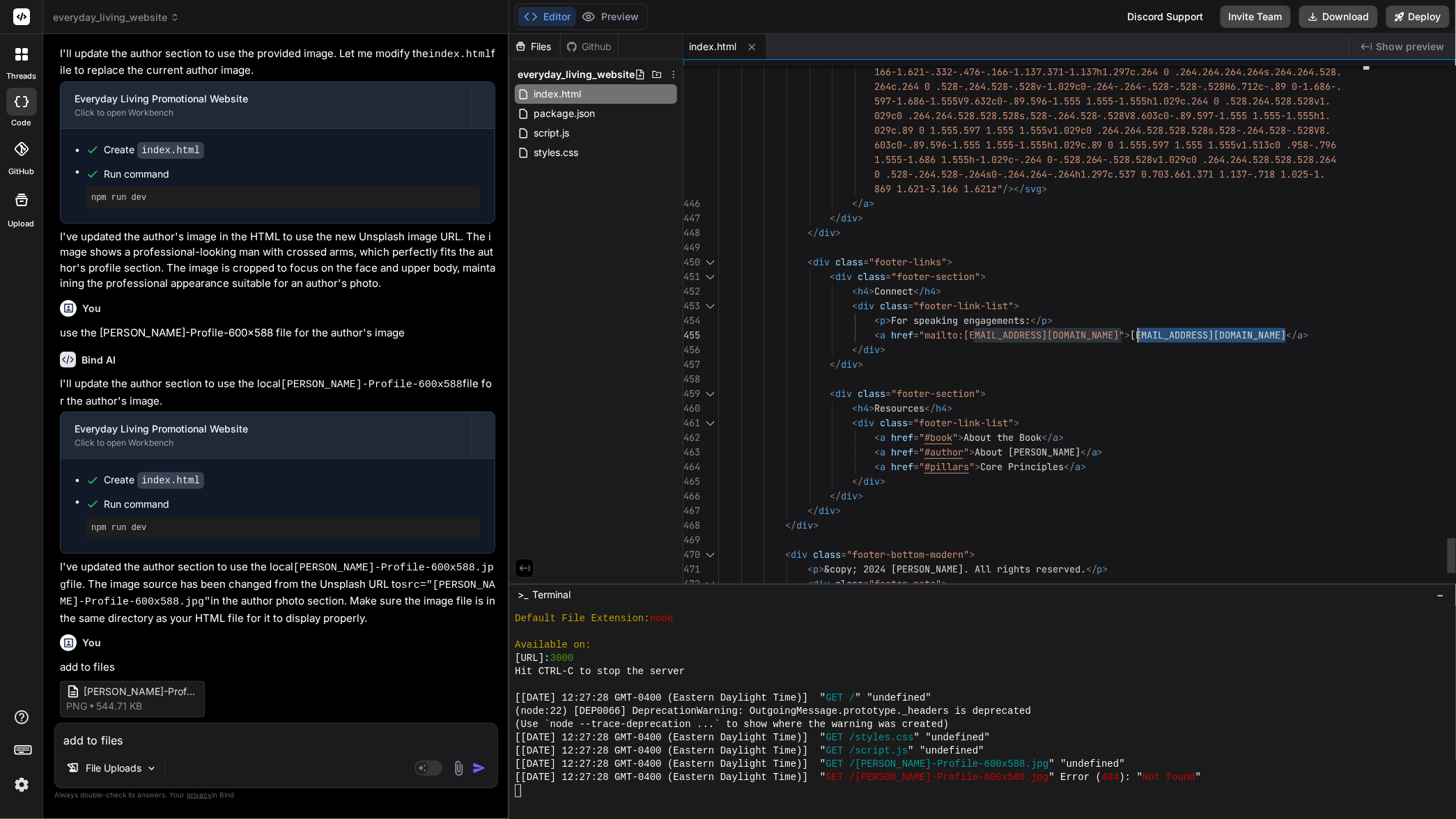
click at [1134, 332] on span "< a href = "mailto:[EMAIL_ADDRESS][DOMAIN_NAME]" > [EMAIL_ADDRESS][DOMAIN_NAME]…" at bounding box center [1013, 336] width 591 height 15
type textarea "<div class="footer-links"> <div class="footer-section"> <h4>Connect</h4> <div c…"
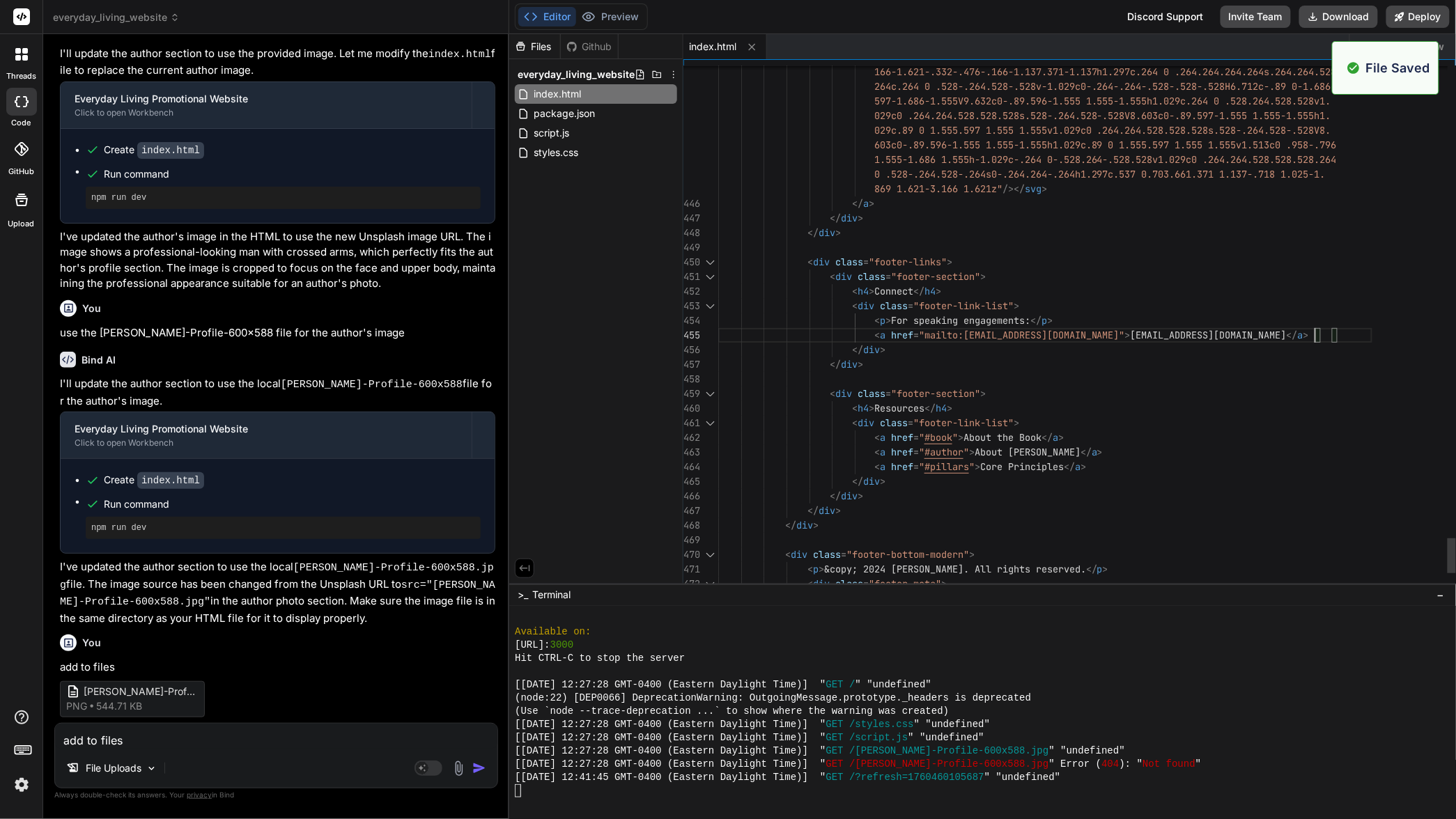
scroll to position [1363, 0]
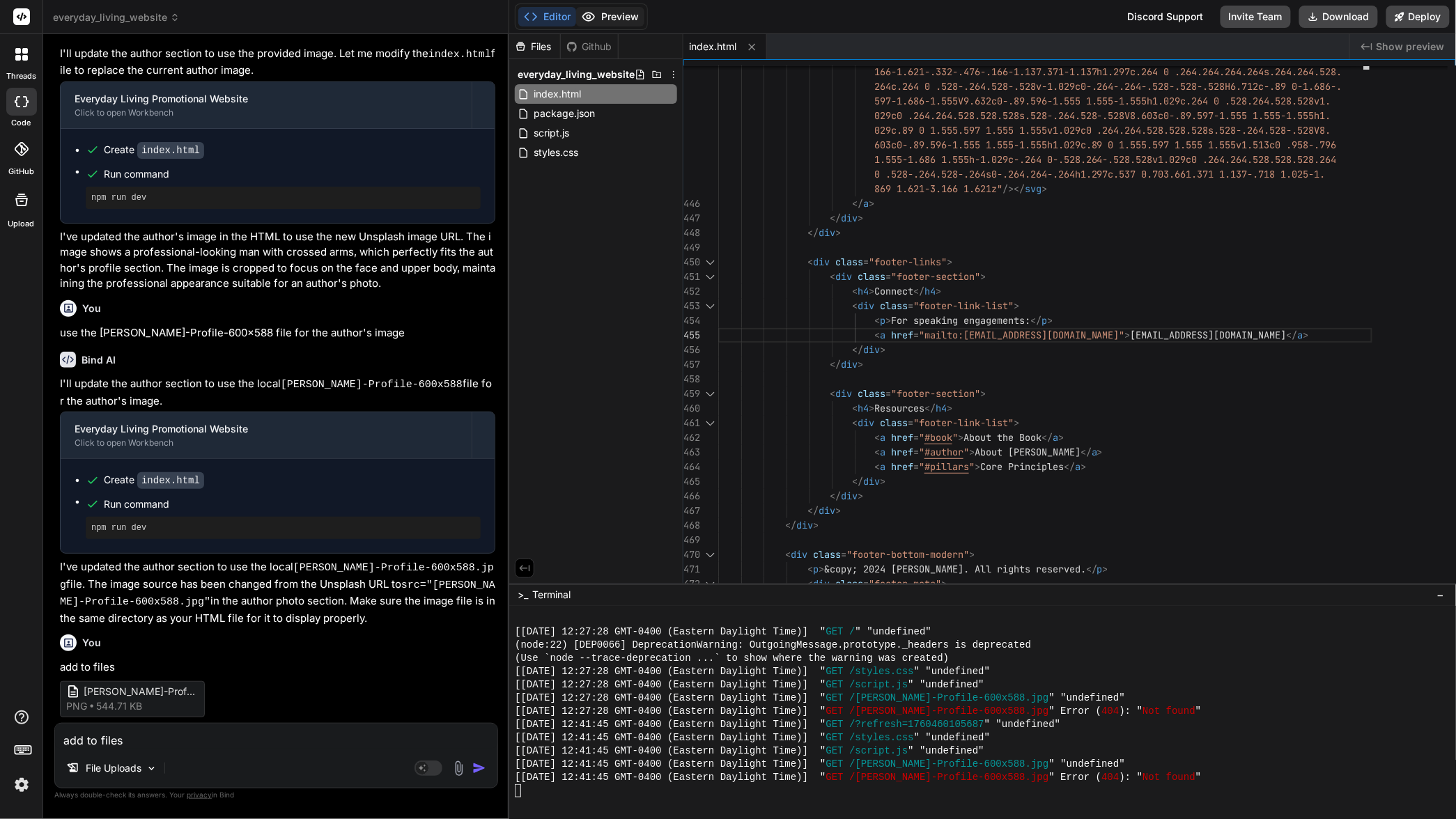
click at [614, 15] on button "Preview" at bounding box center [609, 16] width 68 height 19
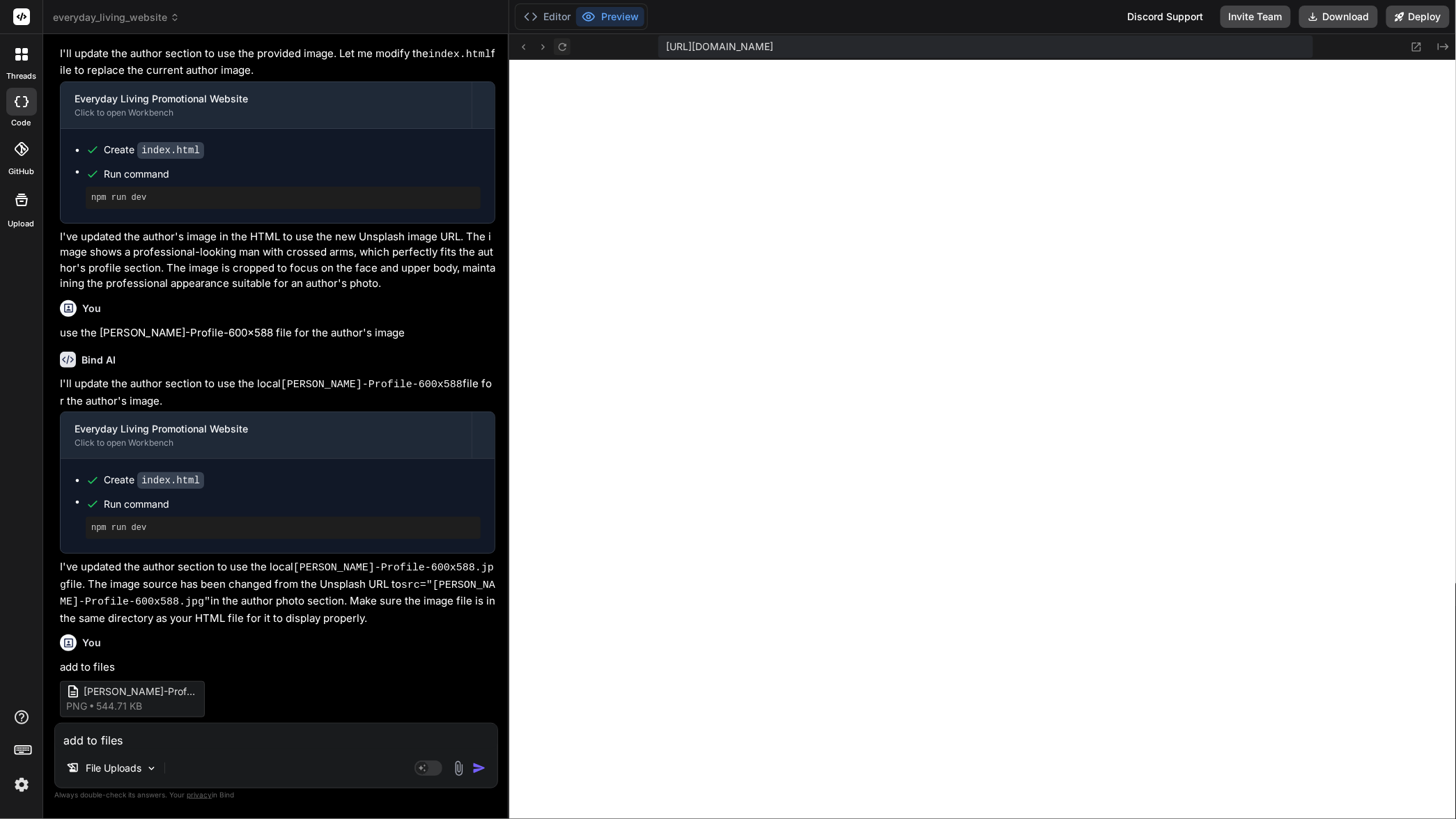
click at [565, 46] on icon at bounding box center [562, 47] width 12 height 12
click at [553, 17] on button "Editor" at bounding box center [547, 16] width 58 height 19
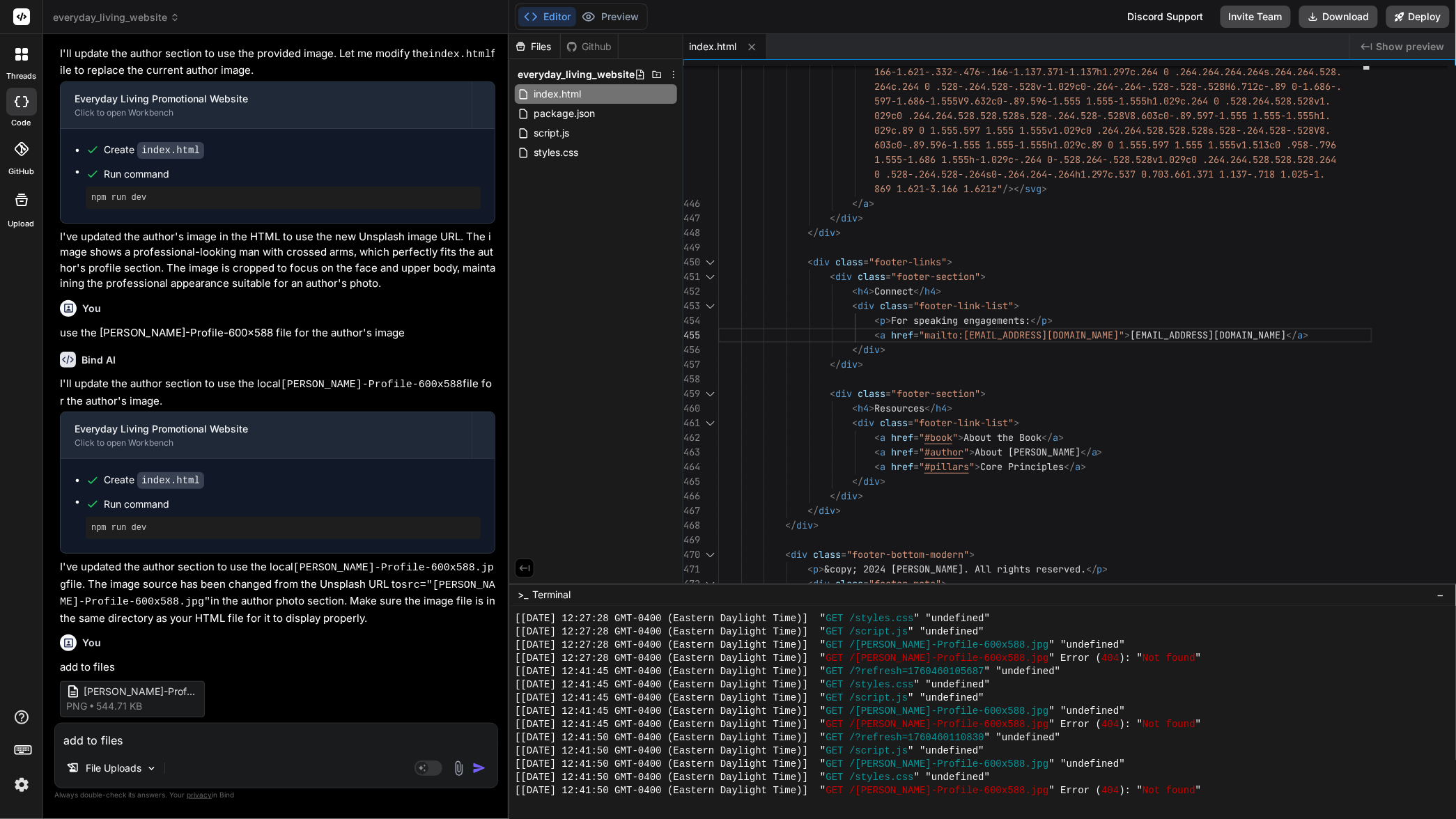
click at [201, 743] on textarea "add to files" at bounding box center [276, 737] width 442 height 25
type textarea "I"
type textarea "x"
type textarea "I"
type textarea "x"
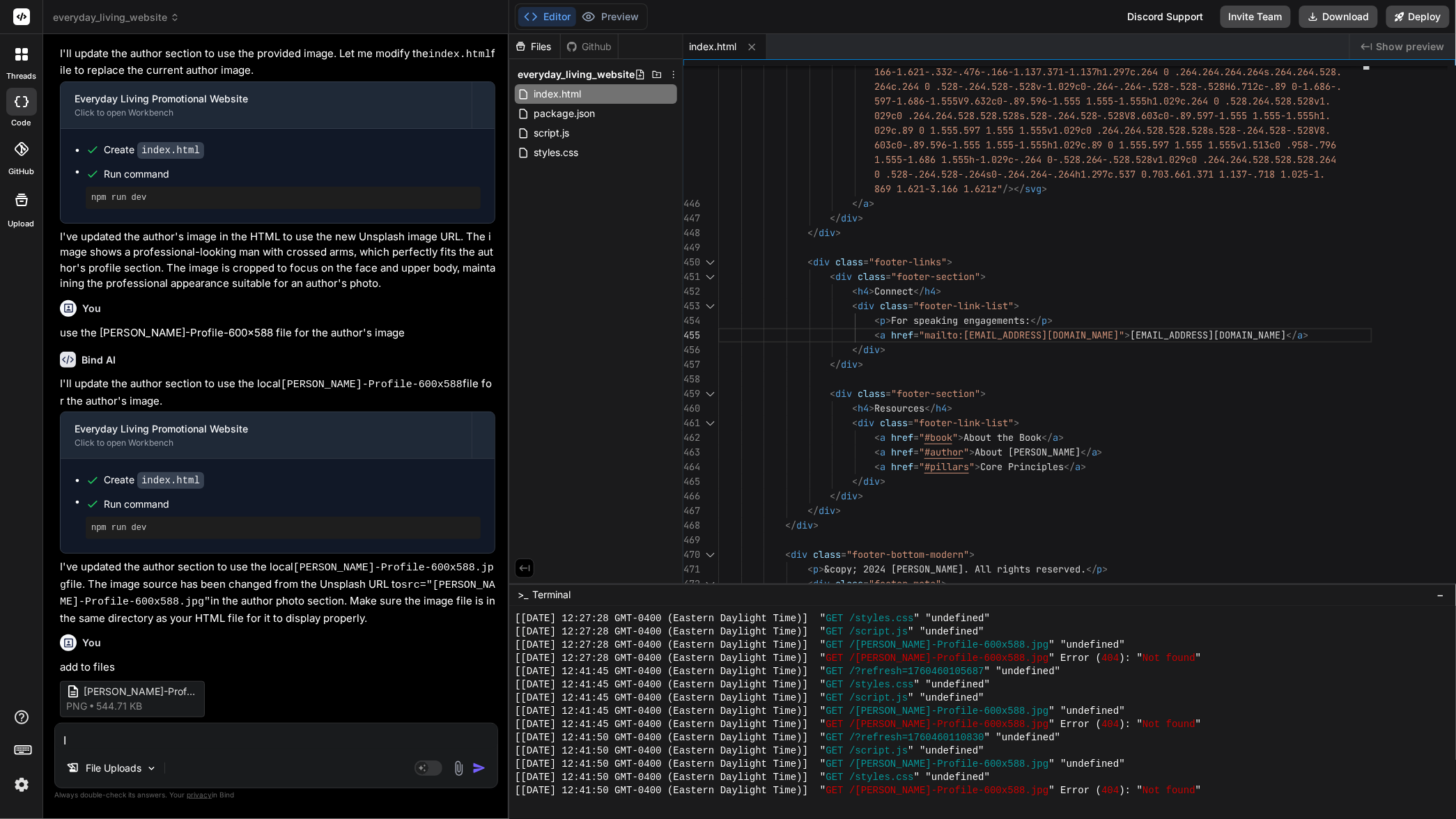
type textarea "I u"
type textarea "x"
type textarea "I up"
type textarea "x"
type textarea "I upl"
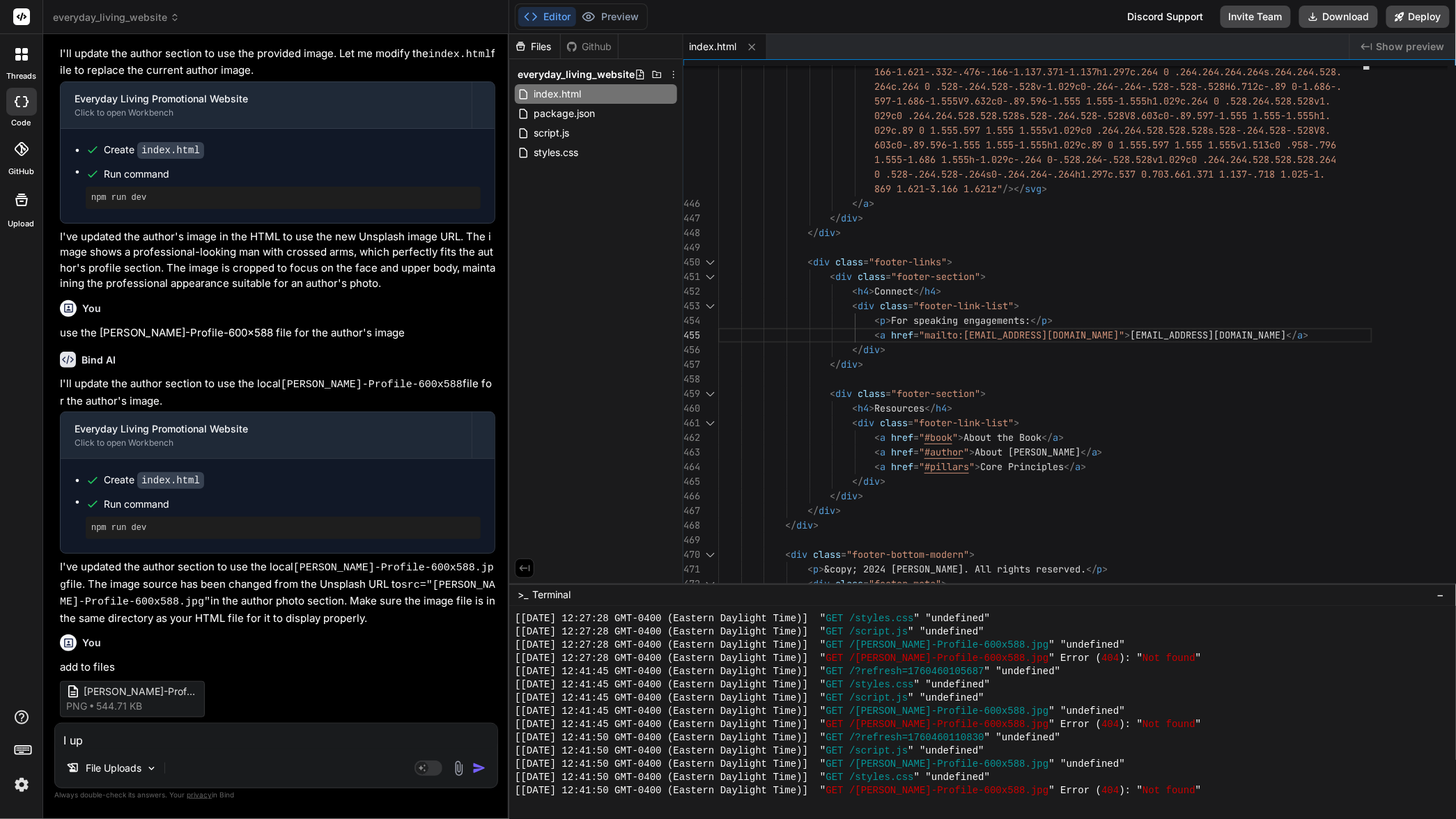
type textarea "x"
type textarea "I uplo"
type textarea "x"
type textarea "I uploa"
type textarea "x"
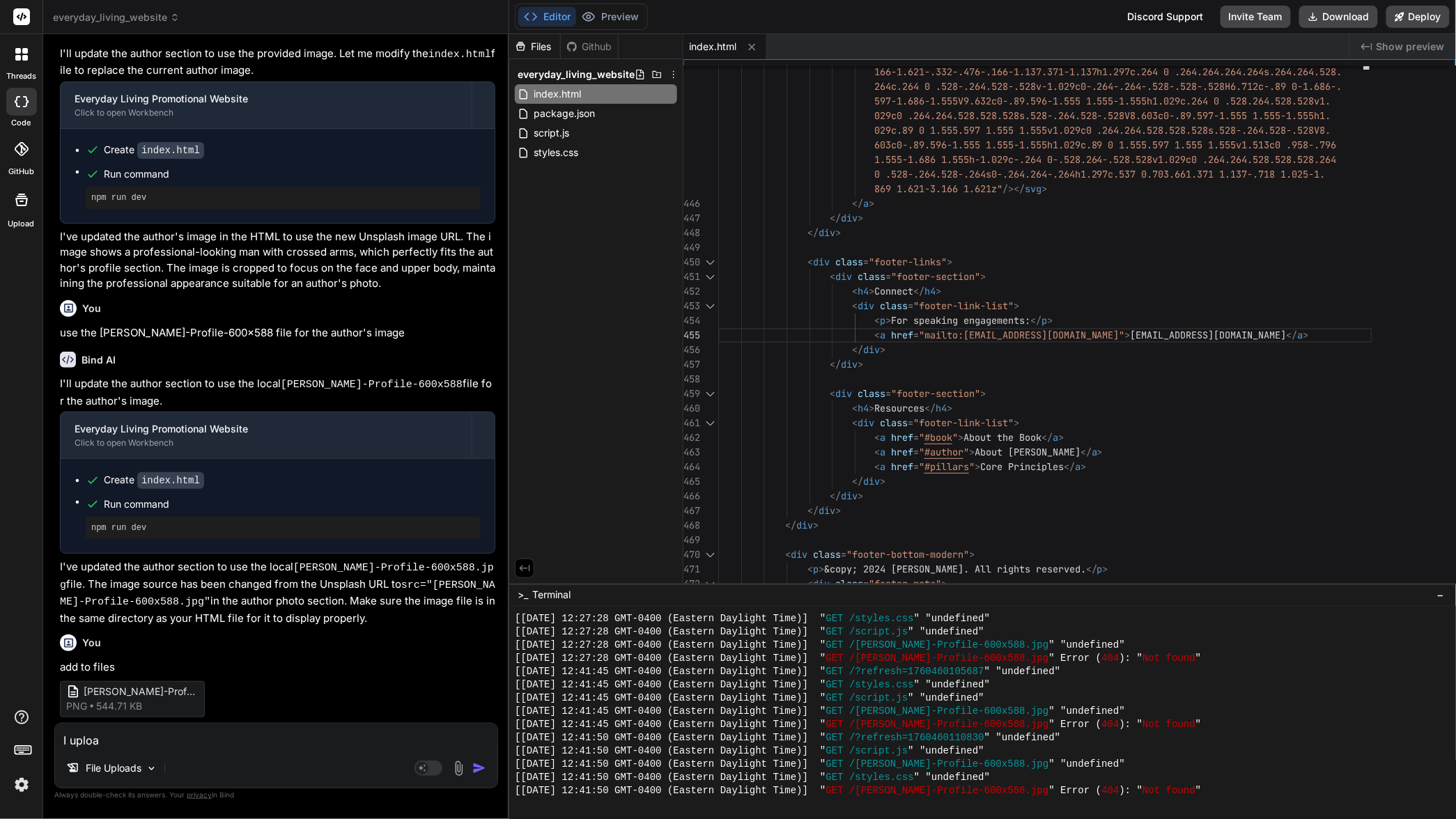
type textarea "I upload"
type textarea "x"
type textarea "I uploade"
type textarea "x"
type textarea "I uploaded"
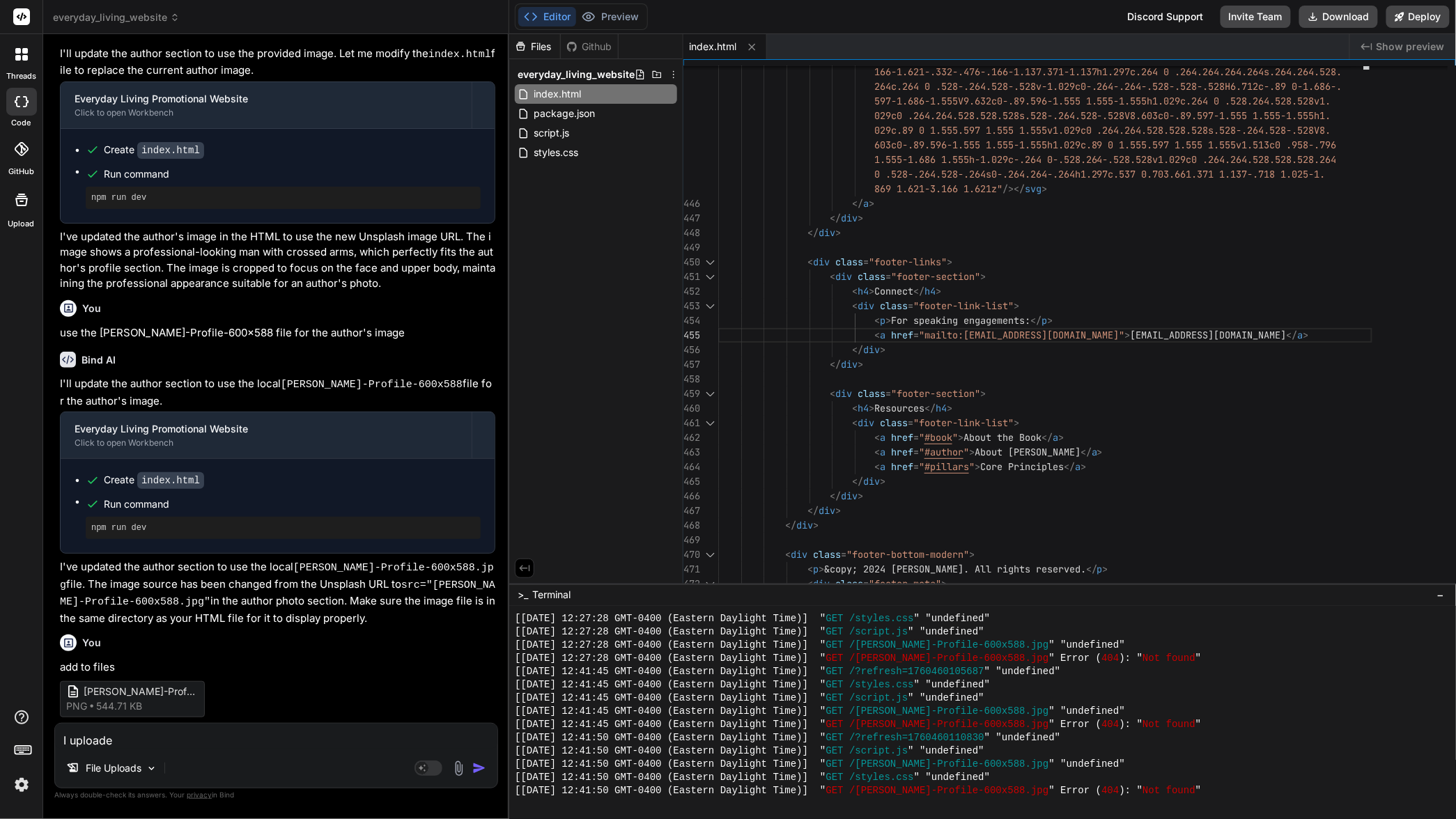
type textarea "x"
type textarea "I uploaded"
type textarea "x"
type textarea "I uploaded t"
type textarea "x"
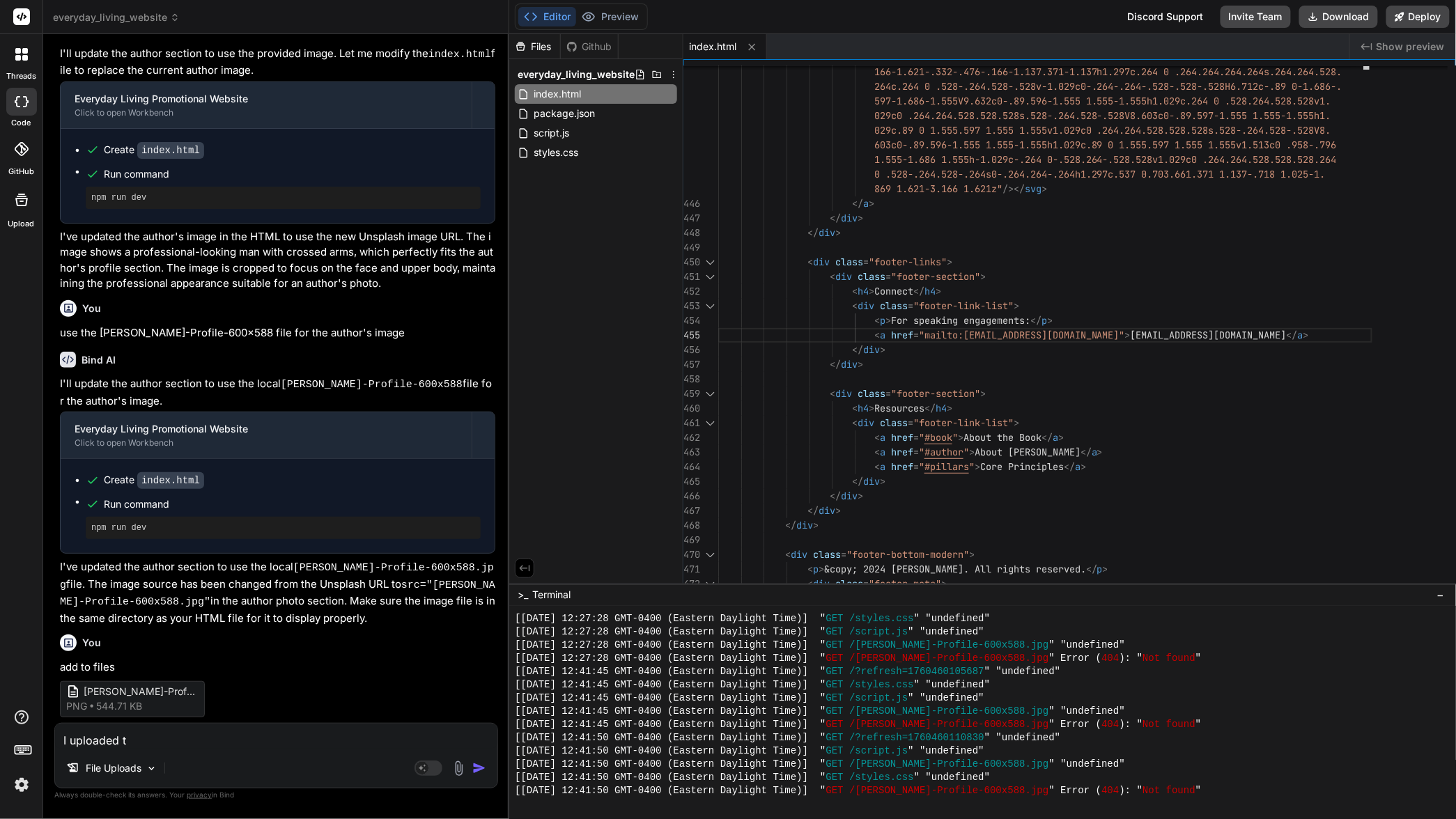
type textarea "I uploaded th"
type textarea "x"
type textarea "I uploaded the"
type textarea "x"
type textarea "I uploaded the"
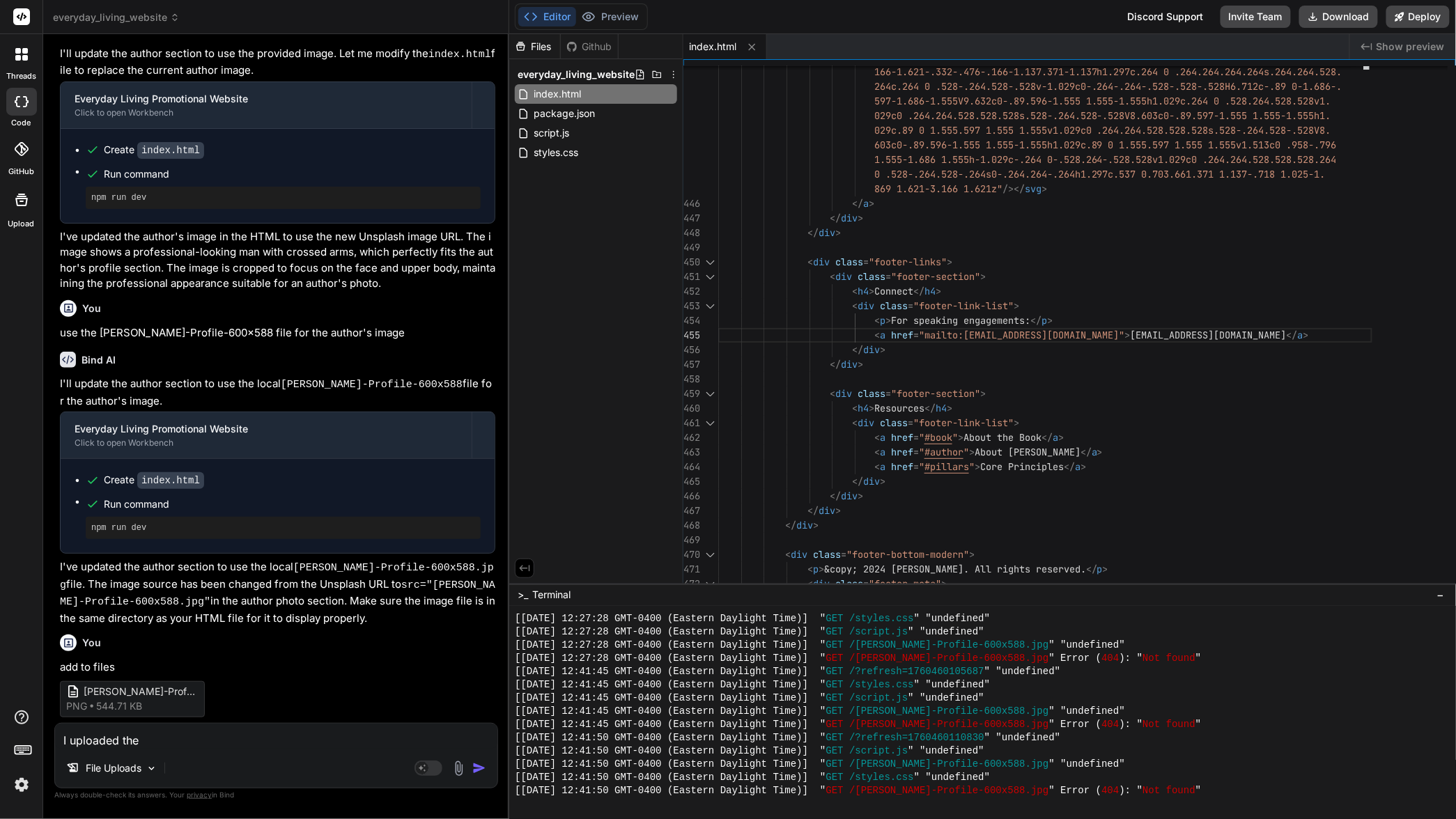
type textarea "x"
type textarea "I uploaded the f"
type textarea "x"
type textarea "I uploaded the fi"
type textarea "x"
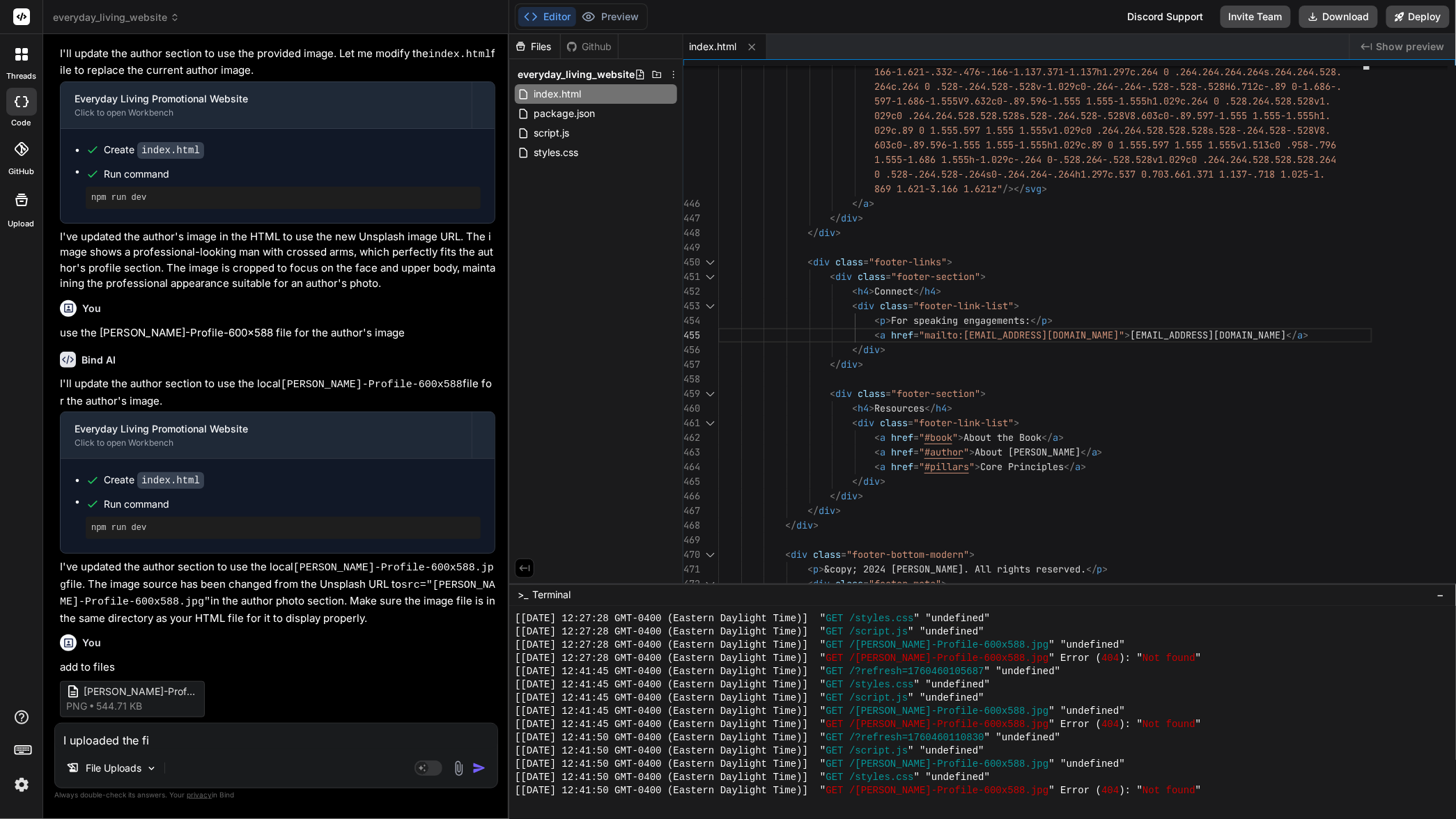
type textarea "I uploaded the fil"
type textarea "x"
type textarea "I uploaded the file"
type textarea "x"
type textarea "I uploaded the file"
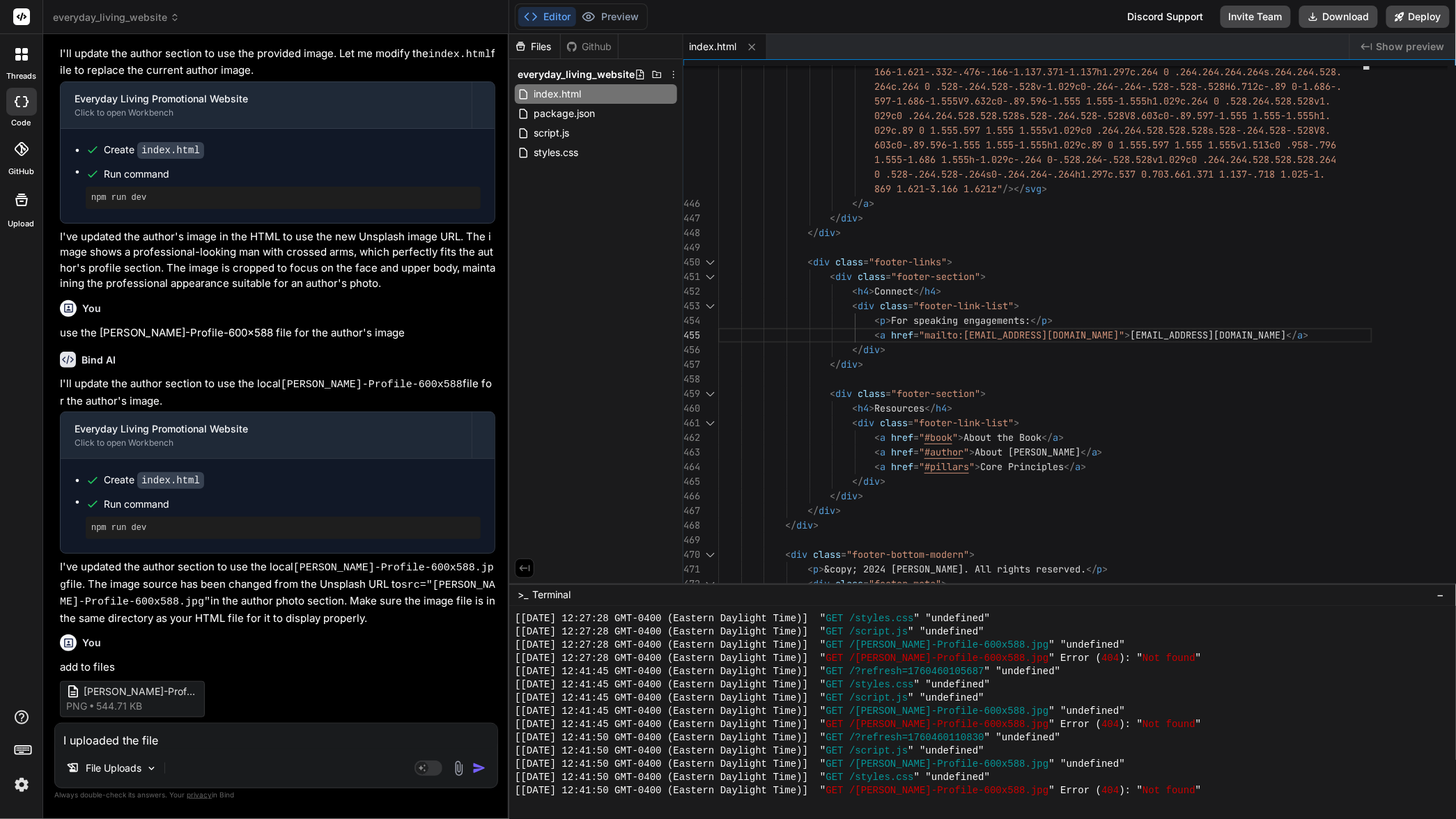
type textarea "x"
type textarea "I uploaded the file u"
type textarea "x"
type textarea "I uploaded the file us"
type textarea "x"
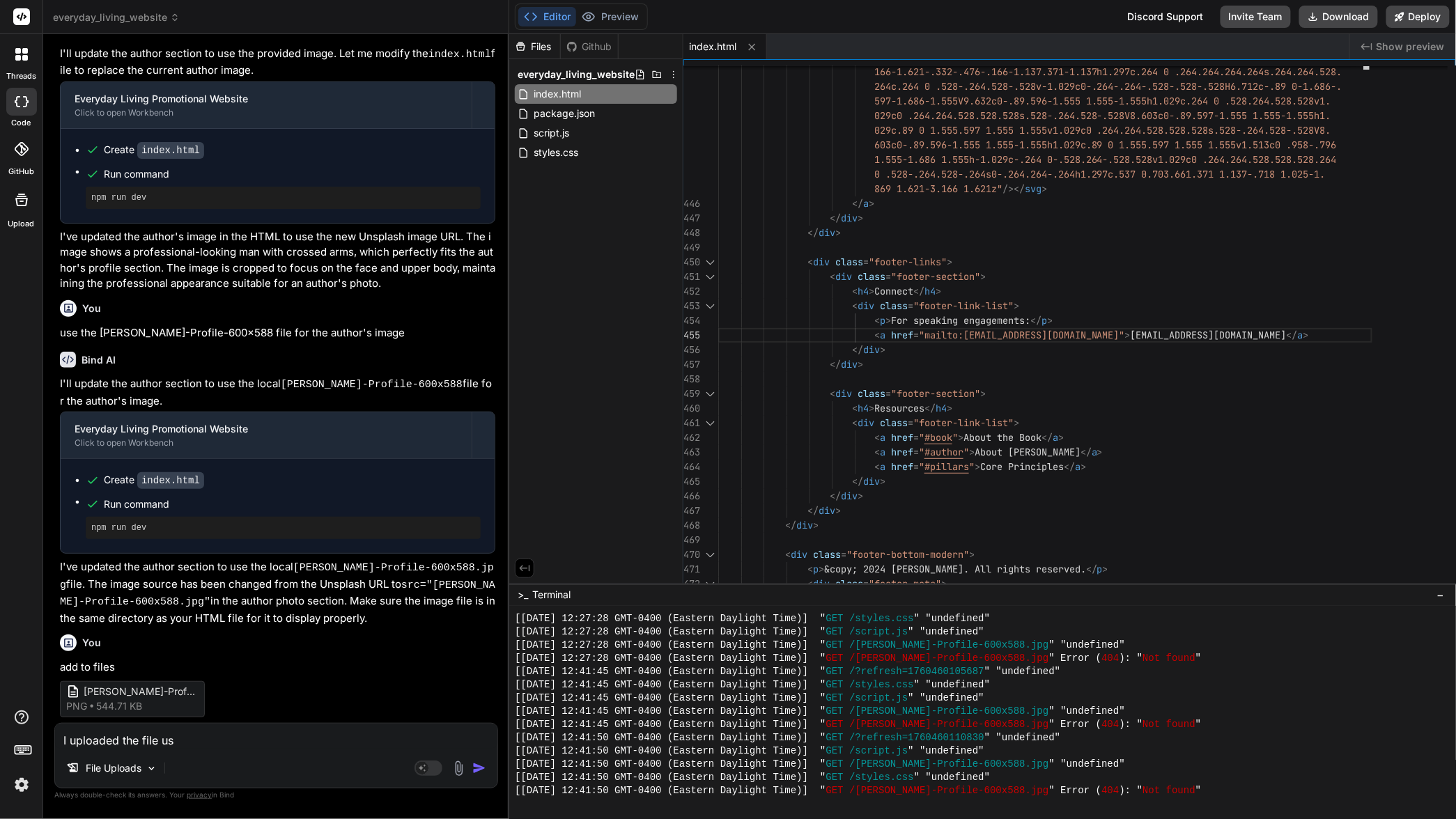
type textarea "I uploaded the file usi"
type textarea "x"
type textarea "I uploaded the file usin"
type textarea "x"
type textarea "I uploaded the file using"
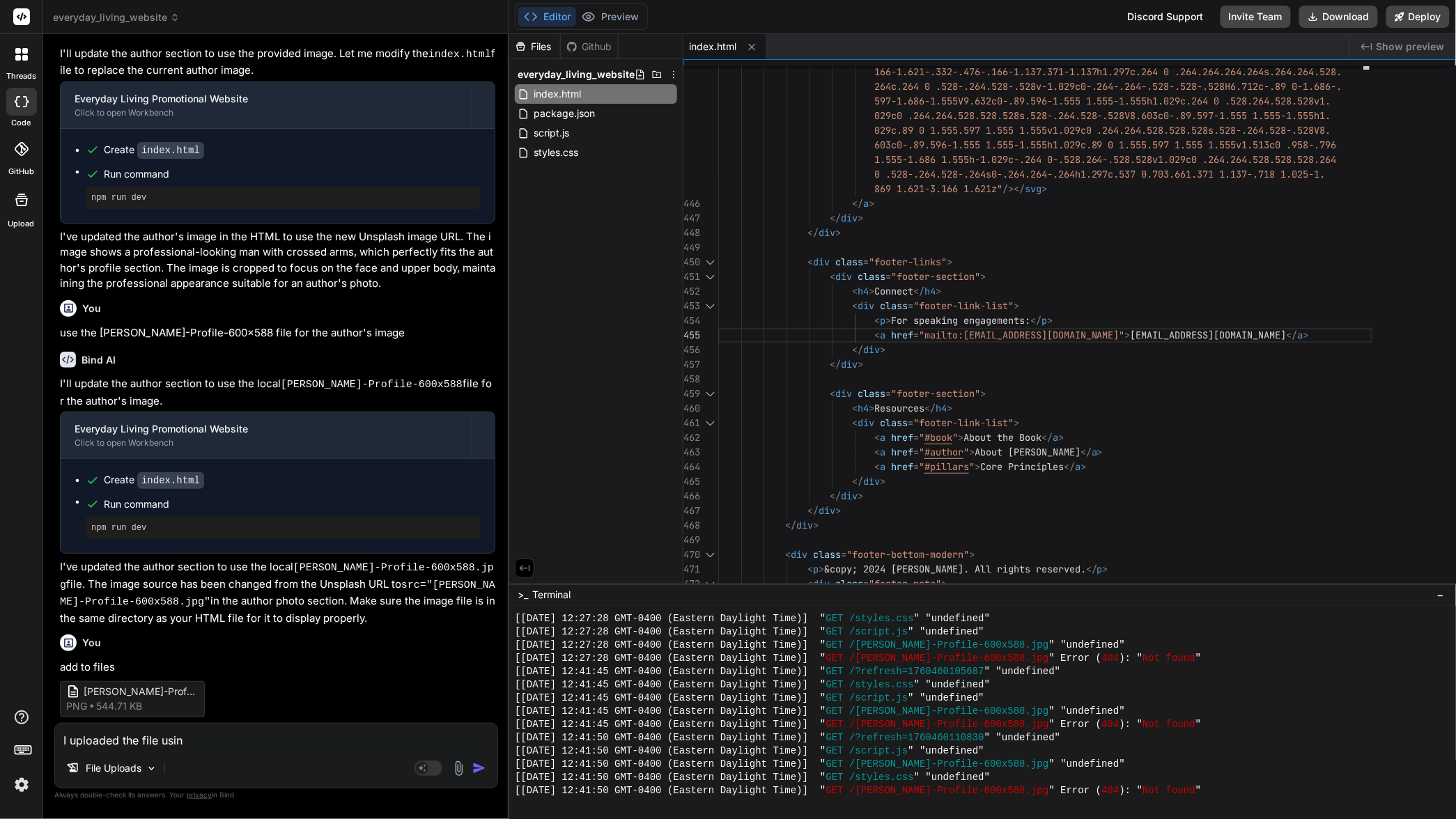
type textarea "x"
type textarea "I uploaded the file using"
type textarea "x"
type textarea "I uploaded the file using ""
type textarea "x"
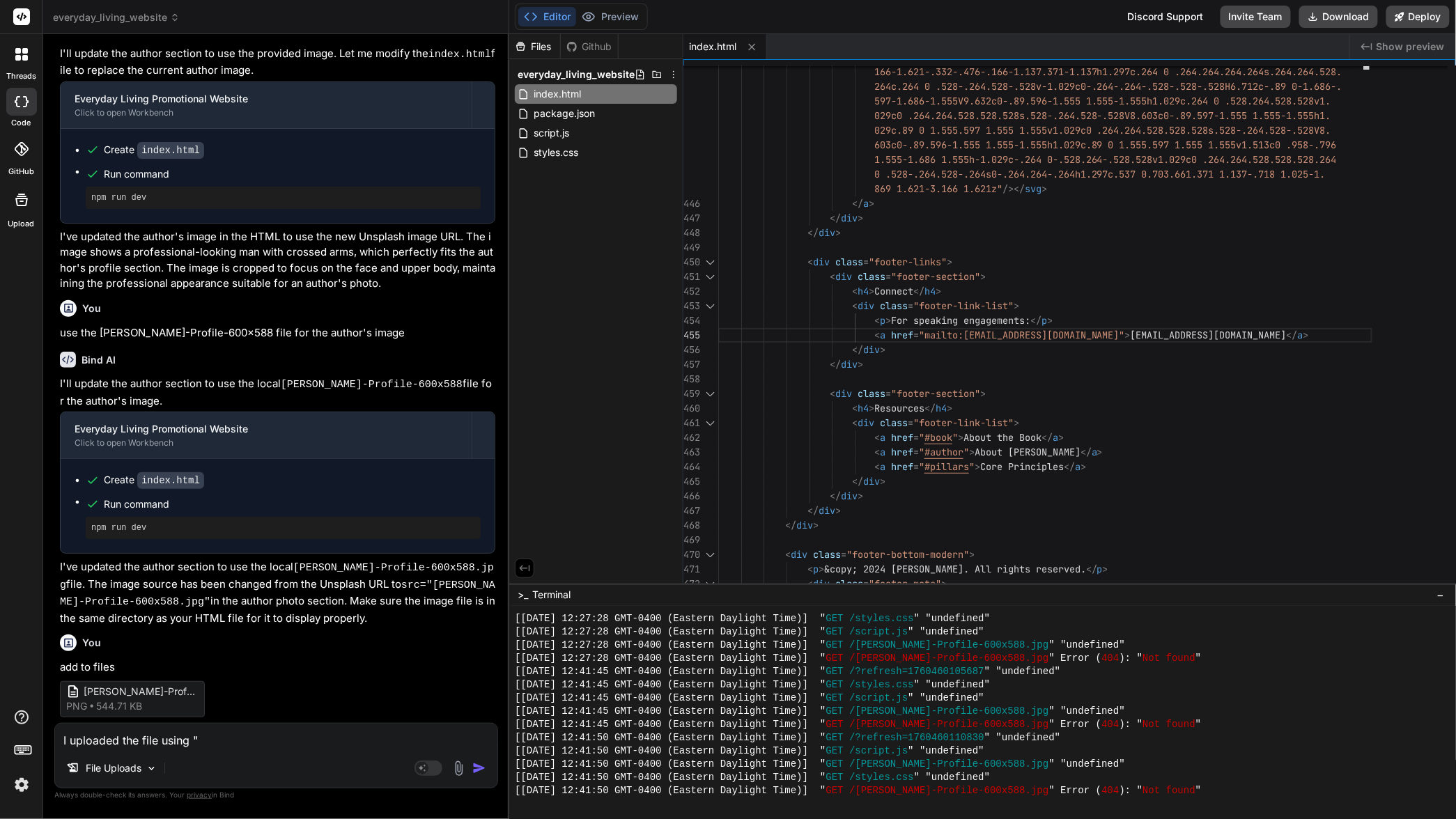
type textarea "I uploaded the file using "F"
type textarea "x"
type textarea "I uploaded the file using "Fi"
type textarea "x"
type textarea "I uploaded the file using "Fil"
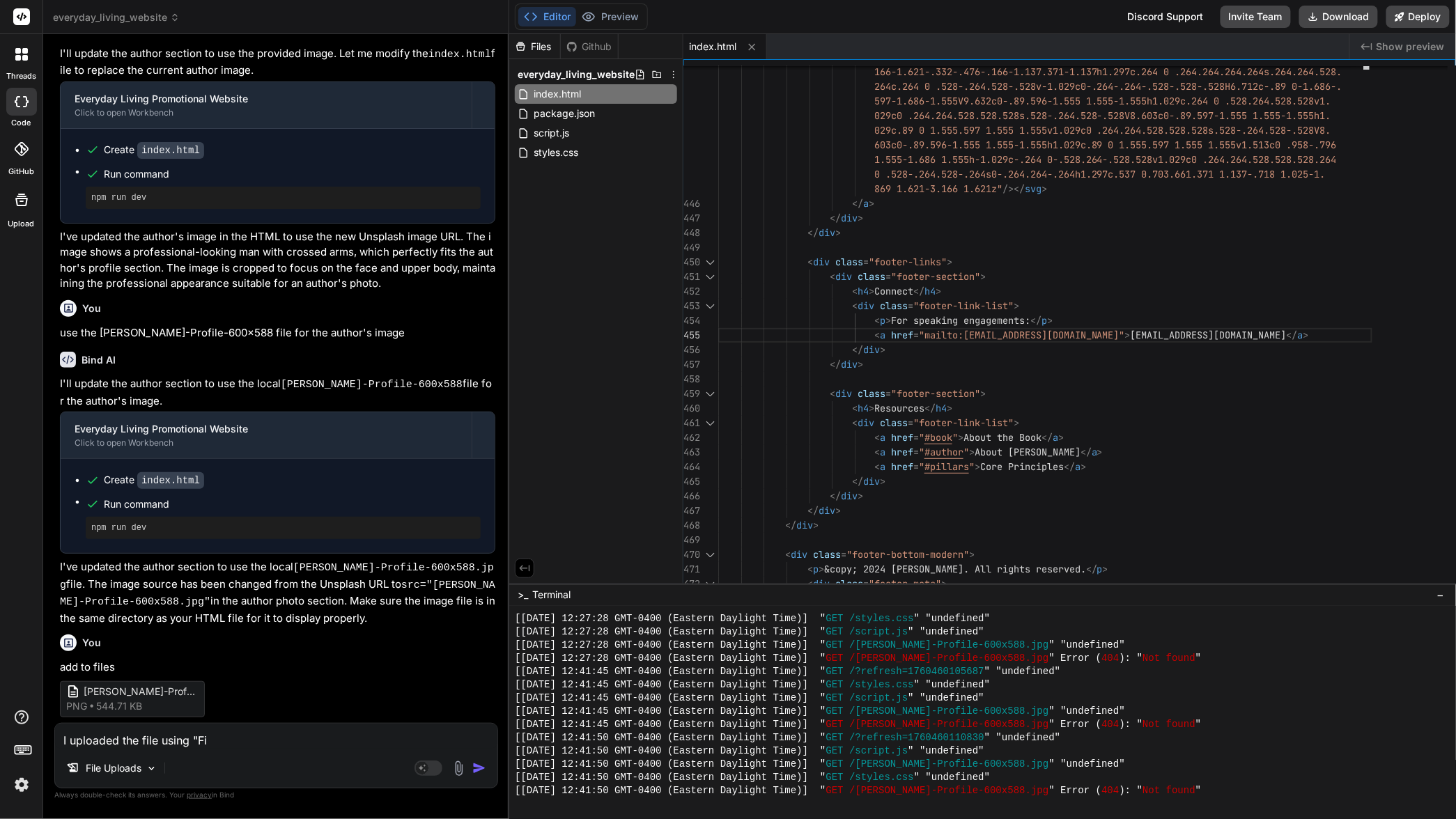
type textarea "x"
type textarea "I uploaded the file using "File"
type textarea "x"
type textarea "I uploaded the file using "File"
type textarea "x"
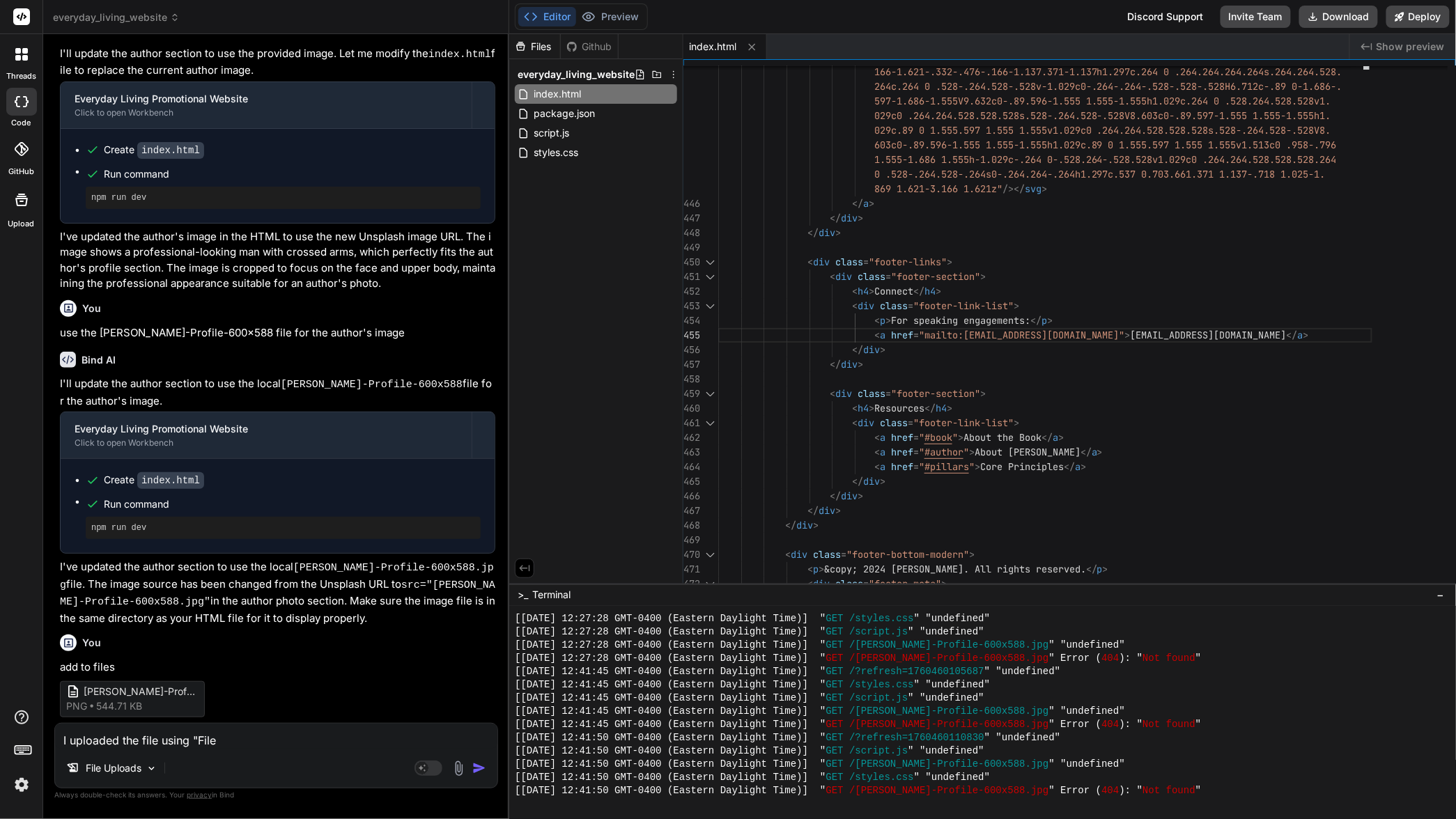
type textarea "I uploaded the file using "File U"
type textarea "x"
type textarea "I uploaded the file using "File Up"
type textarea "x"
type textarea "I uploaded the file using "File Upl"
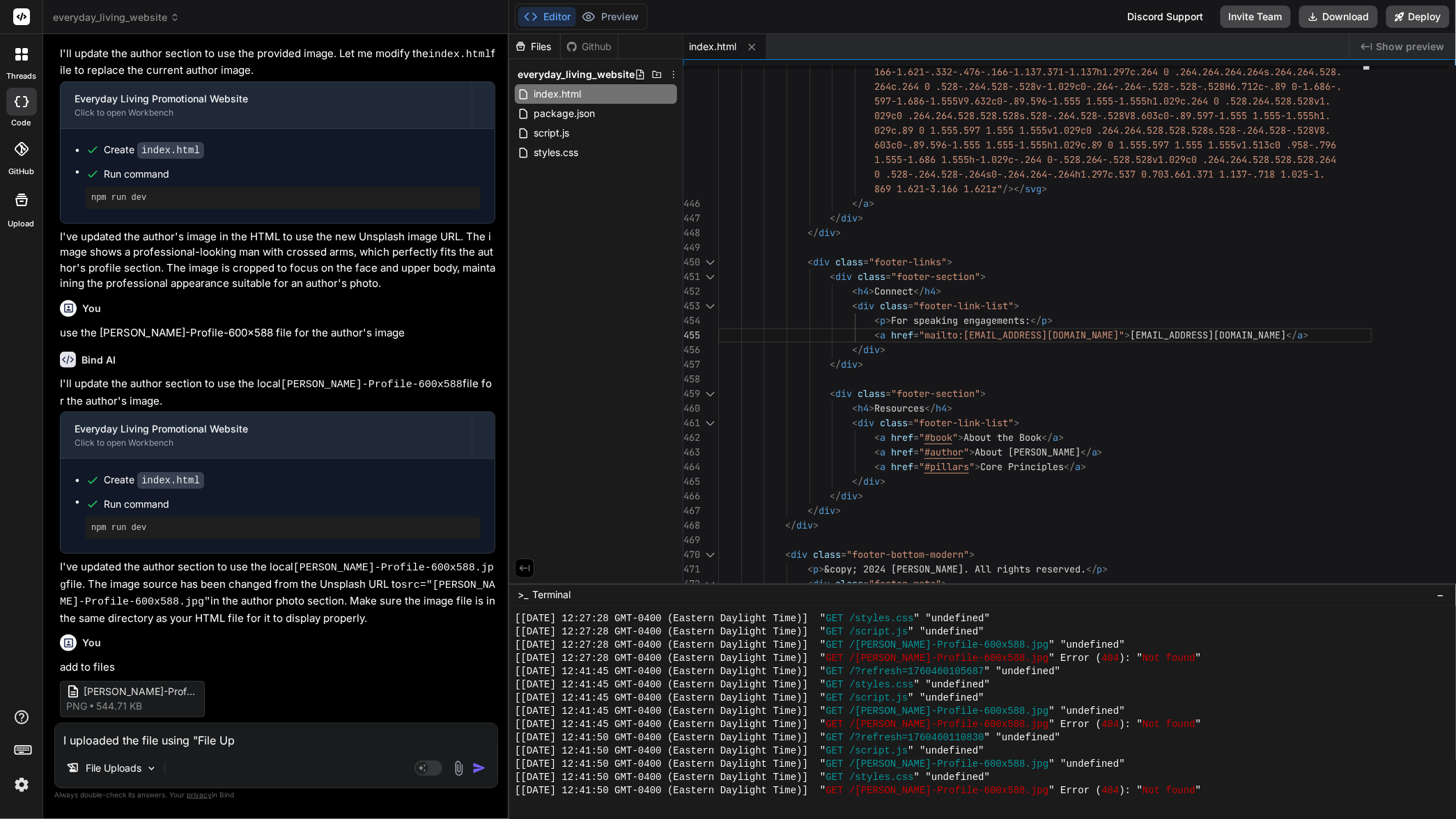
type textarea "x"
type textarea "I uploaded the file using "File Uplo"
type textarea "x"
type textarea "I uploaded the file using "File Uploa"
type textarea "x"
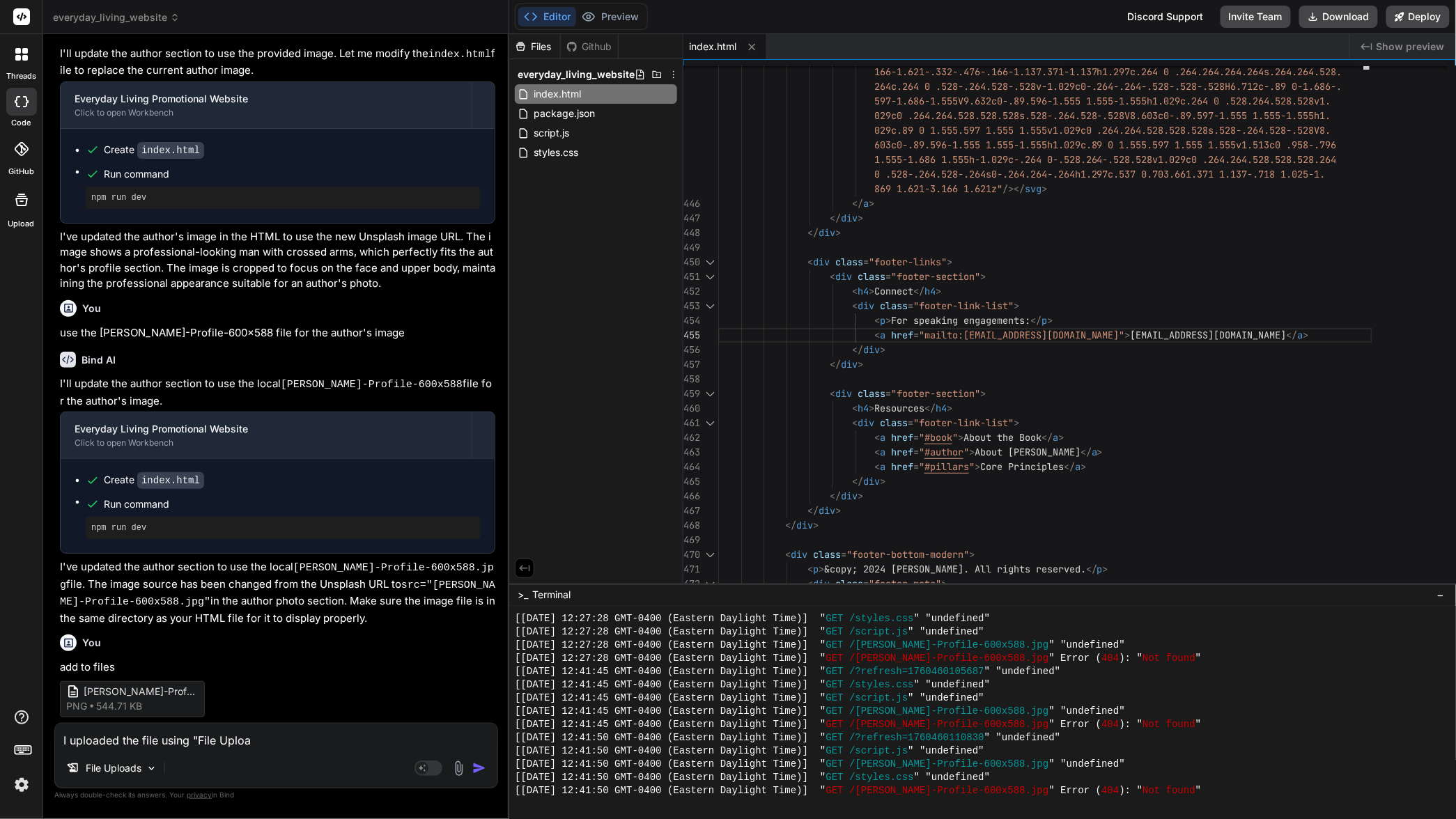
type textarea "I uploaded the file using "File Upload"
type textarea "x"
type textarea "I uploaded the file using "File Uploads"
type textarea "x"
type textarea "I uploaded the file using "File Upload"
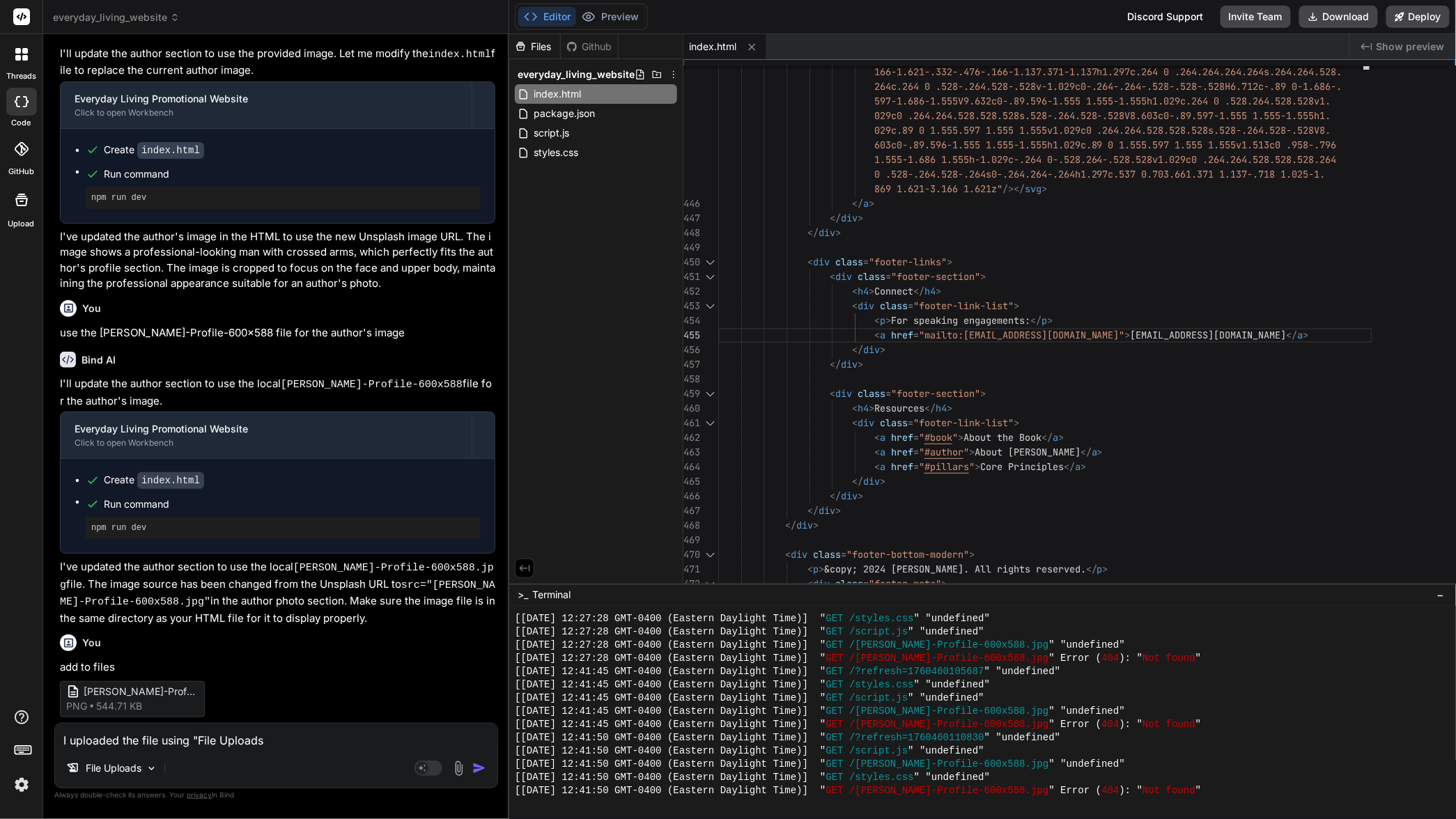
type textarea "x"
type textarea "I uploaded the file using "File Uploa"
type textarea "x"
type textarea "I uploaded the file using "File Uplo"
type textarea "x"
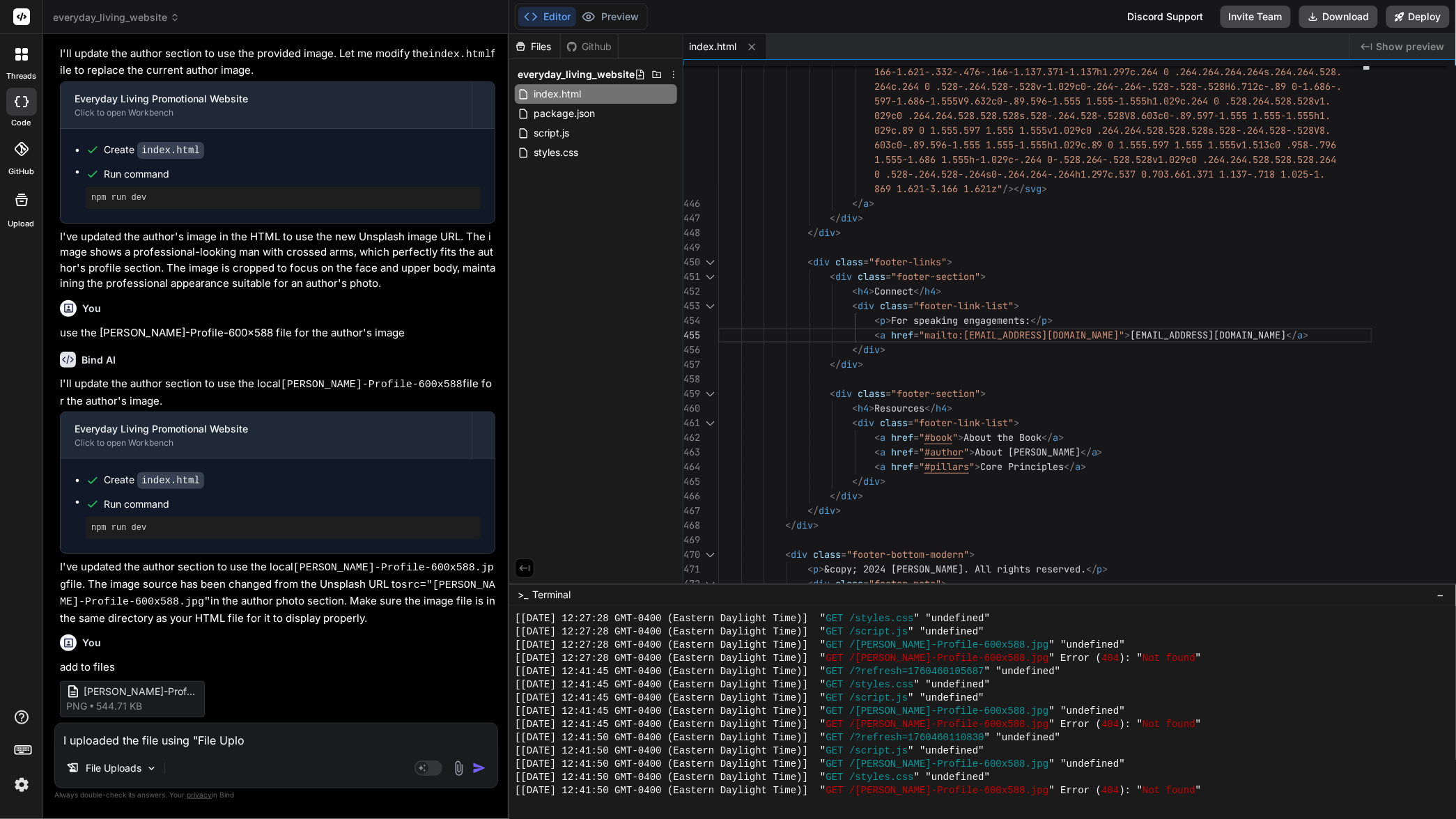
type textarea "I uploaded the file using "File Upl"
type textarea "x"
type textarea "I uploaded the file using "File Up"
type textarea "x"
type textarea "I uploaded the file using "File U"
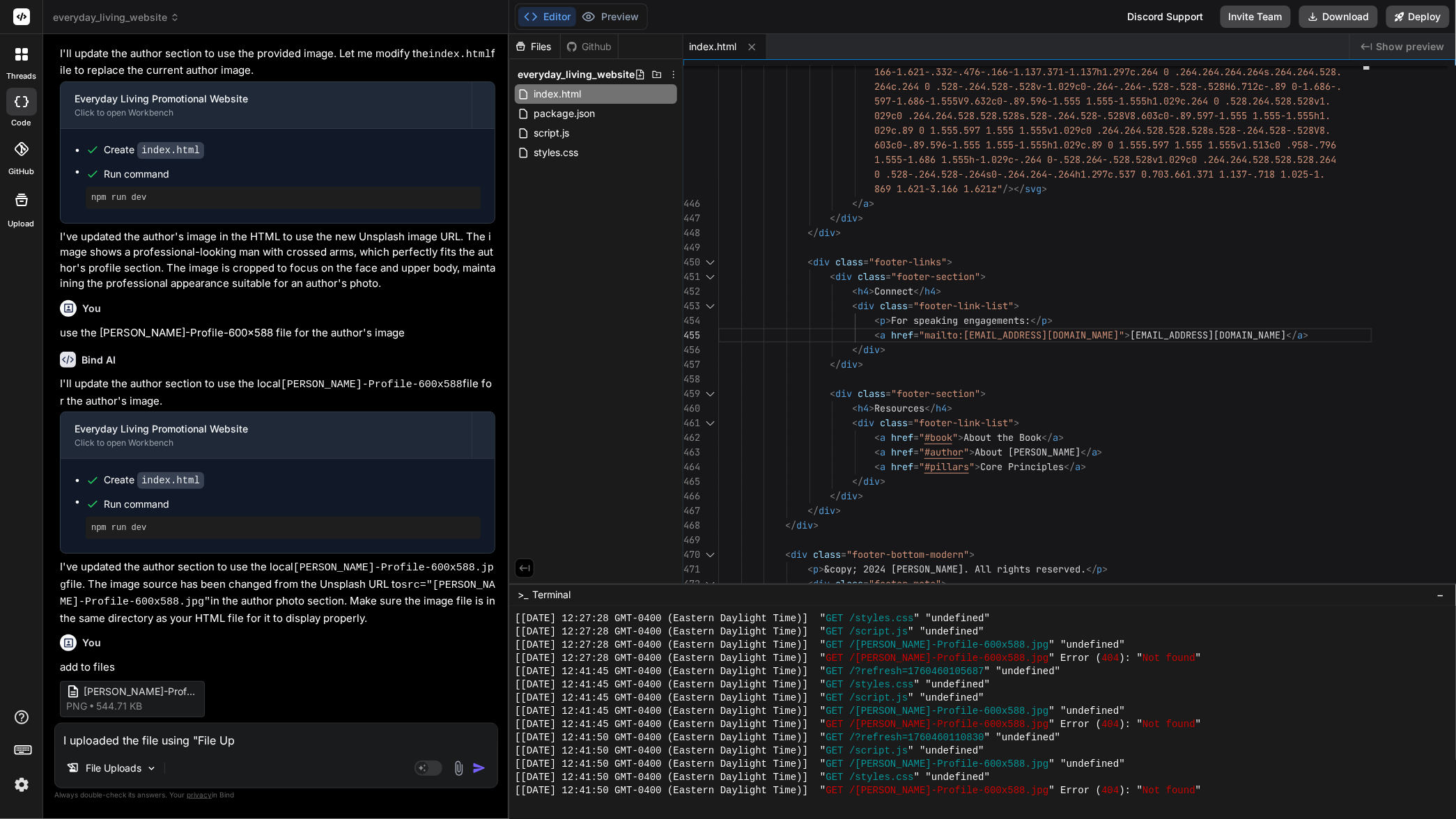
type textarea "x"
type textarea "I uploaded the file using "File"
type textarea "x"
type textarea "I uploaded the file using "File"
type textarea "x"
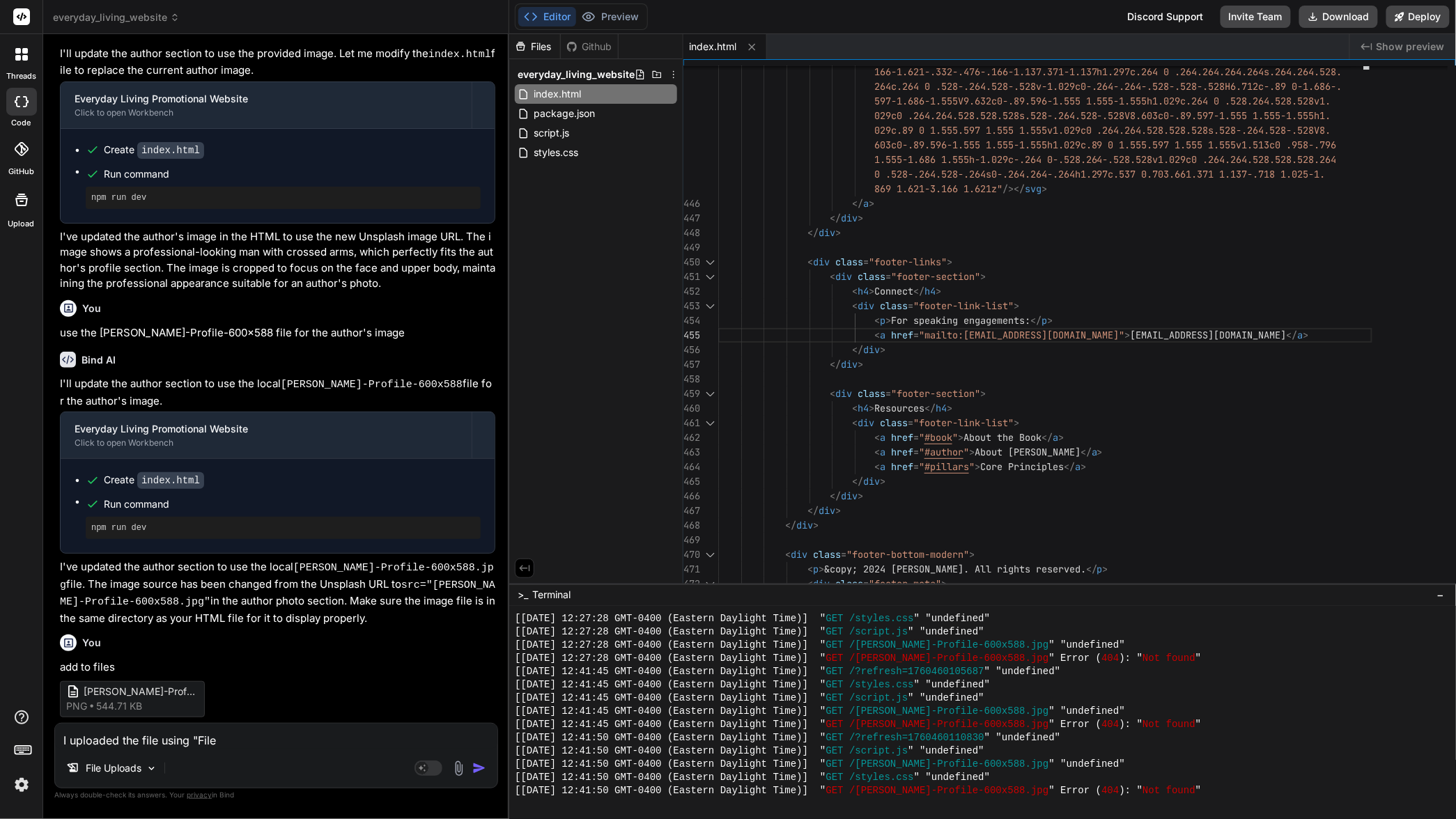
type textarea "I uploaded the file using "Fil"
type textarea "x"
type textarea "I uploaded the file using "Fi"
type textarea "x"
type textarea "I uploaded the file using "F"
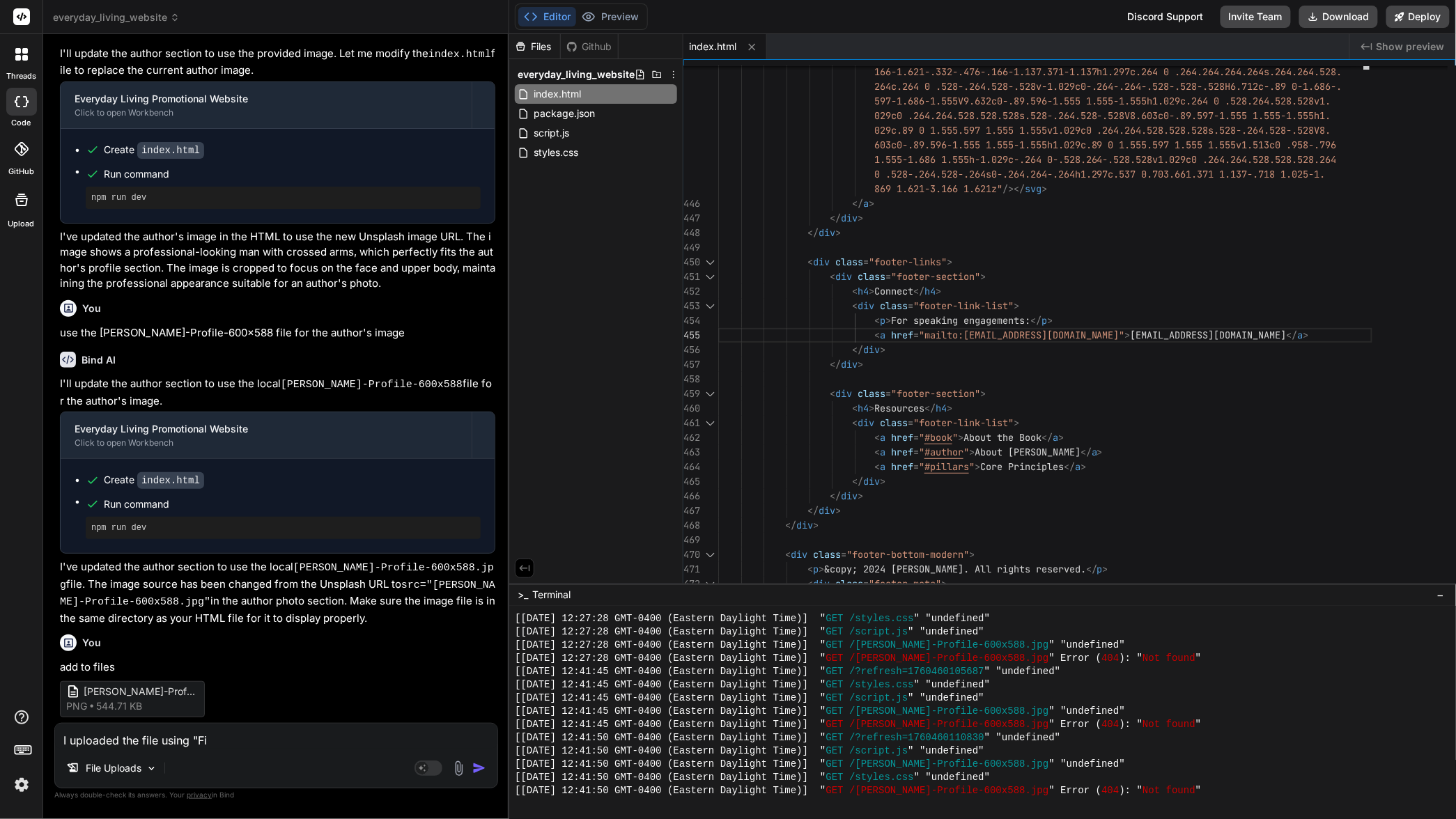
type textarea "x"
type textarea "I uploaded the file using ""
type textarea "x"
type textarea "I uploaded the file using"
type textarea "x"
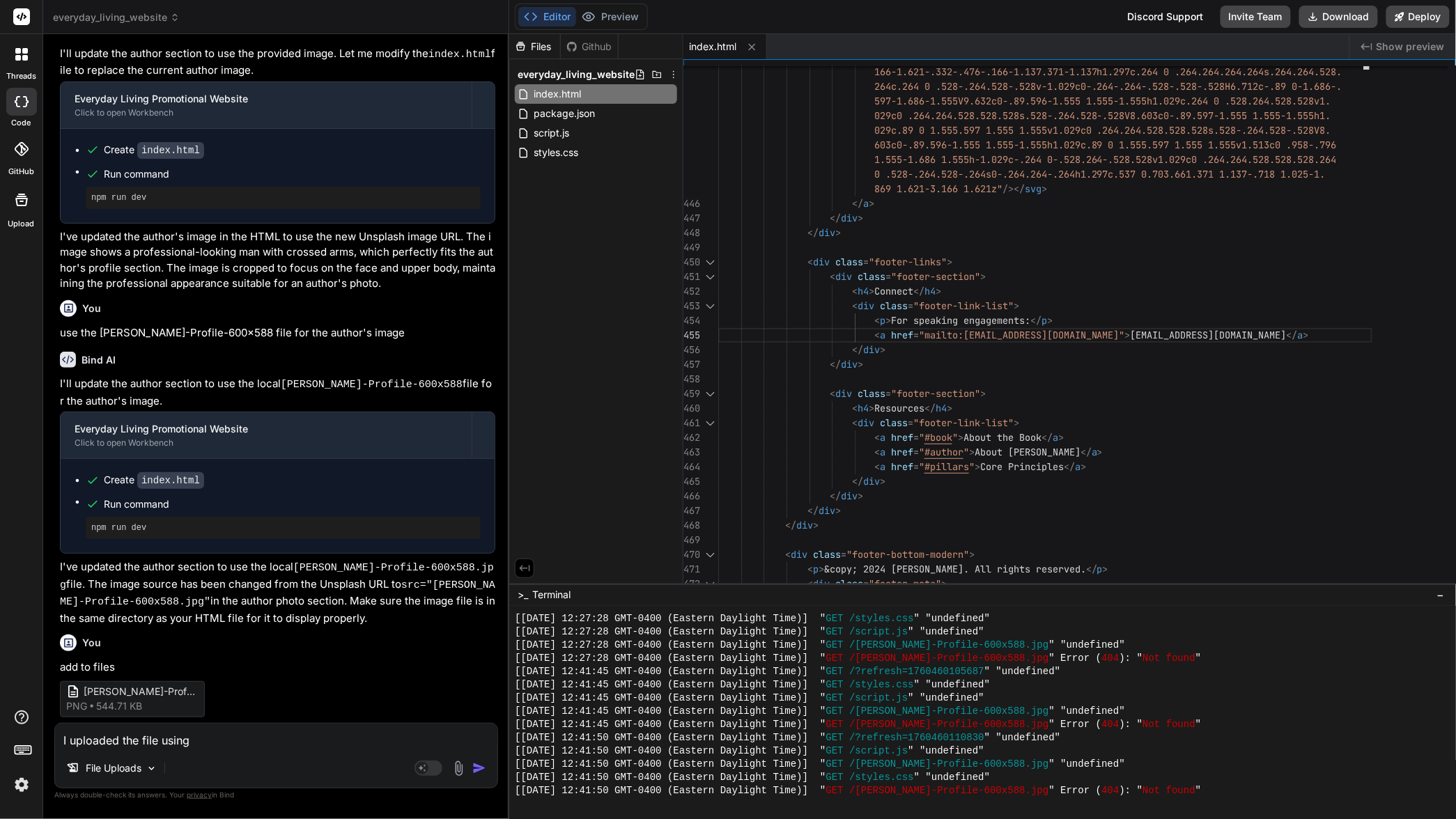
type textarea "I uploaded the file using"
click at [458, 769] on img at bounding box center [458, 768] width 16 height 16
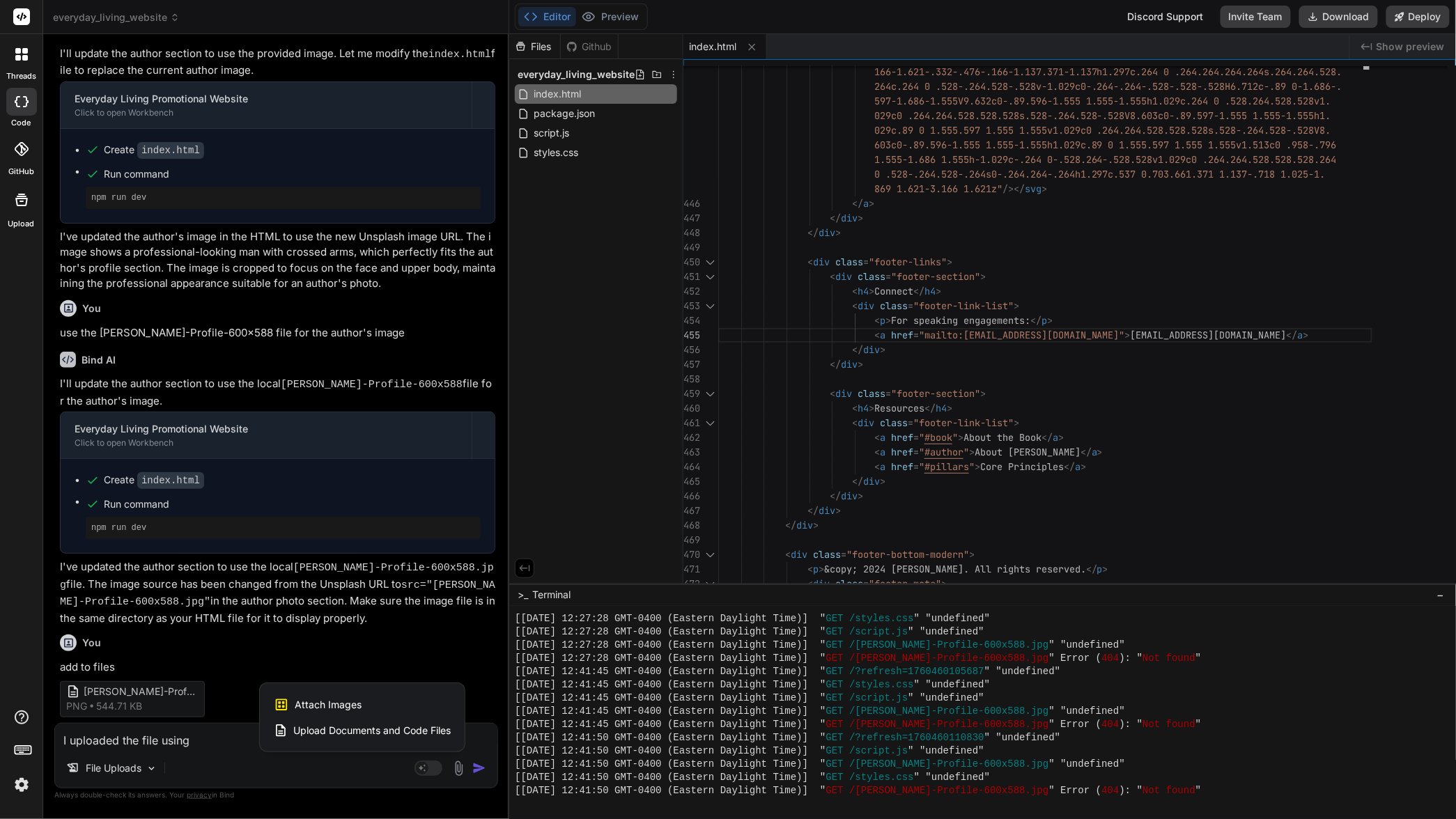
click at [230, 747] on div at bounding box center [728, 409] width 1456 height 819
type textarea "x"
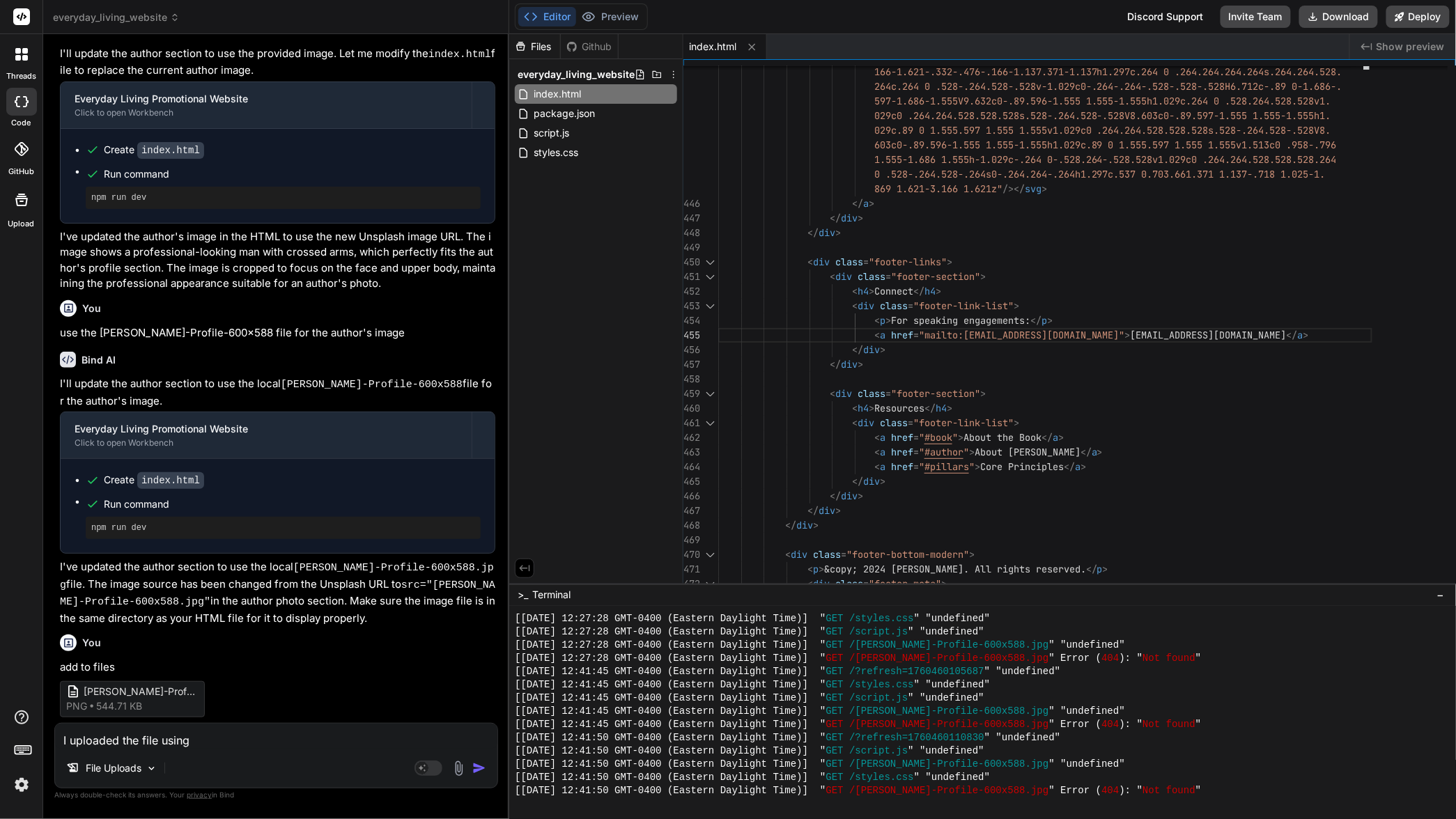
click at [224, 741] on textarea "I uploaded the file using" at bounding box center [276, 737] width 442 height 25
type textarea "I uploaded the file using ""
type textarea "x"
type textarea "I uploaded the file using "A"
type textarea "x"
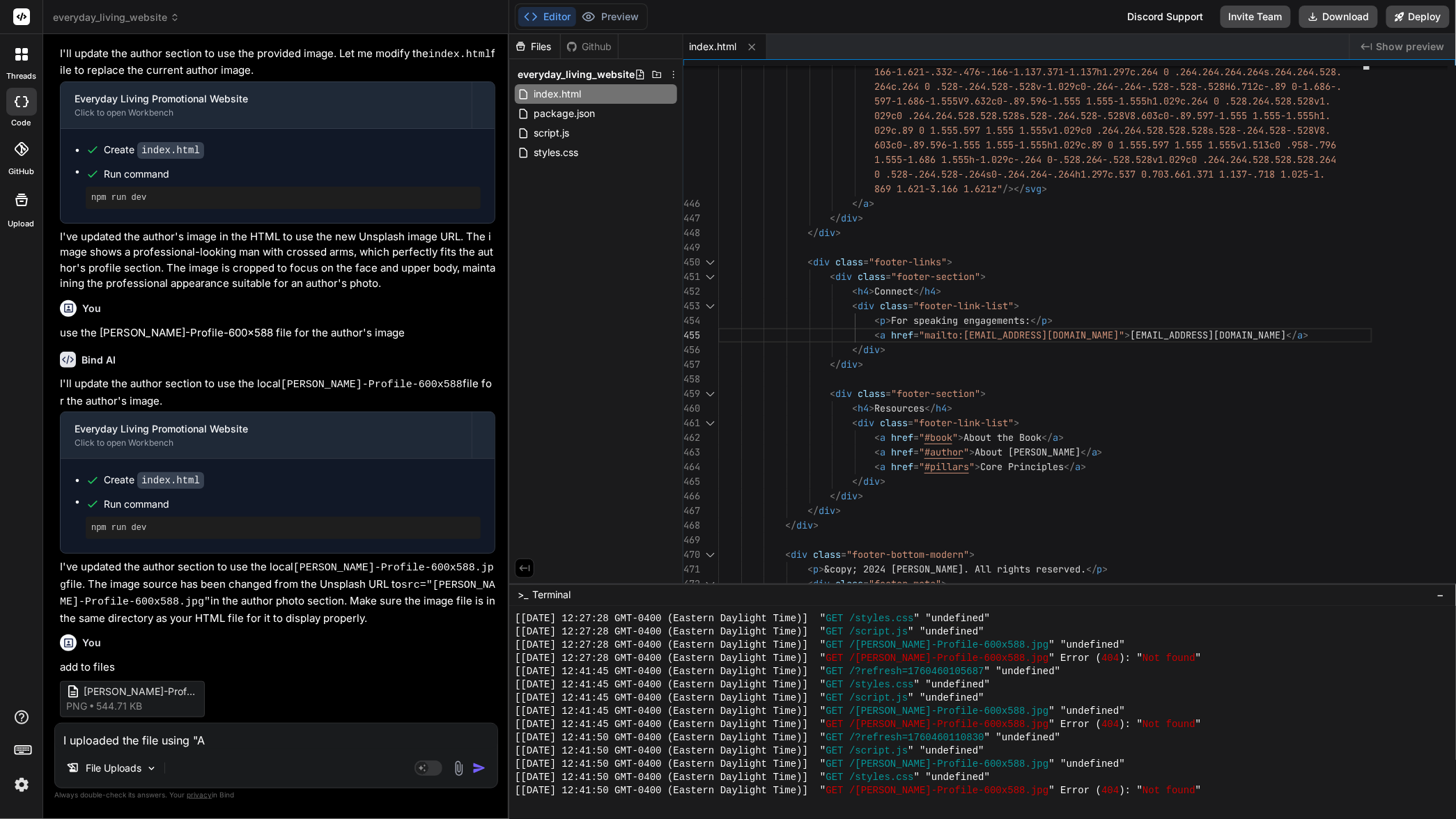
type textarea "I uploaded the file using "At"
type textarea "x"
type textarea "I uploaded the file using "Att"
type textarea "x"
type textarea "I uploaded the file using "Atta"
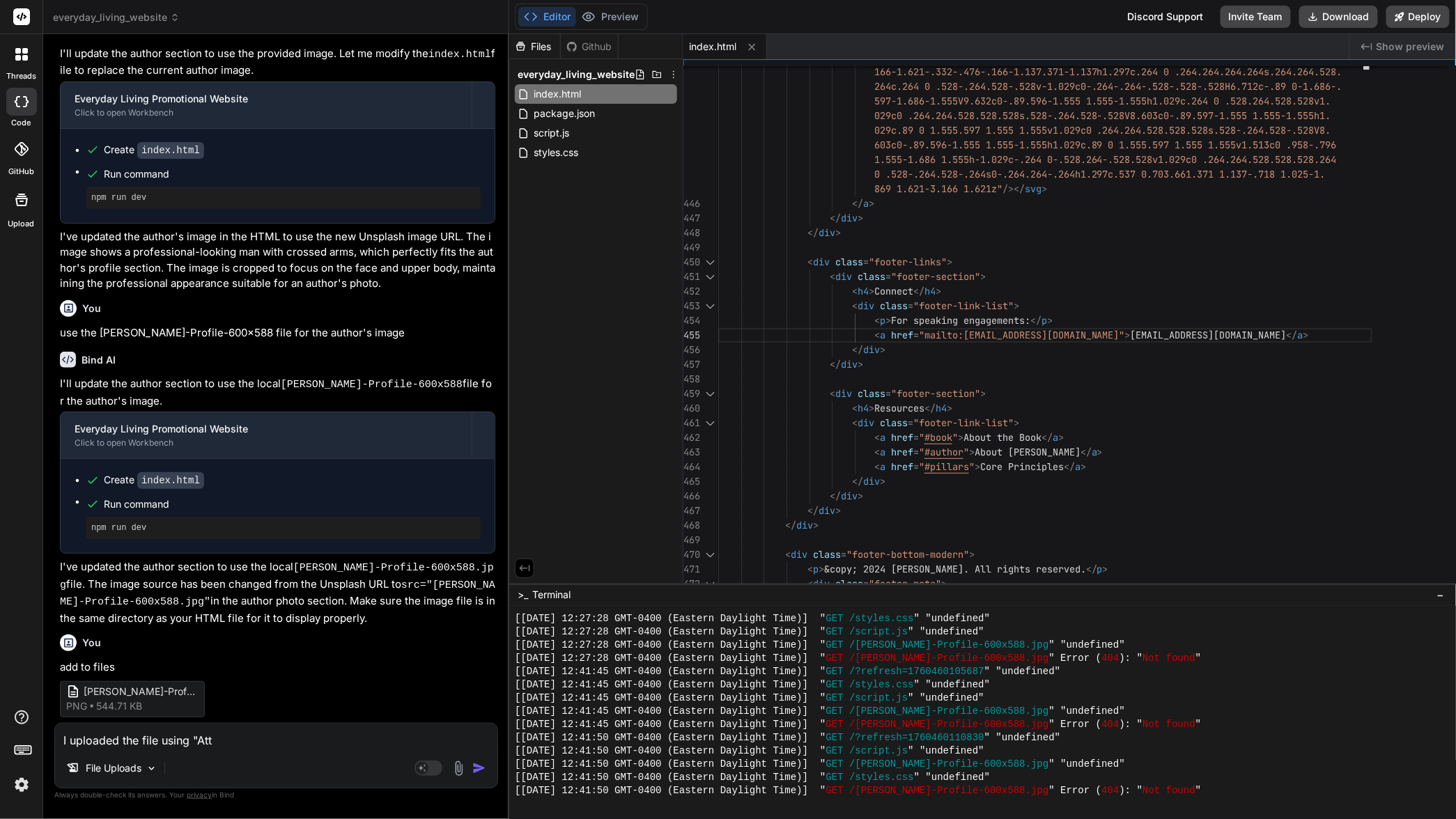
type textarea "x"
type textarea "I uploaded the file using "Attac"
type textarea "x"
type textarea "I uploaded the file using "Attach"
type textarea "x"
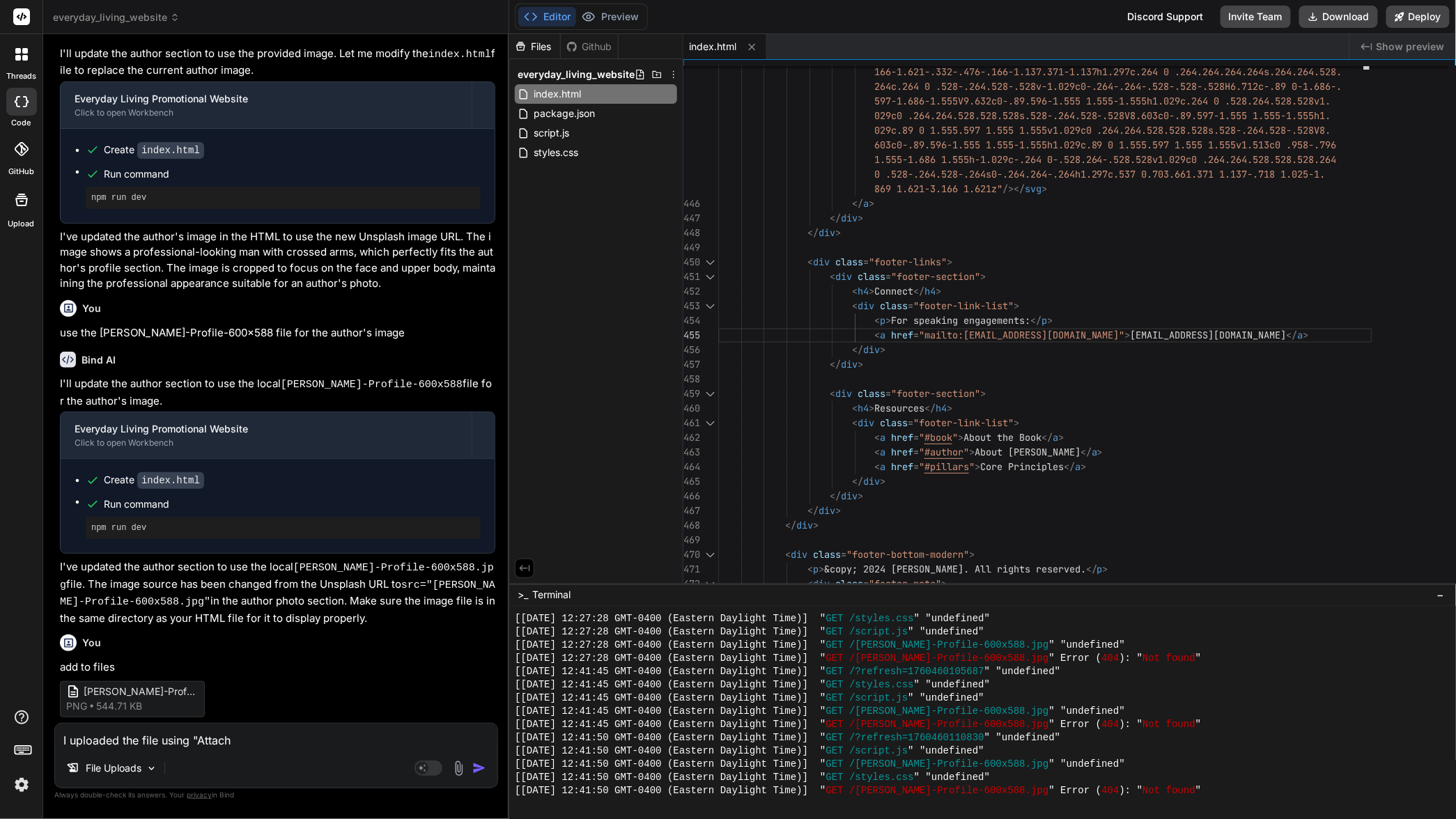
type textarea "I uploaded the file using "Attach"
type textarea "x"
type textarea "I uploaded the file using "Attach I"
type textarea "x"
type textarea "I uploaded the file using "Attach Im"
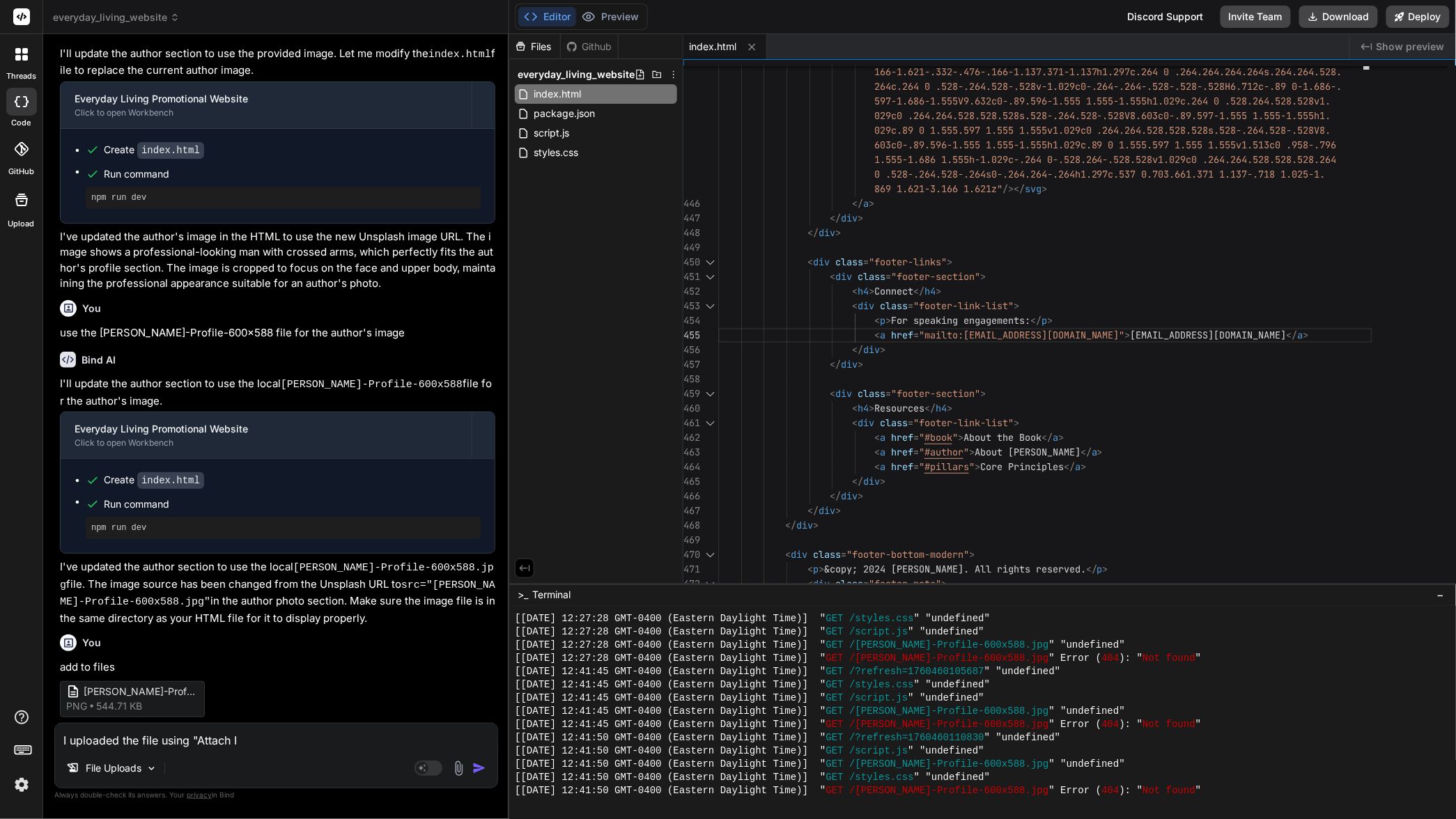
type textarea "x"
type textarea "I uploaded the file using "Attach Ima"
type textarea "x"
type textarea "I uploaded the file using "Attach Imag"
type textarea "x"
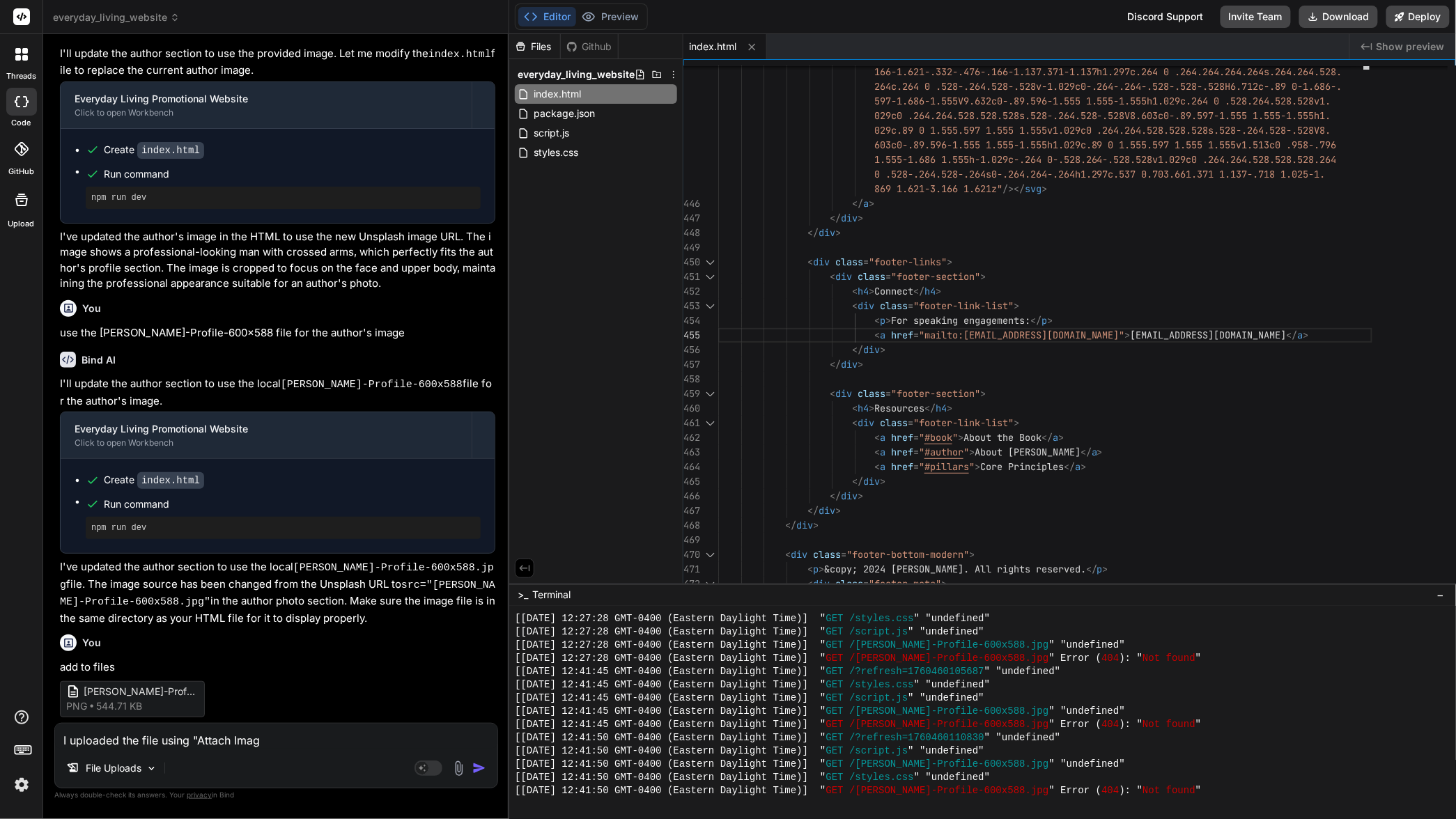
type textarea "I uploaded the file using "Attach Image"
type textarea "x"
type textarea "I uploaded the file using "Attach Images"
type textarea "x"
type textarea "I uploaded the file using "Attach Images""
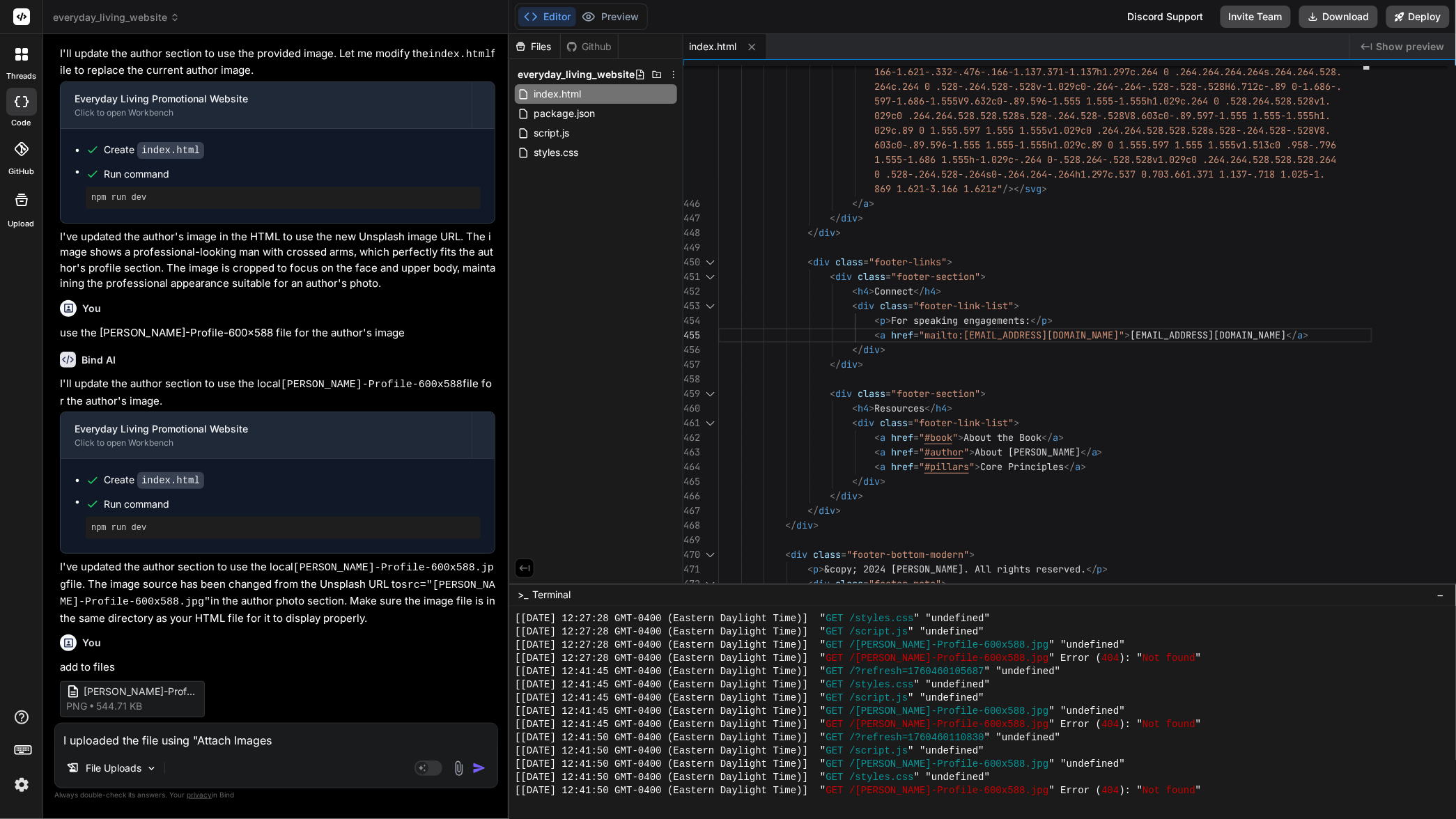
type textarea "x"
type textarea "I uploaded the file using "Attach Images","
type textarea "x"
type textarea "I uploaded the file using "Attach Images","
type textarea "x"
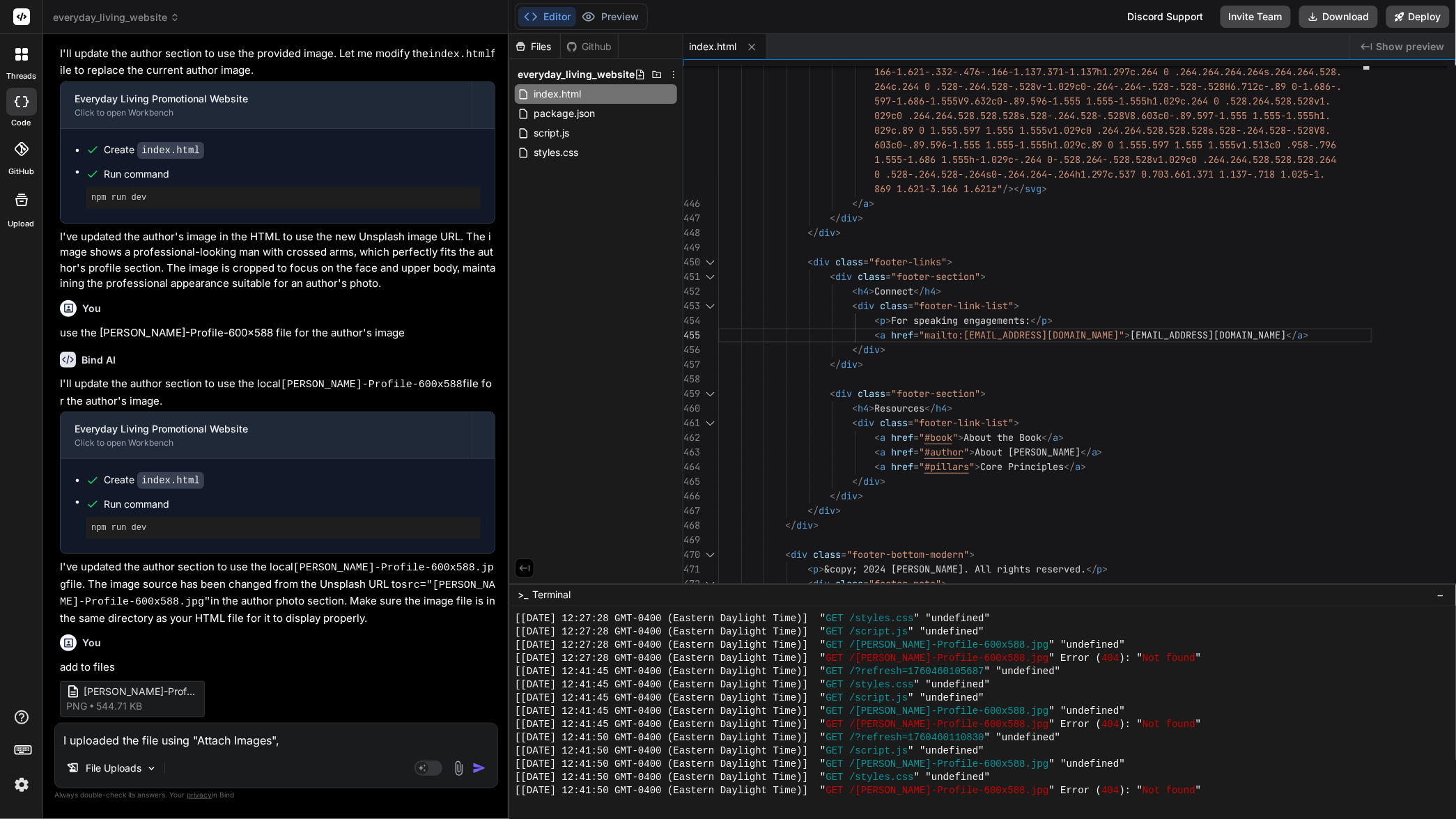
type textarea "I uploaded the file using "Attach Images", b"
type textarea "x"
type textarea "I uploaded the file using "Attach Images", bu"
type textarea "x"
type textarea "I uploaded the file using "Attach Images", but"
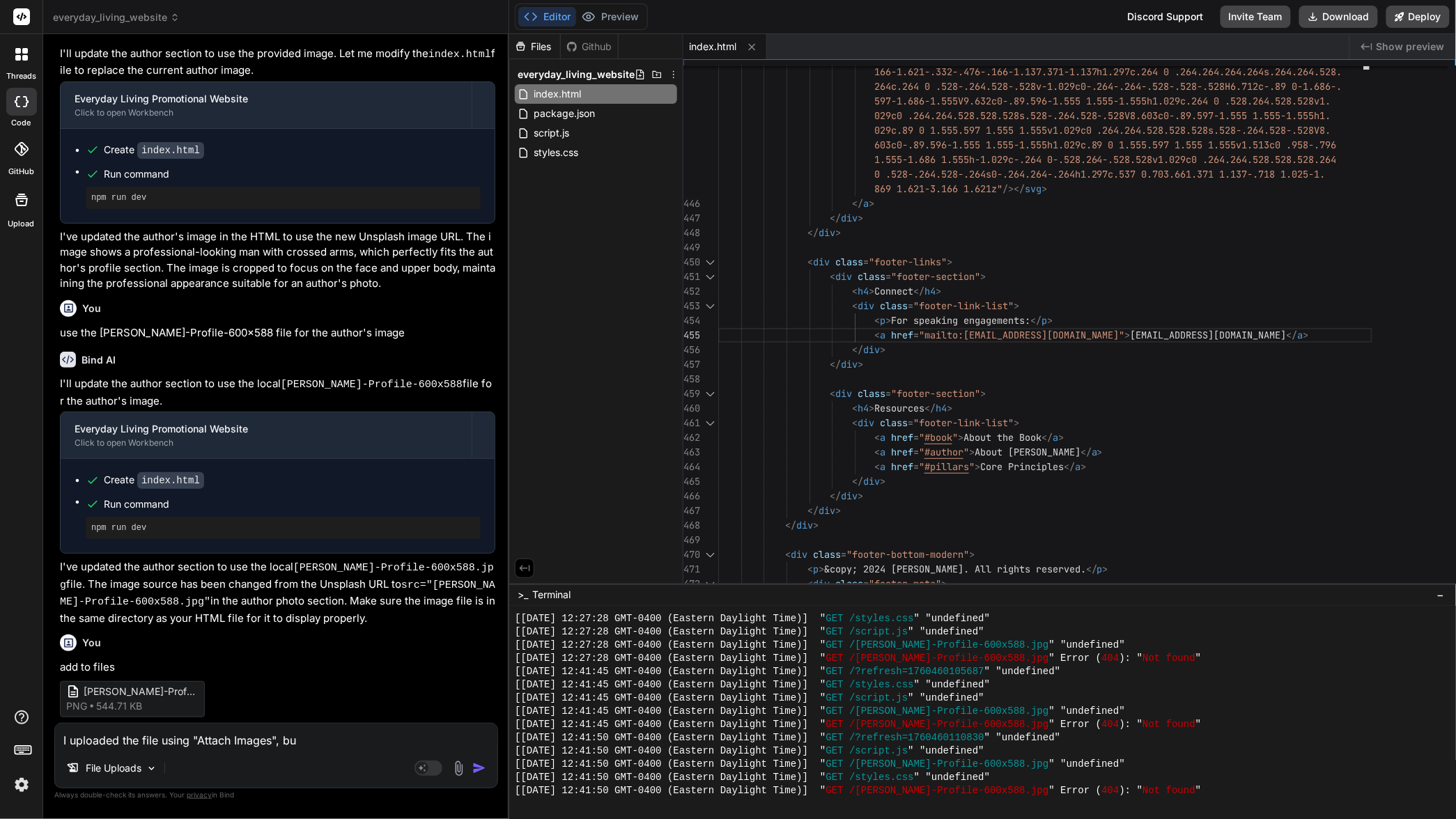
type textarea "x"
type textarea "I uploaded the file using "Attach Images", but"
type textarea "x"
type textarea "I uploaded the file using "Attach Images", but i"
type textarea "x"
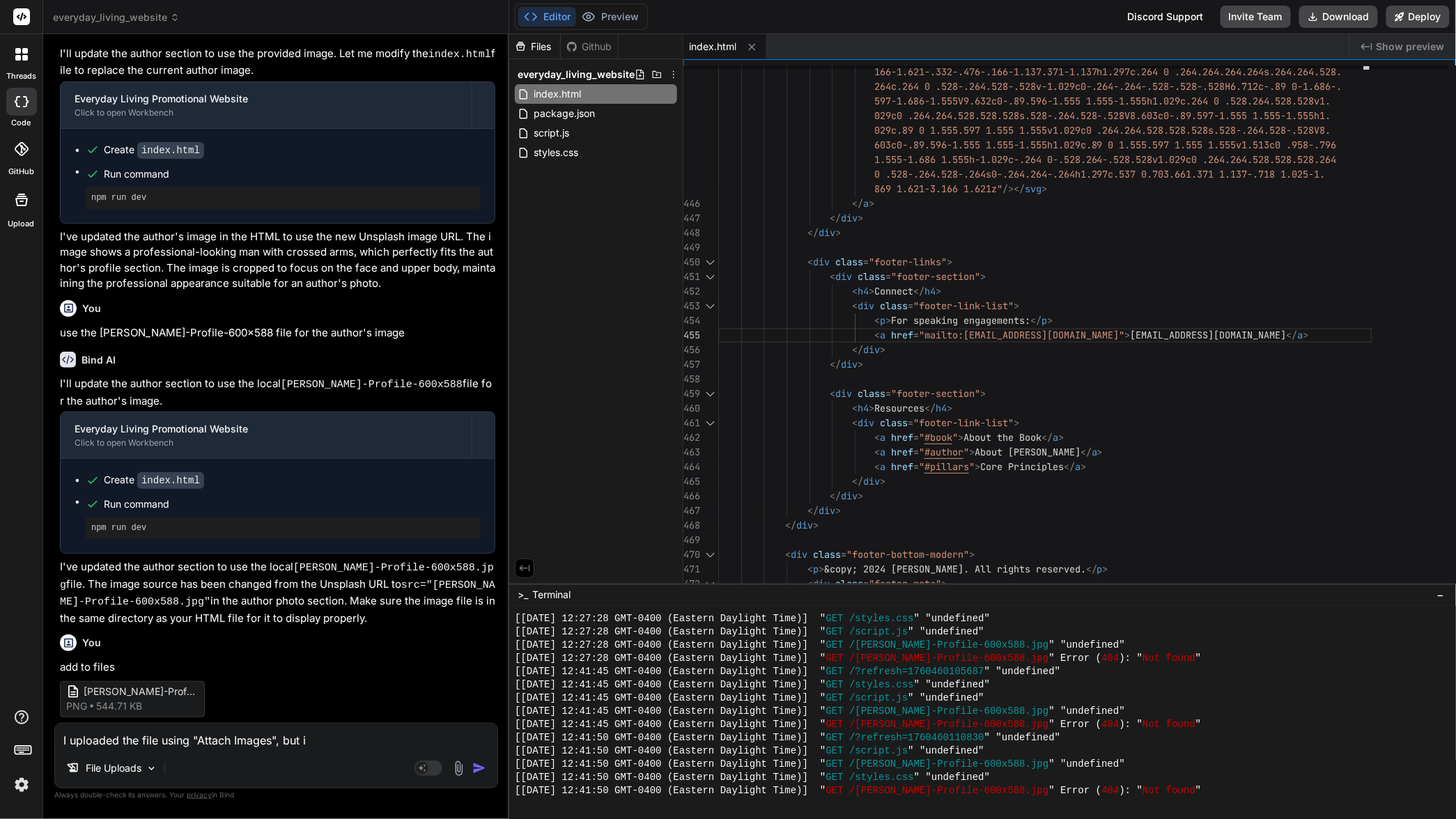
type textarea "I uploaded the file using "Attach Images", but it"
type textarea "x"
type textarea "I uploaded the file using "Attach Images", but it"
type textarea "x"
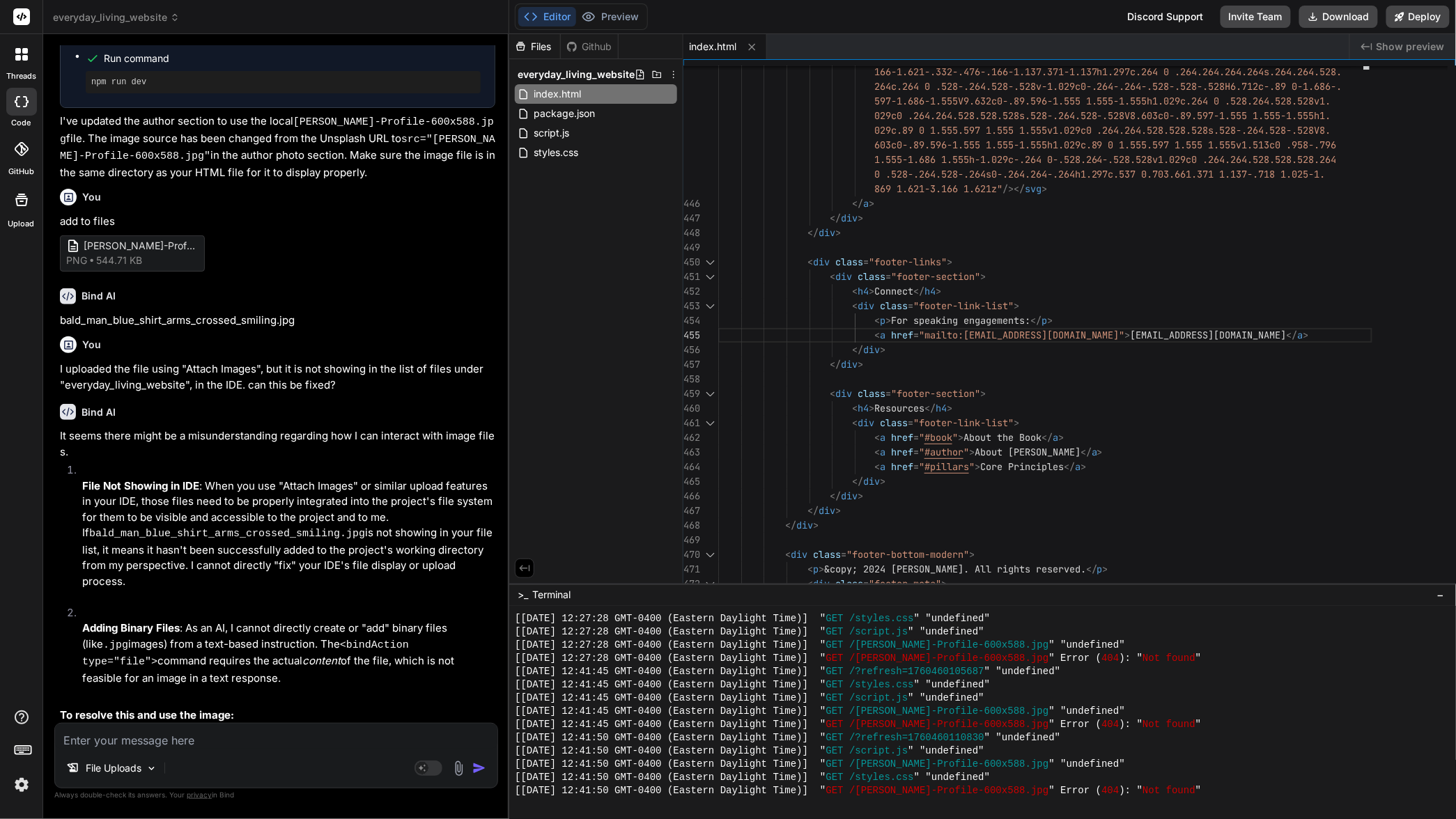
scroll to position [1654, 0]
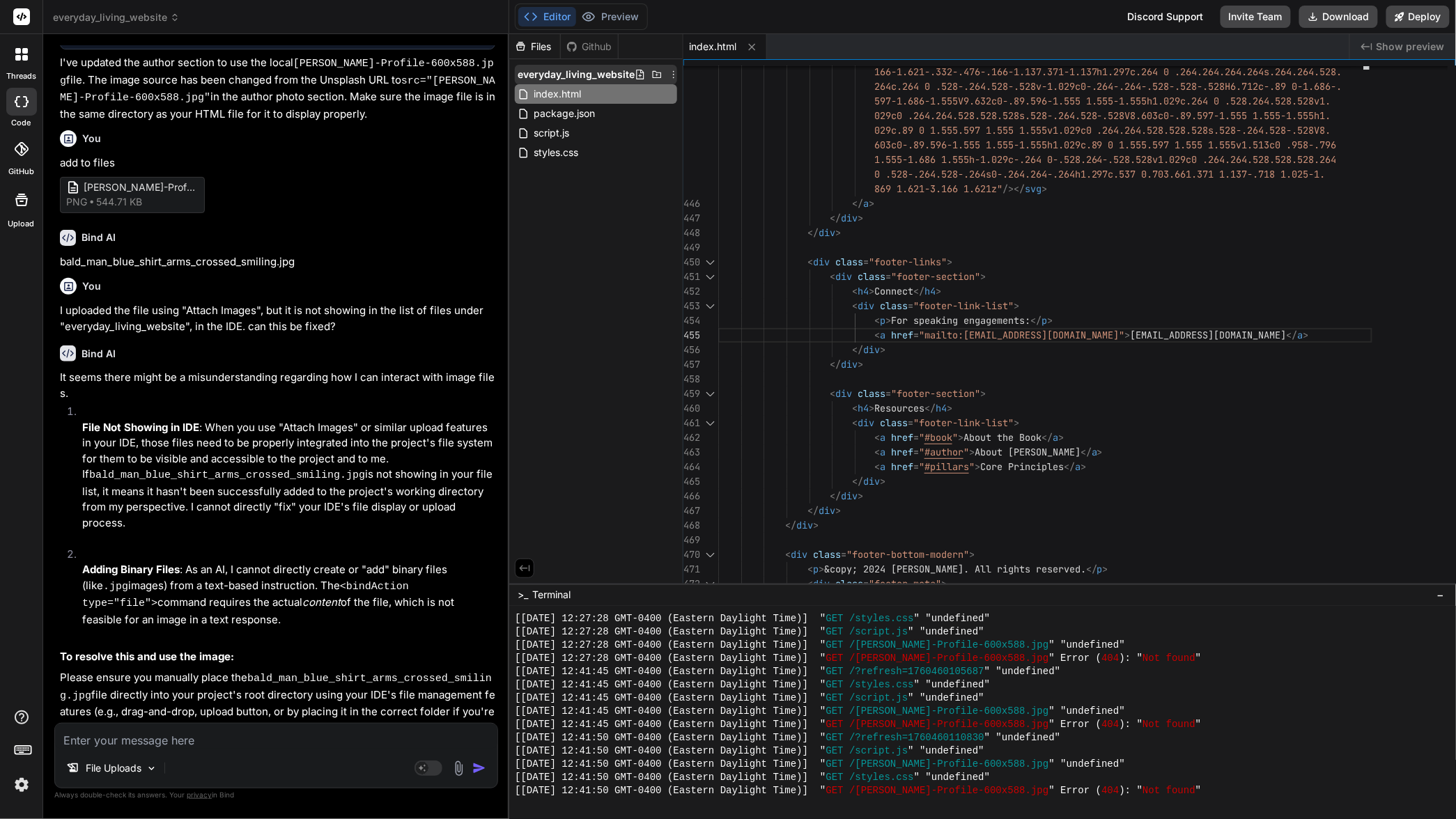
click at [673, 76] on icon at bounding box center [673, 74] width 11 height 11
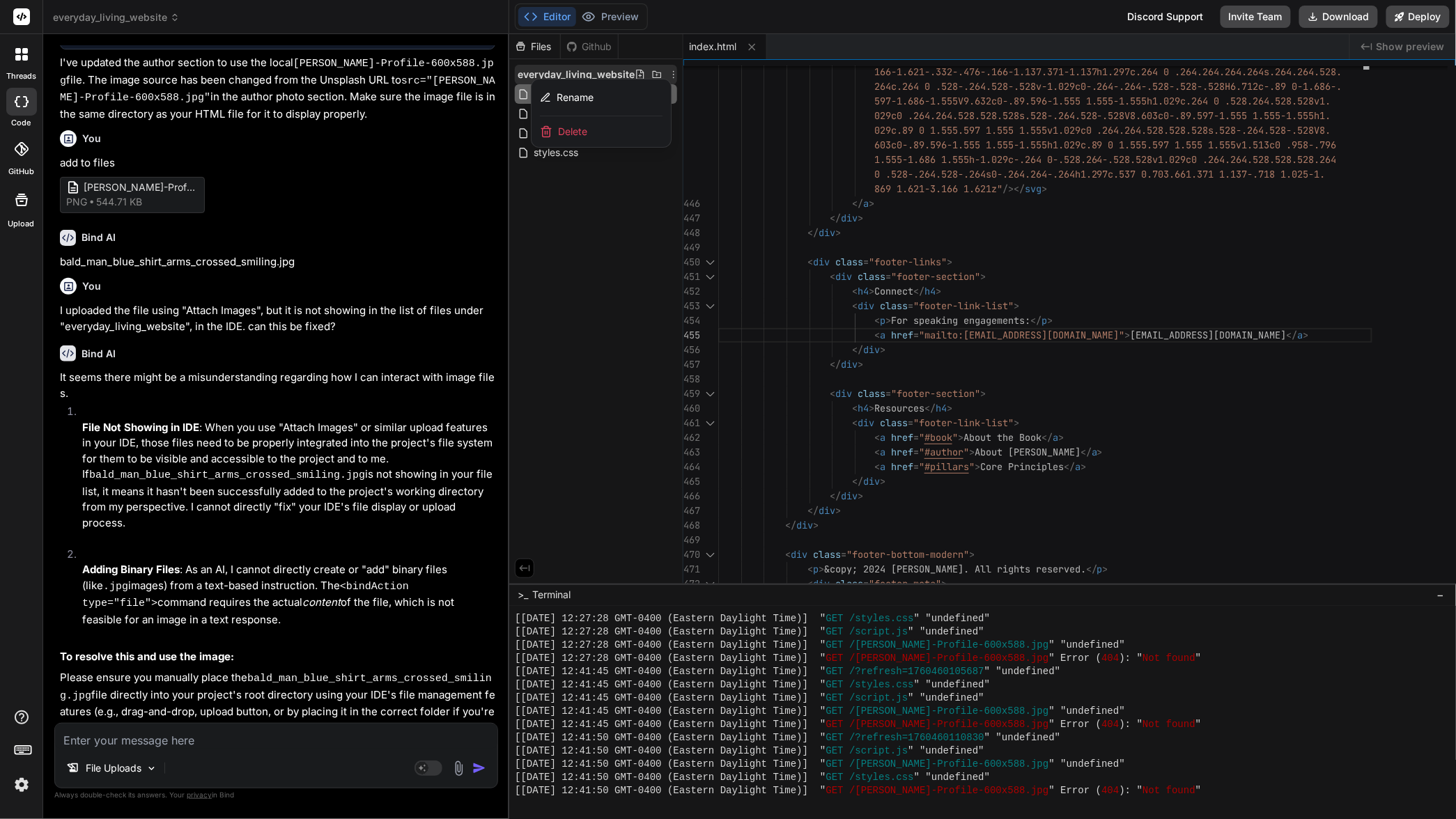
click at [633, 313] on div at bounding box center [983, 427] width 947 height 785
